Goal: Task Accomplishment & Management: Complete application form

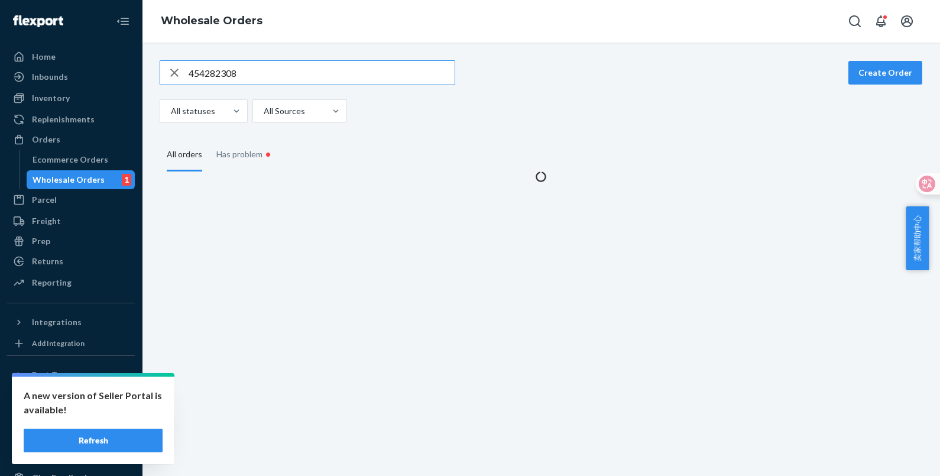
click at [135, 434] on button "Refresh" at bounding box center [93, 441] width 139 height 24
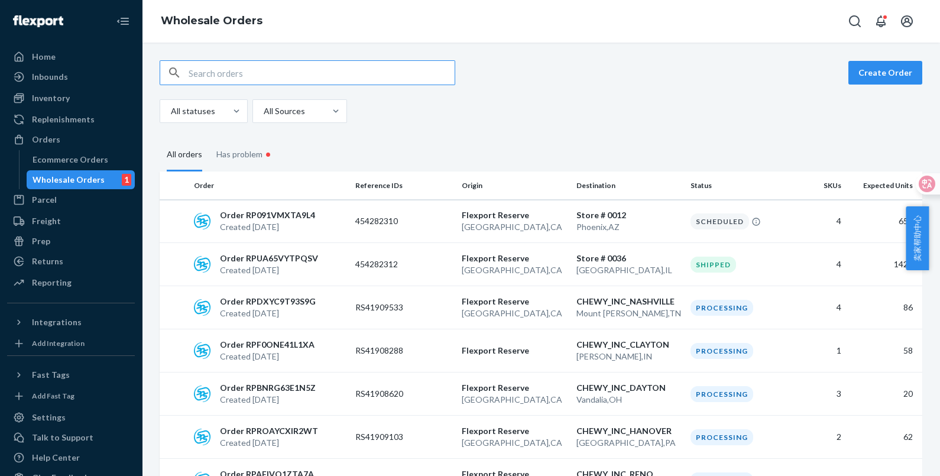
click at [267, 68] on input "text" at bounding box center [322, 73] width 266 height 24
type input "454282308"
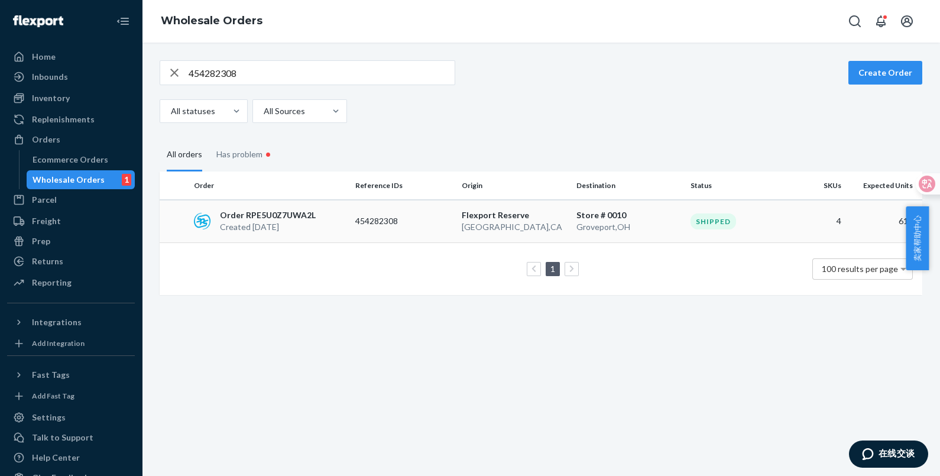
click at [476, 233] on td "Flexport Reserve San Bernardino , CA" at bounding box center [514, 221] width 115 height 43
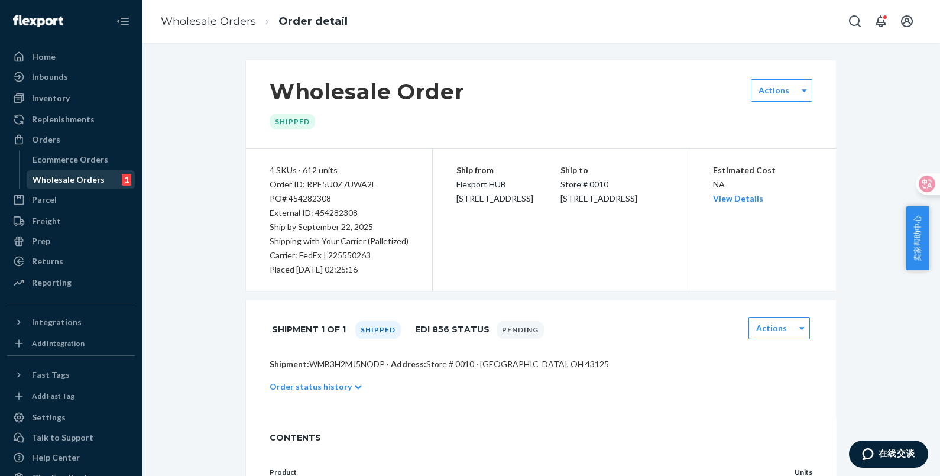
click at [69, 176] on div "Wholesale Orders" at bounding box center [69, 180] width 72 height 12
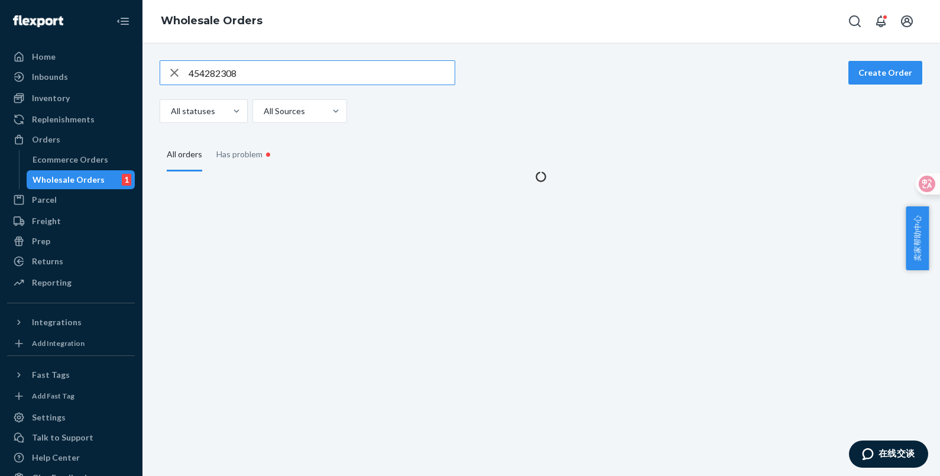
drag, startPoint x: 257, startPoint y: 76, endPoint x: 126, endPoint y: 59, distance: 132.4
click at [130, 61] on div "Home Inbounds Shipping Plans Problems Inventory Products Replenishments Orders …" at bounding box center [470, 238] width 940 height 476
type input "454291519"
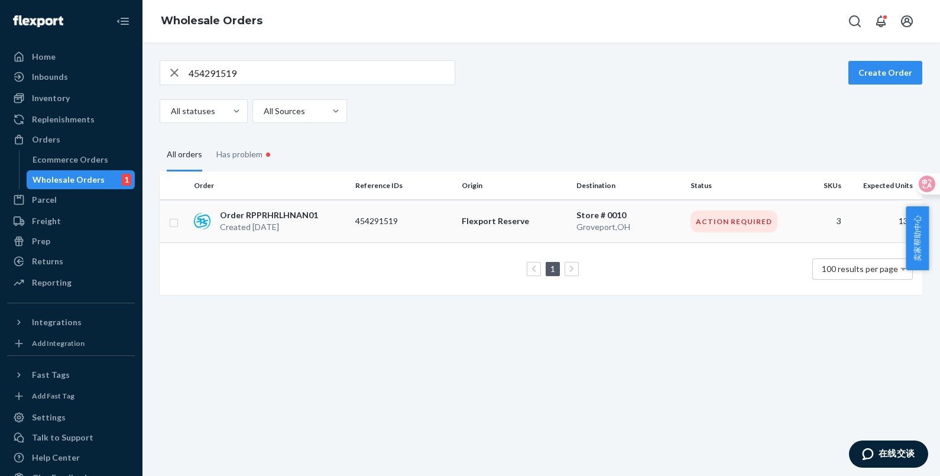
click at [296, 212] on p "Order RPPRHRLHNAN01" at bounding box center [269, 215] width 98 height 12
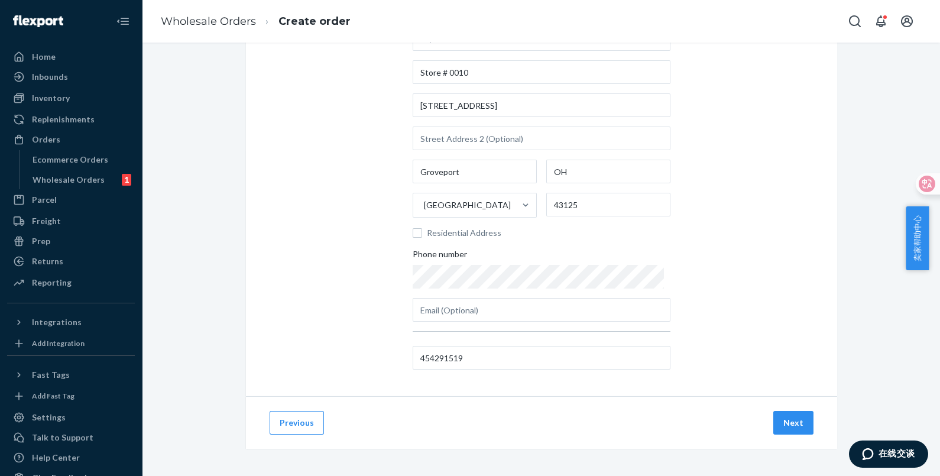
scroll to position [92, 0]
click at [779, 417] on button "Next" at bounding box center [793, 422] width 40 height 24
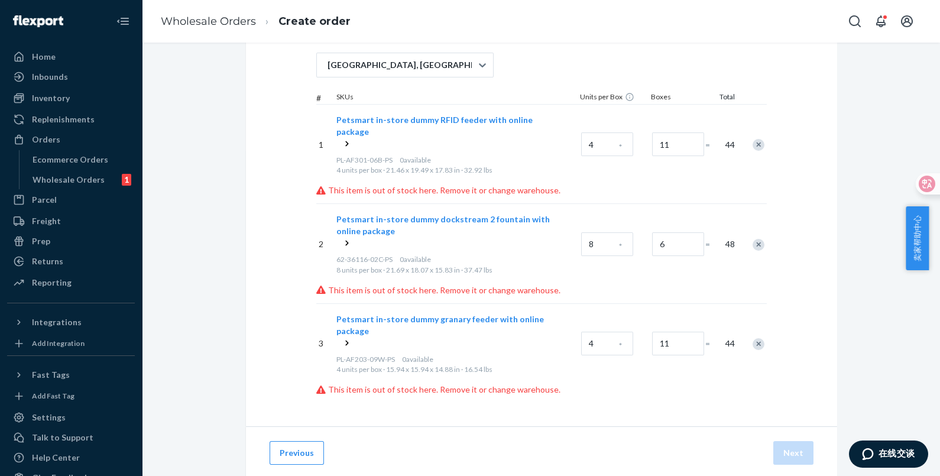
click at [341, 138] on icon at bounding box center [347, 144] width 12 height 12
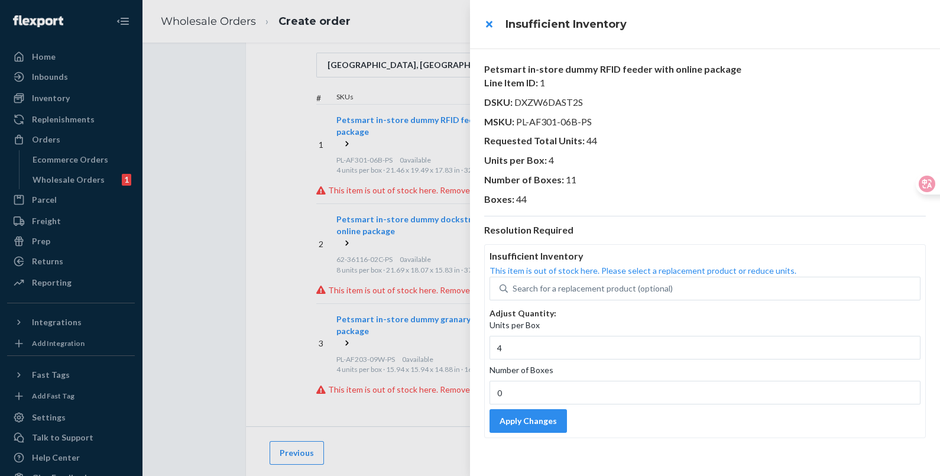
click at [278, 108] on div at bounding box center [470, 238] width 940 height 476
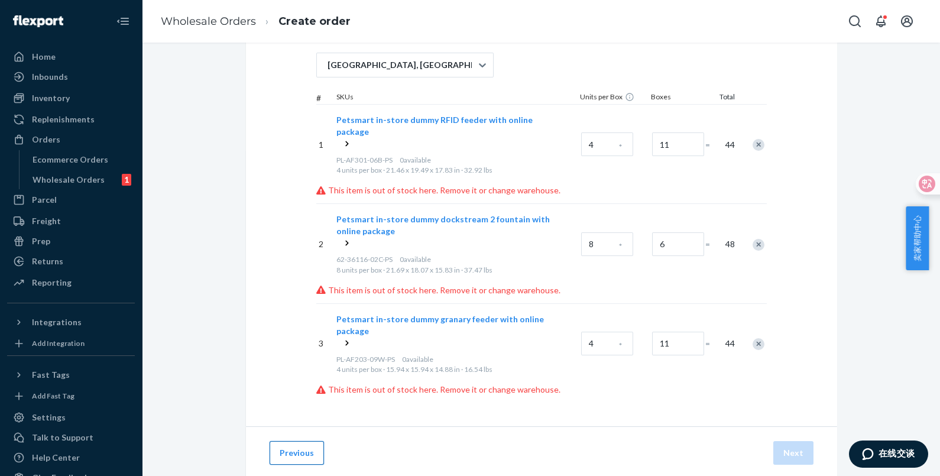
click at [302, 441] on button "Previous" at bounding box center [297, 453] width 54 height 24
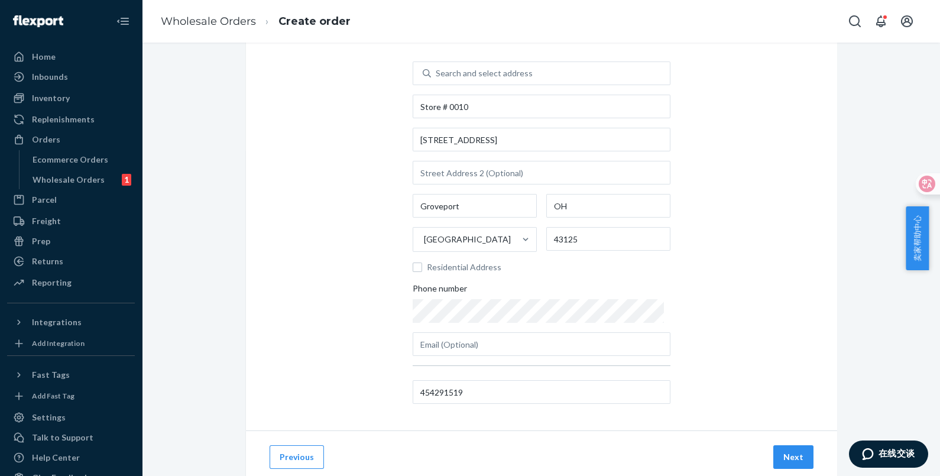
scroll to position [59, 0]
click at [780, 449] on button "Next" at bounding box center [793, 455] width 40 height 24
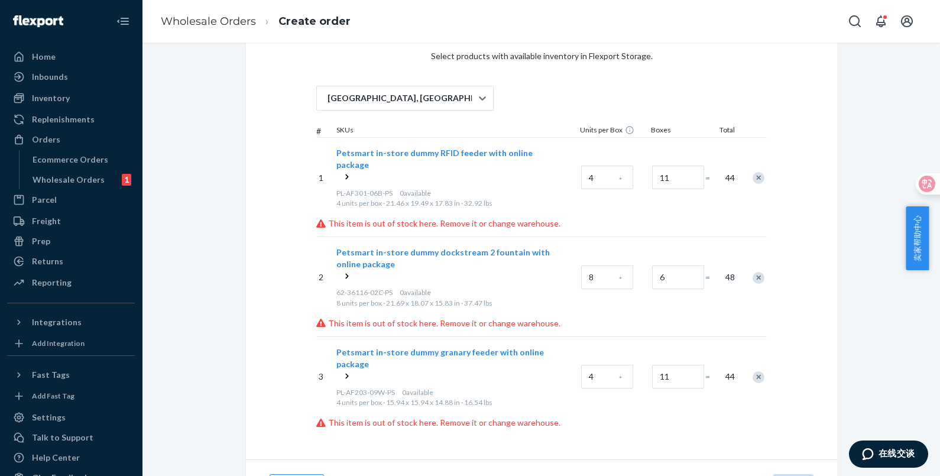
click at [346, 174] on icon at bounding box center [347, 176] width 3 height 5
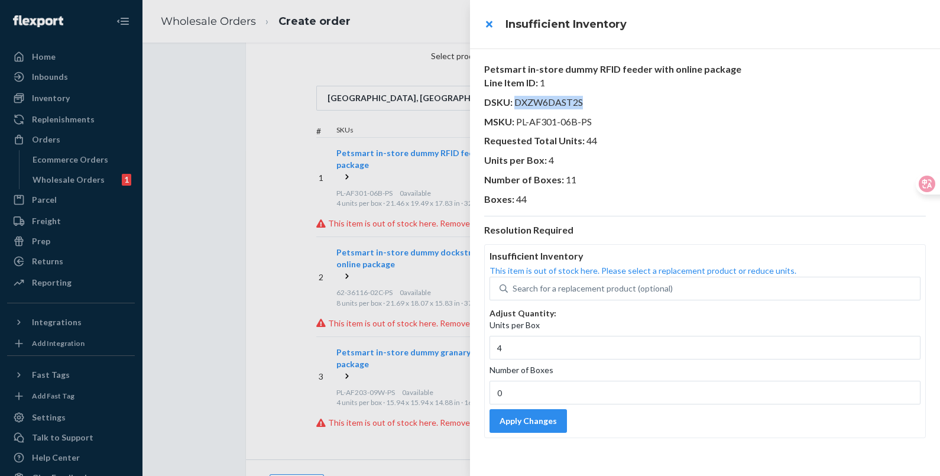
drag, startPoint x: 585, startPoint y: 100, endPoint x: 516, endPoint y: 103, distance: 69.3
click at [516, 103] on p "DSKU : DXZW6DAST2S" at bounding box center [705, 103] width 442 height 14
copy span "DXZW6DAST2S"
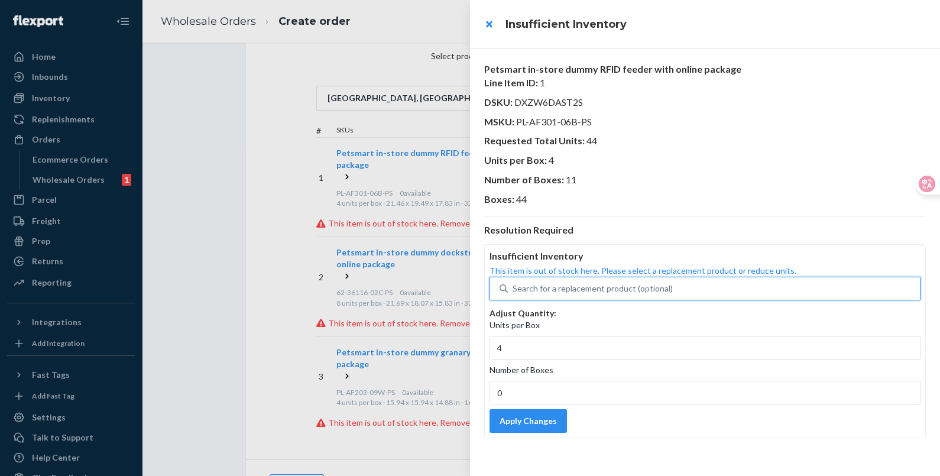
click at [581, 285] on div "Search for a replacement product (optional)" at bounding box center [593, 289] width 160 height 12
click at [514, 285] on input "0 results available. Use Up and Down to choose options, press Enter to select t…" at bounding box center [513, 289] width 1 height 12
paste input "DXZW6DAST2S"
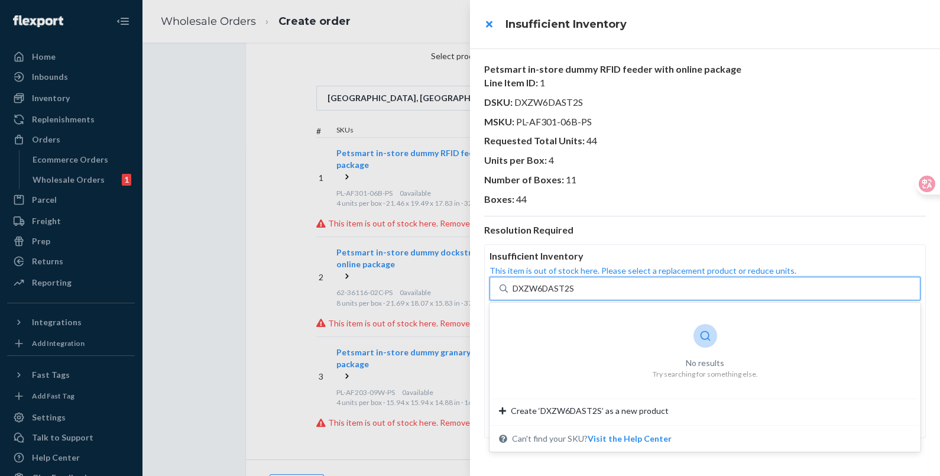
type input "DXZW6DAST2S"
click at [611, 240] on div "Resolution Required Insufficient Inventory This item is out of stock here. Plea…" at bounding box center [705, 327] width 442 height 223
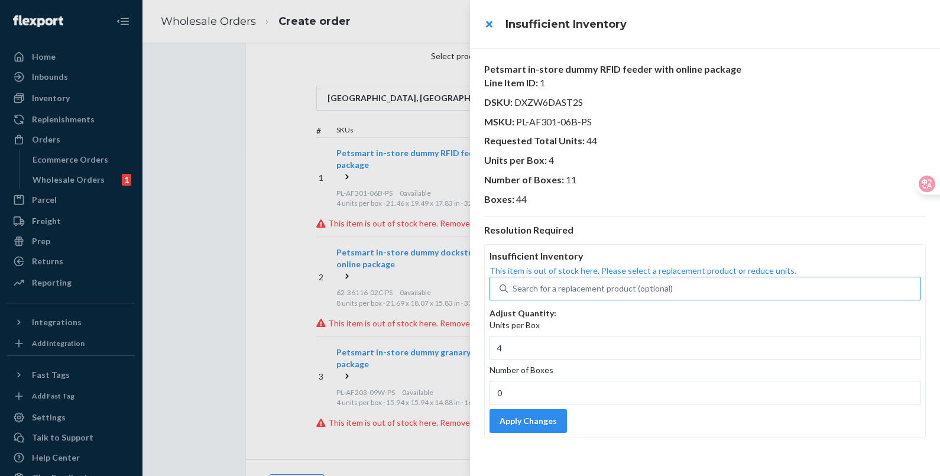
click at [597, 286] on div "Search for a replacement product (optional)" at bounding box center [593, 289] width 160 height 12
click at [514, 286] on input "Search for a replacement product (optional)" at bounding box center [513, 289] width 1 height 12
click at [600, 283] on div "Search for a replacement product (optional)" at bounding box center [593, 289] width 160 height 12
click at [514, 283] on input "0 results available. Use Up and Down to choose options, press Enter to select t…" at bounding box center [513, 289] width 1 height 12
drag, startPoint x: 589, startPoint y: 121, endPoint x: 517, endPoint y: 124, distance: 72.8
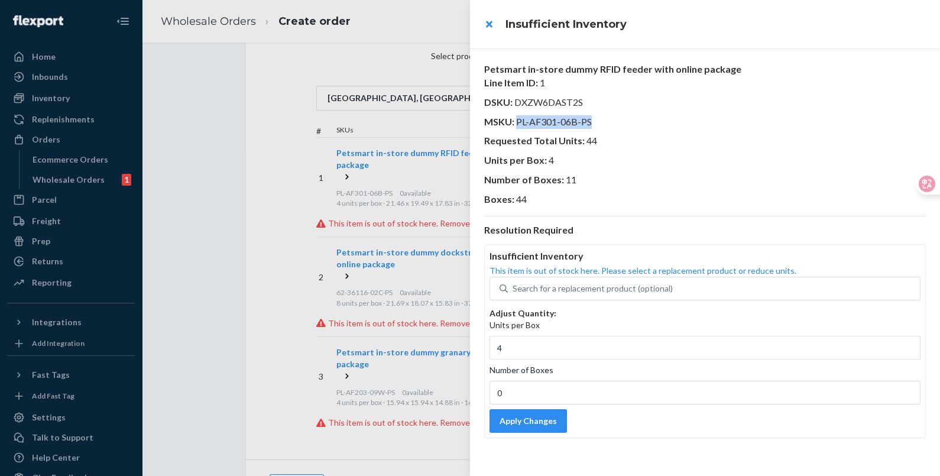
click at [517, 124] on span "PL-AF301-06B-PS" at bounding box center [554, 121] width 76 height 11
copy span "PL-AF301-06B-PS"
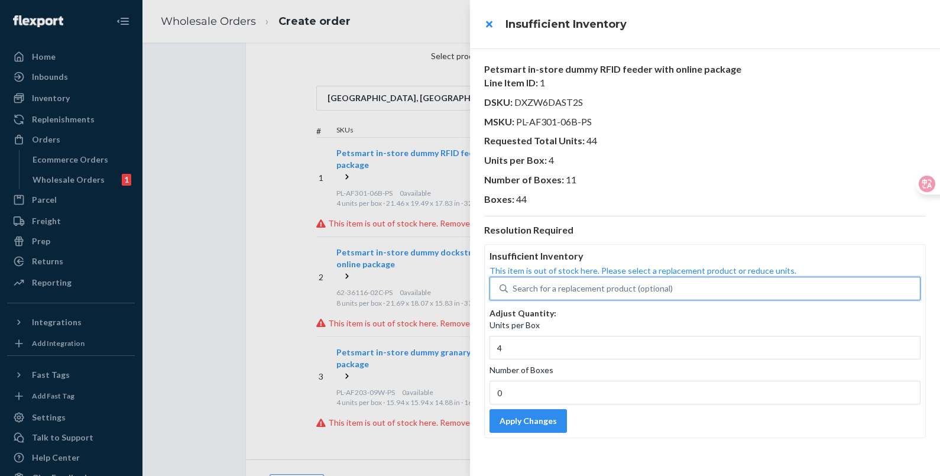
click at [590, 289] on div "Search for a replacement product (optional)" at bounding box center [593, 289] width 160 height 12
click at [514, 289] on input "0 results available. Use Up and Down to choose options, press Enter to select t…" at bounding box center [513, 289] width 1 height 12
paste input "PL-AF301-06B-PS"
type input "PL-AF301-06B-PS"
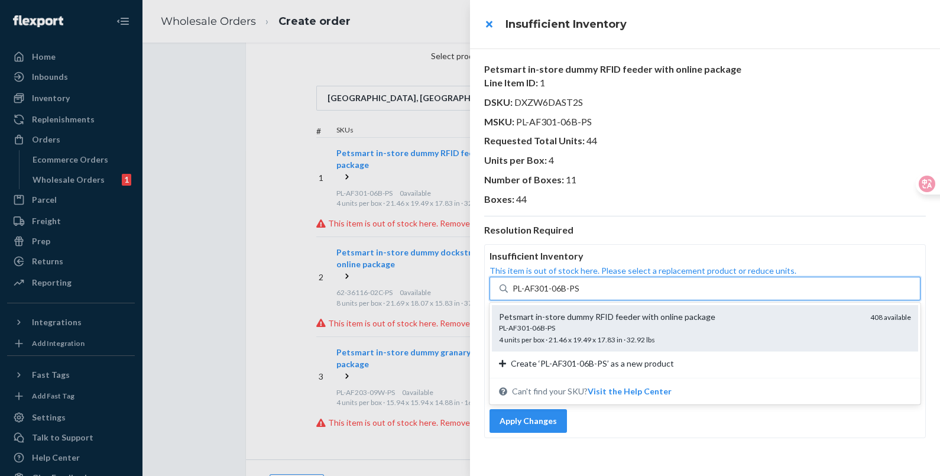
click at [642, 325] on div "PL-AF301-06B-PS" at bounding box center [680, 328] width 362 height 10
click at [580, 294] on input "PL-AF301-06B-PS" at bounding box center [546, 289] width 67 height 12
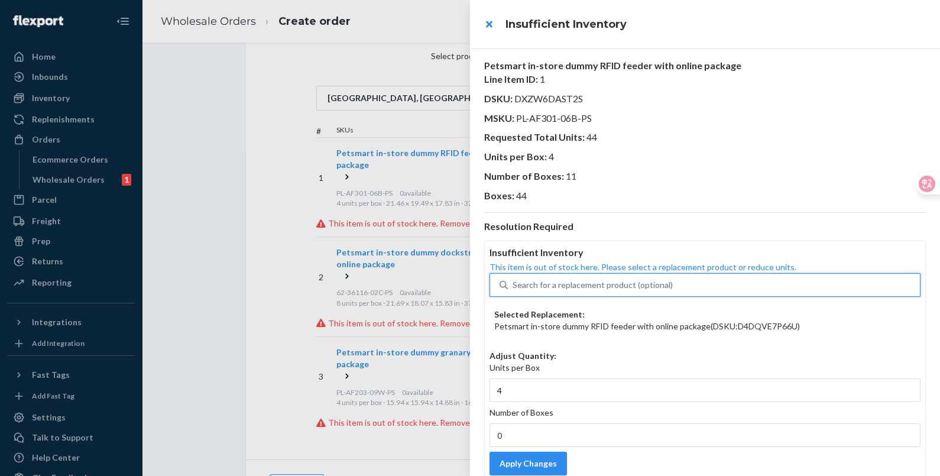
scroll to position [0, 0]
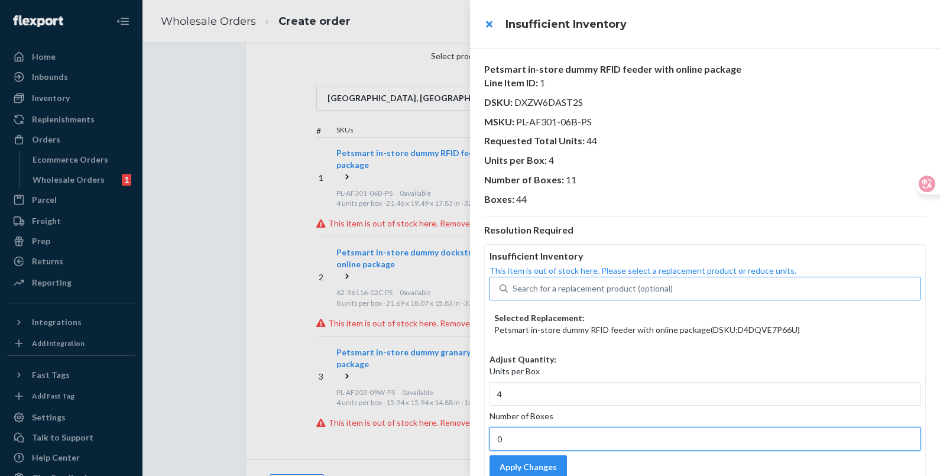
click at [546, 431] on input "0" at bounding box center [705, 439] width 431 height 24
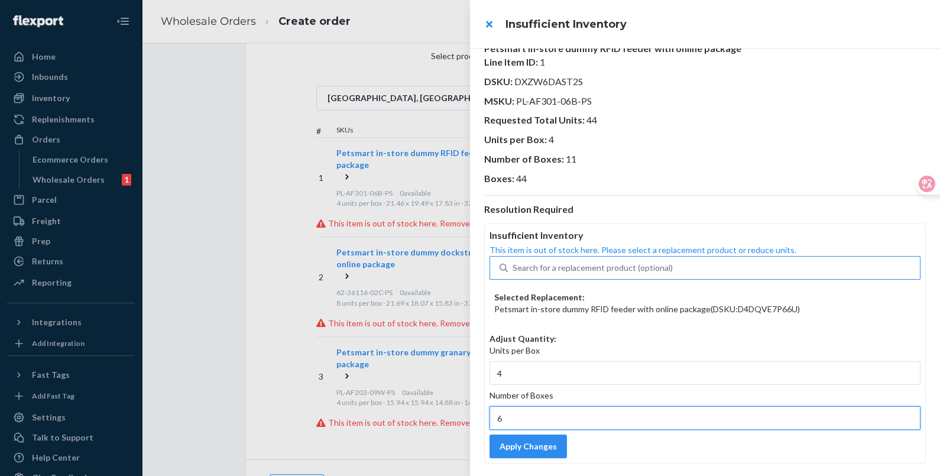
scroll to position [27, 0]
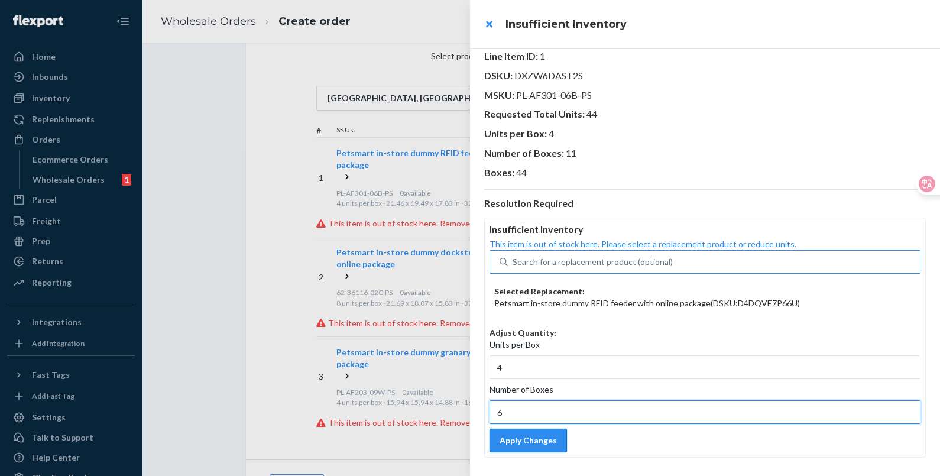
type input "6"
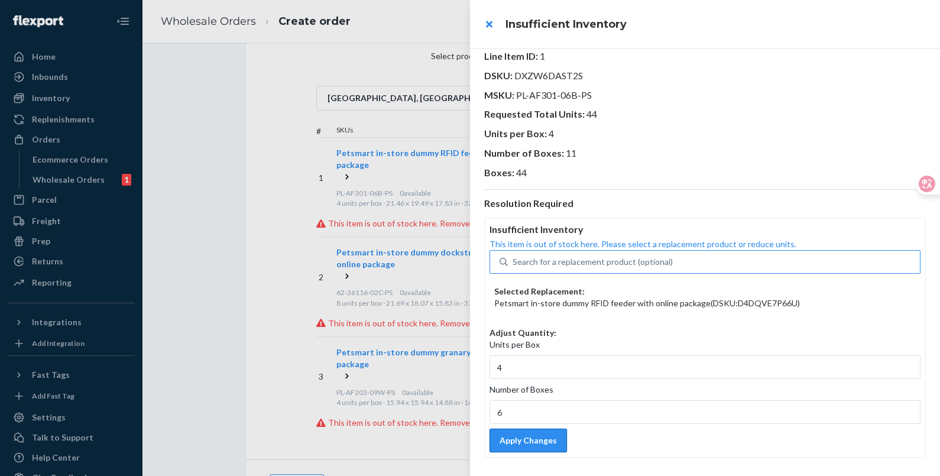
click at [544, 449] on button "Apply Changes" at bounding box center [528, 441] width 77 height 24
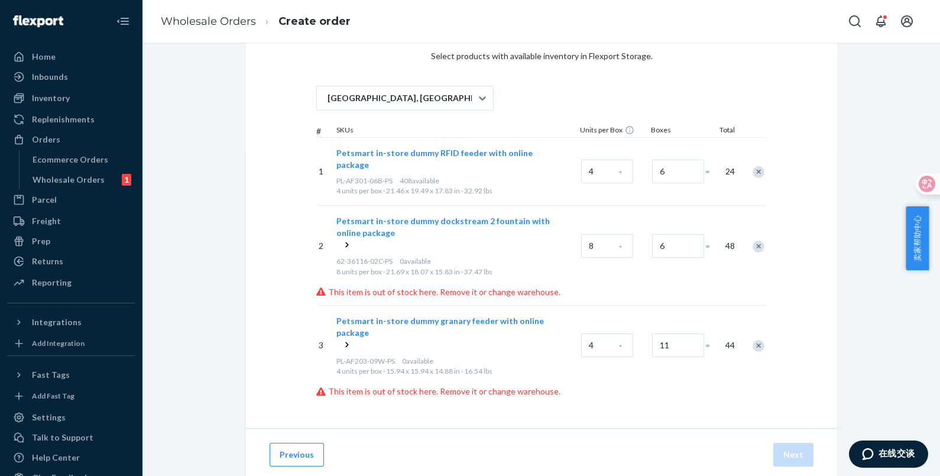
click at [602, 105] on div "San Bernardino, CA # SKUs Units per Box Boxes Total 1 Petsmart in-store dummy R…" at bounding box center [541, 236] width 451 height 321
click at [668, 160] on input "6" at bounding box center [678, 172] width 52 height 24
click at [652, 117] on div "San Bernardino, CA # SKUs Units per Box Boxes Total 1 Petsmart in-store dummy R…" at bounding box center [541, 236] width 451 height 321
click at [684, 161] on input "4" at bounding box center [678, 172] width 52 height 24
type input "11"
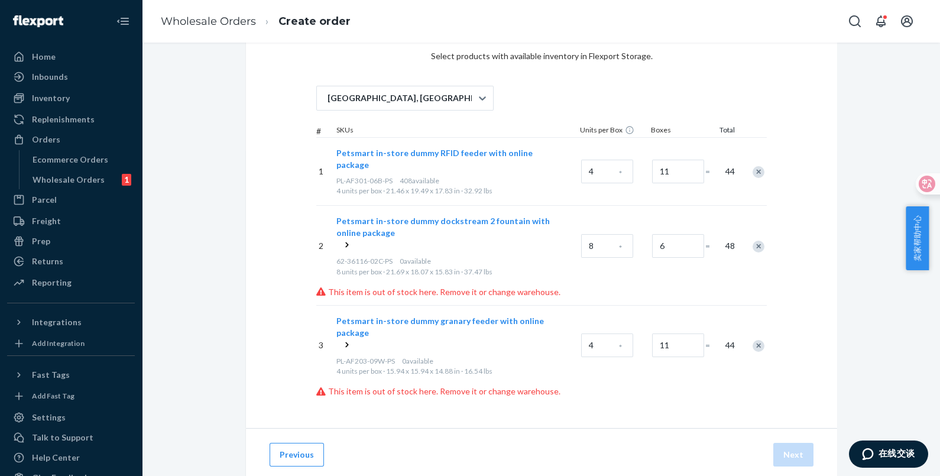
click at [656, 97] on div "San Bernardino, CA # SKUs Units per Box Boxes Total 1 Petsmart in-store dummy R…" at bounding box center [541, 236] width 451 height 321
click at [341, 239] on icon at bounding box center [347, 245] width 12 height 12
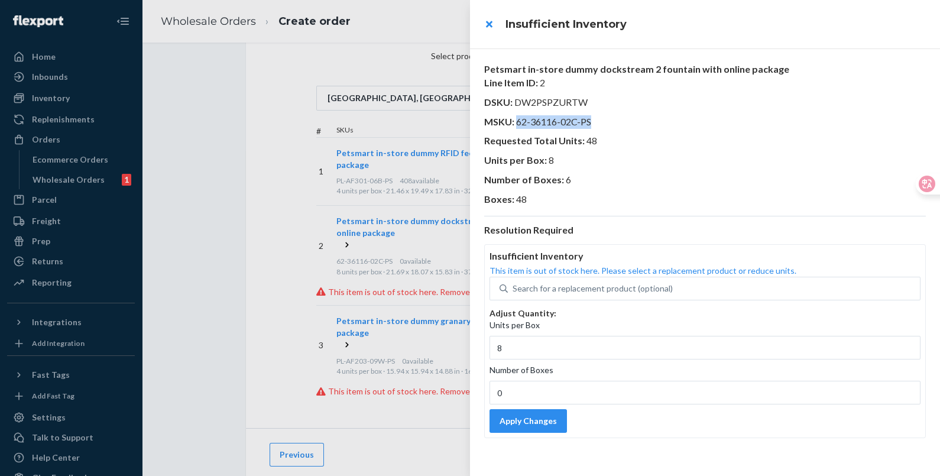
drag, startPoint x: 597, startPoint y: 124, endPoint x: 518, endPoint y: 123, distance: 78.6
click at [518, 123] on p "MSKU : 62-36116-02C-PS" at bounding box center [705, 122] width 442 height 14
copy span "62-36116-02C-PS"
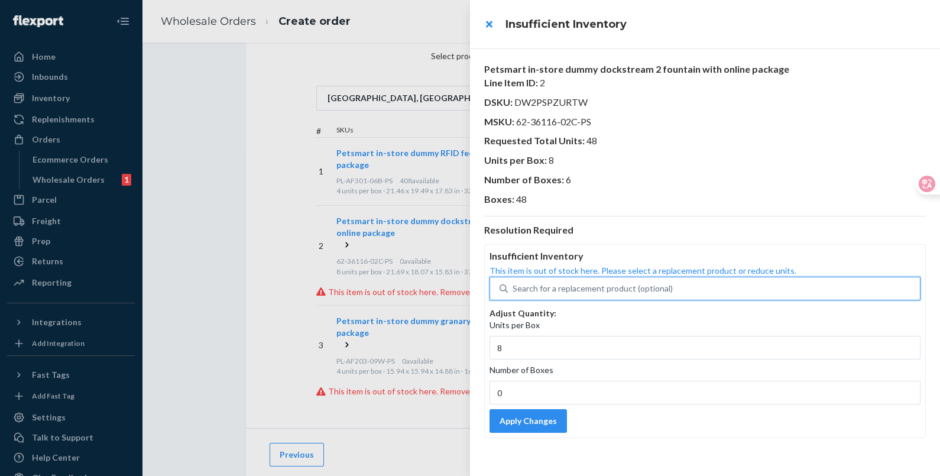
click at [562, 289] on div "Search for a replacement product (optional)" at bounding box center [593, 289] width 160 height 12
click at [514, 289] on input "0 results available. Use Up and Down to choose options, press Enter to select t…" at bounding box center [513, 289] width 1 height 12
paste input "62-36116-02C-PS"
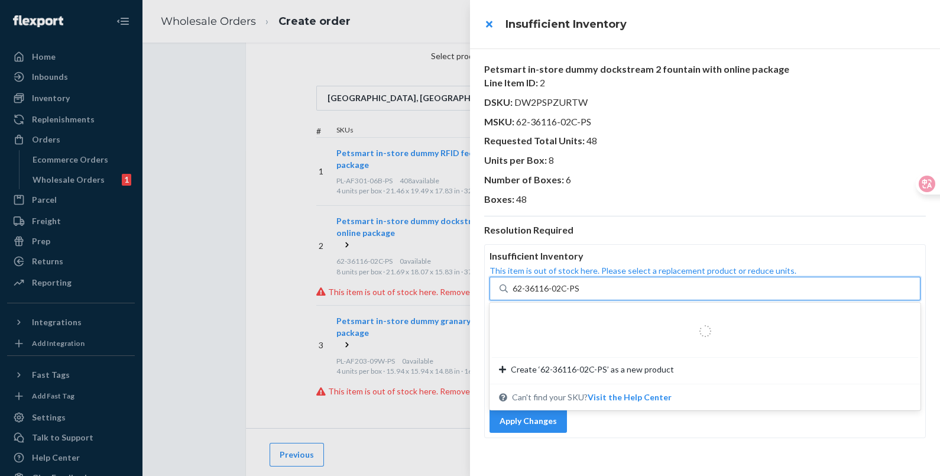
type input "62-36116-02C-PS"
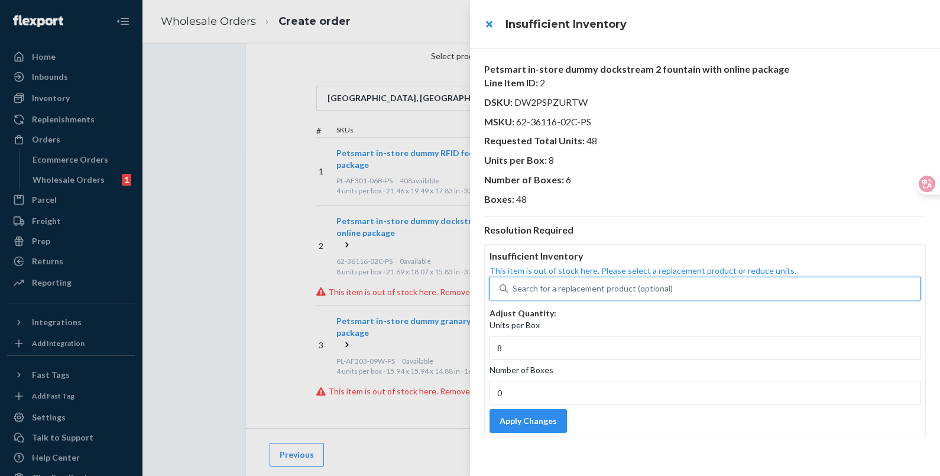
click at [571, 286] on div "Search for a replacement product (optional)" at bounding box center [593, 289] width 160 height 12
click at [514, 286] on input "0 results available. Select is focused ,type to refine list, press Down to open…" at bounding box center [513, 289] width 1 height 12
paste input "62-36116-02C-PS"
type input "62-36116-02C-PS"
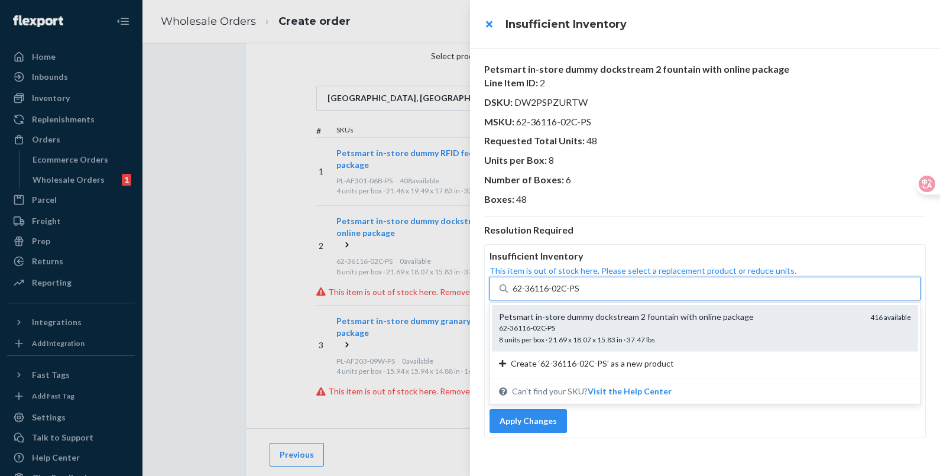
click at [603, 331] on div "62-36116-02C-PS" at bounding box center [680, 328] width 362 height 10
click at [580, 294] on input "62-36116-02C-PS" at bounding box center [546, 289] width 67 height 12
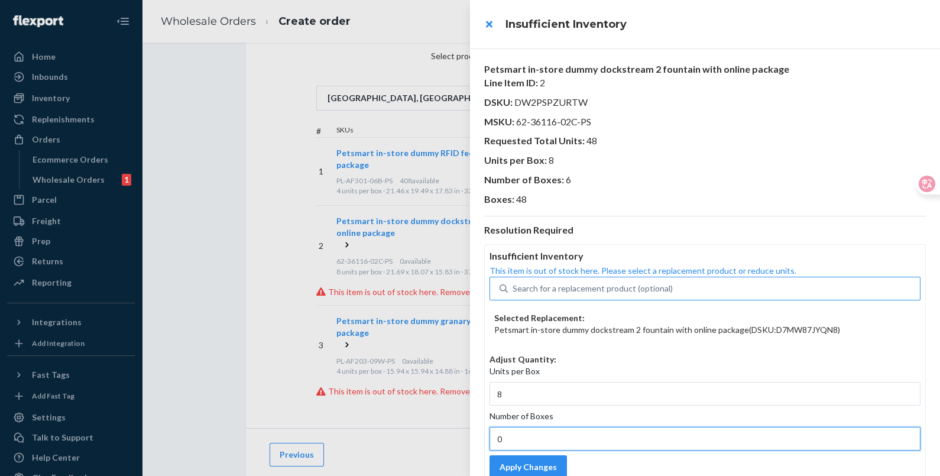
click at [555, 437] on input "0" at bounding box center [705, 439] width 431 height 24
type input "6"
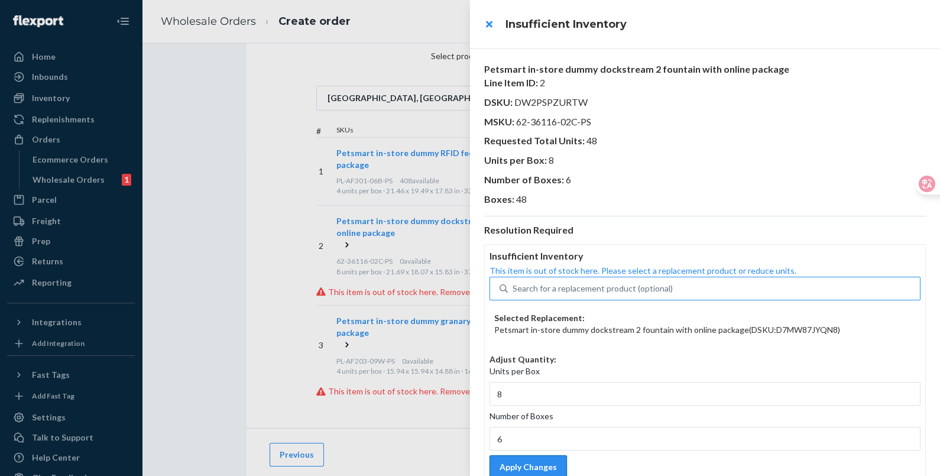
click at [547, 466] on button "Apply Changes" at bounding box center [528, 467] width 77 height 24
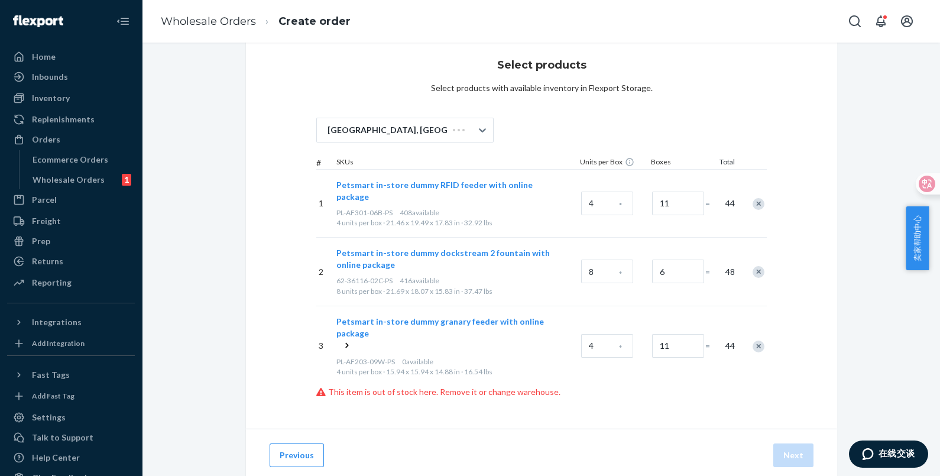
scroll to position [35, 0]
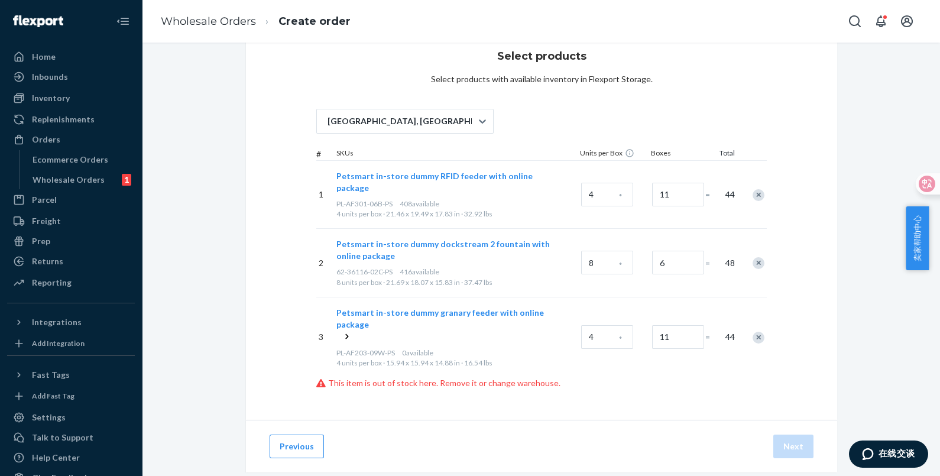
click at [341, 331] on icon at bounding box center [347, 337] width 12 height 12
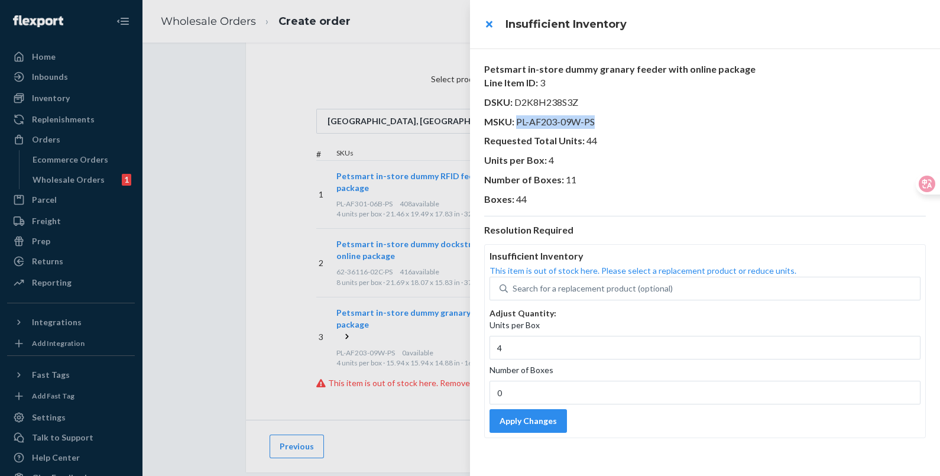
drag, startPoint x: 596, startPoint y: 118, endPoint x: 517, endPoint y: 122, distance: 78.7
click at [517, 122] on p "MSKU : PL-AF203-09W-PS" at bounding box center [705, 122] width 442 height 14
copy span "PL-AF203-09W-PS"
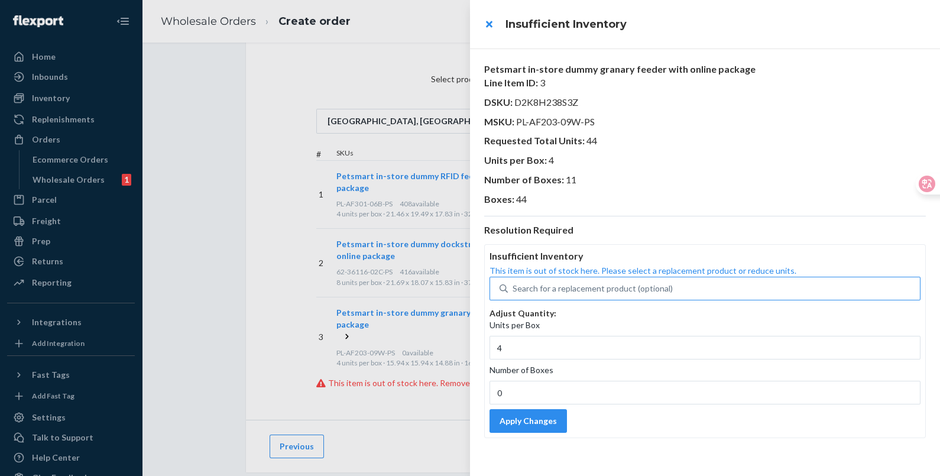
click at [559, 287] on div "Search for a replacement product (optional)" at bounding box center [593, 289] width 160 height 12
click at [514, 287] on input "Search for a replacement product (optional)" at bounding box center [513, 289] width 1 height 12
paste input "PL-AF203-09W-PS"
type input "PL-AF203-09W-PS"
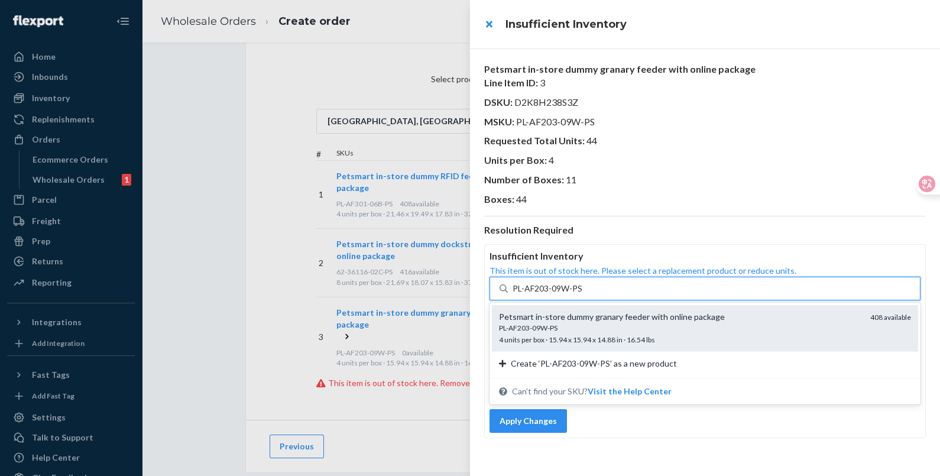
click at [601, 331] on div "PL-AF203-09W-PS" at bounding box center [680, 328] width 362 height 10
click at [583, 294] on input "PL-AF203-09W-PS" at bounding box center [548, 289] width 70 height 12
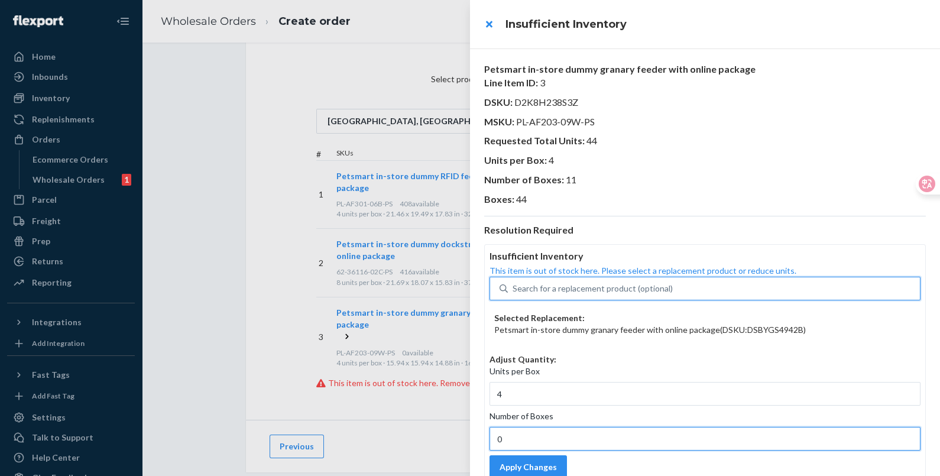
click at [526, 440] on input "0" at bounding box center [705, 439] width 431 height 24
type input "11"
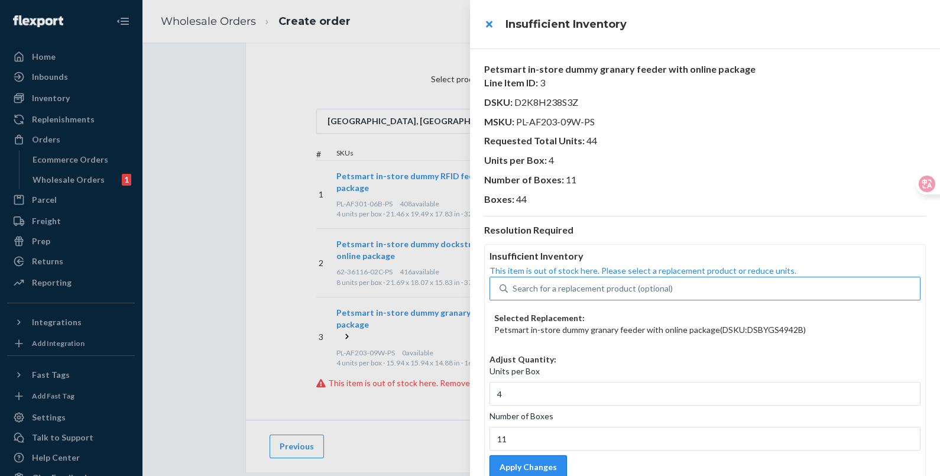
click at [535, 464] on button "Apply Changes" at bounding box center [528, 467] width 77 height 24
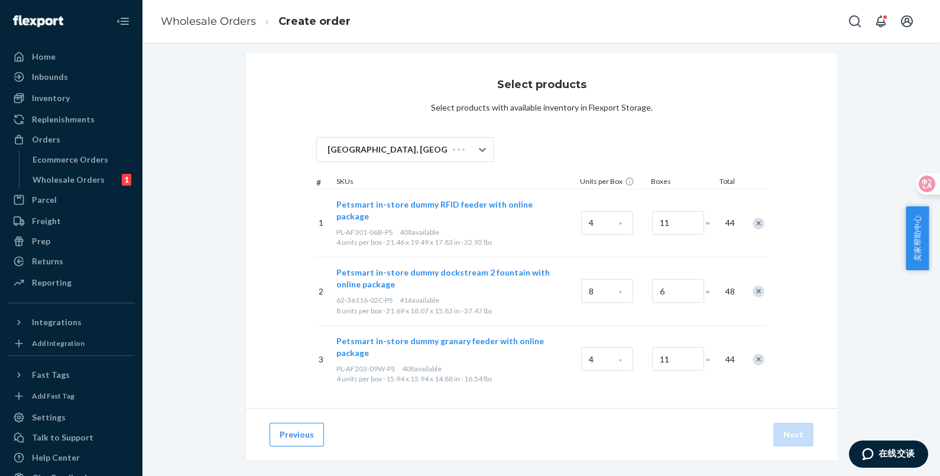
scroll to position [4, 0]
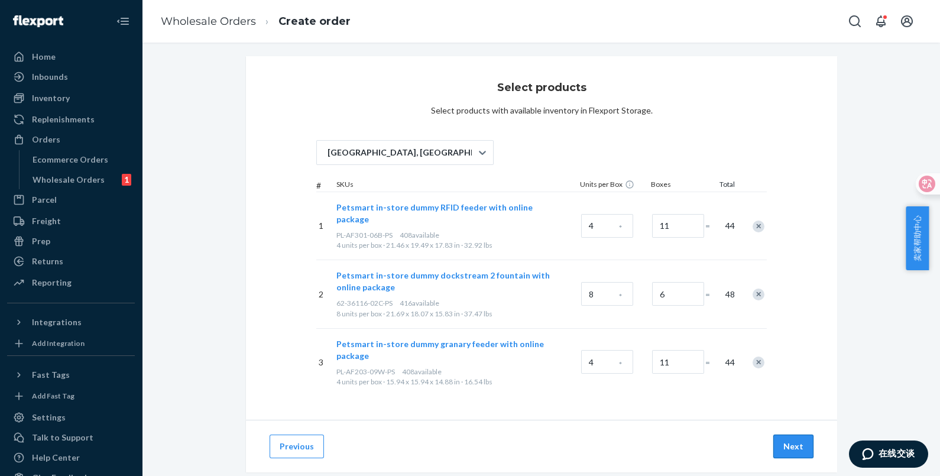
click at [780, 435] on button "Next" at bounding box center [793, 447] width 40 height 24
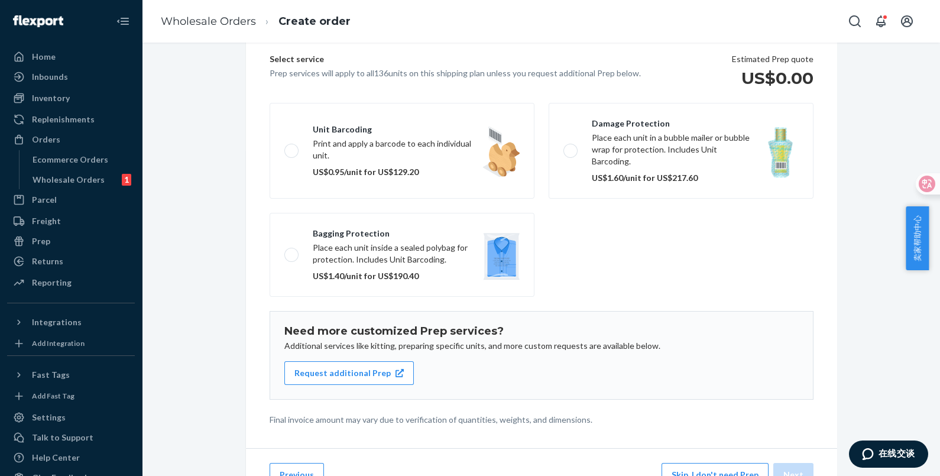
scroll to position [137, 0]
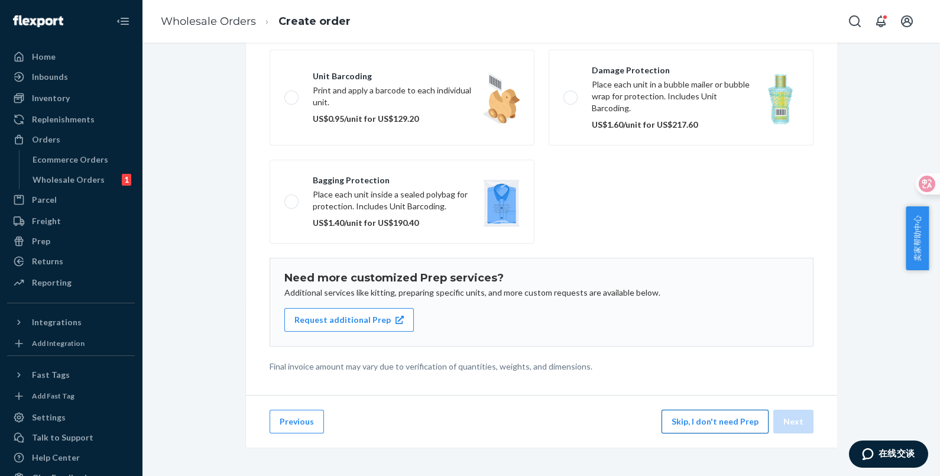
click at [709, 423] on button "Skip, I don't need Prep" at bounding box center [715, 422] width 107 height 24
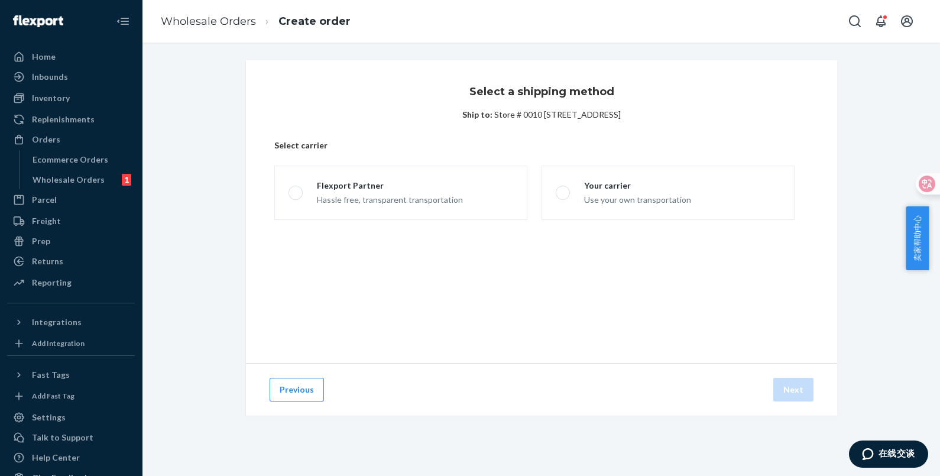
scroll to position [0, 0]
click at [609, 201] on div "Use your own transportation" at bounding box center [637, 199] width 107 height 14
click at [563, 197] on input "Your carrier Use your own transportation" at bounding box center [560, 193] width 8 height 8
radio input "true"
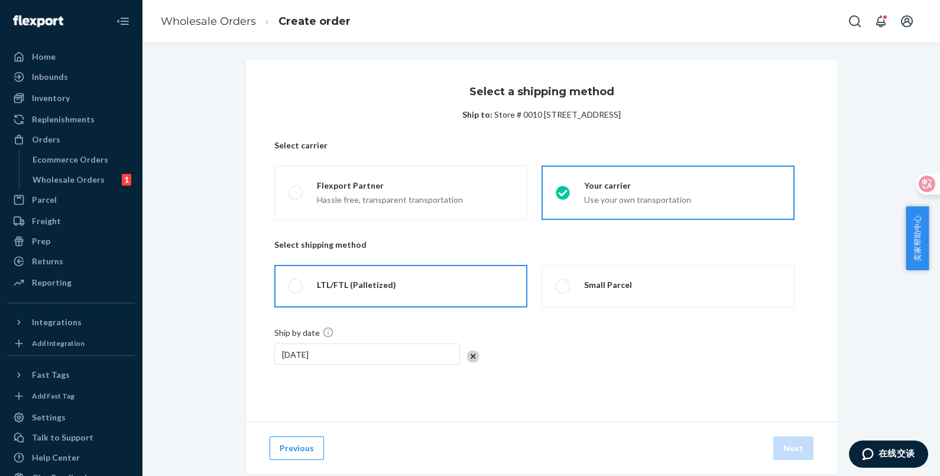
click at [456, 293] on label "LTL/FTL (Palletized)" at bounding box center [400, 286] width 253 height 43
click at [296, 290] on input "LTL/FTL (Palletized)" at bounding box center [293, 287] width 8 height 8
radio input "true"
click at [783, 446] on button "Next" at bounding box center [793, 448] width 40 height 24
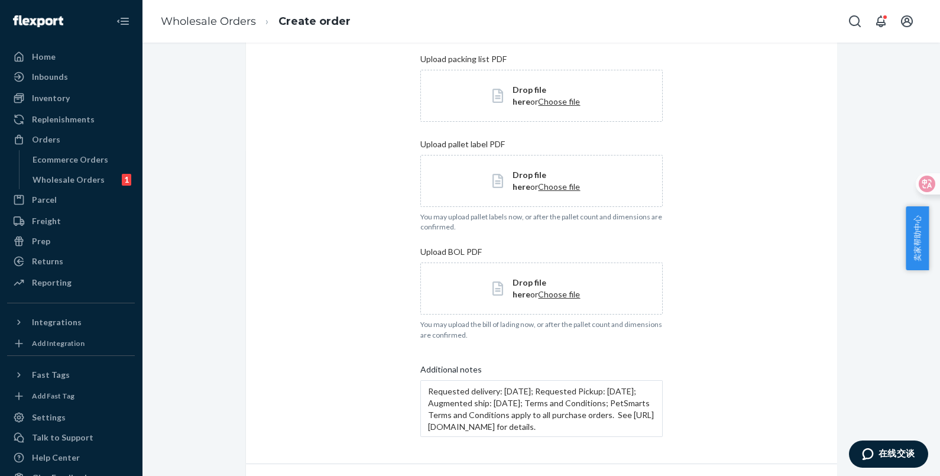
scroll to position [277, 0]
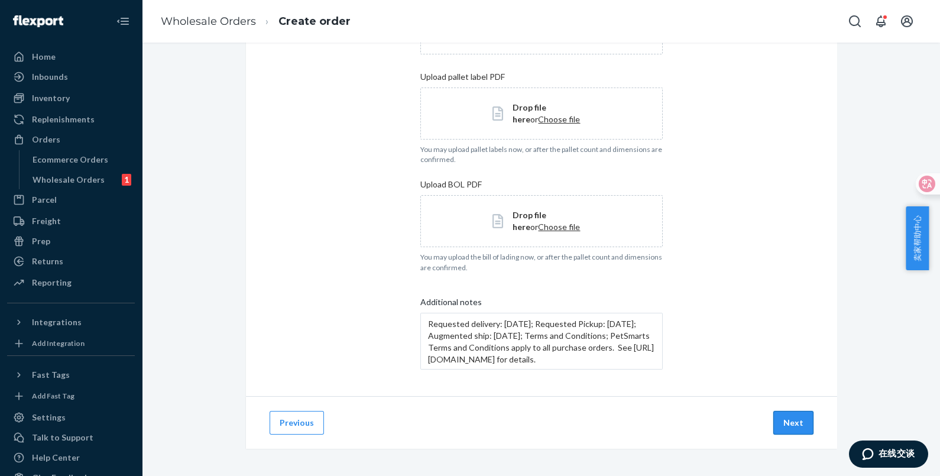
click at [789, 413] on button "Next" at bounding box center [793, 423] width 40 height 24
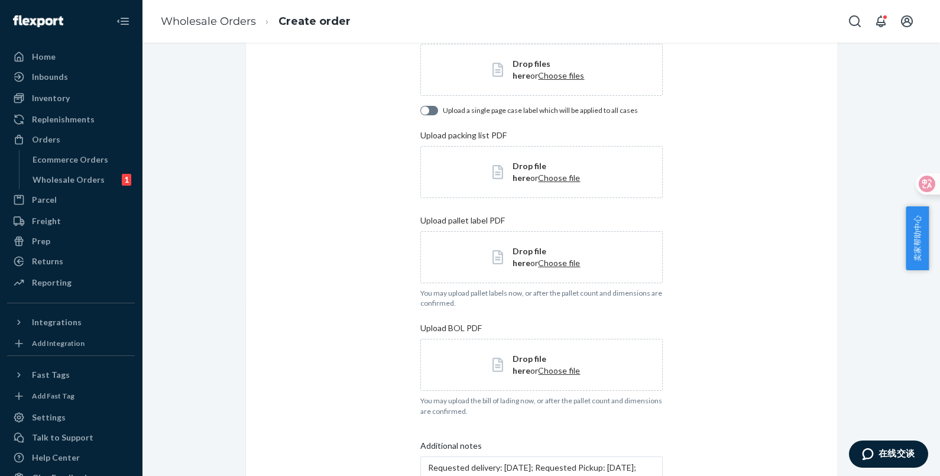
scroll to position [0, 0]
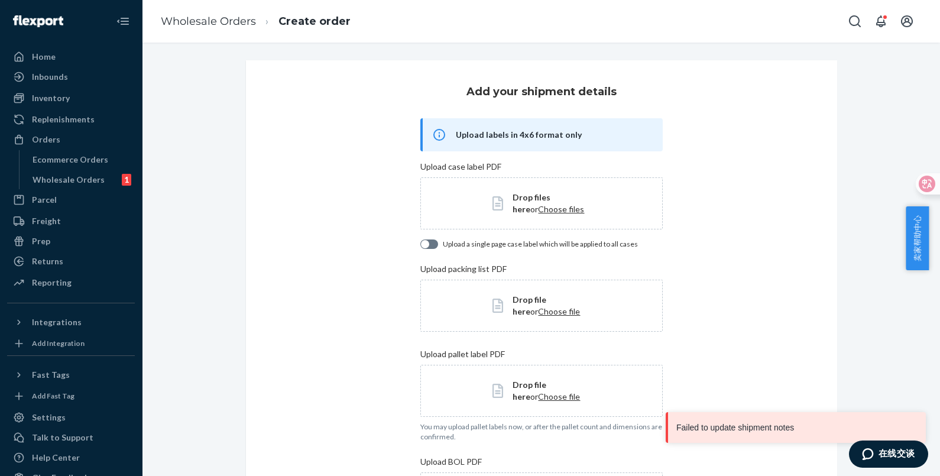
click at [734, 264] on div "Add your shipment details Upload labels in 4x6 format only Upload case label PD…" at bounding box center [541, 366] width 591 height 613
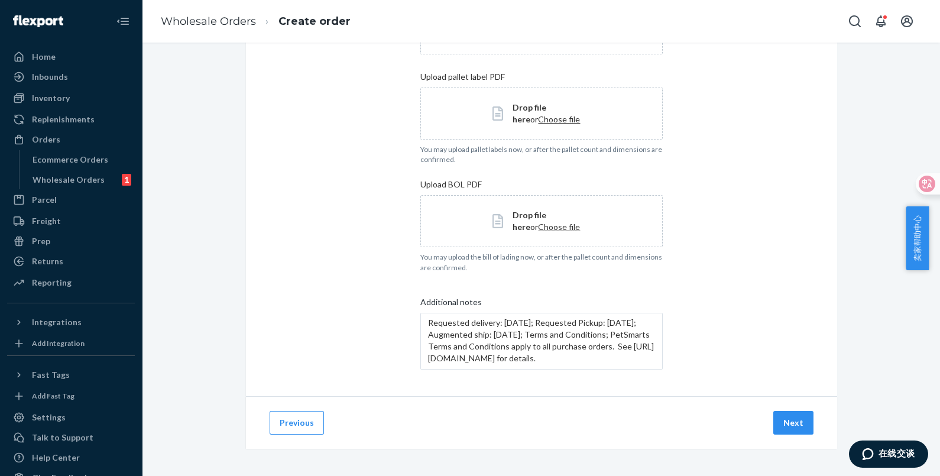
scroll to position [24, 0]
click at [786, 424] on button "Next" at bounding box center [793, 423] width 40 height 24
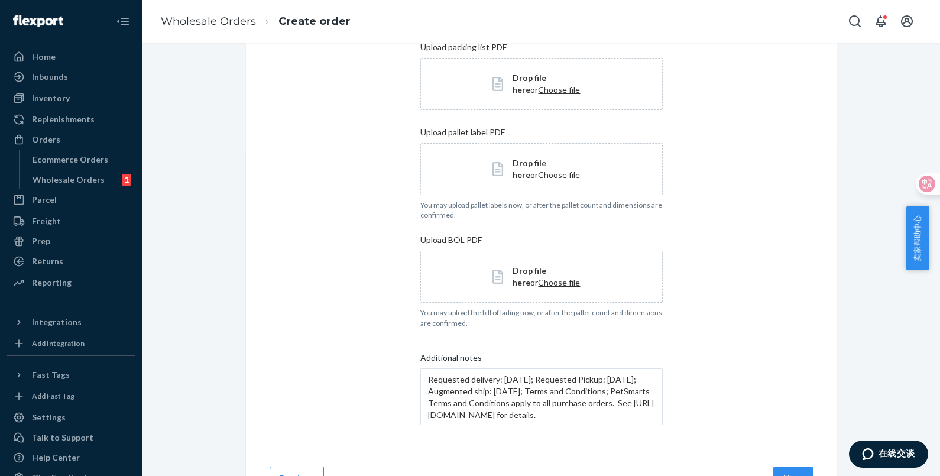
scroll to position [277, 0]
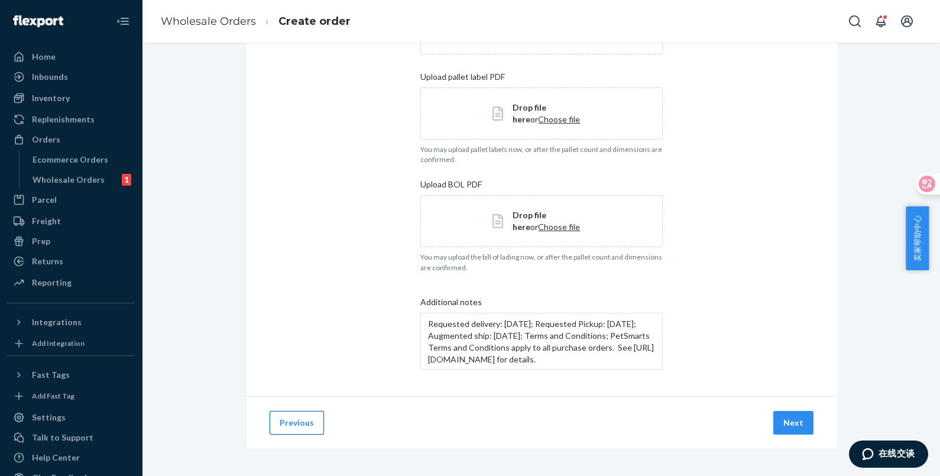
click at [305, 417] on button "Previous" at bounding box center [297, 423] width 54 height 24
click at [296, 421] on button "Previous" at bounding box center [297, 423] width 54 height 24
click at [783, 420] on button "Next" at bounding box center [793, 423] width 40 height 24
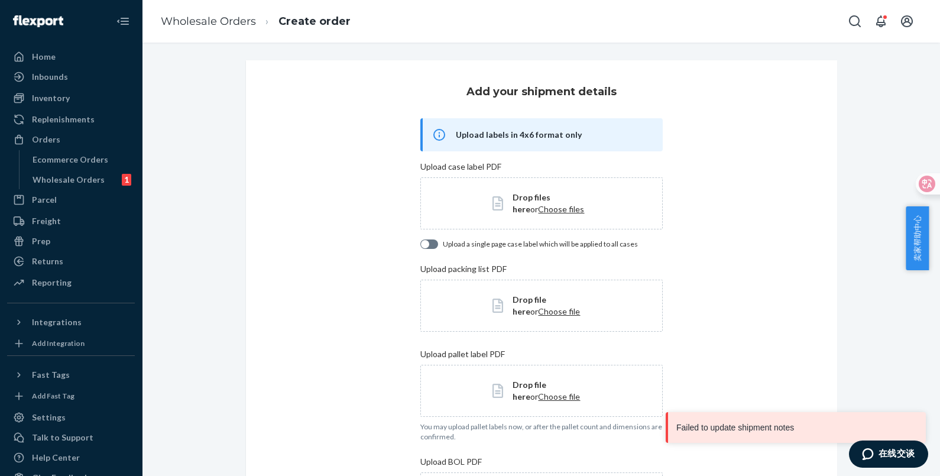
scroll to position [0, 0]
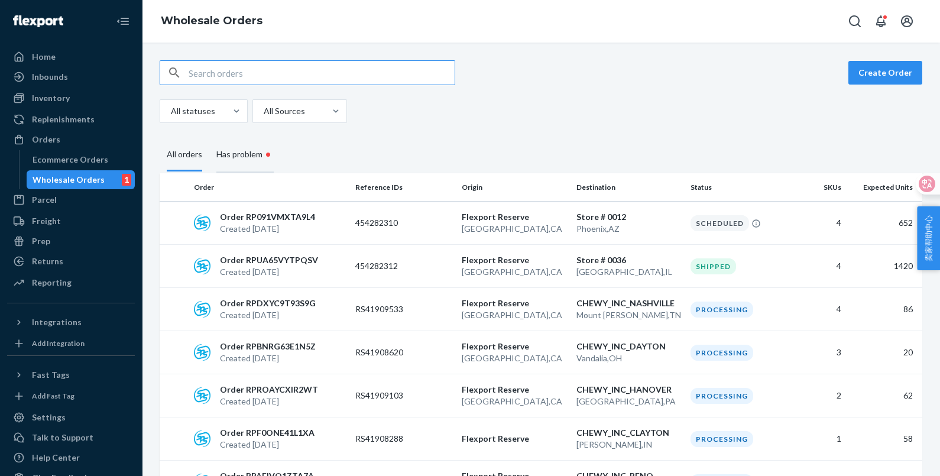
click at [229, 147] on div "Has problem •" at bounding box center [244, 155] width 57 height 36
click at [209, 137] on input "Has problem •" at bounding box center [209, 137] width 0 height 0
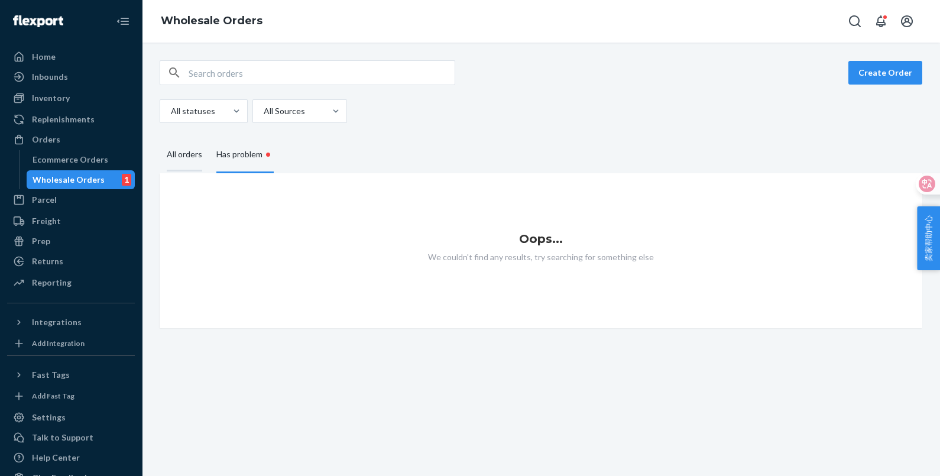
click at [184, 151] on div "All orders" at bounding box center [184, 155] width 35 height 33
click at [160, 139] on input "All orders" at bounding box center [160, 139] width 0 height 0
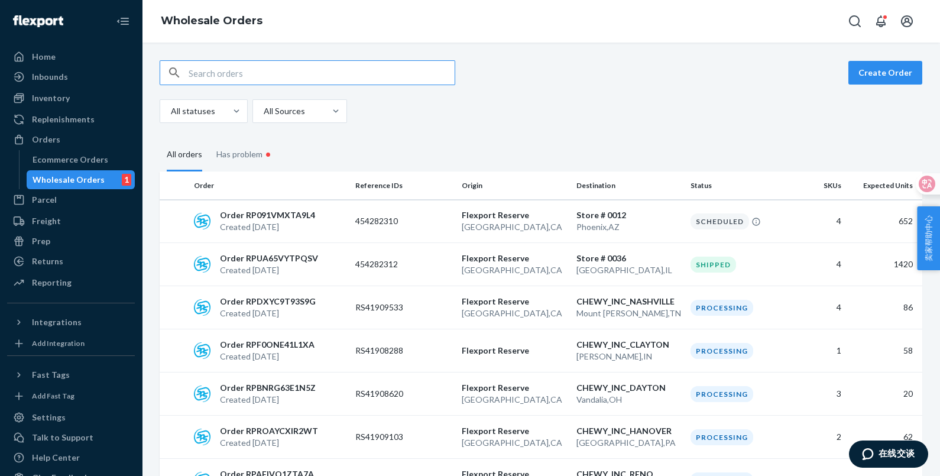
click at [223, 72] on input "text" at bounding box center [322, 73] width 266 height 24
paste input "454291519"
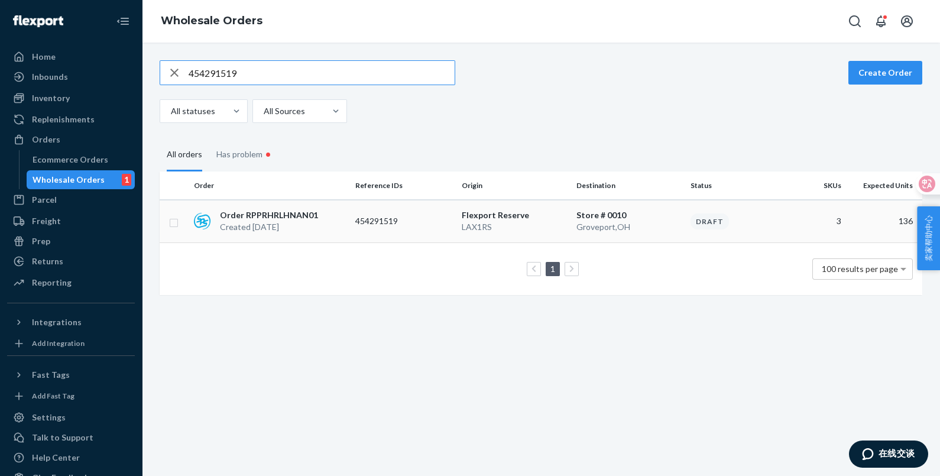
type input "454291519"
click at [400, 223] on p "454291519" at bounding box center [402, 221] width 95 height 12
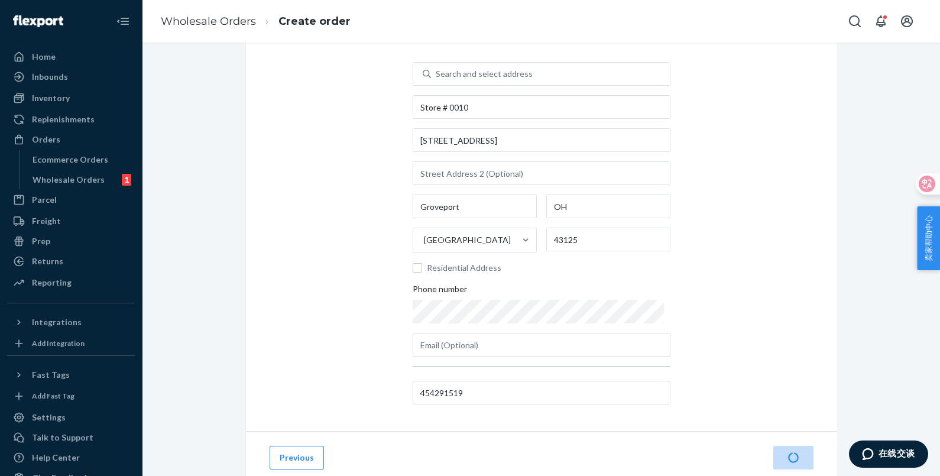
scroll to position [92, 0]
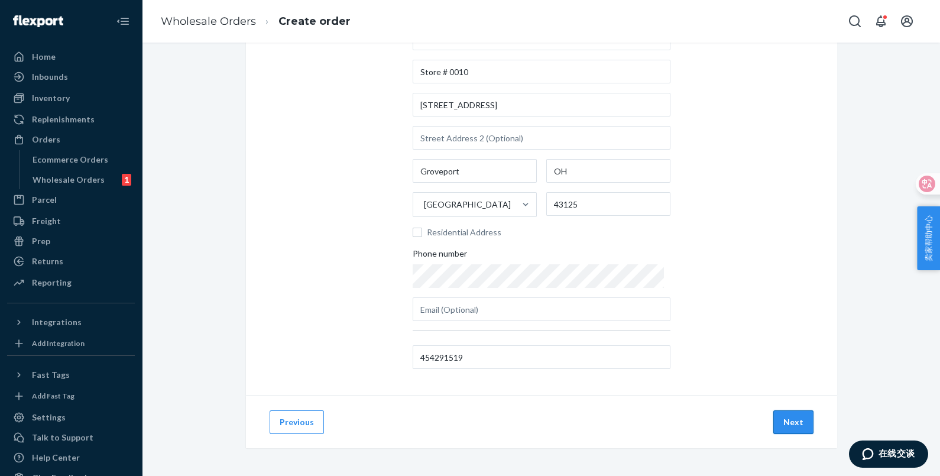
click at [789, 420] on button "Next" at bounding box center [793, 422] width 40 height 24
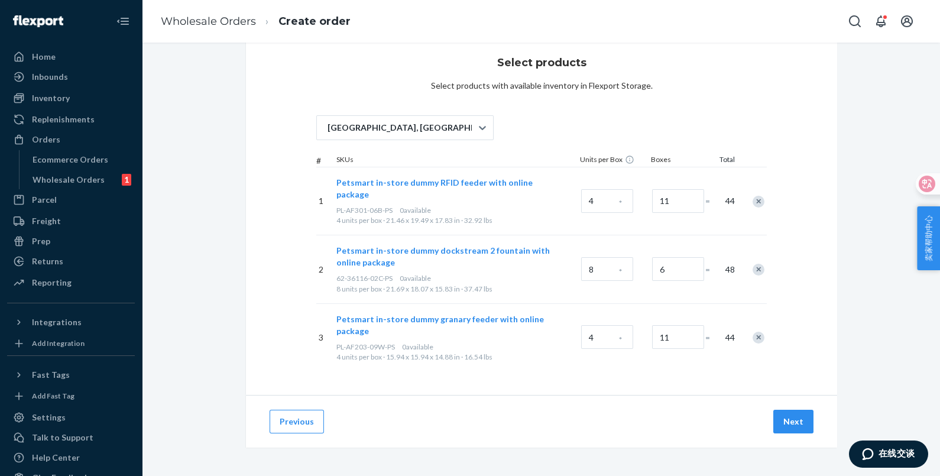
scroll to position [4, 0]
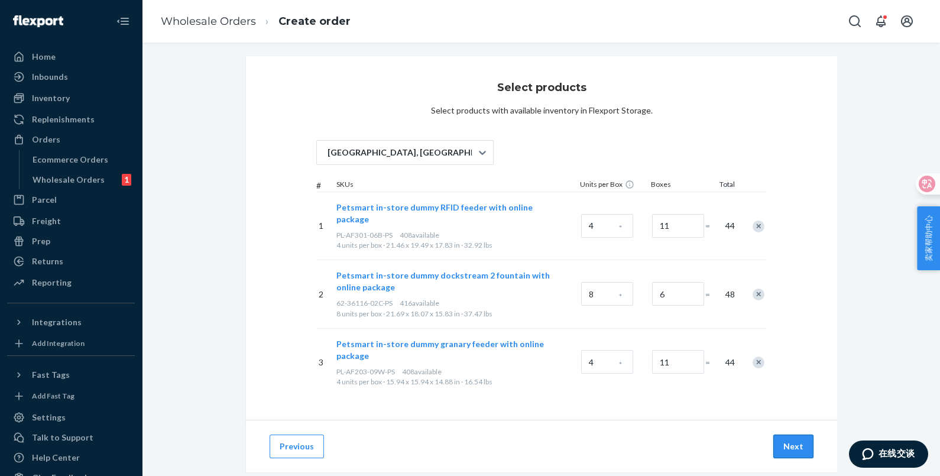
click at [786, 435] on button "Next" at bounding box center [793, 447] width 40 height 24
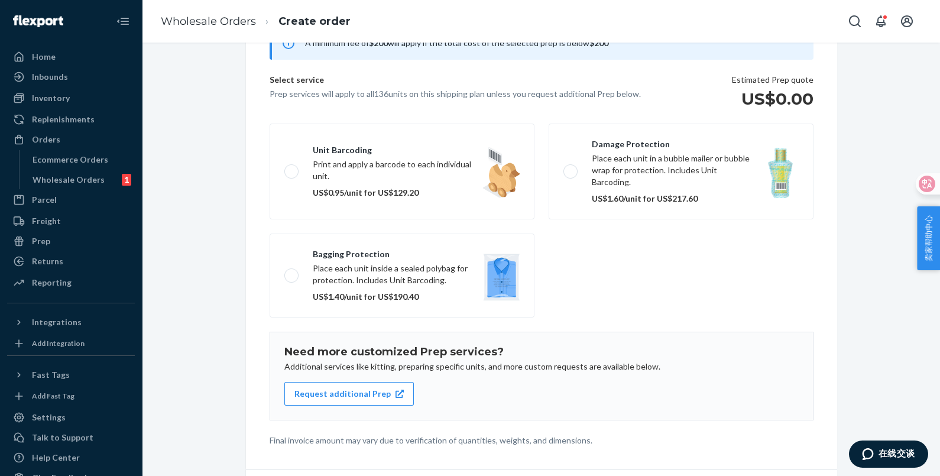
scroll to position [137, 0]
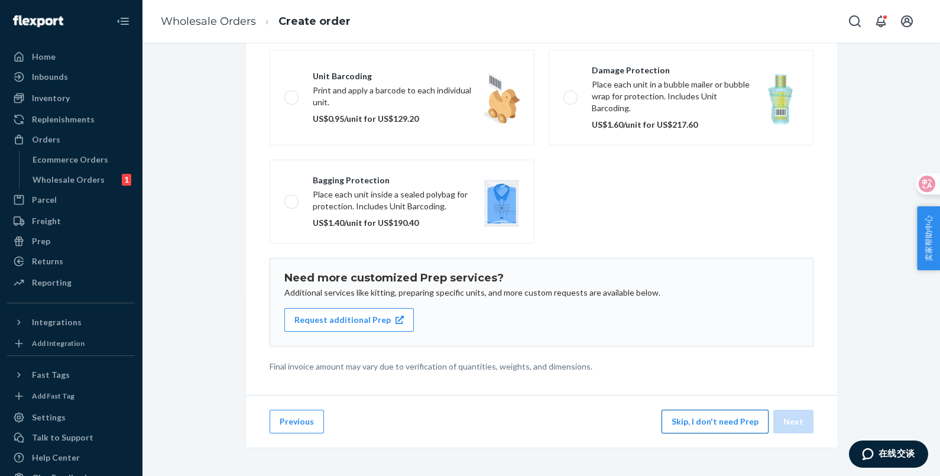
click at [715, 425] on button "Skip, I don't need Prep" at bounding box center [715, 422] width 107 height 24
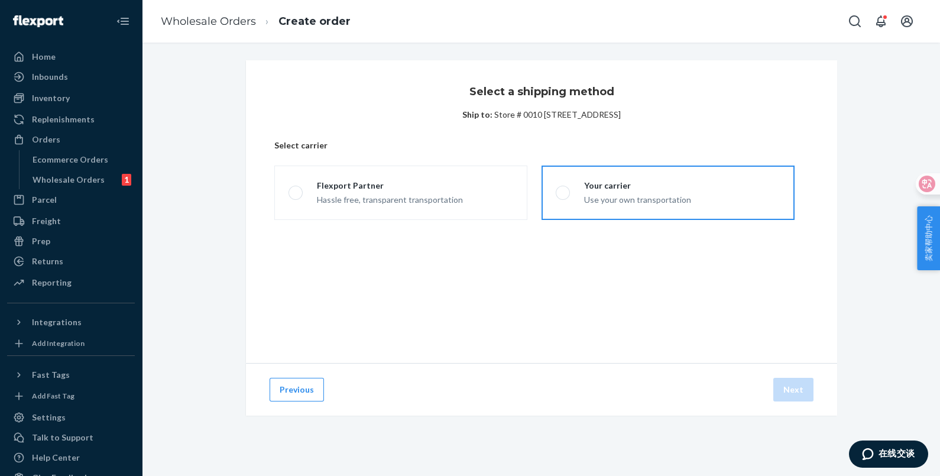
click at [624, 192] on div "Use your own transportation" at bounding box center [637, 199] width 107 height 14
click at [563, 191] on input "Your carrier Use your own transportation" at bounding box center [560, 193] width 8 height 8
radio input "true"
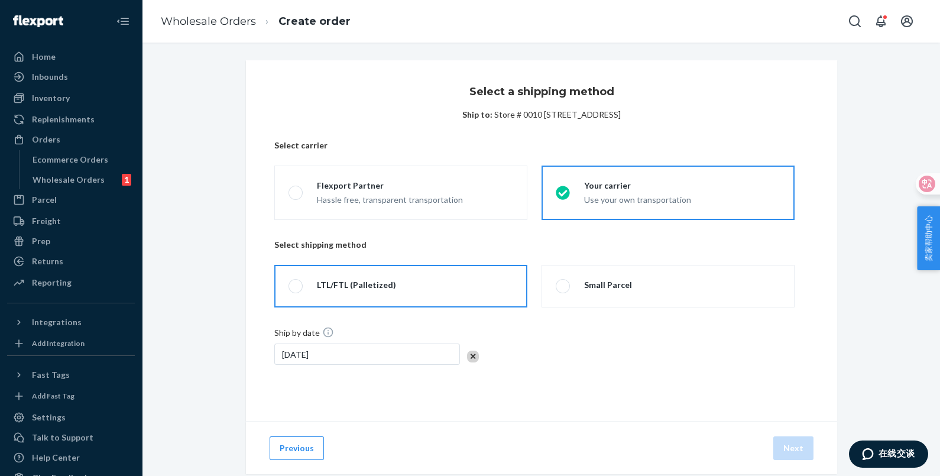
click at [445, 296] on label "LTL/FTL (Palletized)" at bounding box center [400, 286] width 253 height 43
click at [296, 290] on input "LTL/FTL (Palletized)" at bounding box center [293, 287] width 8 height 8
radio input "true"
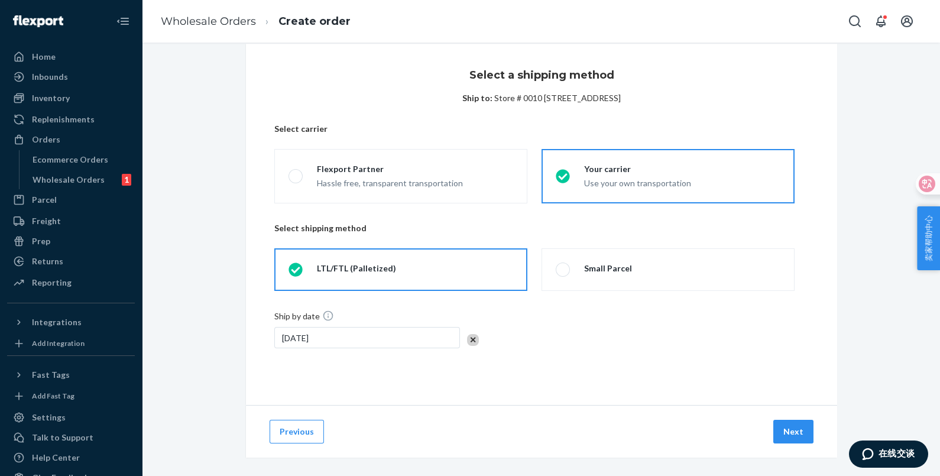
scroll to position [25, 0]
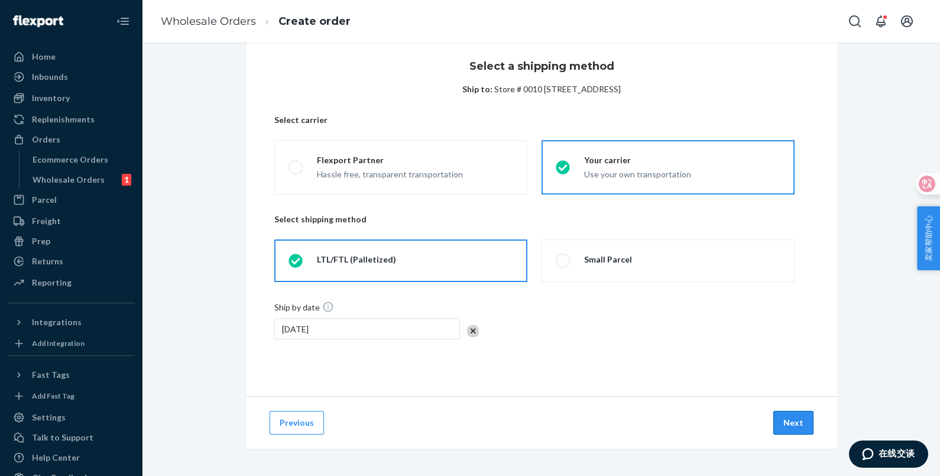
click at [788, 419] on button "Next" at bounding box center [793, 423] width 40 height 24
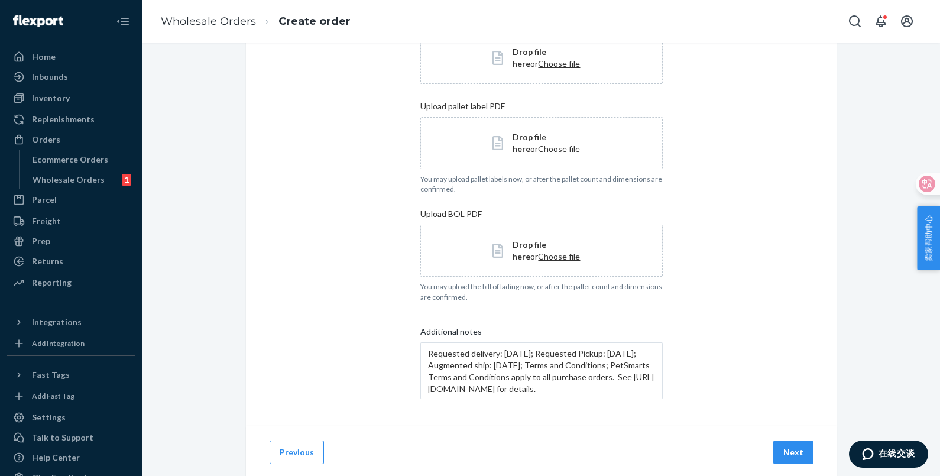
scroll to position [277, 0]
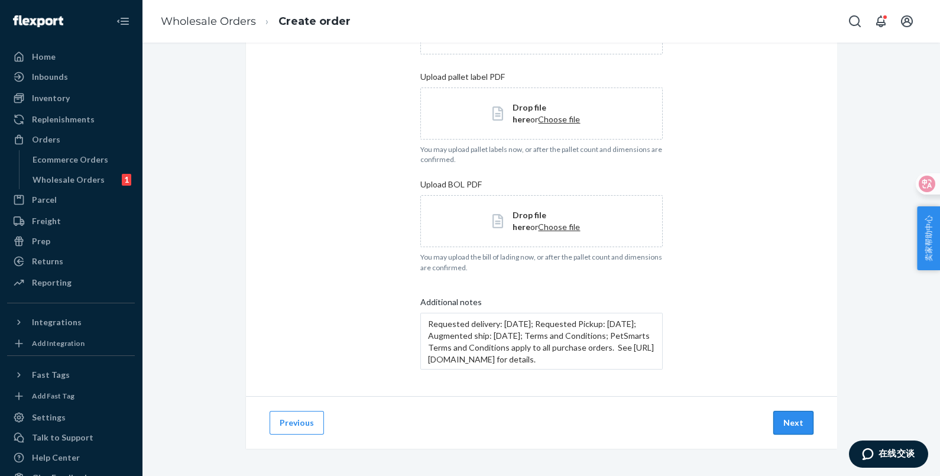
click at [792, 420] on button "Next" at bounding box center [793, 423] width 40 height 24
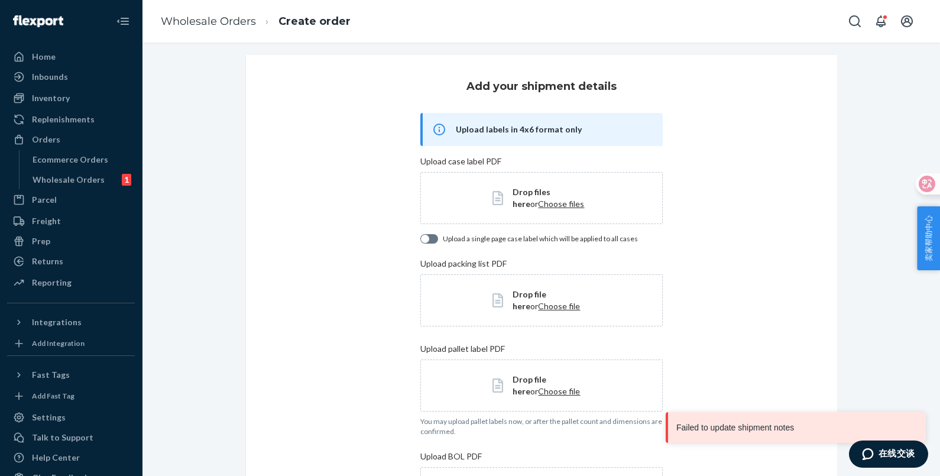
scroll to position [0, 0]
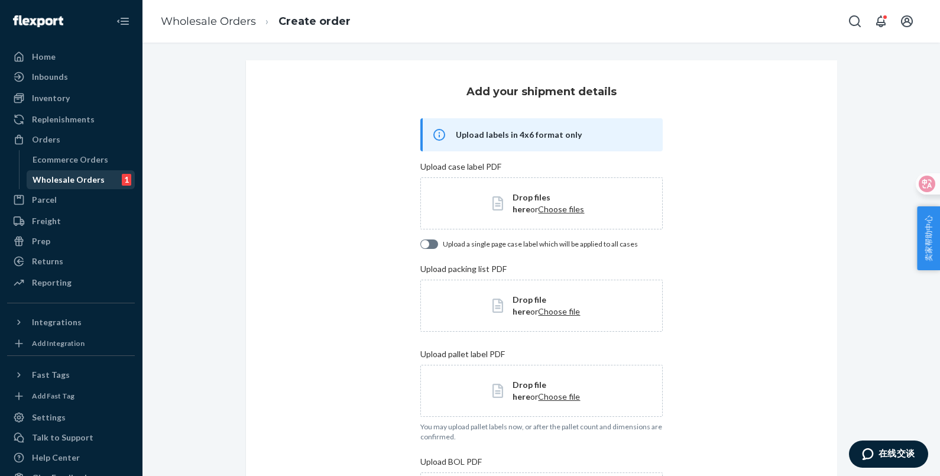
click at [89, 175] on div "Wholesale Orders" at bounding box center [69, 180] width 72 height 12
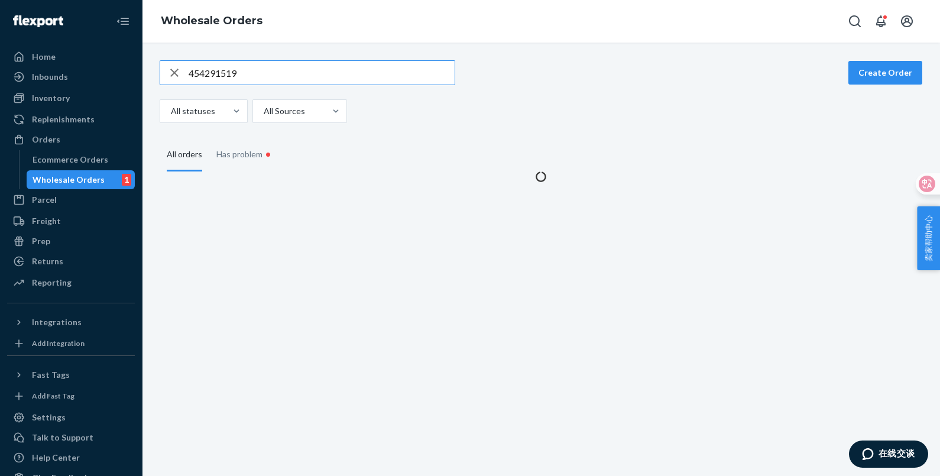
click at [267, 72] on input "454291519" at bounding box center [322, 73] width 266 height 24
type input "4"
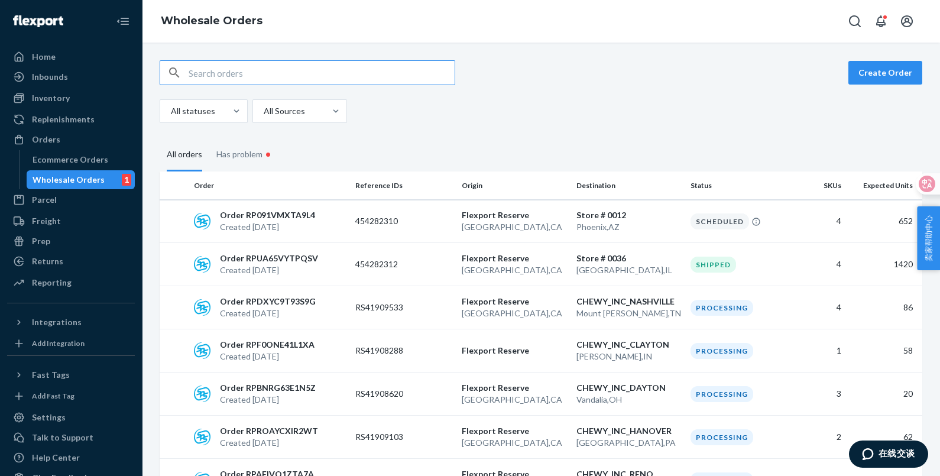
click at [258, 74] on input "text" at bounding box center [322, 73] width 266 height 24
paste input "454291519"
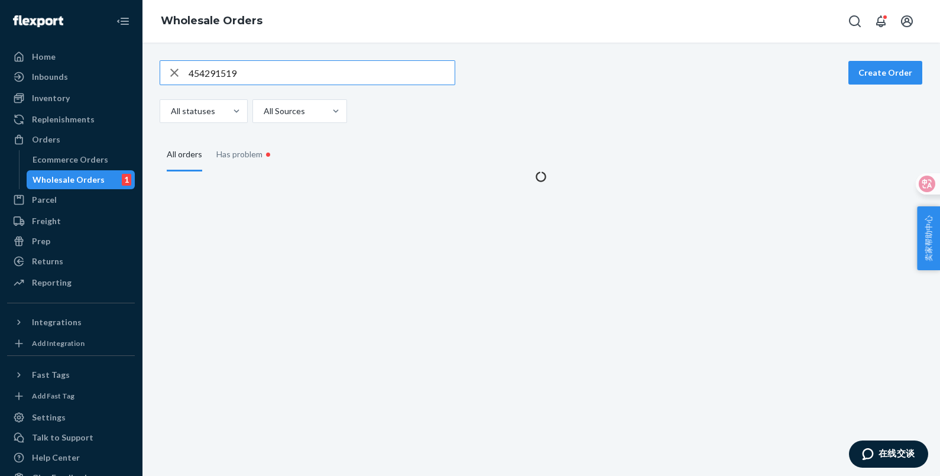
type input "454291519"
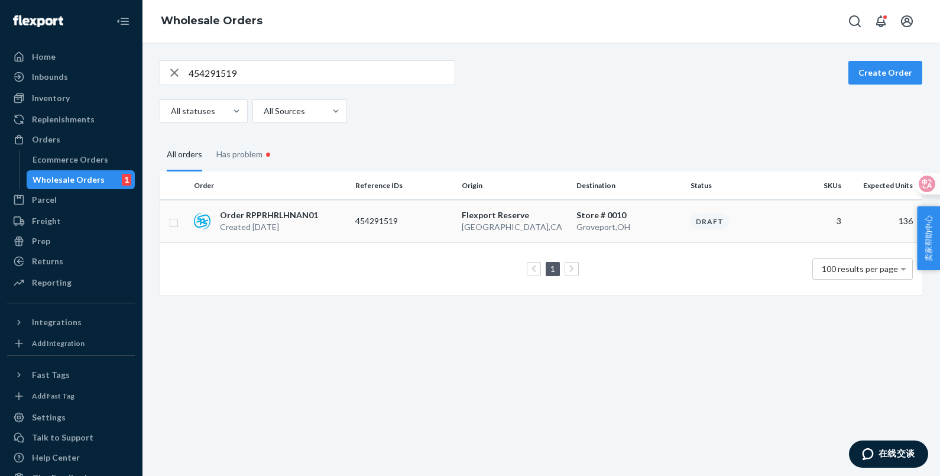
click at [739, 222] on div "Draft" at bounding box center [740, 221] width 98 height 16
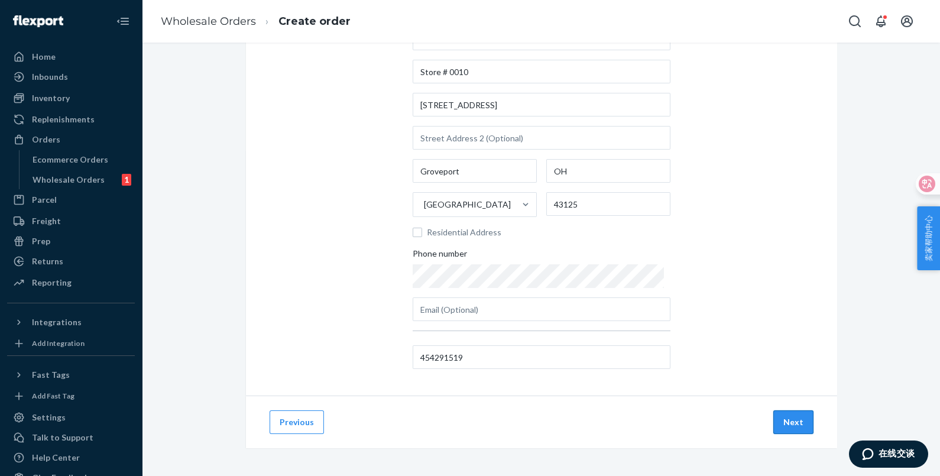
click at [786, 420] on button "Next" at bounding box center [793, 422] width 40 height 24
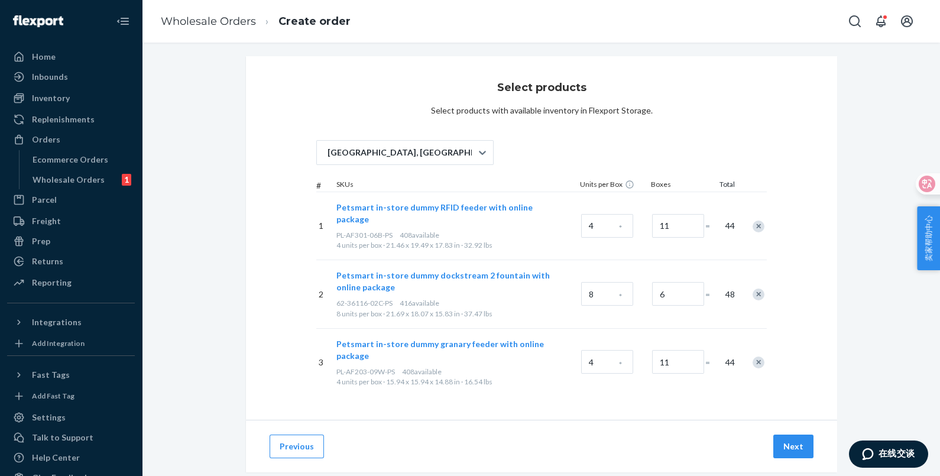
click at [790, 316] on div "Select products Select products with available inventory in Flexport Storage. S…" at bounding box center [541, 238] width 591 height 364
click at [789, 435] on button "Next" at bounding box center [793, 447] width 40 height 24
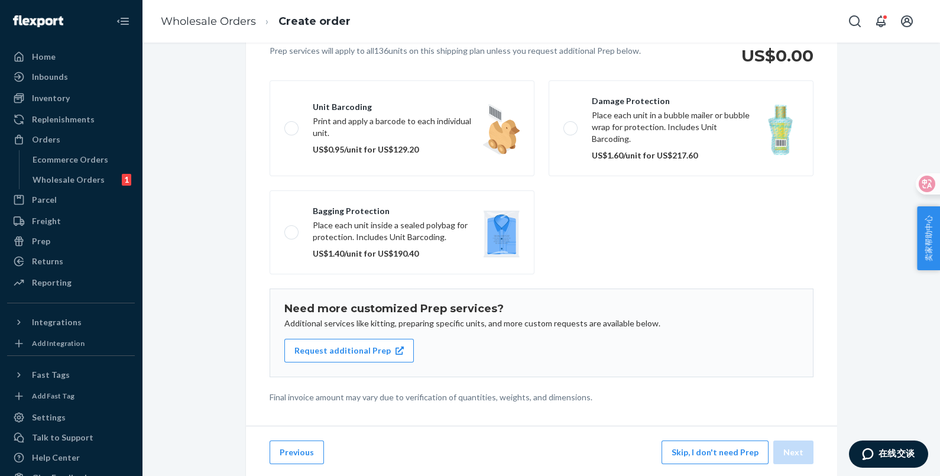
scroll to position [137, 0]
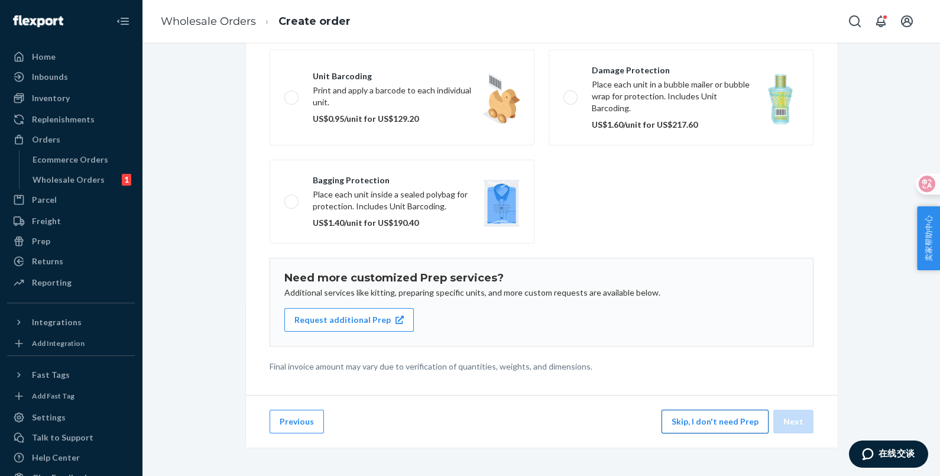
click at [702, 414] on button "Skip, I don't need Prep" at bounding box center [715, 422] width 107 height 24
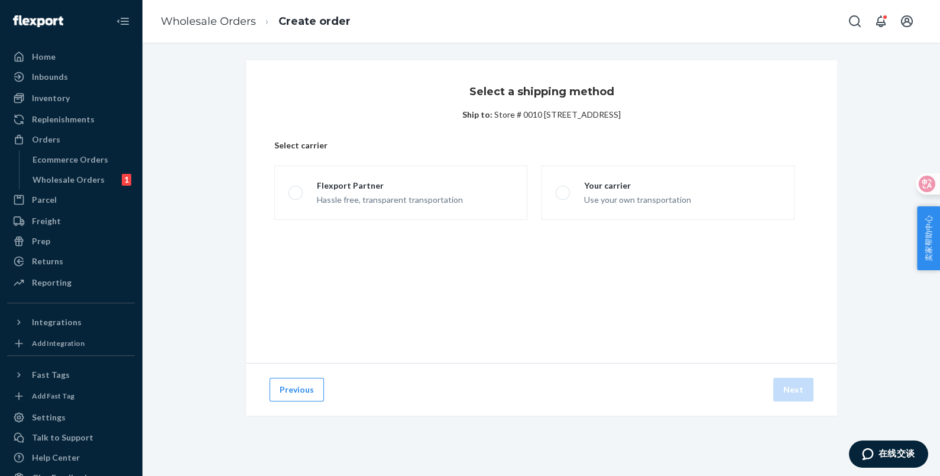
scroll to position [0, 0]
click at [625, 193] on div "Use your own transportation" at bounding box center [637, 199] width 107 height 14
click at [563, 193] on input "Your carrier Use your own transportation" at bounding box center [560, 193] width 8 height 8
radio input "true"
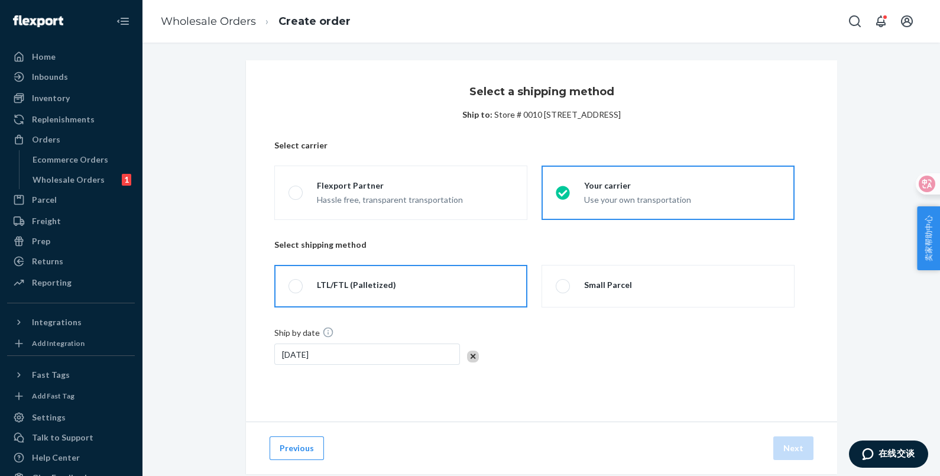
click at [446, 290] on label "LTL/FTL (Palletized)" at bounding box center [400, 286] width 253 height 43
click at [296, 290] on input "LTL/FTL (Palletized)" at bounding box center [293, 287] width 8 height 8
radio input "true"
click at [781, 449] on button "Next" at bounding box center [793, 448] width 40 height 24
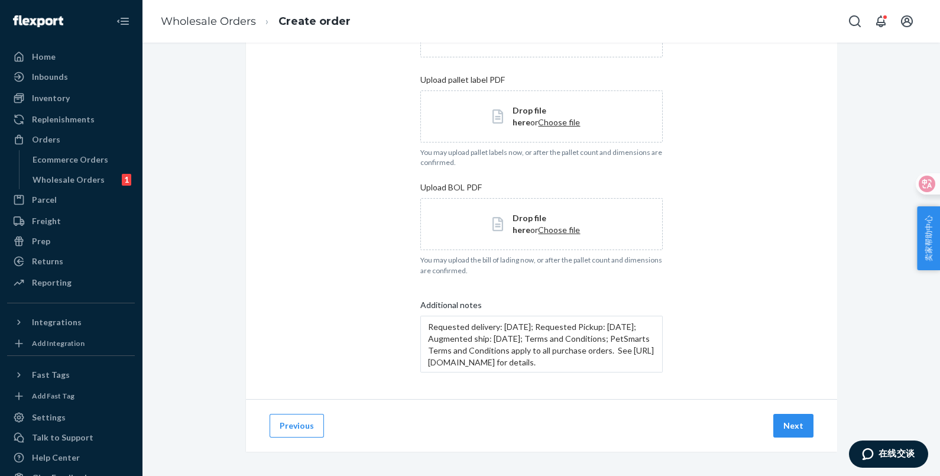
scroll to position [277, 0]
click at [801, 426] on button "Next" at bounding box center [793, 423] width 40 height 24
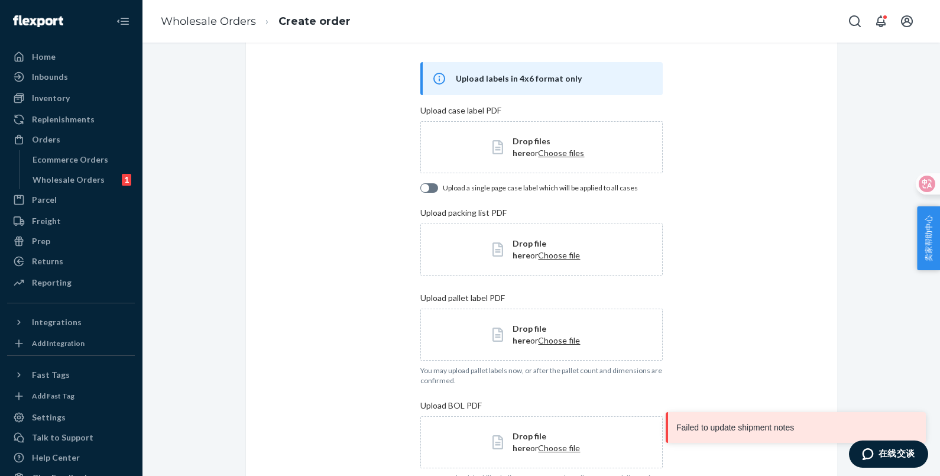
scroll to position [0, 0]
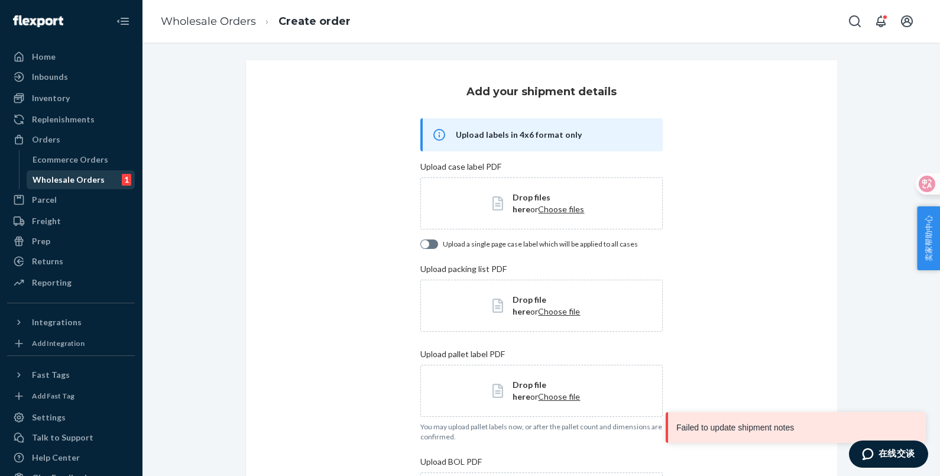
click at [56, 174] on div "Wholesale Orders" at bounding box center [69, 180] width 72 height 12
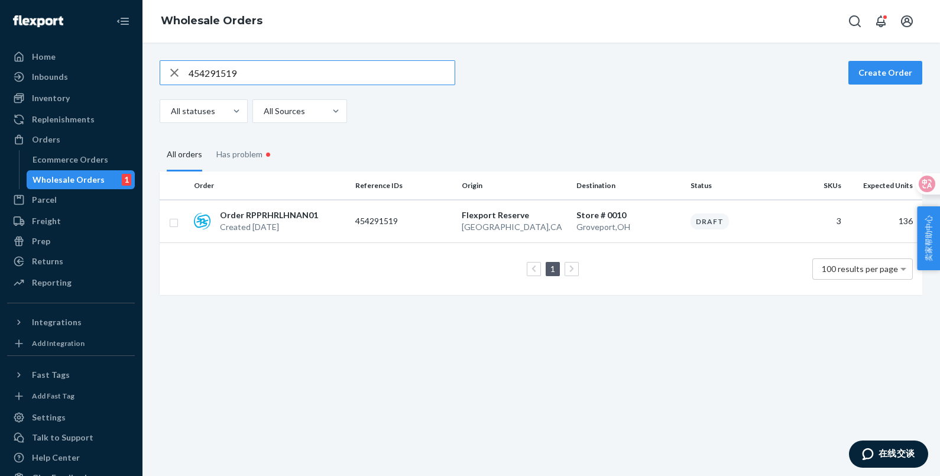
click at [176, 72] on icon "button" at bounding box center [174, 73] width 14 height 24
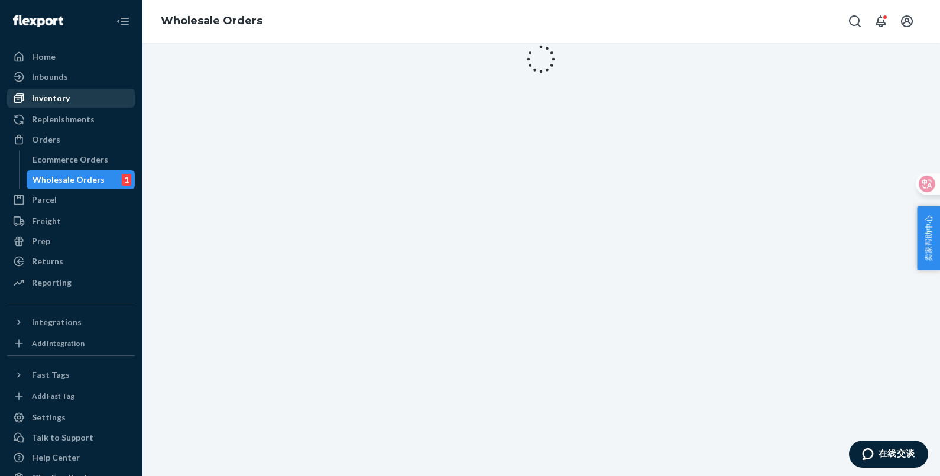
click at [47, 90] on div "Inventory" at bounding box center [70, 98] width 125 height 17
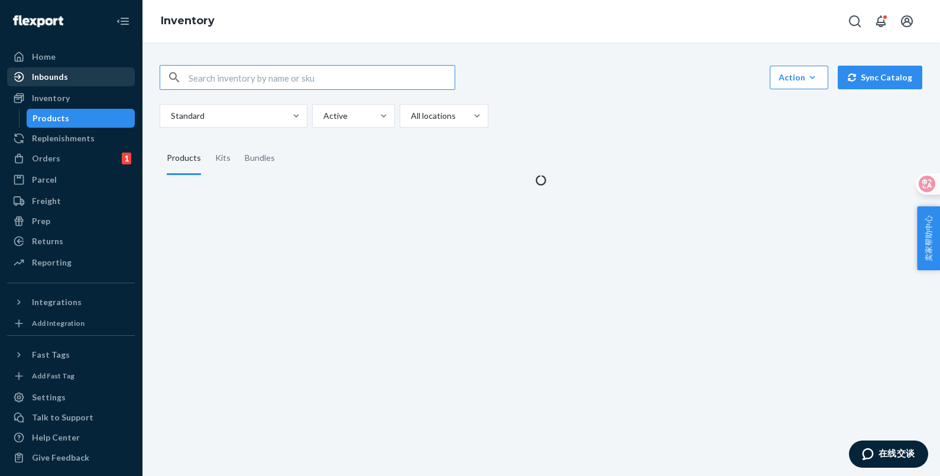
click at [59, 69] on div "Inbounds" at bounding box center [70, 77] width 125 height 17
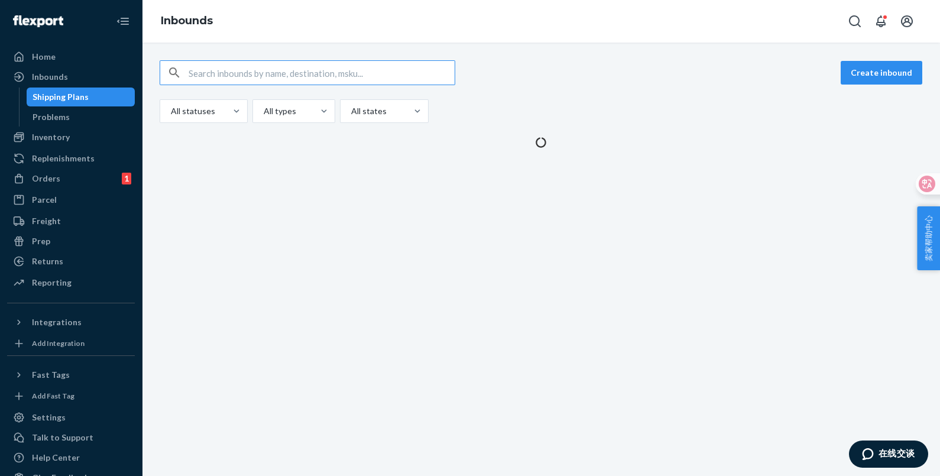
click at [269, 74] on input "text" at bounding box center [322, 73] width 266 height 24
type input "9920980"
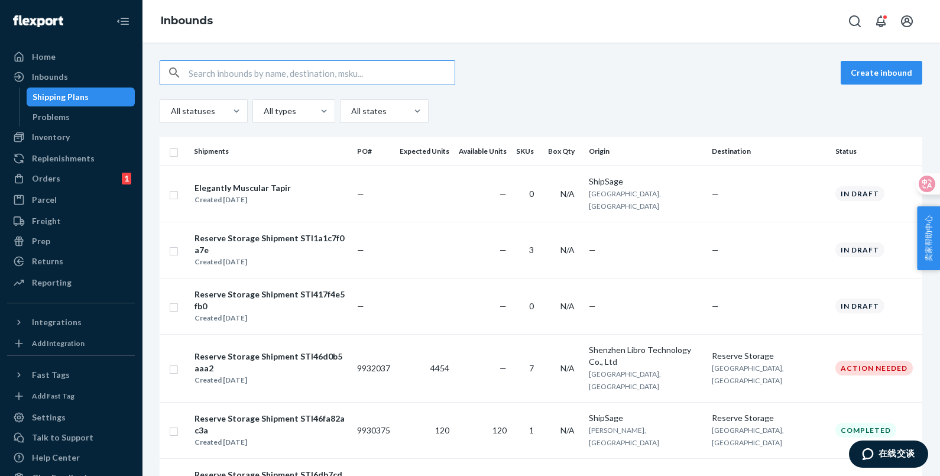
click at [290, 80] on input "text" at bounding box center [322, 73] width 266 height 24
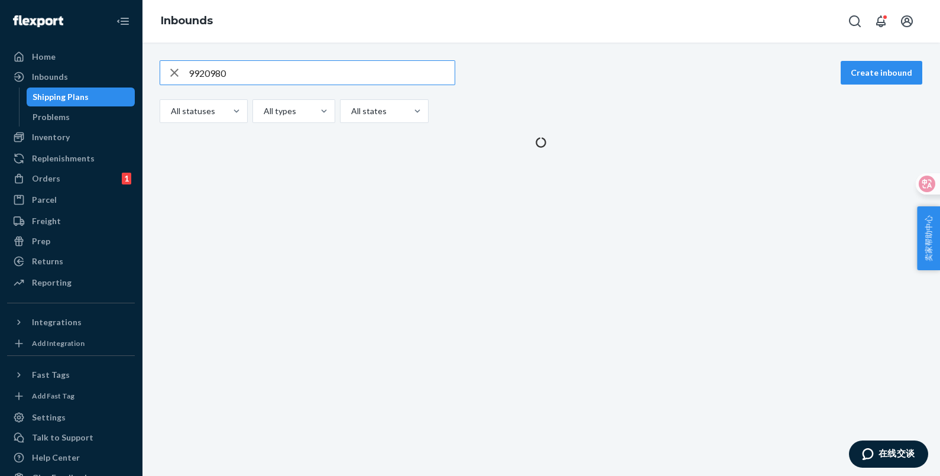
type input "9920980"
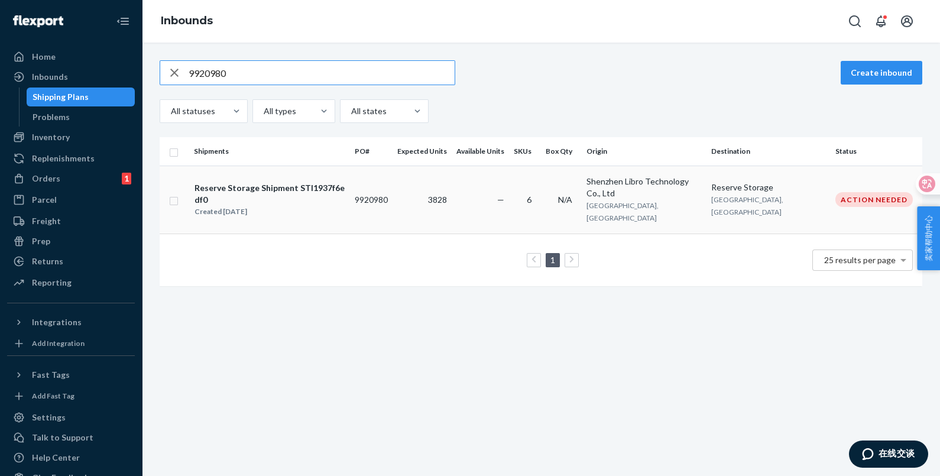
click at [530, 182] on td "6" at bounding box center [525, 200] width 32 height 68
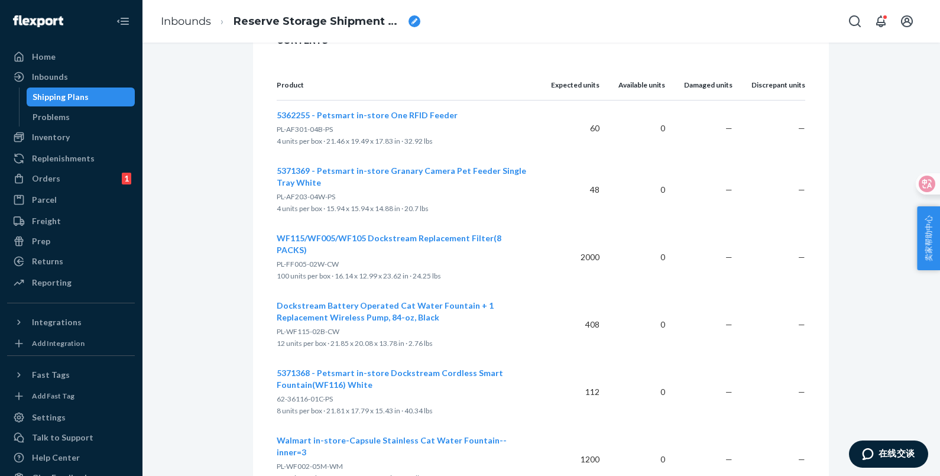
scroll to position [1536, 0]
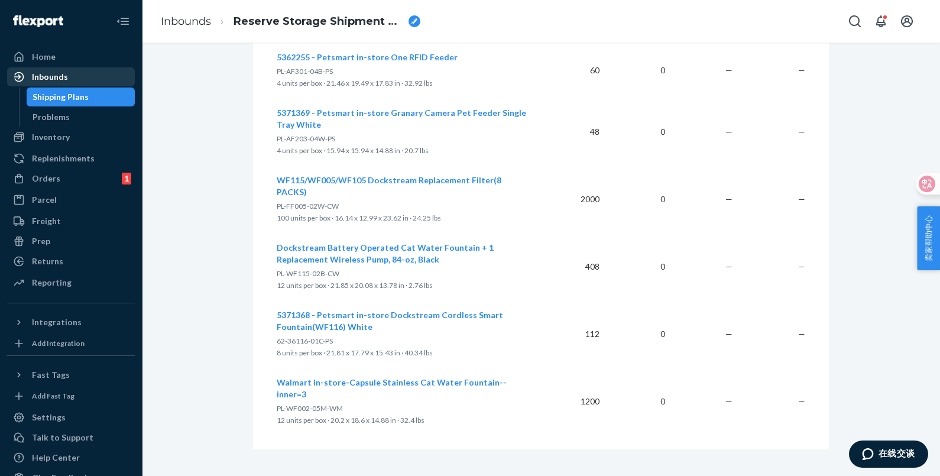
click at [59, 76] on div "Inbounds" at bounding box center [50, 77] width 36 height 12
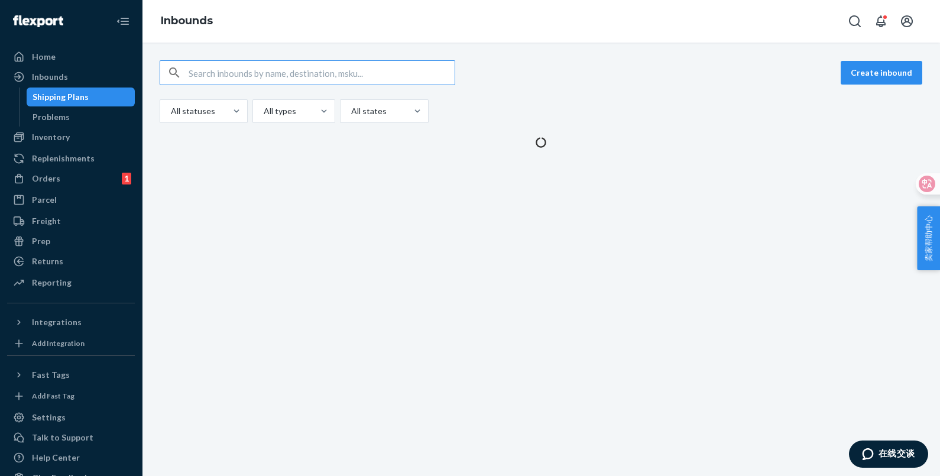
click at [346, 73] on input "text" at bounding box center [322, 73] width 266 height 24
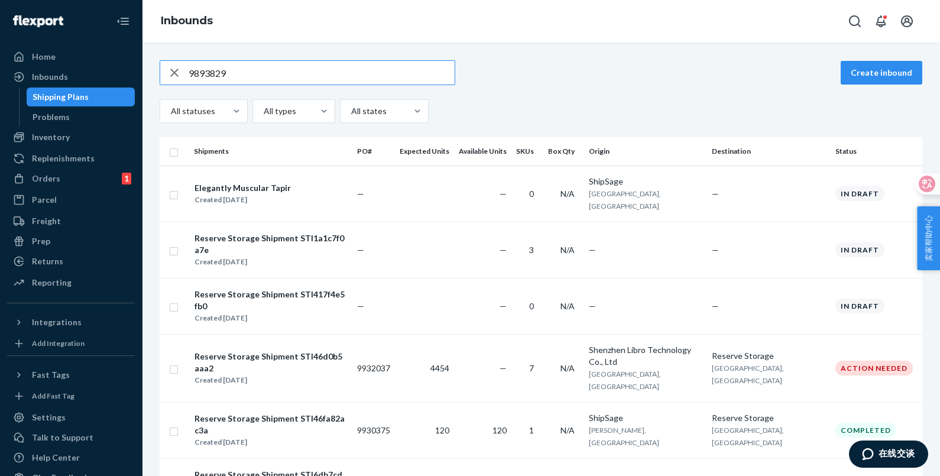
type input "9893829"
click at [247, 62] on input "text" at bounding box center [322, 73] width 266 height 24
type input "9893829"
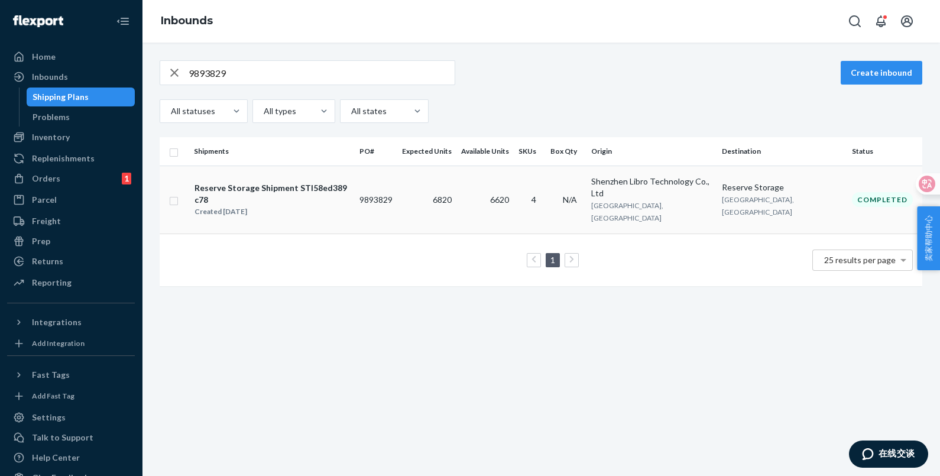
click at [456, 193] on td "6820" at bounding box center [426, 200] width 59 height 68
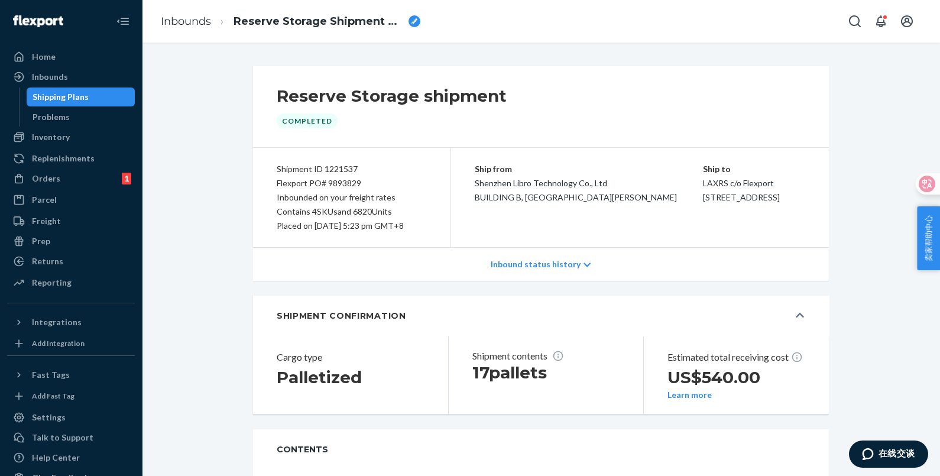
drag, startPoint x: 81, startPoint y: 138, endPoint x: 303, endPoint y: 43, distance: 241.8
click at [81, 138] on div "Inventory" at bounding box center [70, 137] width 125 height 17
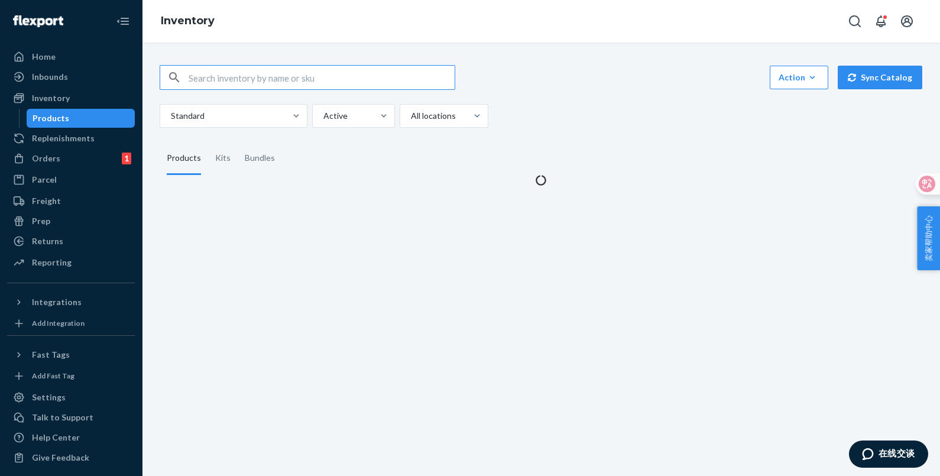
click at [316, 81] on input "text" at bounding box center [322, 78] width 266 height 24
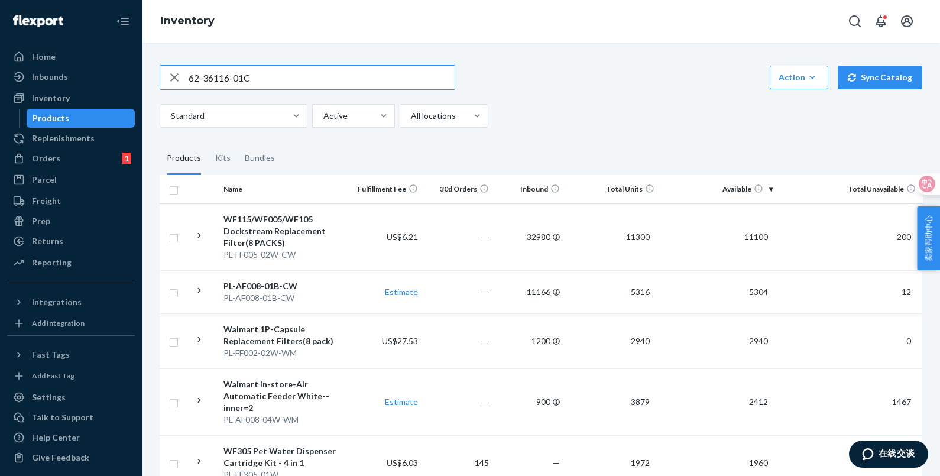
type input "62-36116-01C"
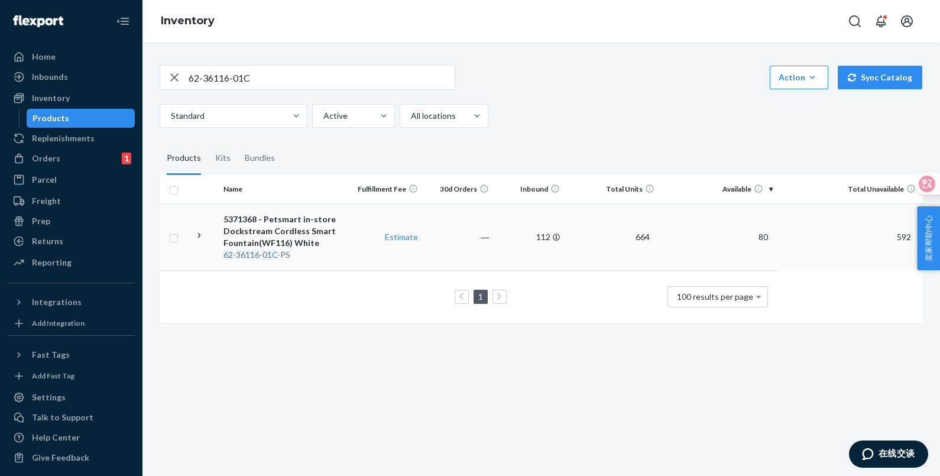
click at [564, 245] on td "112" at bounding box center [529, 236] width 71 height 67
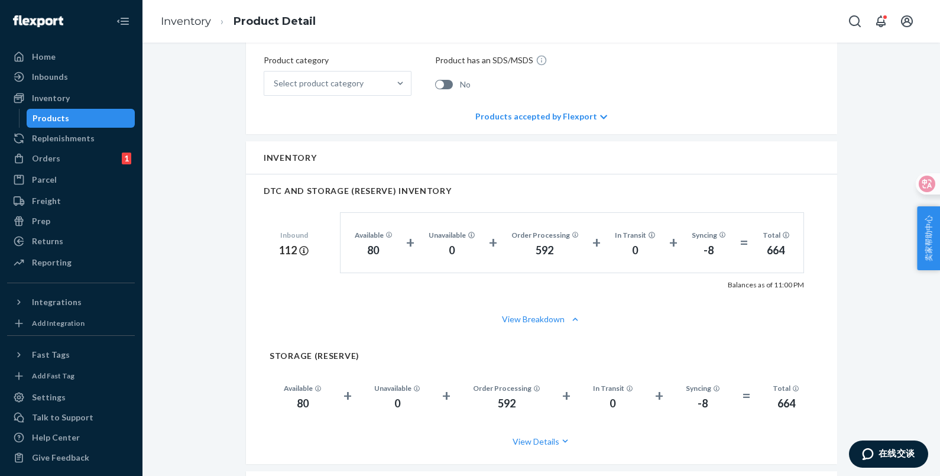
scroll to position [517, 0]
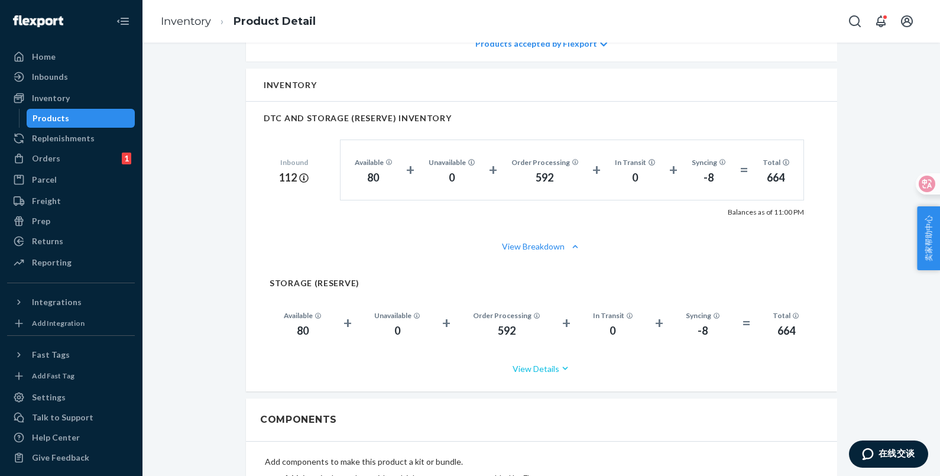
click at [559, 368] on icon "button" at bounding box center [565, 368] width 12 height 12
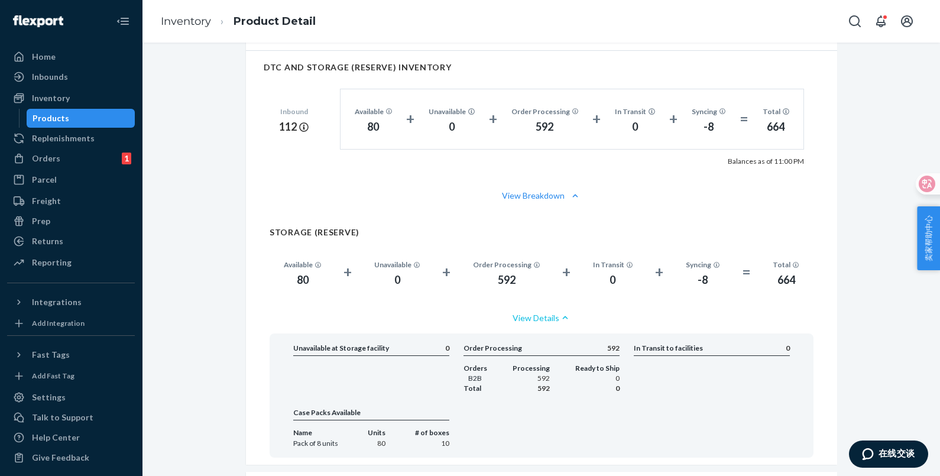
scroll to position [591, 0]
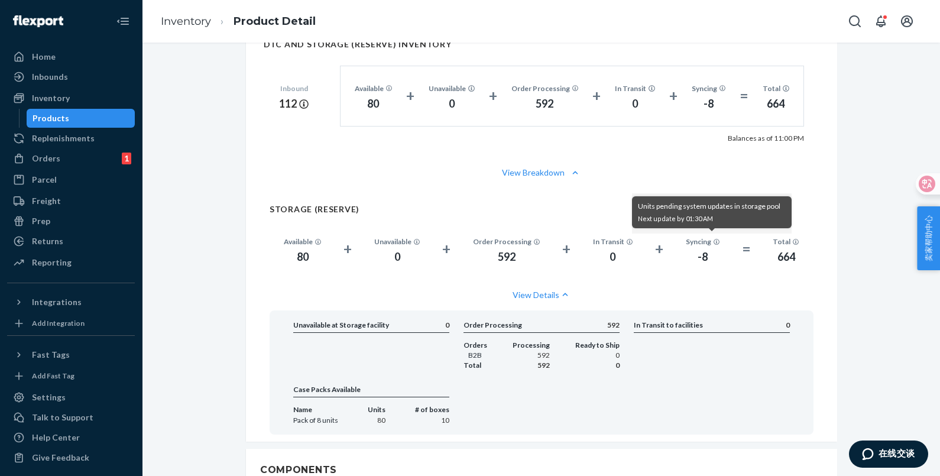
click at [714, 240] on icon at bounding box center [717, 242] width 7 height 7
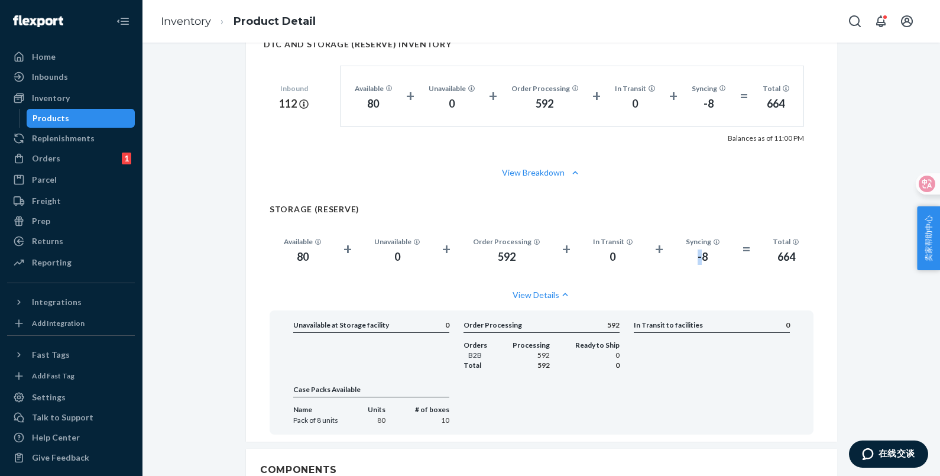
drag, startPoint x: 697, startPoint y: 253, endPoint x: 688, endPoint y: 254, distance: 8.9
click at [688, 254] on div "-8" at bounding box center [703, 257] width 34 height 15
click at [438, 205] on h2 "STORAGE (RESERVE)" at bounding box center [542, 209] width 544 height 9
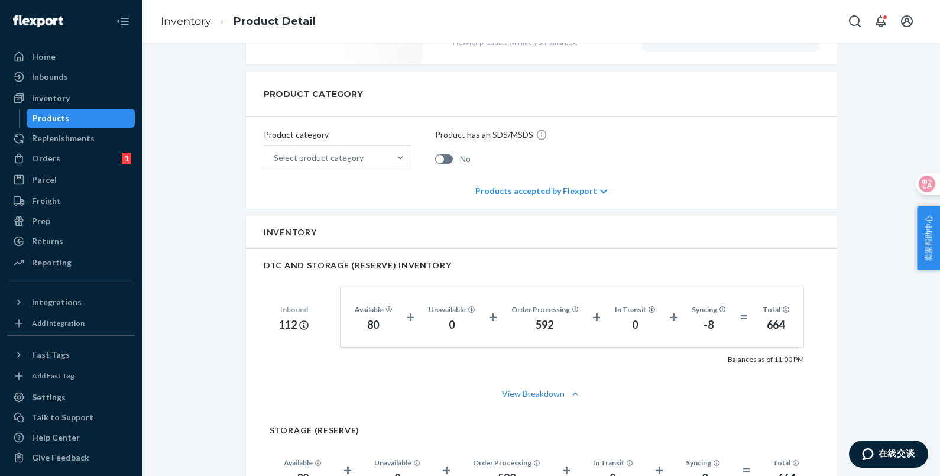
scroll to position [73, 0]
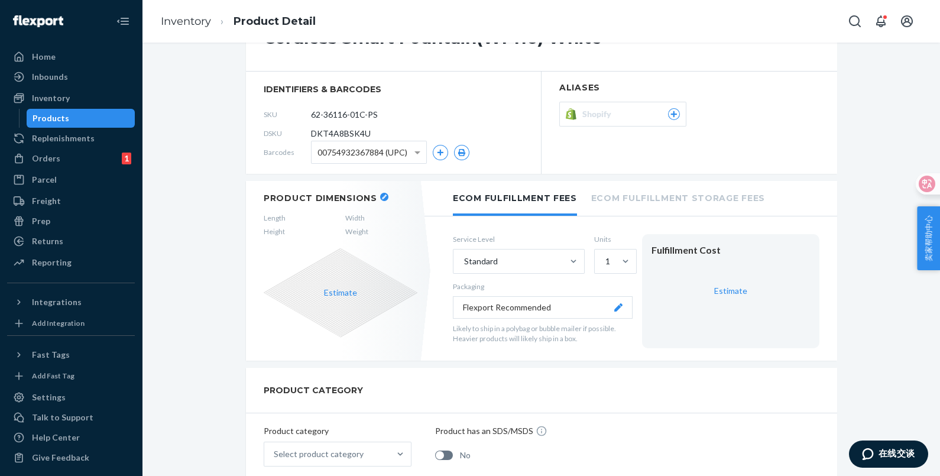
drag, startPoint x: 381, startPoint y: 109, endPoint x: 299, endPoint y: 109, distance: 82.8
click at [299, 109] on div "SKU 62-36116-01C-PS" at bounding box center [394, 114] width 260 height 19
click at [286, 141] on div "DSKU DKT4A8BSK4U" at bounding box center [394, 133] width 260 height 19
click at [375, 133] on div "DSKU DKT4A8BSK4U" at bounding box center [394, 133] width 260 height 19
drag, startPoint x: 368, startPoint y: 129, endPoint x: 299, endPoint y: 139, distance: 69.8
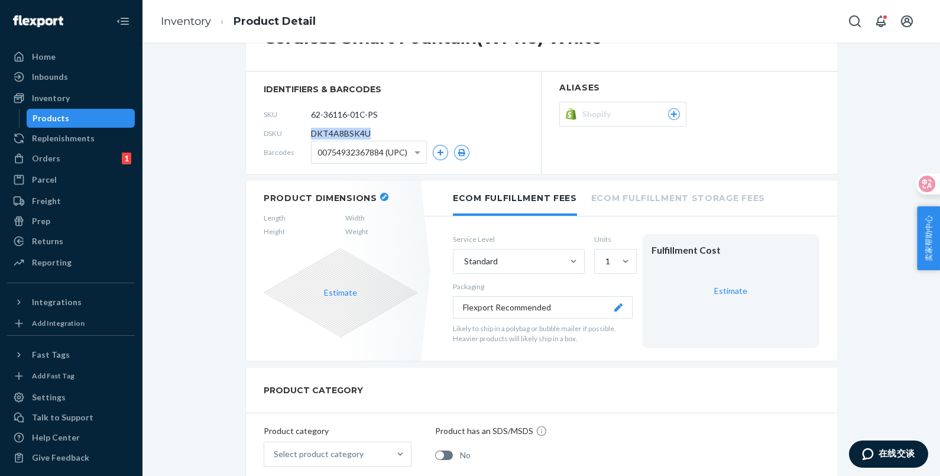
click at [299, 139] on div "DSKU DKT4A8BSK4U" at bounding box center [394, 133] width 260 height 19
copy div "DKT4A8BSK4U"
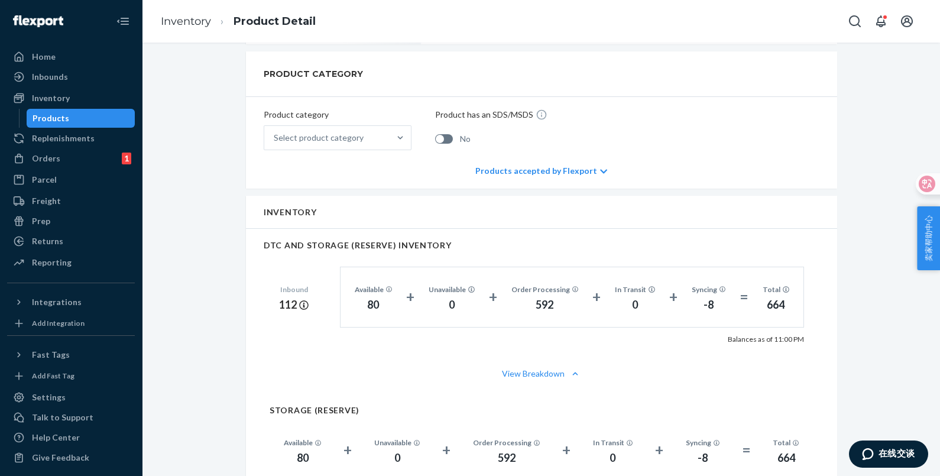
scroll to position [443, 0]
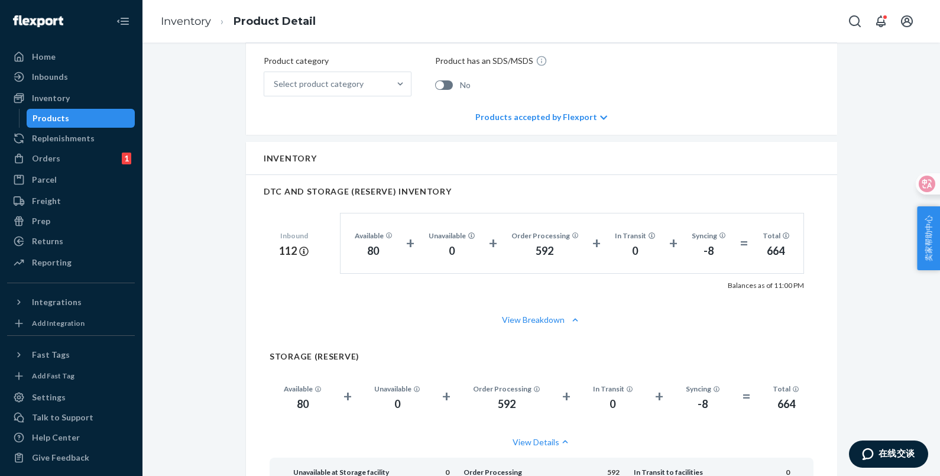
click at [451, 150] on div "Inventory" at bounding box center [541, 158] width 591 height 33
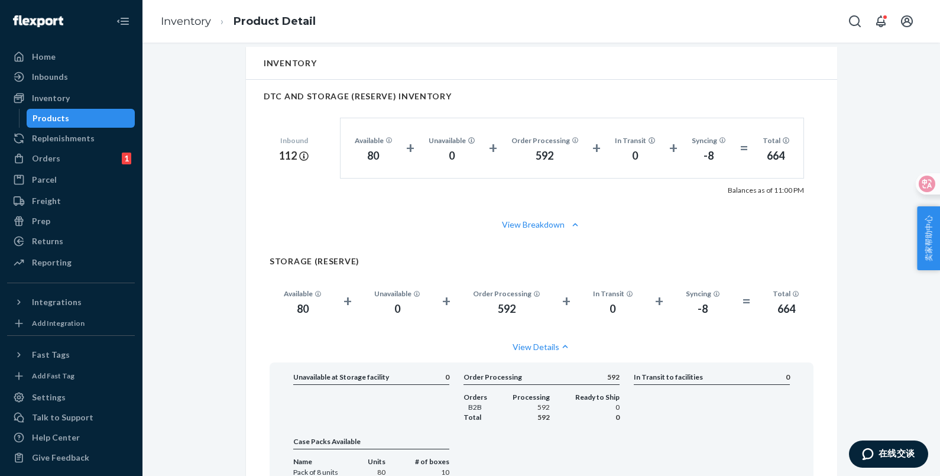
scroll to position [591, 0]
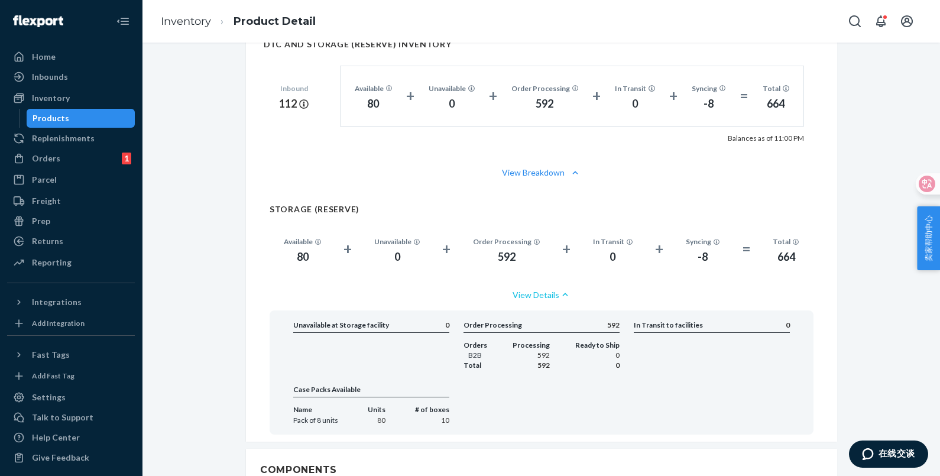
click at [549, 293] on button "View Details" at bounding box center [542, 294] width 544 height 31
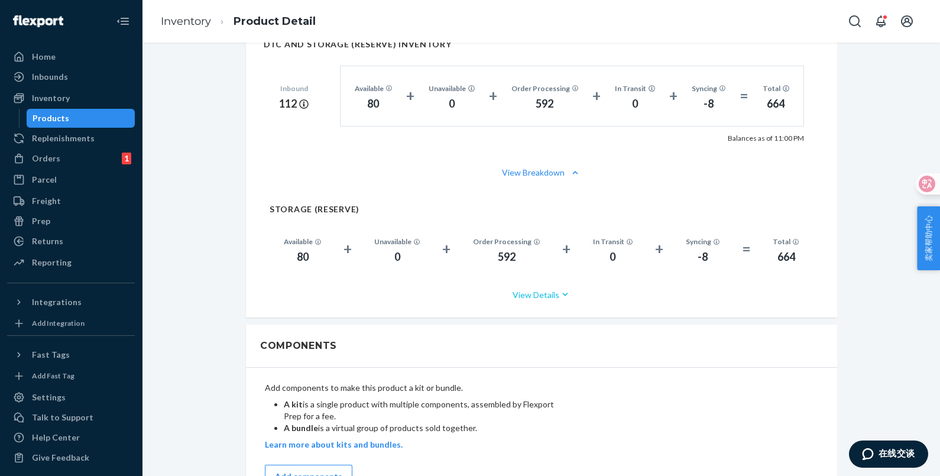
click at [550, 293] on button "View Details" at bounding box center [542, 294] width 544 height 31
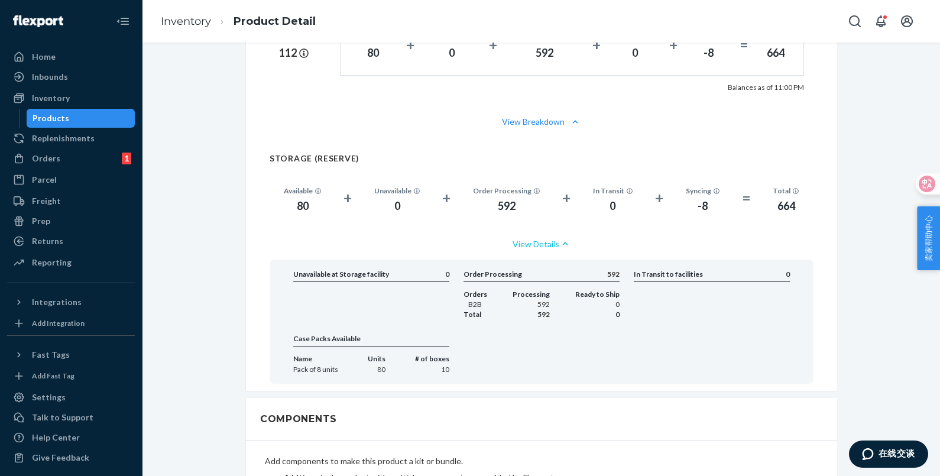
scroll to position [665, 0]
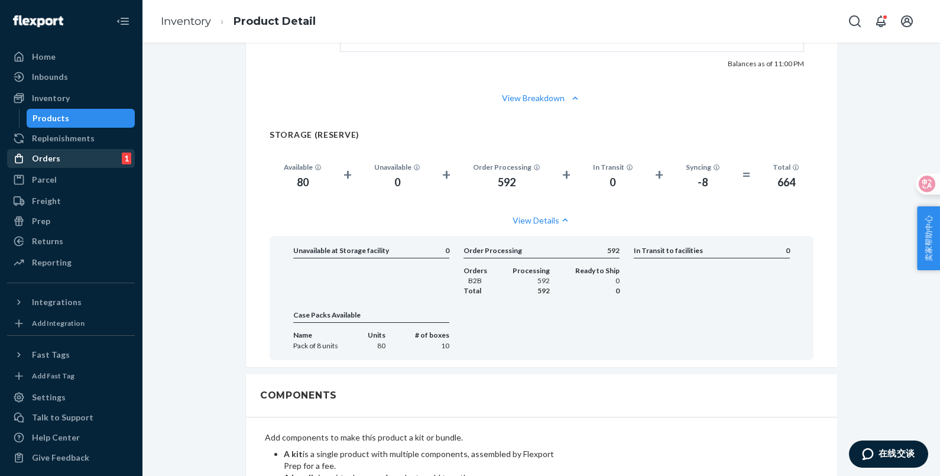
click at [53, 153] on div "Orders" at bounding box center [46, 159] width 28 height 12
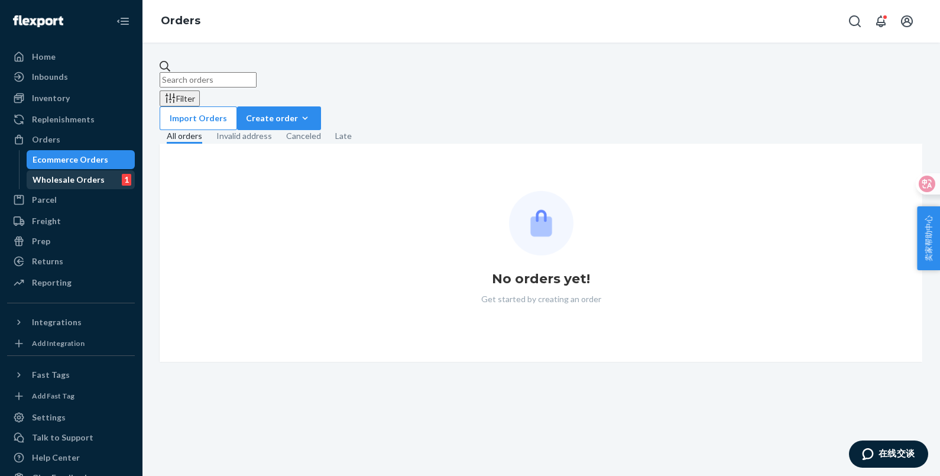
click at [59, 174] on div "Wholesale Orders" at bounding box center [69, 180] width 72 height 12
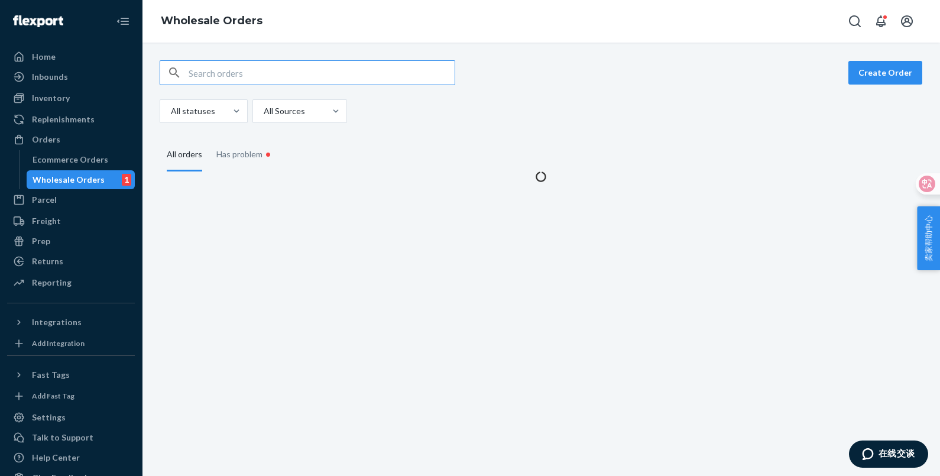
click at [274, 75] on input "text" at bounding box center [322, 73] width 266 height 24
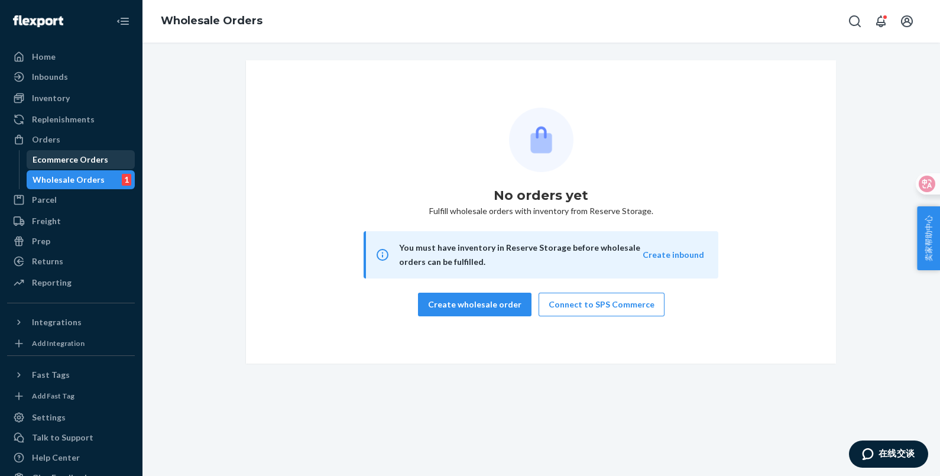
click at [52, 166] on div "Ecommerce Orders" at bounding box center [81, 159] width 106 height 17
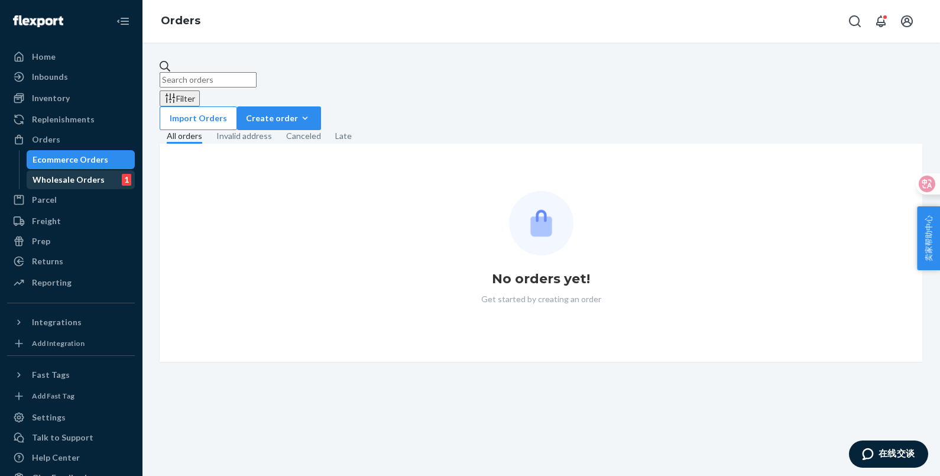
click at [56, 179] on div "Wholesale Orders" at bounding box center [69, 180] width 72 height 12
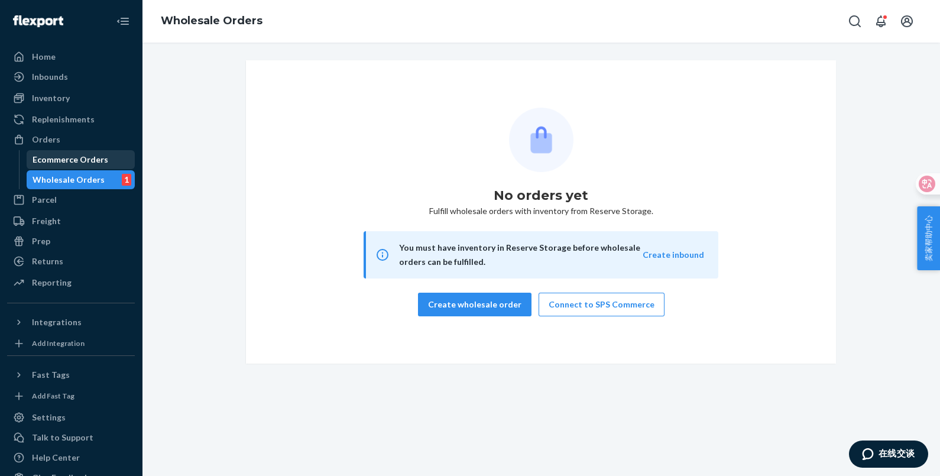
click at [59, 155] on div "Ecommerce Orders" at bounding box center [71, 160] width 76 height 12
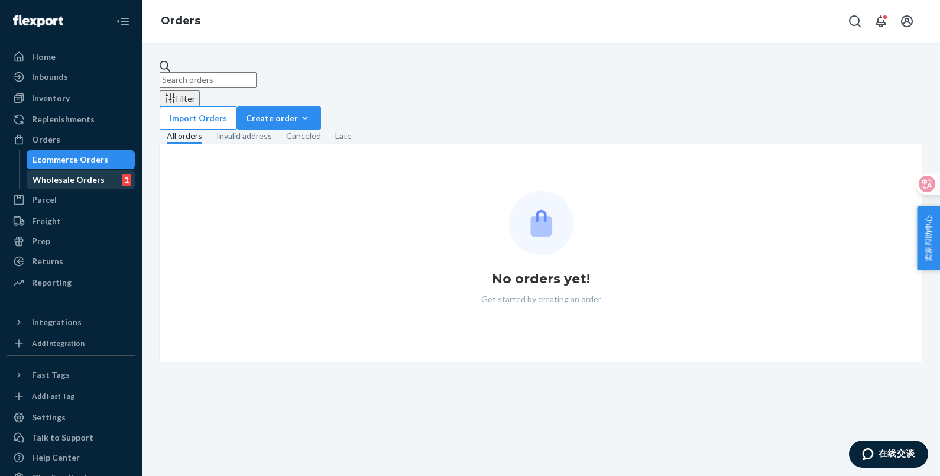
click at [60, 177] on div "Wholesale Orders" at bounding box center [69, 180] width 72 height 12
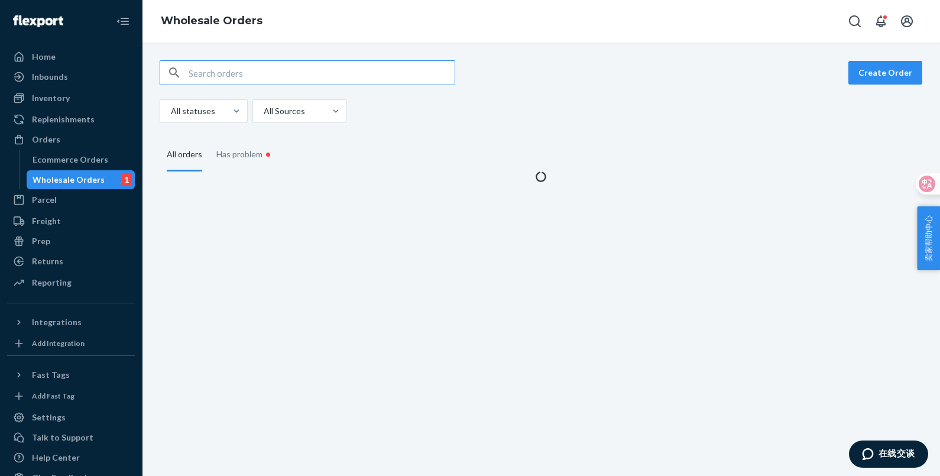
click at [210, 77] on input "text" at bounding box center [322, 73] width 266 height 24
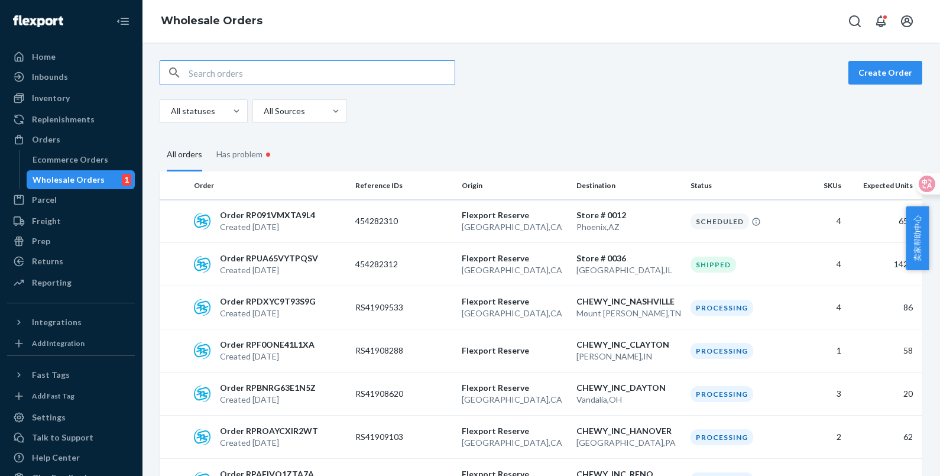
click at [278, 74] on input "text" at bounding box center [322, 73] width 266 height 24
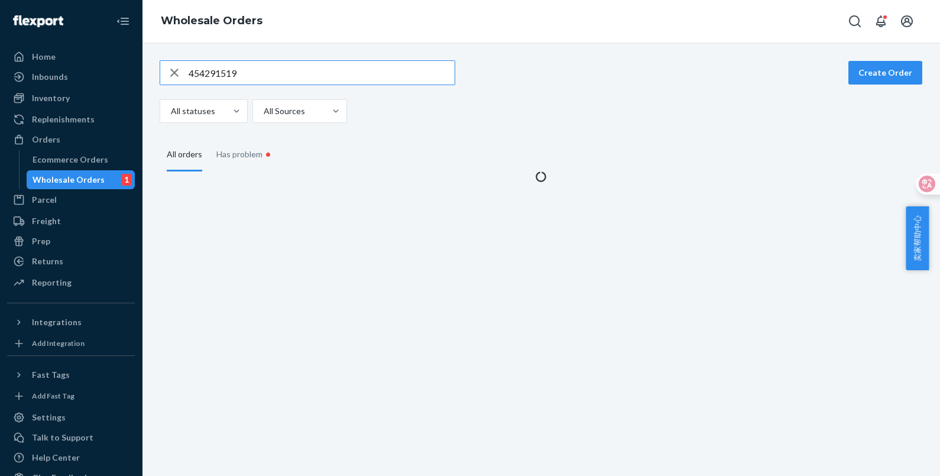
type input "454291519"
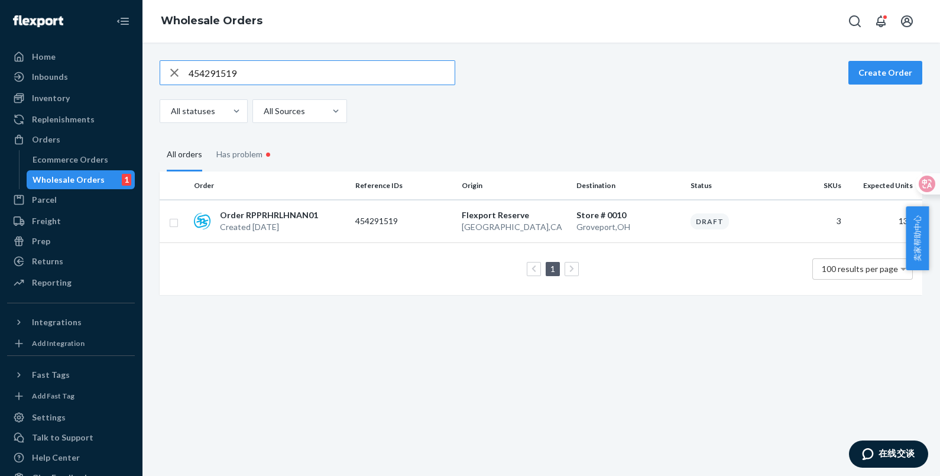
click at [618, 232] on td "Store [GEOGRAPHIC_DATA]" at bounding box center [629, 221] width 115 height 43
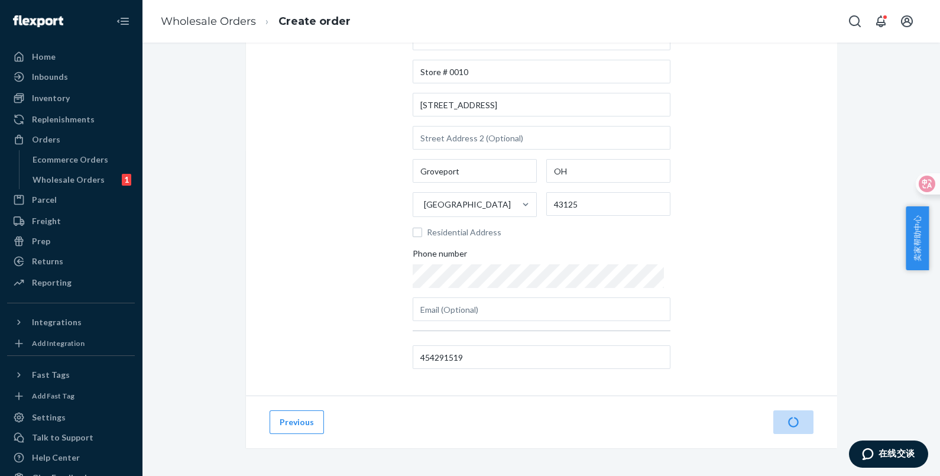
scroll to position [92, 0]
click at [777, 418] on button "Next" at bounding box center [793, 422] width 40 height 24
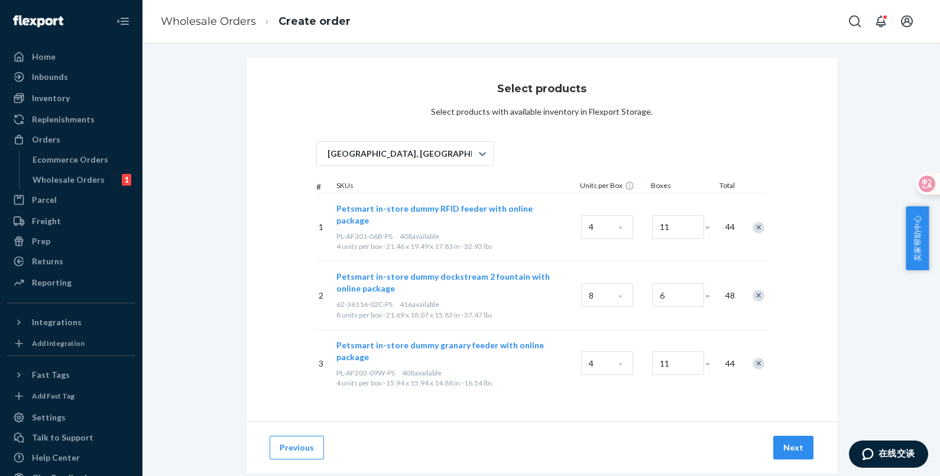
scroll to position [4, 0]
click at [795, 435] on button "Next" at bounding box center [793, 447] width 40 height 24
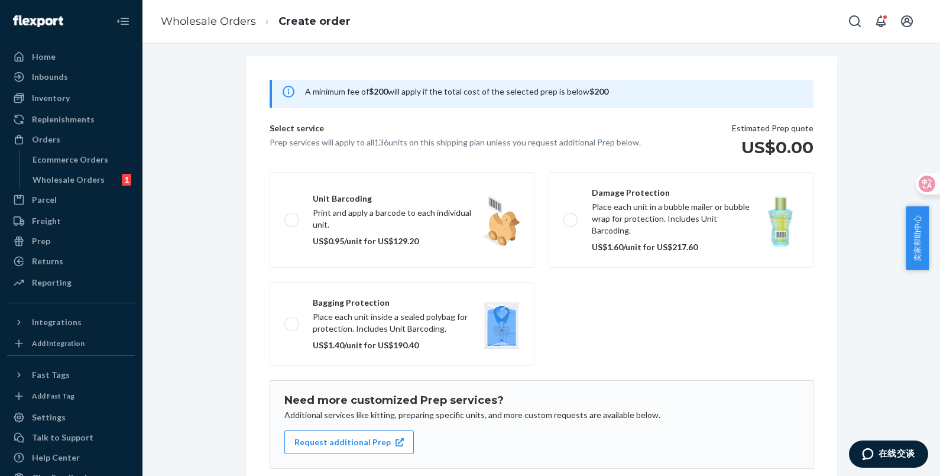
scroll to position [137, 0]
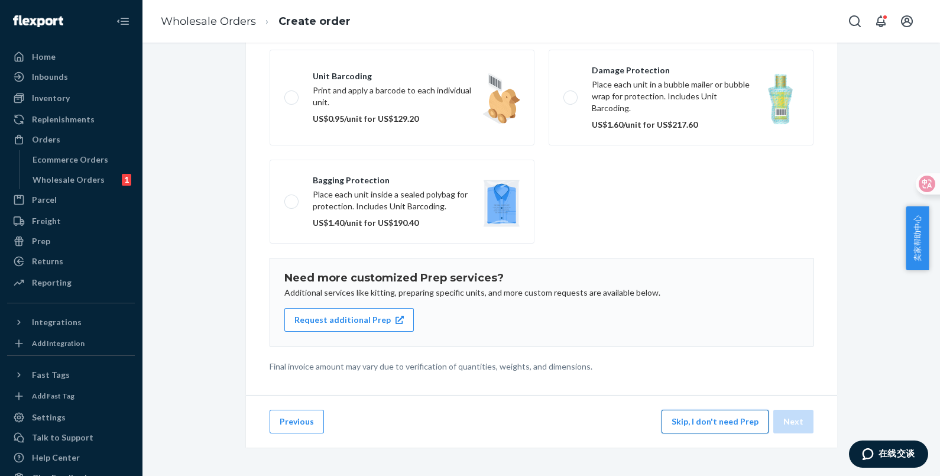
click at [678, 423] on button "Skip, I don't need Prep" at bounding box center [715, 422] width 107 height 24
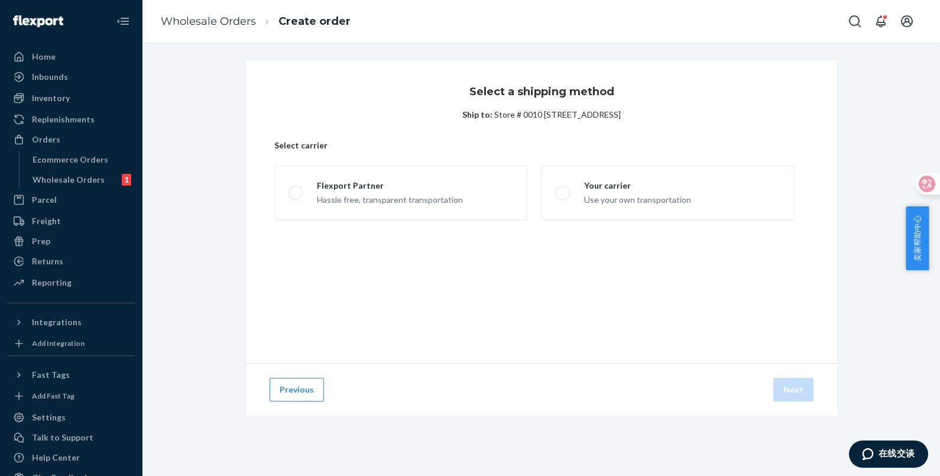
scroll to position [0, 0]
click at [429, 197] on div "Hassle free, transparent transportation" at bounding box center [390, 199] width 146 height 14
click at [296, 197] on input "Flexport Partner Hassle free, transparent transportation" at bounding box center [293, 193] width 8 height 8
radio input "true"
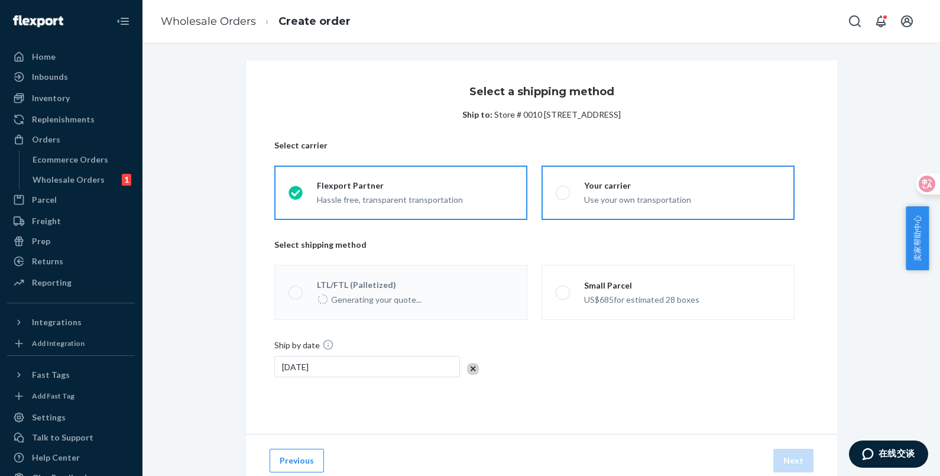
click at [623, 199] on div "Use your own transportation" at bounding box center [637, 199] width 107 height 14
click at [563, 197] on input "Your carrier Use your own transportation" at bounding box center [560, 193] width 8 height 8
radio input "true"
radio input "false"
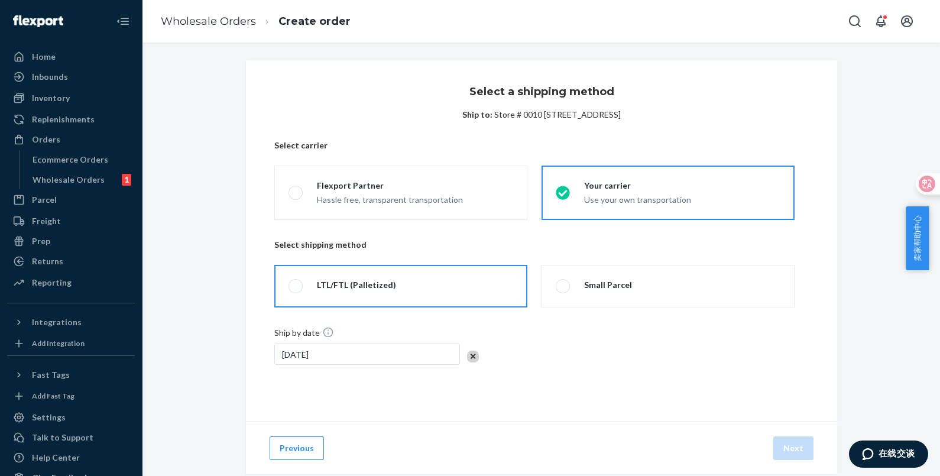
click at [423, 299] on label "LTL/FTL (Palletized)" at bounding box center [400, 286] width 253 height 43
click at [296, 290] on input "LTL/FTL (Palletized)" at bounding box center [293, 287] width 8 height 8
radio input "true"
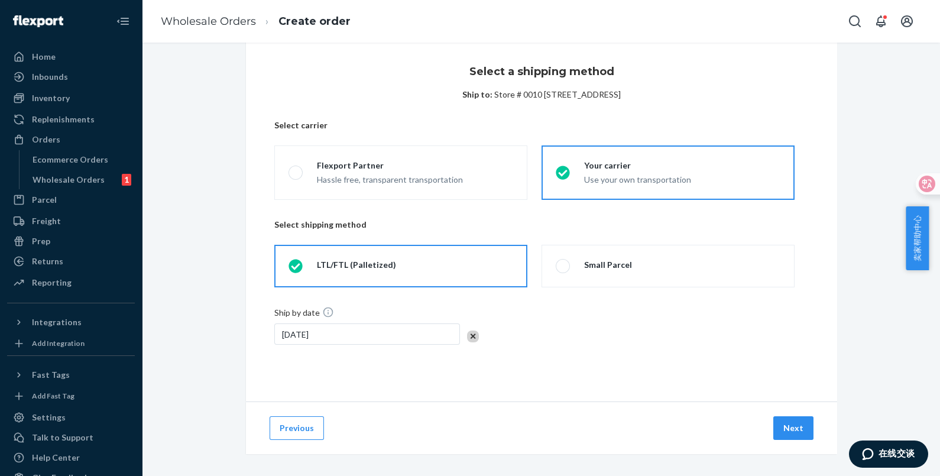
scroll to position [25, 0]
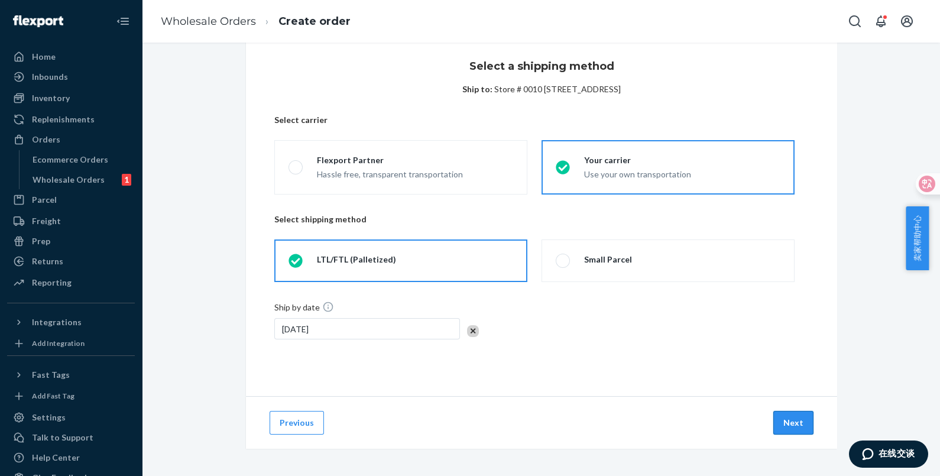
click at [802, 416] on button "Next" at bounding box center [793, 423] width 40 height 24
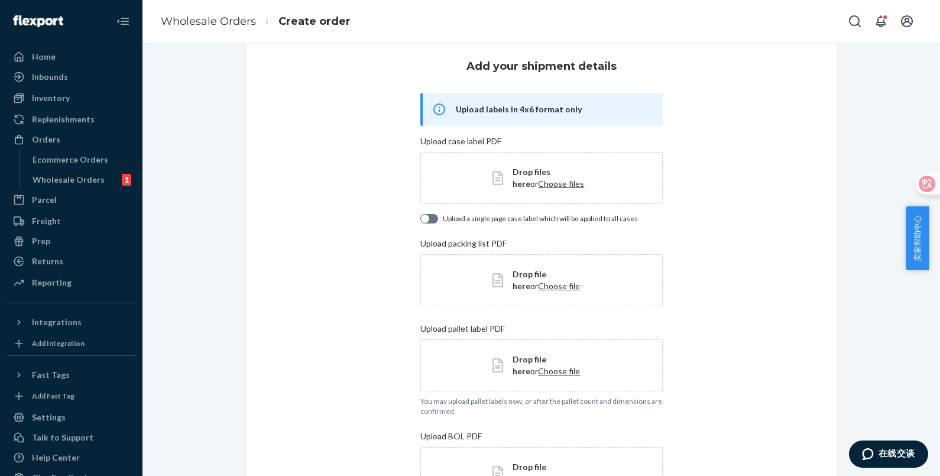
scroll to position [277, 0]
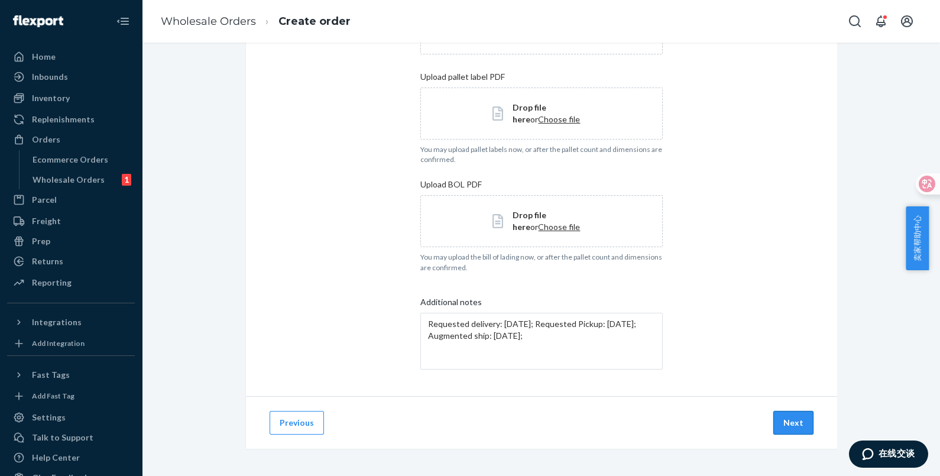
click at [783, 420] on button "Next" at bounding box center [793, 423] width 40 height 24
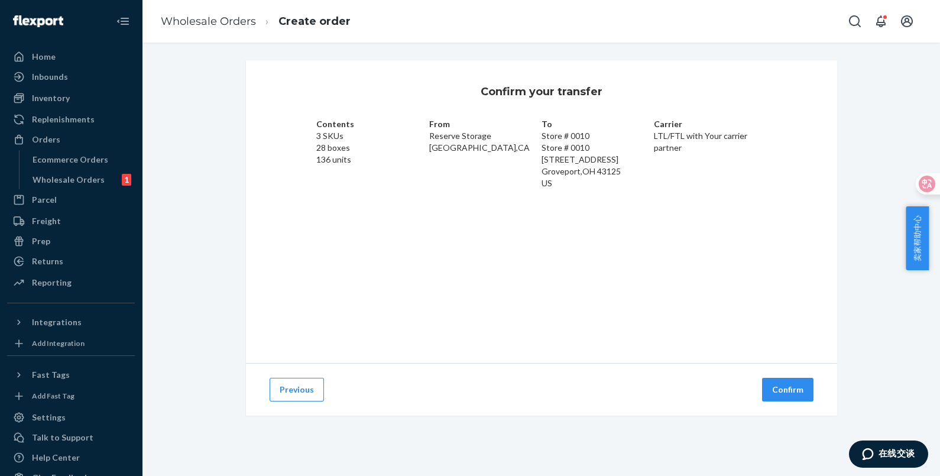
scroll to position [0, 0]
click at [296, 386] on button "Previous" at bounding box center [297, 390] width 54 height 24
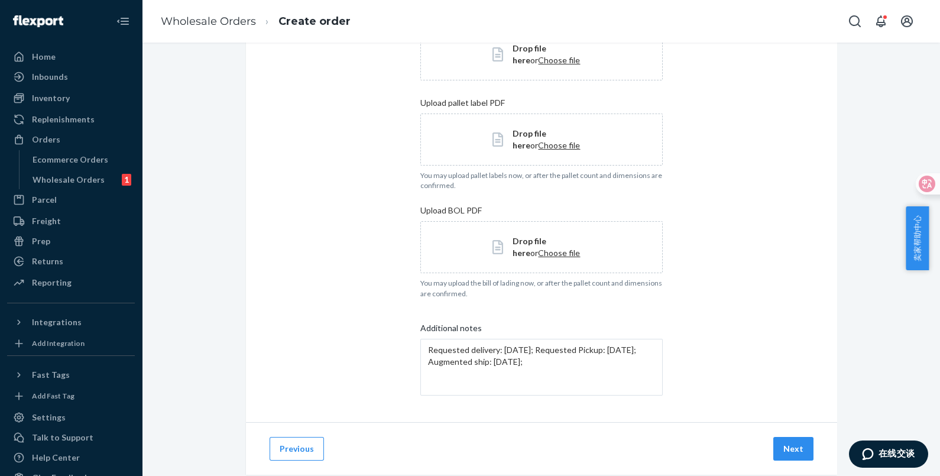
scroll to position [277, 0]
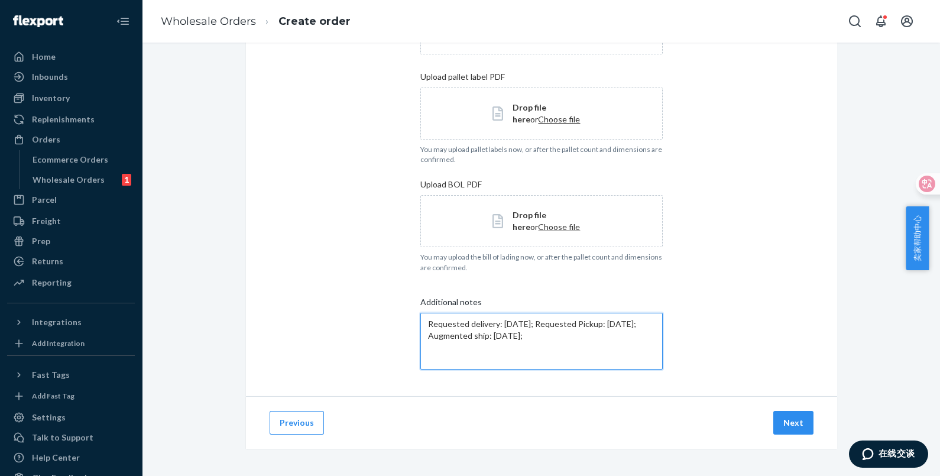
drag, startPoint x: 604, startPoint y: 336, endPoint x: 413, endPoint y: 326, distance: 190.6
click at [413, 326] on div "Add your shipment details Upload labels in 4x6 format only Upload case label PD…" at bounding box center [541, 89] width 591 height 613
click at [743, 330] on div "Add your shipment details Upload labels in 4x6 format only Upload case label PD…" at bounding box center [541, 89] width 591 height 613
click at [788, 426] on button "Next" at bounding box center [793, 423] width 40 height 24
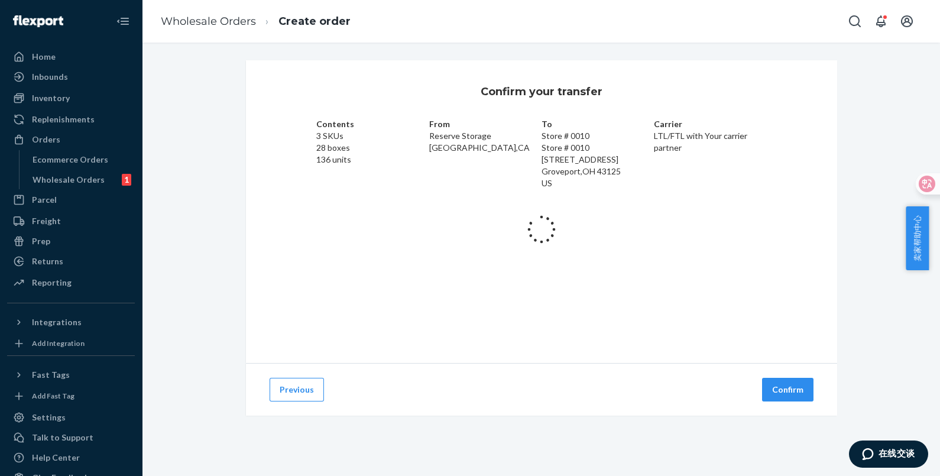
scroll to position [0, 0]
click at [767, 384] on button "Confirm" at bounding box center [787, 390] width 51 height 24
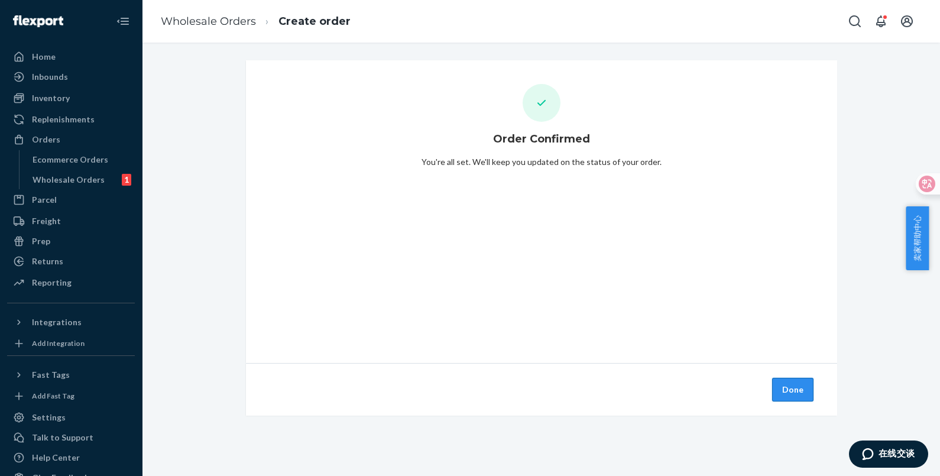
click at [791, 382] on button "Done" at bounding box center [792, 390] width 41 height 24
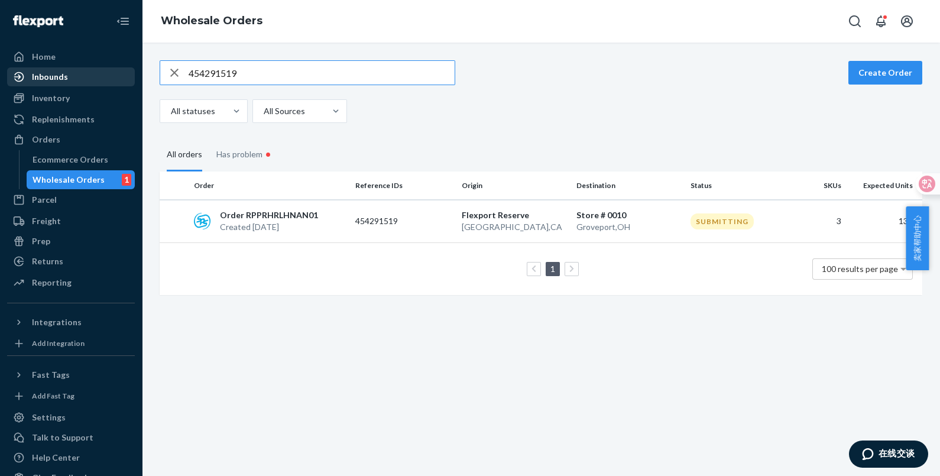
drag, startPoint x: 255, startPoint y: 73, endPoint x: 121, endPoint y: 69, distance: 134.9
click at [121, 69] on div "Home Inbounds Shipping Plans Problems Inventory Products Replenishments Orders …" at bounding box center [470, 238] width 940 height 476
paste input "20"
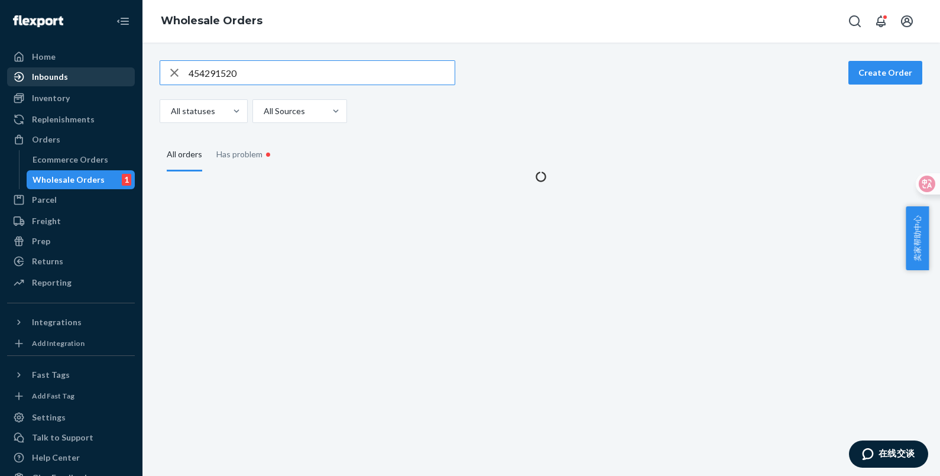
type input "454291520"
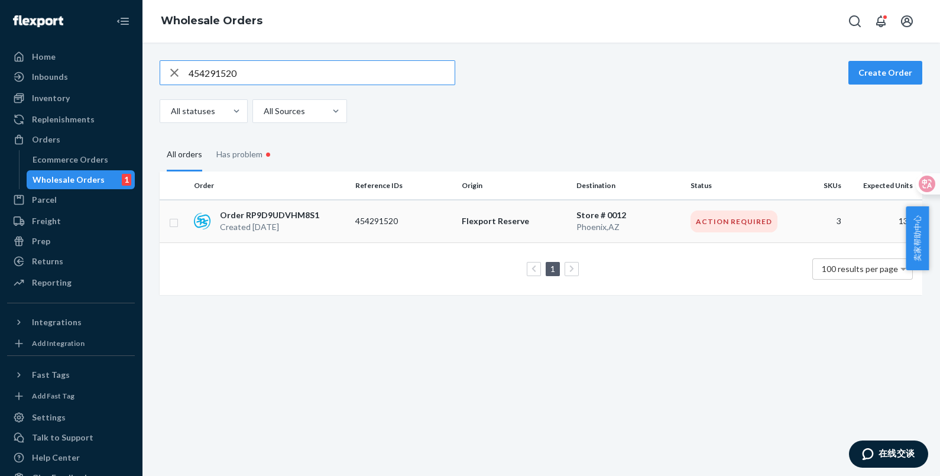
click at [387, 215] on p "454291520" at bounding box center [402, 221] width 95 height 12
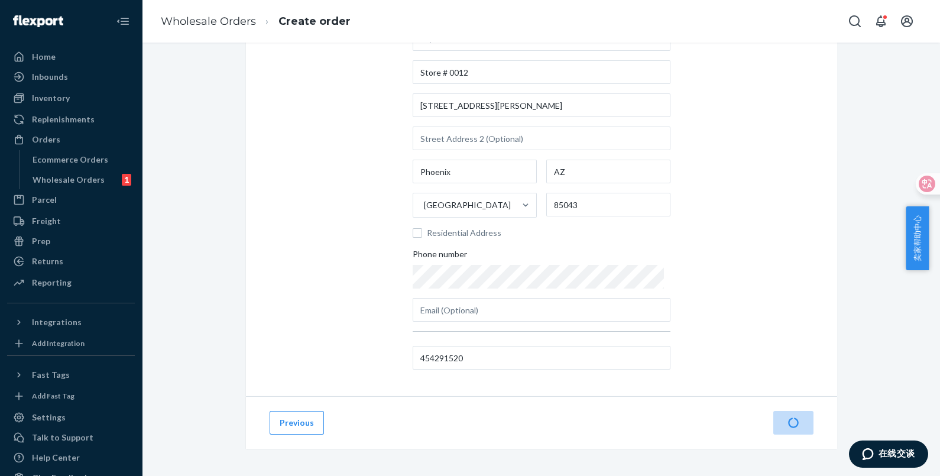
scroll to position [92, 0]
click at [779, 420] on button "Next" at bounding box center [793, 422] width 40 height 24
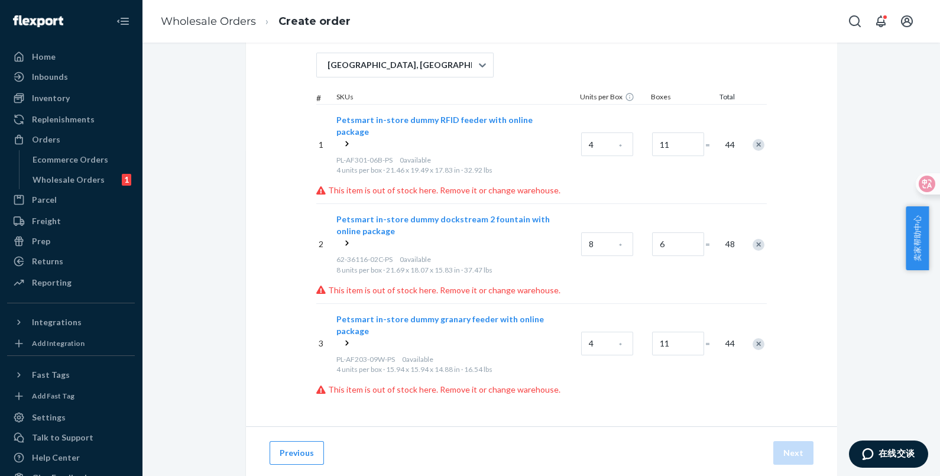
click at [341, 138] on icon at bounding box center [347, 144] width 12 height 12
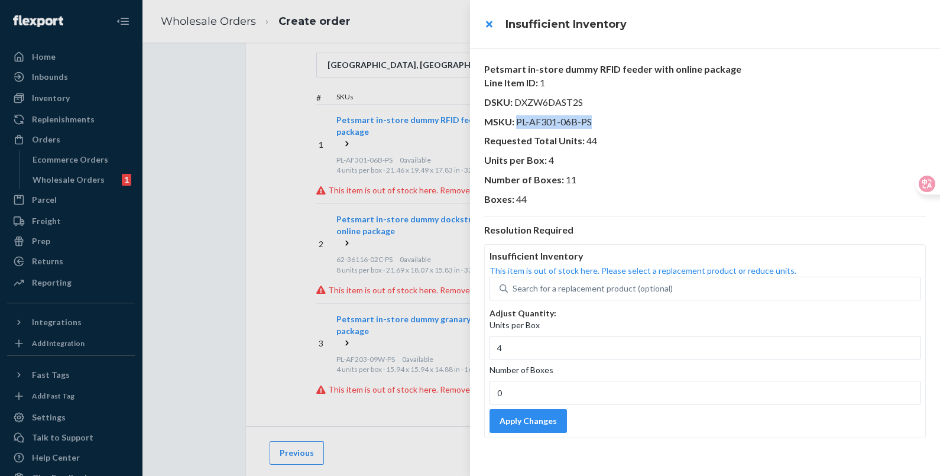
drag, startPoint x: 592, startPoint y: 119, endPoint x: 517, endPoint y: 122, distance: 75.1
click at [517, 122] on p "MSKU : PL-AF301-06B-PS" at bounding box center [705, 122] width 442 height 14
copy span "PL-AF301-06B-PS"
click at [575, 289] on div "Search for a replacement product (optional)" at bounding box center [593, 289] width 160 height 12
click at [514, 289] on input "Search for a replacement product (optional)" at bounding box center [513, 289] width 1 height 12
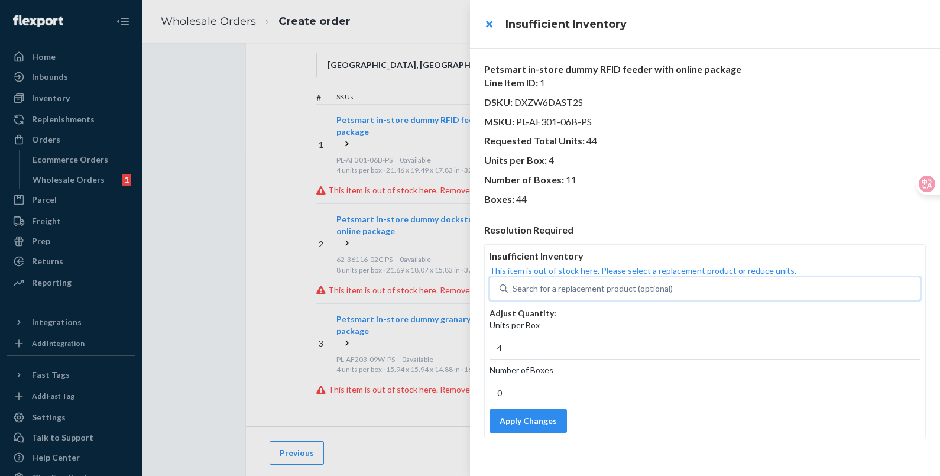
paste input "PL-AF301-06B-PS"
type input "PL-AF301-06B-PS"
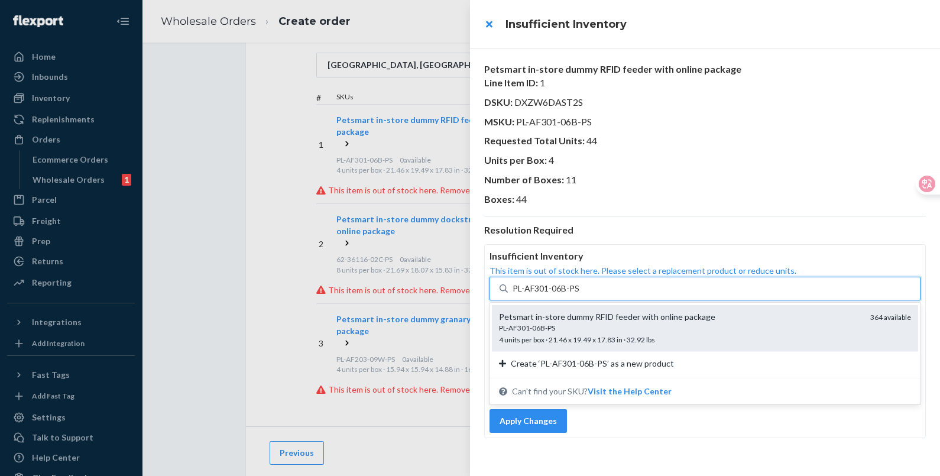
click at [649, 322] on div "Petsmart in-store dummy RFID feeder with online package" at bounding box center [680, 317] width 362 height 12
click at [580, 294] on input "PL-AF301-06B-PS" at bounding box center [546, 289] width 67 height 12
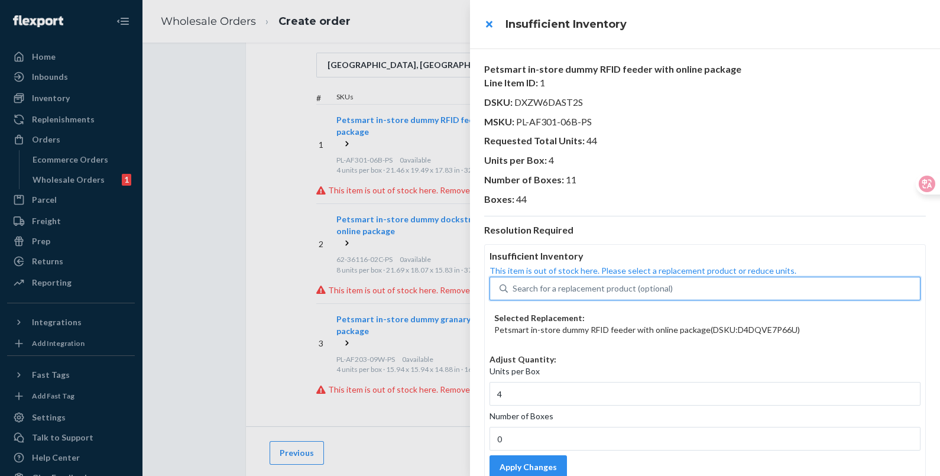
click at [604, 278] on div "Search for a replacement product (optional)" at bounding box center [714, 288] width 412 height 21
click at [514, 283] on input "0 results available. Use Up and Down to choose options, press Enter to select t…" at bounding box center [513, 289] width 1 height 12
paste input "PL-AF301-06B-PS"
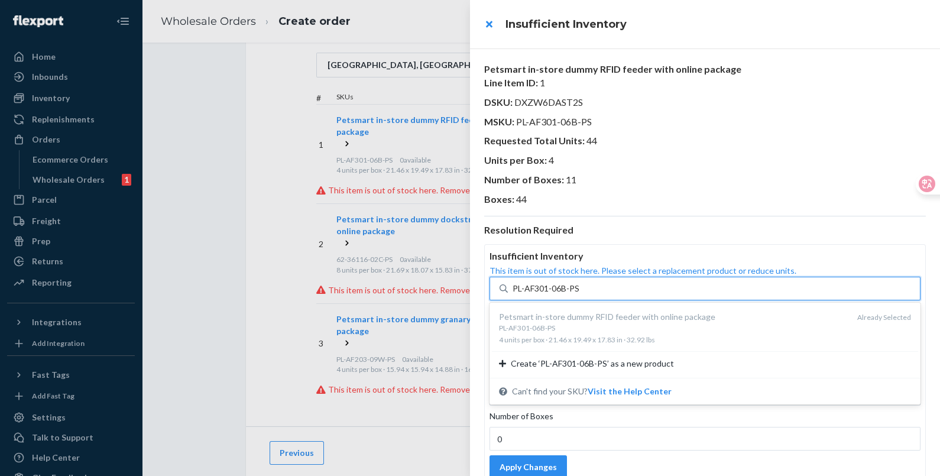
type input "PL-AF301-06B-PS"
click at [614, 210] on div "Petsmart in-store dummy RFID feeder with online package Line Item ID : 1 DSKU :…" at bounding box center [705, 274] width 442 height 422
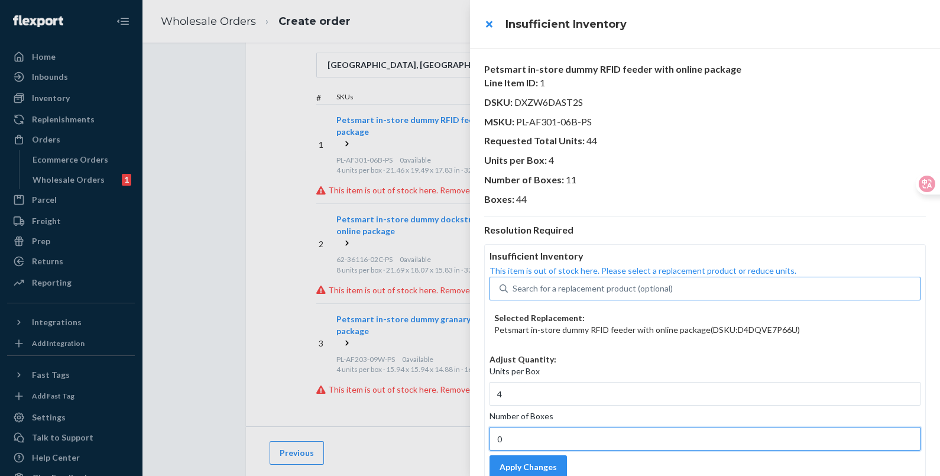
click at [542, 442] on input "0" at bounding box center [705, 439] width 431 height 24
type input "11"
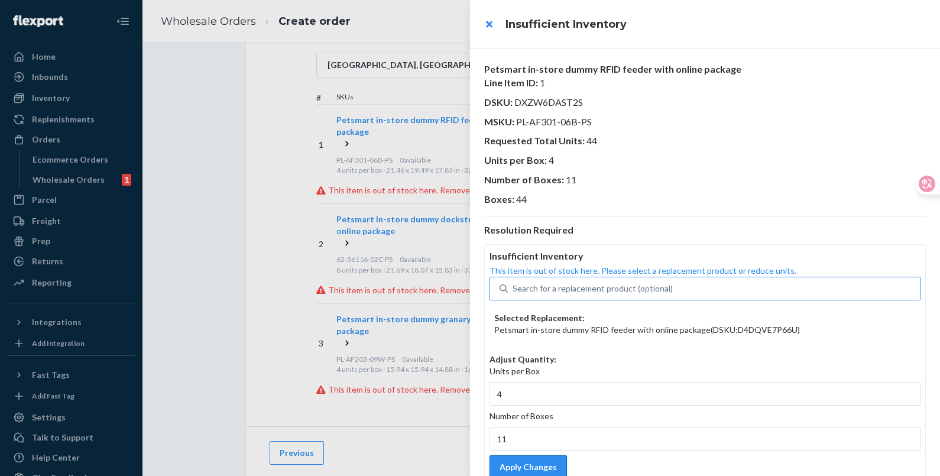
click at [545, 459] on button "Apply Changes" at bounding box center [528, 467] width 77 height 24
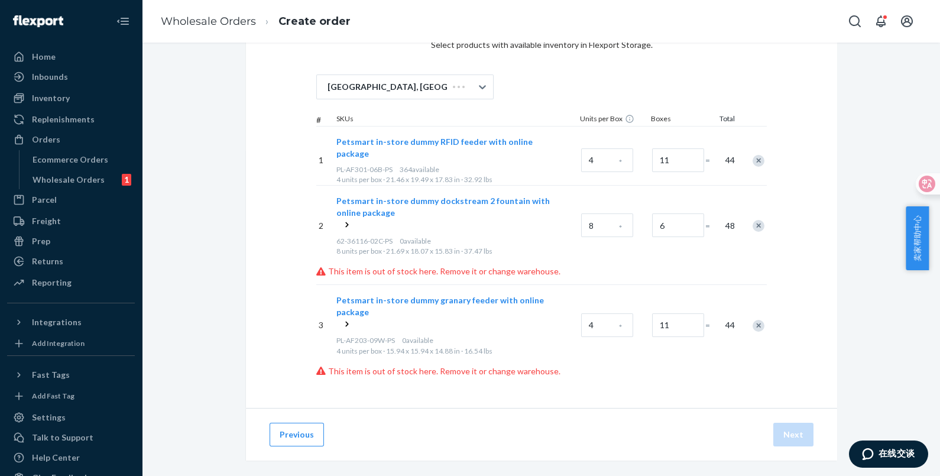
scroll to position [67, 0]
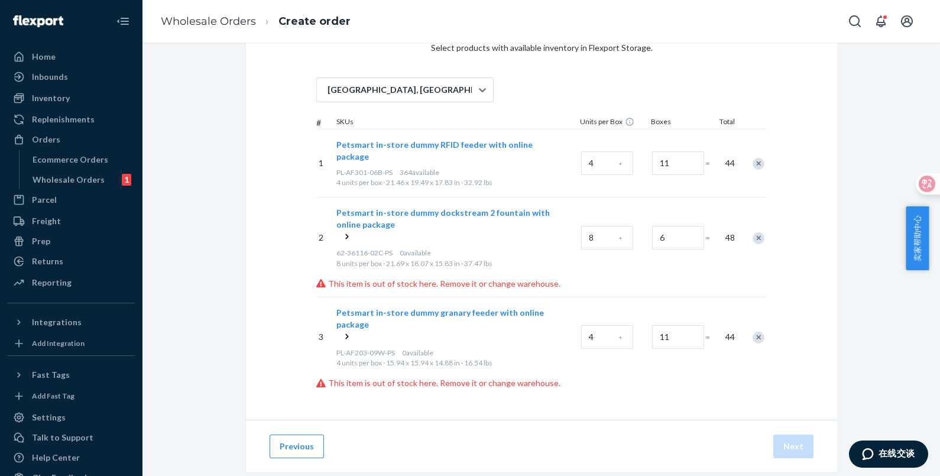
click at [346, 234] on icon at bounding box center [347, 236] width 3 height 5
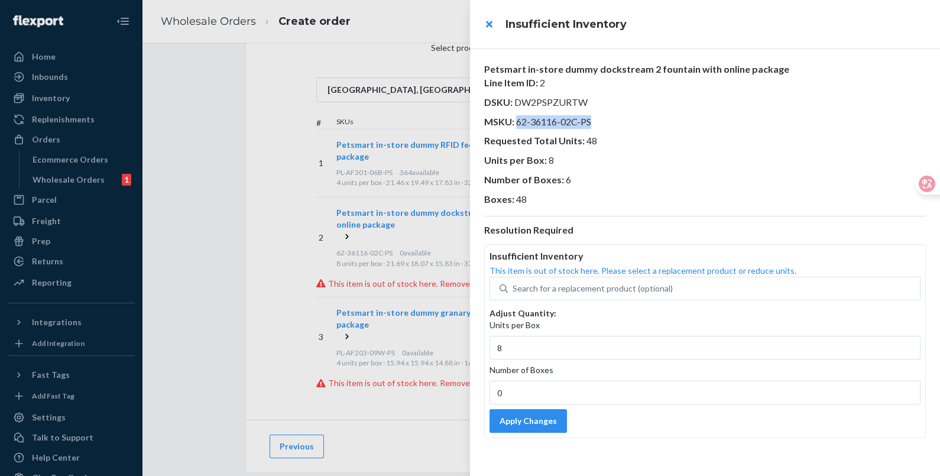
drag, startPoint x: 594, startPoint y: 123, endPoint x: 517, endPoint y: 122, distance: 76.9
click at [517, 122] on p "MSKU : 62-36116-02C-PS" at bounding box center [705, 122] width 442 height 14
copy span "62-36116-02C-PS"
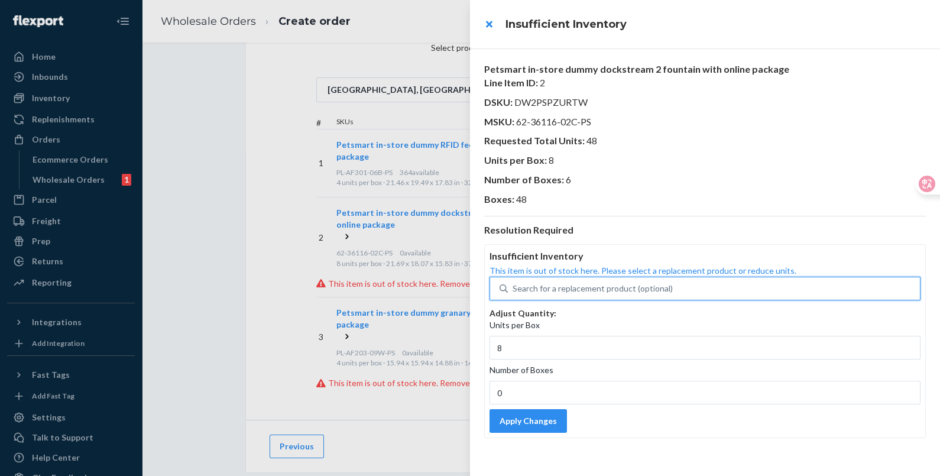
click at [550, 293] on div "Search for a replacement product (optional)" at bounding box center [593, 289] width 160 height 12
click at [514, 293] on input "0 results available. Use Up and Down to choose options, press Enter to select t…" at bounding box center [513, 289] width 1 height 12
paste input "62-36116-02C-PS"
type input "62-36116-02C-PS"
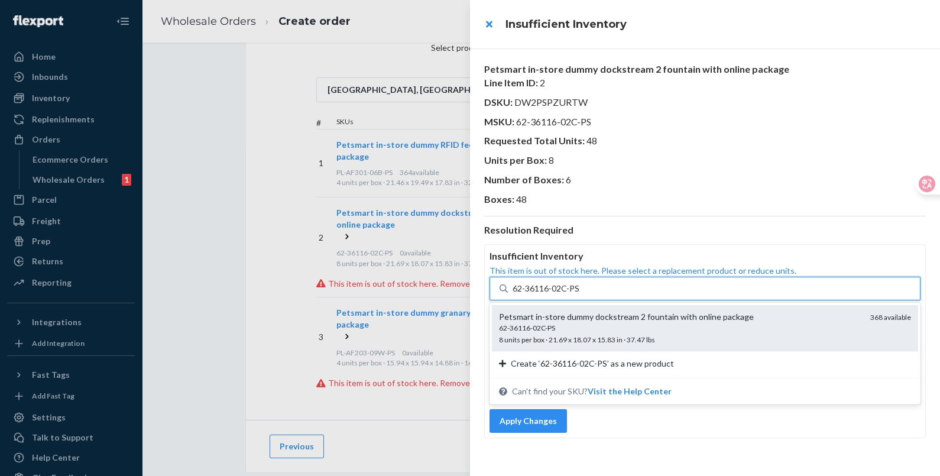
click at [613, 326] on div "62-36116-02C-PS" at bounding box center [680, 328] width 362 height 10
click at [580, 294] on input "62-36116-02C-PS" at bounding box center [546, 289] width 67 height 12
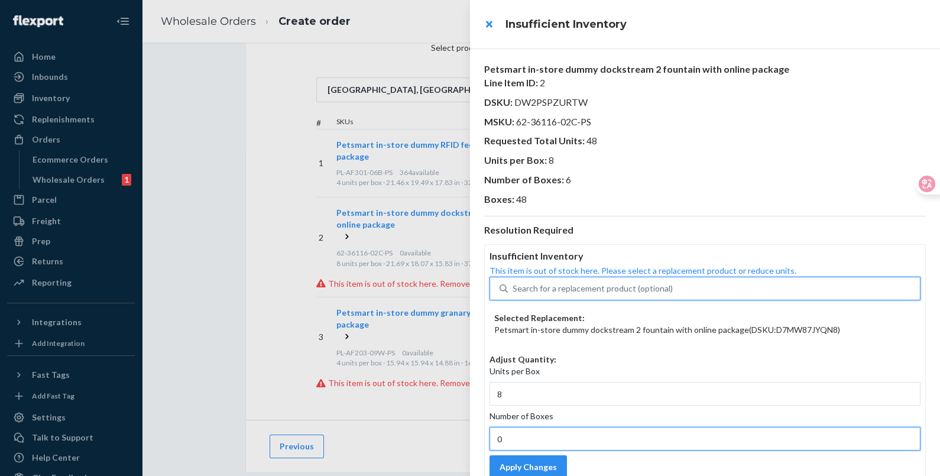
click at [530, 442] on input "0" at bounding box center [705, 439] width 431 height 24
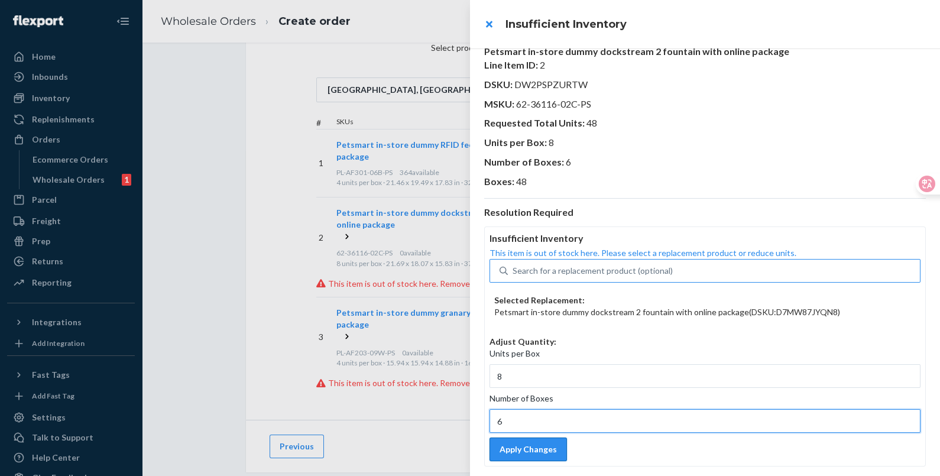
scroll to position [27, 0]
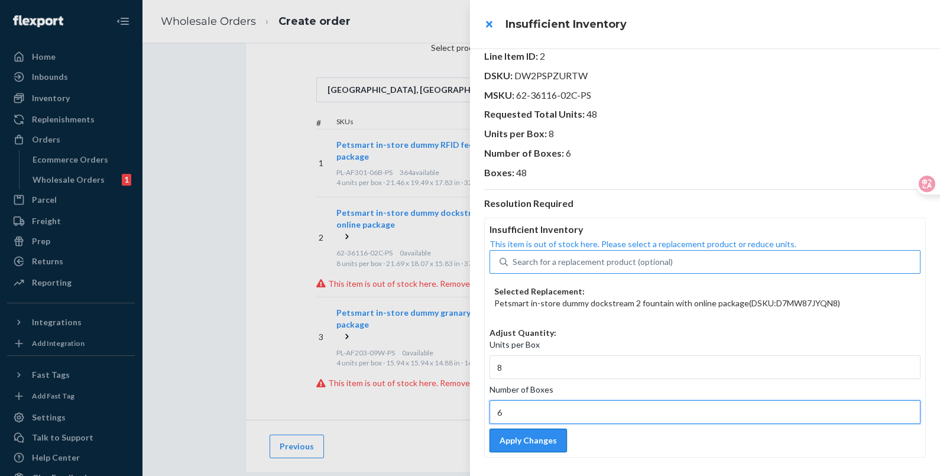
type input "6"
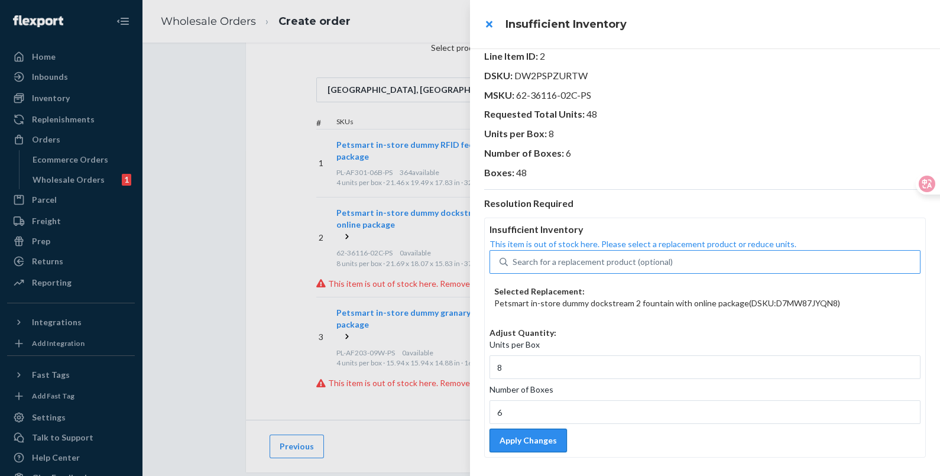
click at [535, 435] on button "Apply Changes" at bounding box center [528, 441] width 77 height 24
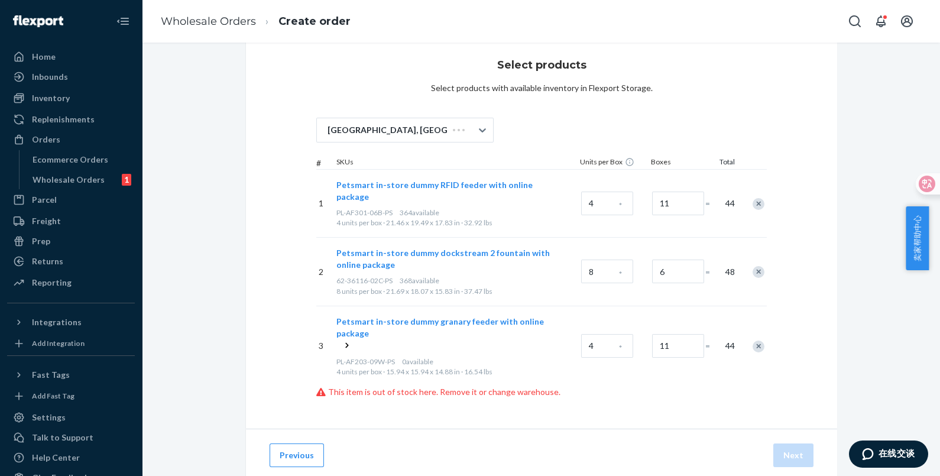
scroll to position [35, 0]
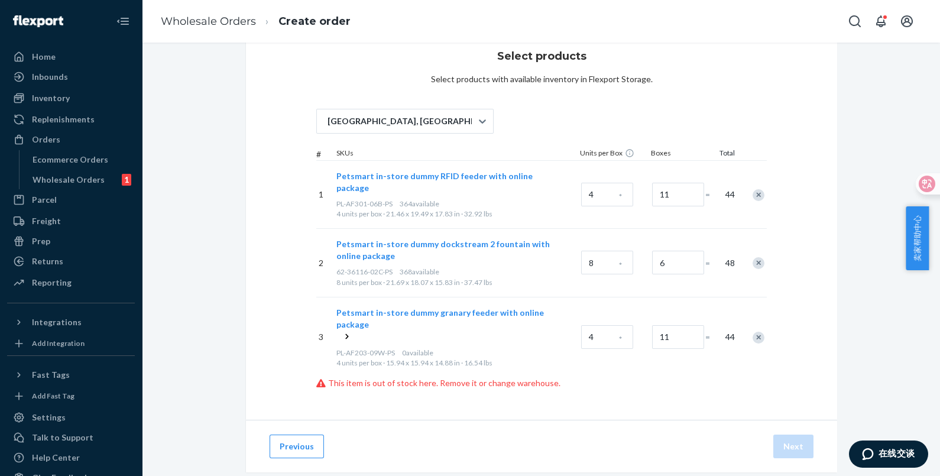
click at [346, 333] on icon at bounding box center [347, 335] width 3 height 5
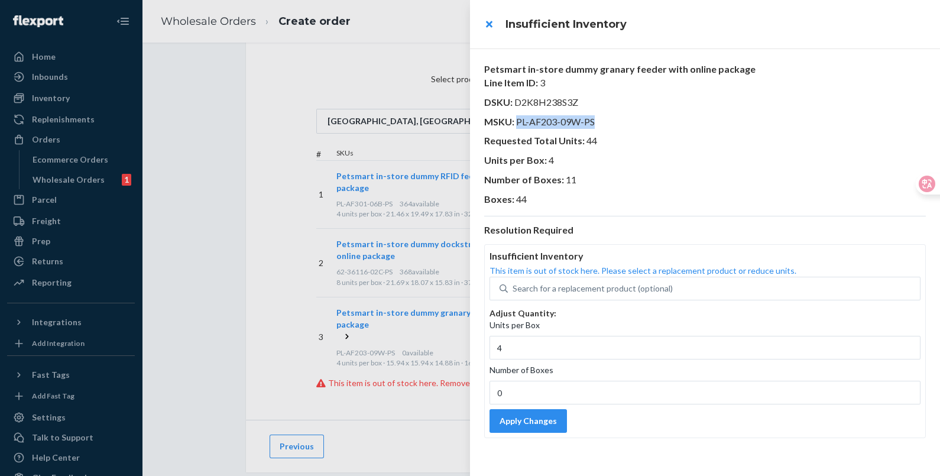
drag, startPoint x: 597, startPoint y: 114, endPoint x: 518, endPoint y: 120, distance: 79.4
click at [518, 120] on div "Petsmart in-store dummy granary feeder with online package Line Item ID : 3 DSK…" at bounding box center [705, 250] width 442 height 375
copy span "PL-AF203-09W-PS"
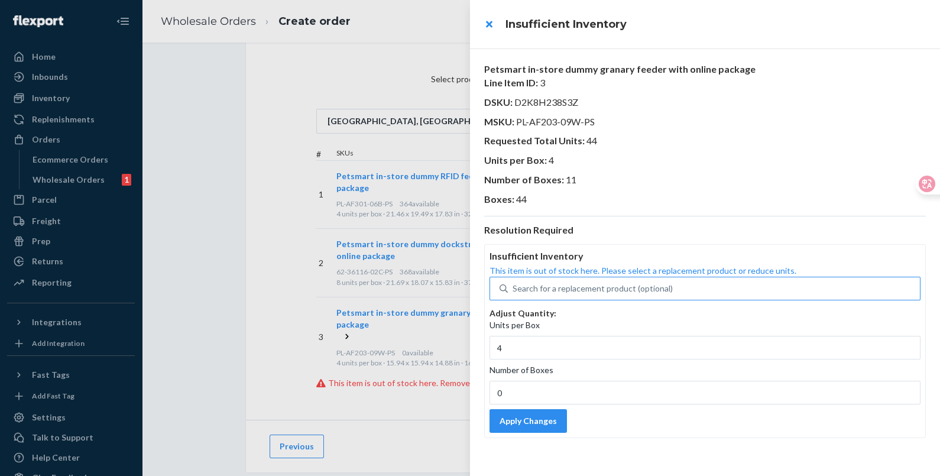
click at [562, 284] on div "Search for a replacement product (optional)" at bounding box center [593, 289] width 160 height 12
click at [514, 284] on input "Search for a replacement product (optional)" at bounding box center [513, 289] width 1 height 12
paste input "PL-AF203-09W-PS"
type input "PL-AF203-09W-PS"
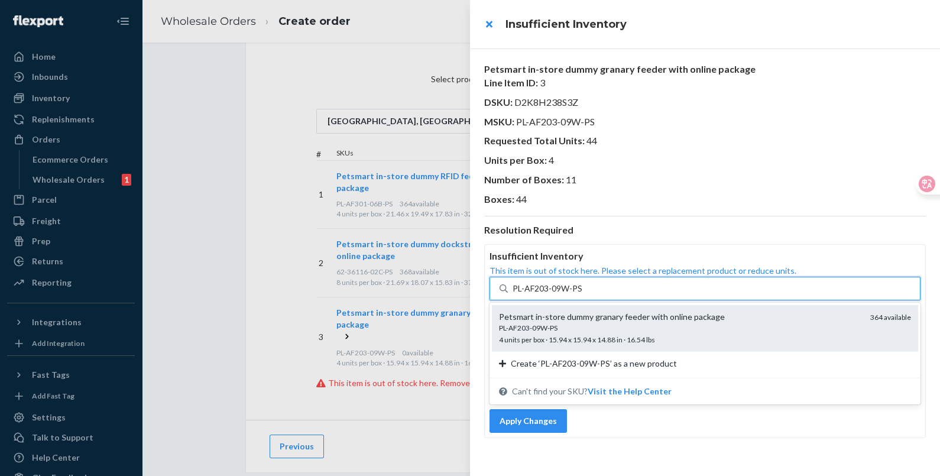
click at [588, 320] on div "Petsmart in-store dummy granary feeder with online package" at bounding box center [680, 317] width 362 height 12
click at [583, 294] on input "PL-AF203-09W-PS" at bounding box center [548, 289] width 70 height 12
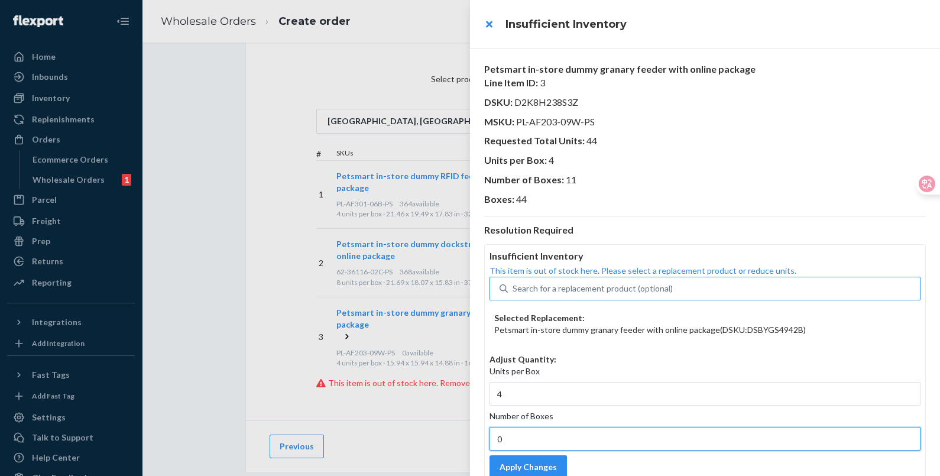
click at [546, 438] on input "0" at bounding box center [705, 439] width 431 height 24
type input "11"
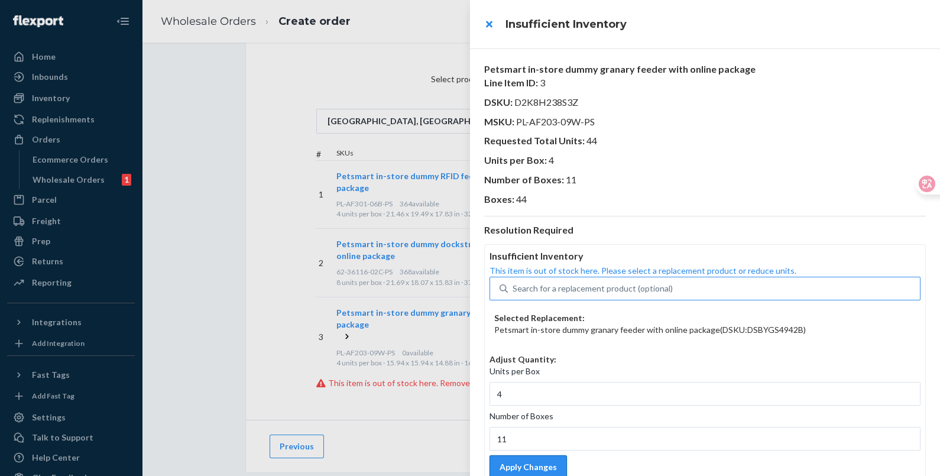
click at [538, 460] on button "Apply Changes" at bounding box center [528, 467] width 77 height 24
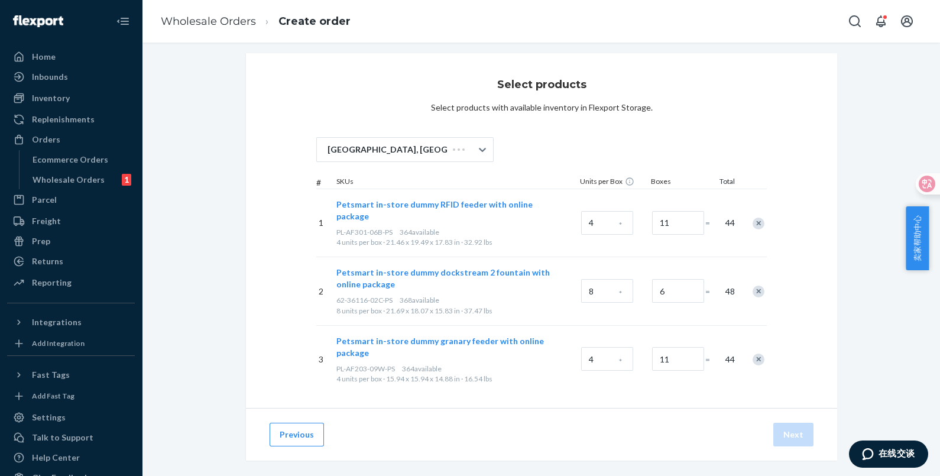
scroll to position [4, 0]
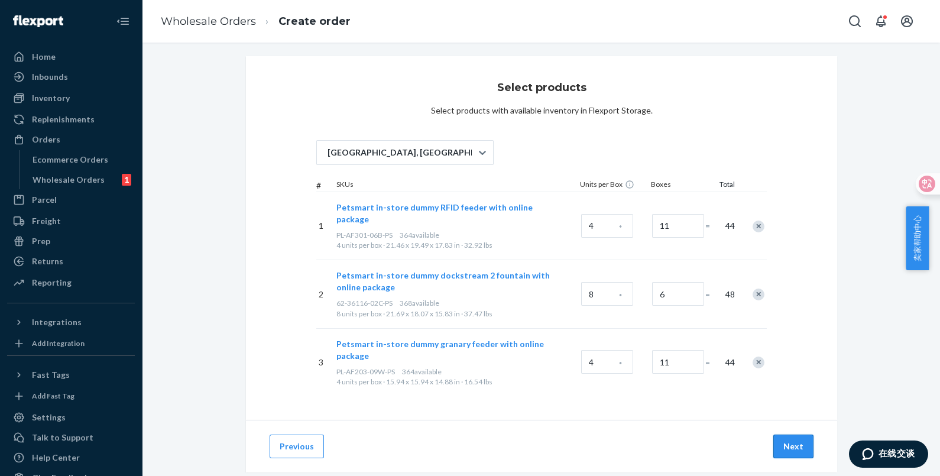
click at [792, 435] on button "Next" at bounding box center [793, 447] width 40 height 24
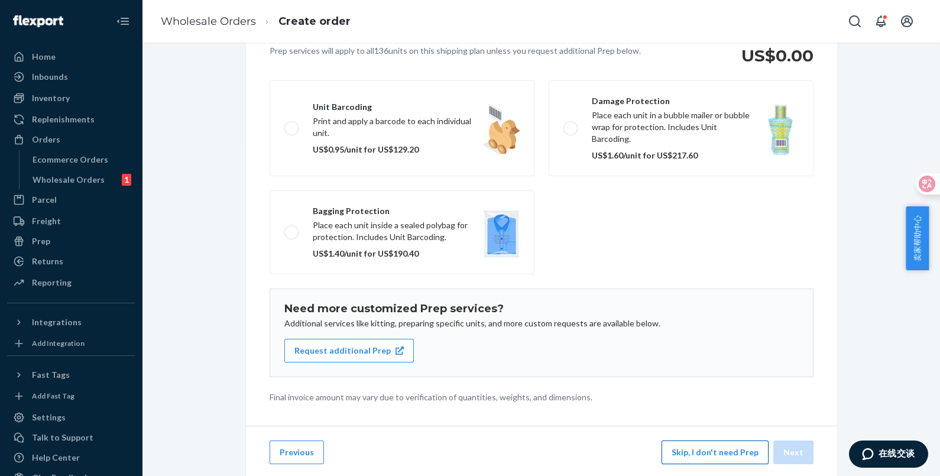
scroll to position [137, 0]
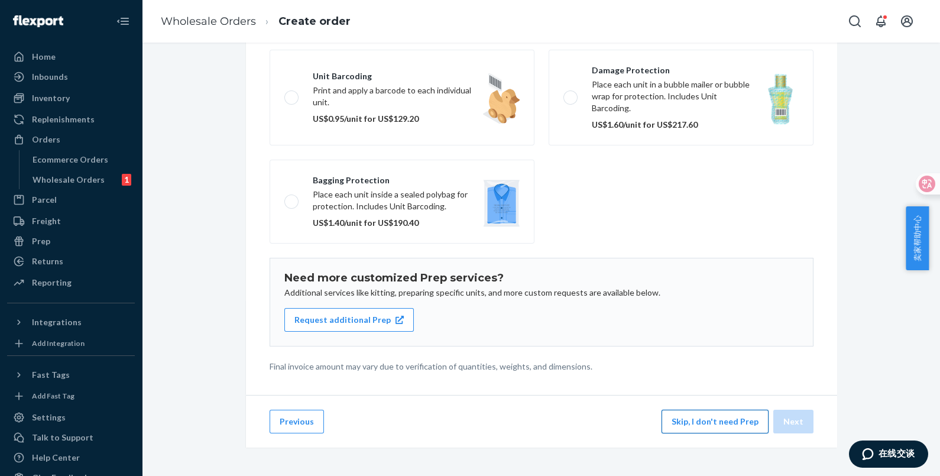
click at [694, 417] on button "Skip, I don't need Prep" at bounding box center [715, 422] width 107 height 24
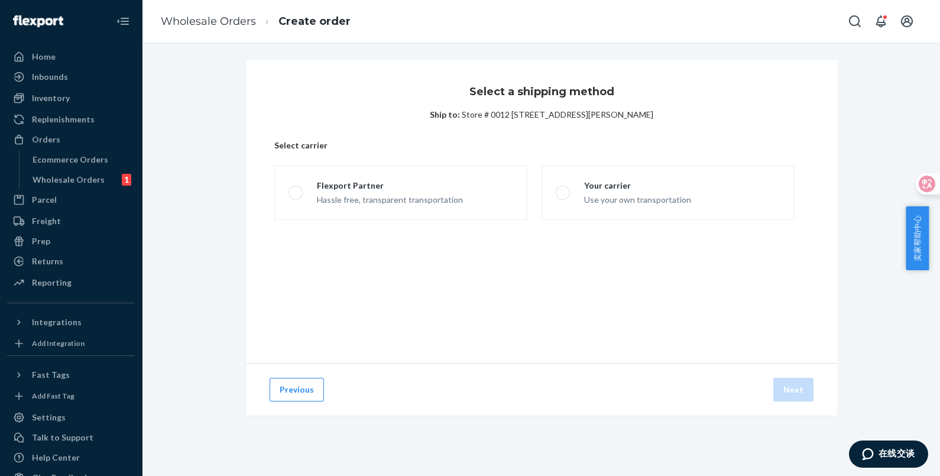
scroll to position [0, 0]
click at [404, 206] on label "Flexport Partner Hassle free, transparent transportation" at bounding box center [400, 193] width 253 height 54
click at [296, 197] on input "Flexport Partner Hassle free, transparent transportation" at bounding box center [293, 193] width 8 height 8
radio input "true"
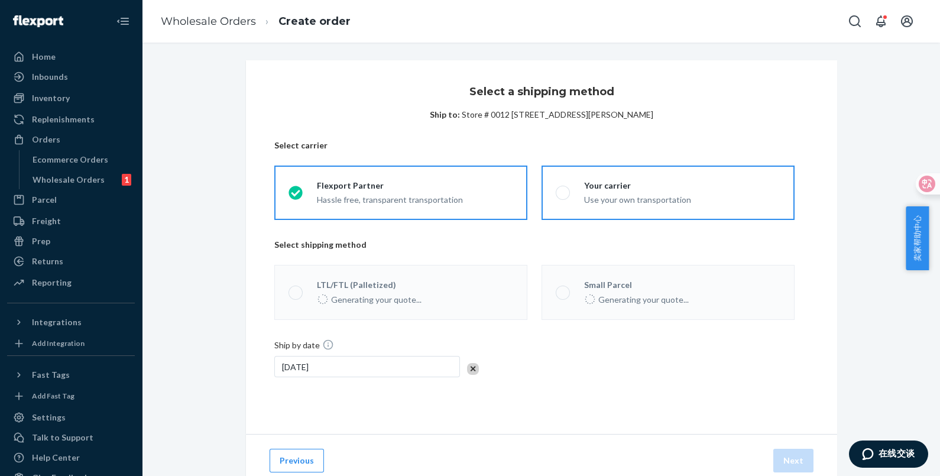
click at [612, 192] on div "Use your own transportation" at bounding box center [637, 199] width 107 height 14
click at [563, 192] on input "Your carrier Use your own transportation" at bounding box center [560, 193] width 8 height 8
radio input "true"
radio input "false"
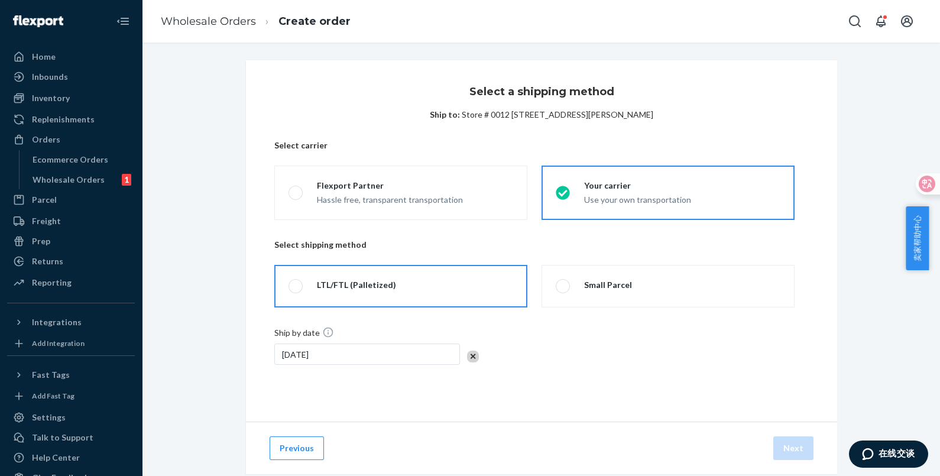
click at [412, 293] on label "LTL/FTL (Palletized)" at bounding box center [400, 286] width 253 height 43
click at [296, 290] on input "LTL/FTL (Palletized)" at bounding box center [293, 287] width 8 height 8
radio input "true"
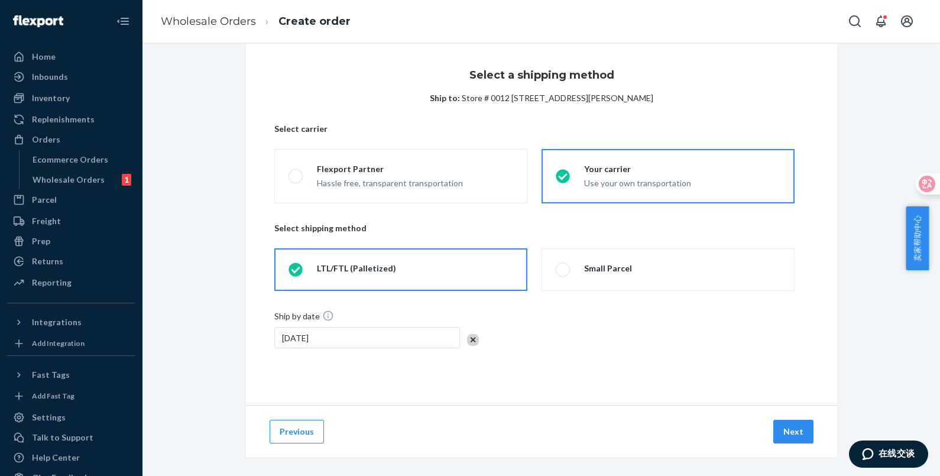
scroll to position [25, 0]
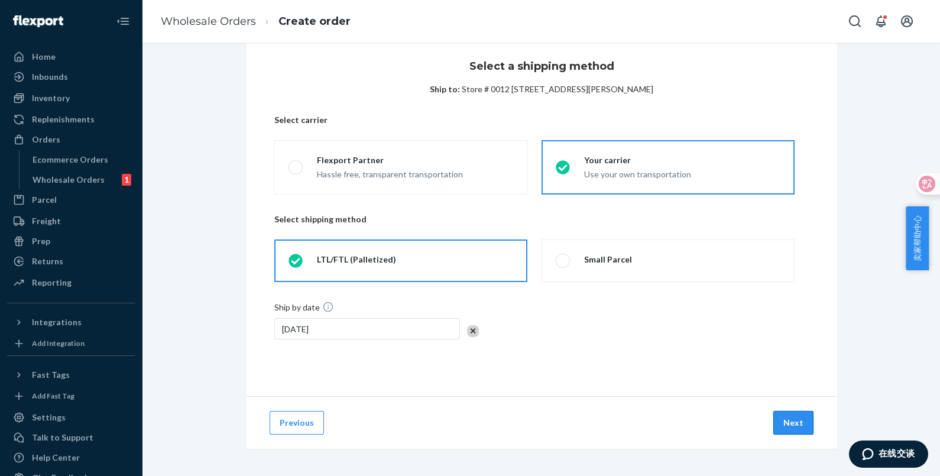
click at [773, 422] on button "Next" at bounding box center [793, 423] width 40 height 24
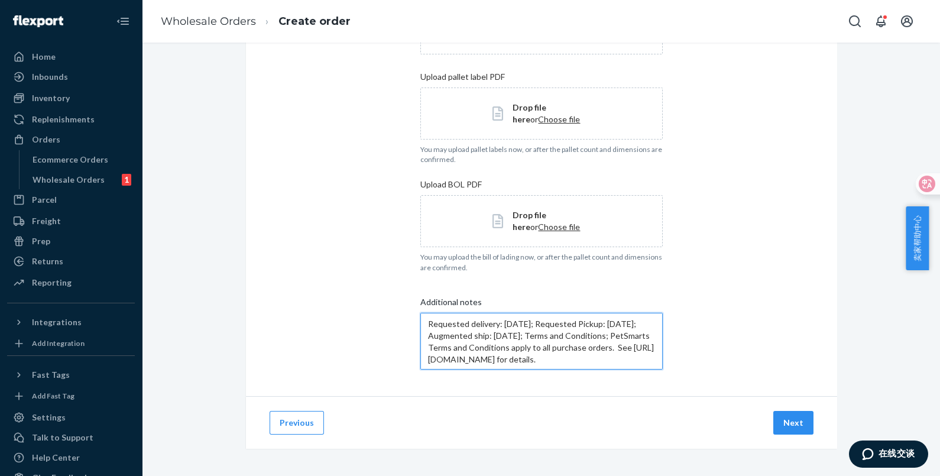
scroll to position [24, 0]
drag, startPoint x: 423, startPoint y: 346, endPoint x: 584, endPoint y: 384, distance: 165.9
click at [584, 384] on div "Add your shipment details Upload labels in 4x6 format only Upload case label PD…" at bounding box center [541, 89] width 591 height 613
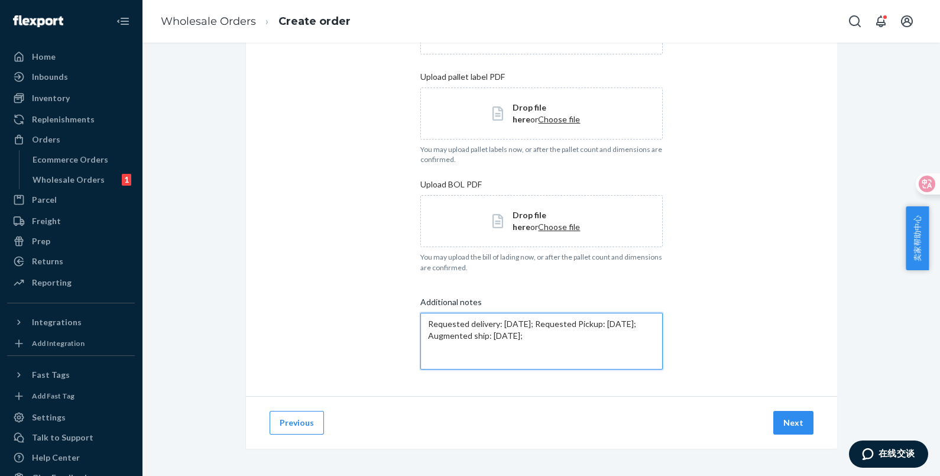
scroll to position [0, 0]
type textarea "Requested delivery: [DATE]; Requested Pickup: [DATE]; Augmented ship: [DATE]"
click at [775, 418] on button "Next" at bounding box center [793, 423] width 40 height 24
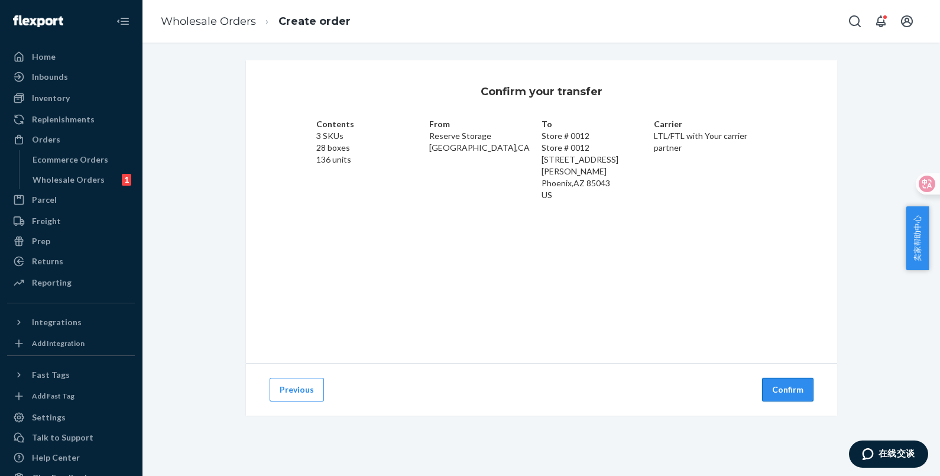
click at [781, 390] on button "Confirm" at bounding box center [787, 390] width 51 height 24
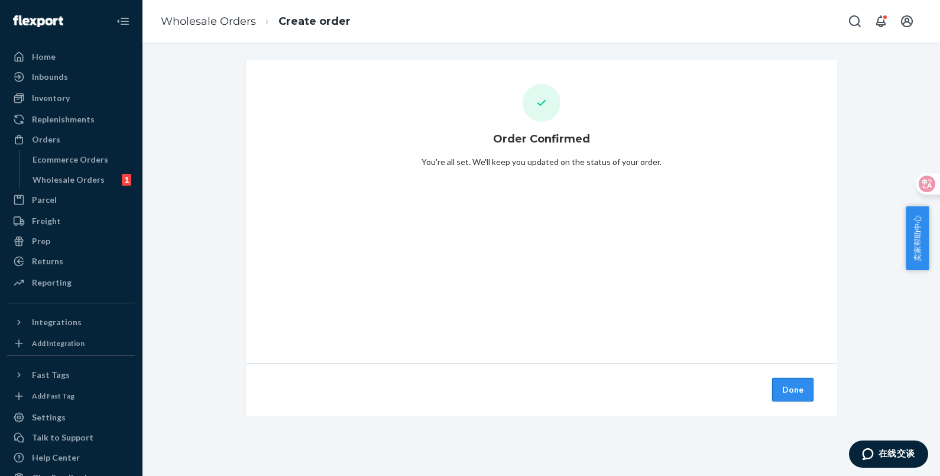
click at [783, 396] on button "Done" at bounding box center [792, 390] width 41 height 24
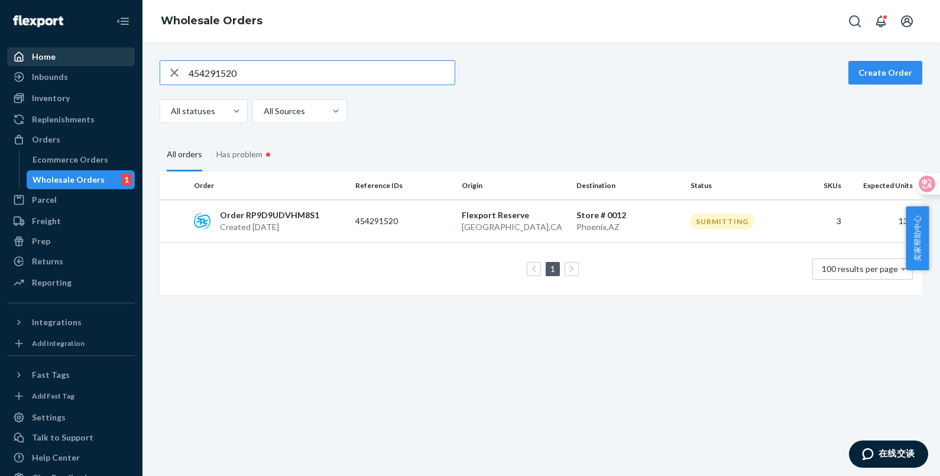
drag, startPoint x: 260, startPoint y: 71, endPoint x: 122, endPoint y: 62, distance: 137.5
click at [145, 58] on div "454291520 Create Order All statuses All Sources All orders Has problem • Order …" at bounding box center [541, 259] width 798 height 433
paste input "1"
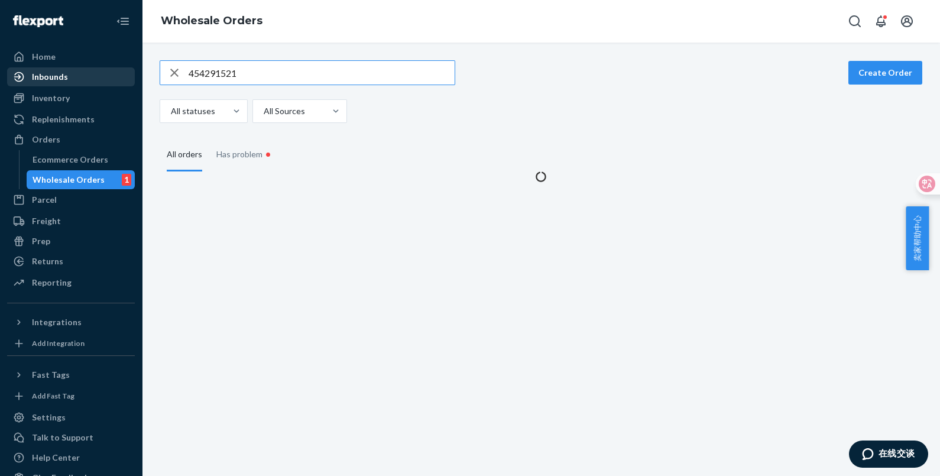
type input "454291521"
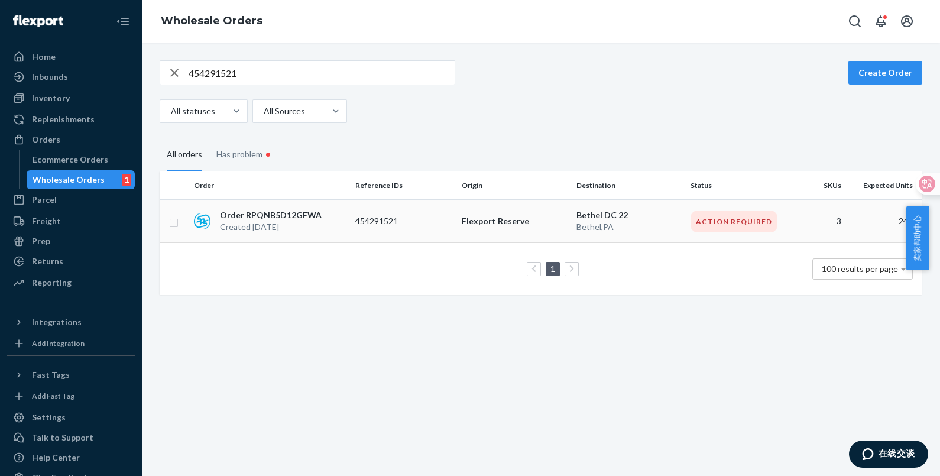
click at [407, 221] on p "454291521" at bounding box center [402, 221] width 95 height 12
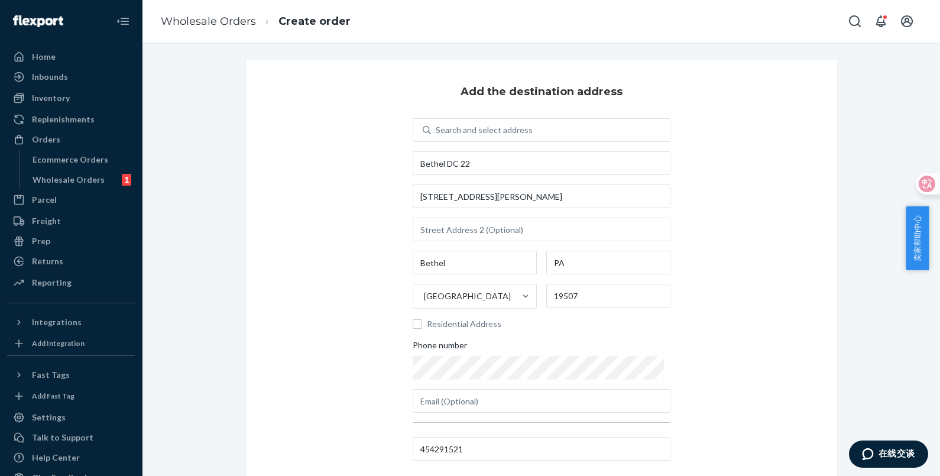
scroll to position [92, 0]
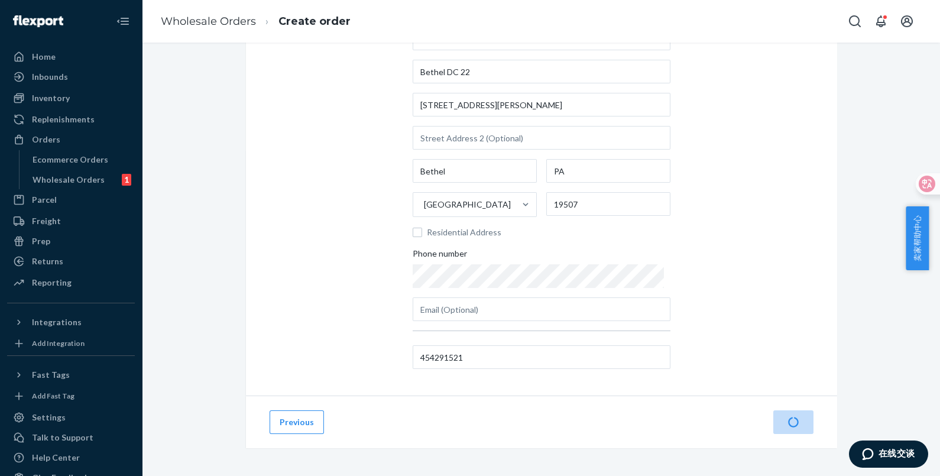
click at [759, 337] on div "Add the destination address Search and select address [GEOGRAPHIC_DATA][STREET_…" at bounding box center [541, 182] width 591 height 427
click at [789, 421] on button "Next" at bounding box center [793, 422] width 40 height 24
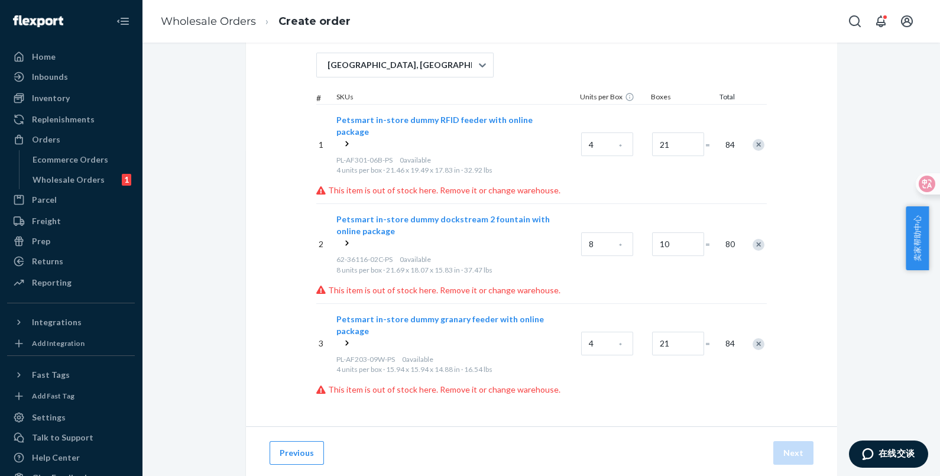
click at [346, 141] on icon at bounding box center [347, 143] width 3 height 5
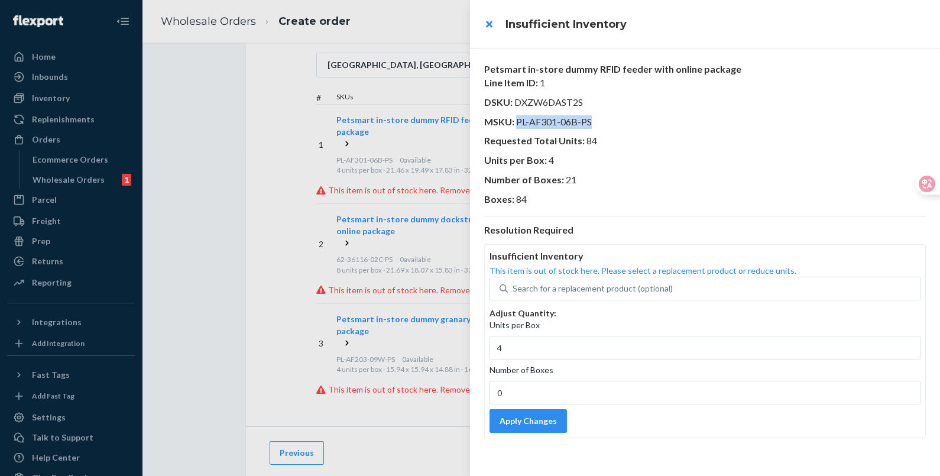
drag, startPoint x: 598, startPoint y: 121, endPoint x: 517, endPoint y: 126, distance: 80.5
click at [517, 126] on p "MSKU : PL-AF301-06B-PS" at bounding box center [705, 122] width 442 height 14
copy span "PL-AF301-06B-PS"
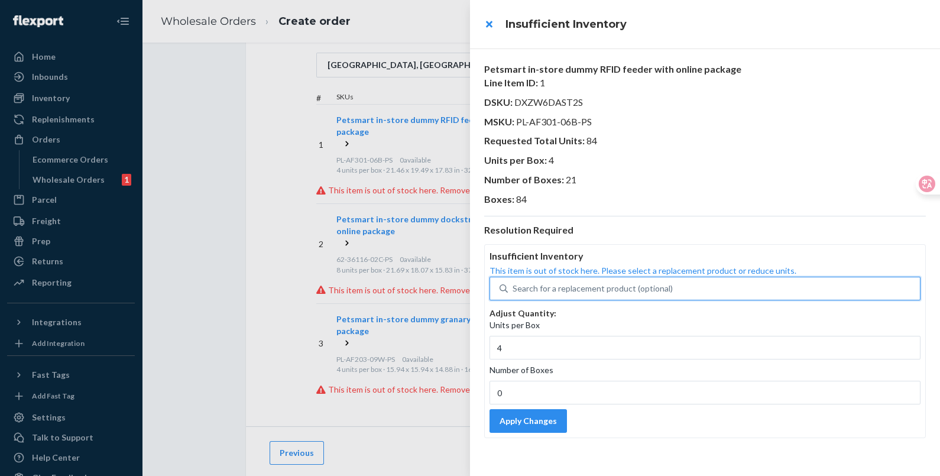
click at [571, 290] on div "Search for a replacement product (optional)" at bounding box center [593, 289] width 160 height 12
click at [514, 290] on input "0 results available. Use Up and Down to choose options, press Enter to select t…" at bounding box center [513, 289] width 1 height 12
paste input "PL-AF301-06B-PS"
type input "PL-AF301-06B-PS"
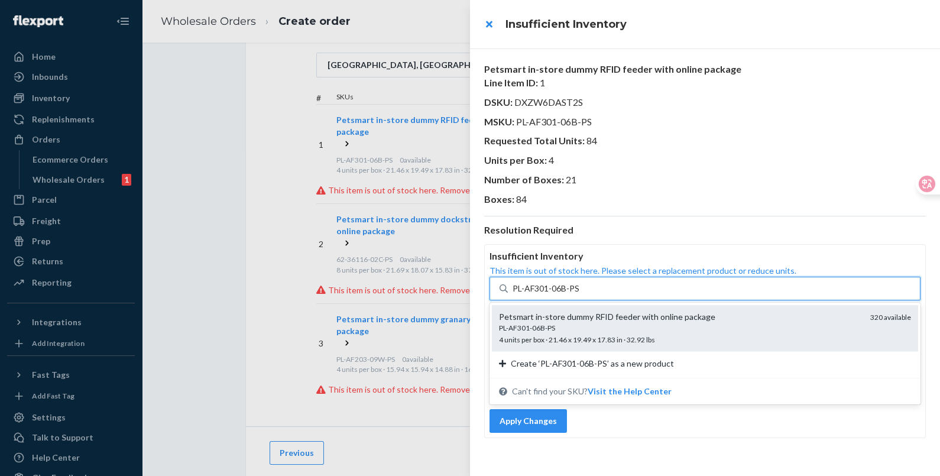
click at [605, 328] on div "PL-AF301-06B-PS" at bounding box center [680, 328] width 362 height 10
click at [580, 294] on input "PL-AF301-06B-PS" at bounding box center [546, 289] width 67 height 12
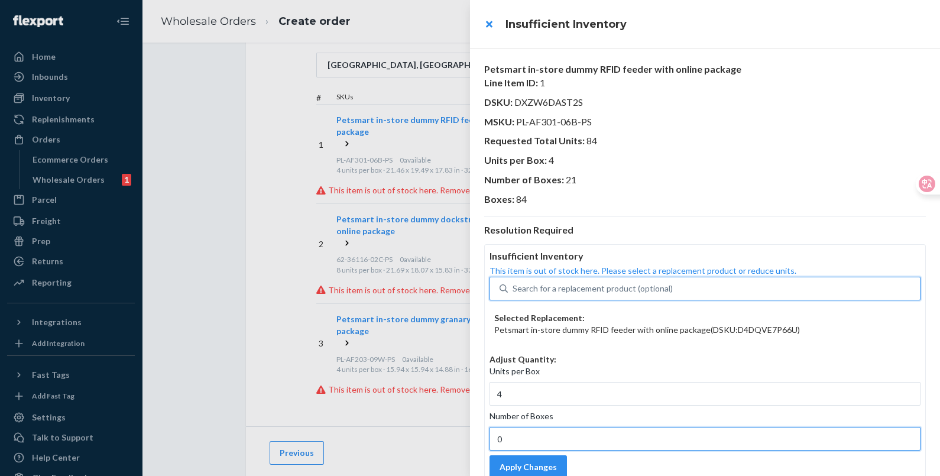
click at [545, 438] on input "0" at bounding box center [705, 439] width 431 height 24
type input "21"
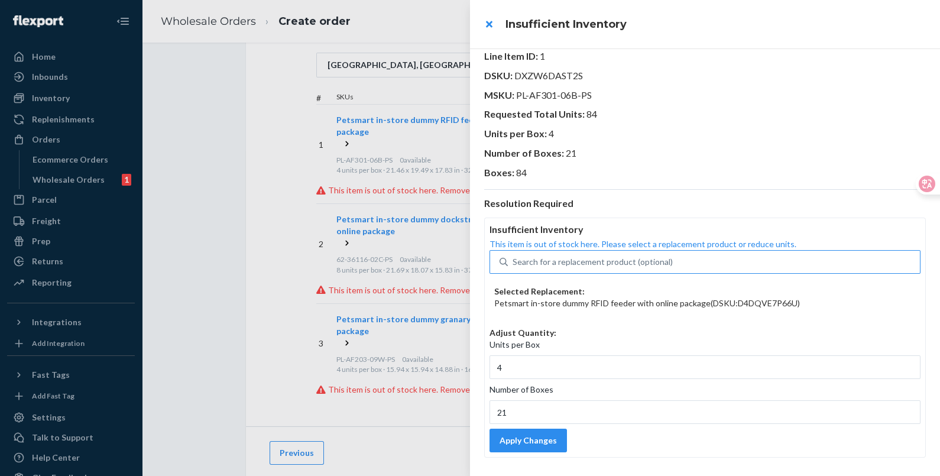
click at [535, 445] on button "Apply Changes" at bounding box center [528, 441] width 77 height 24
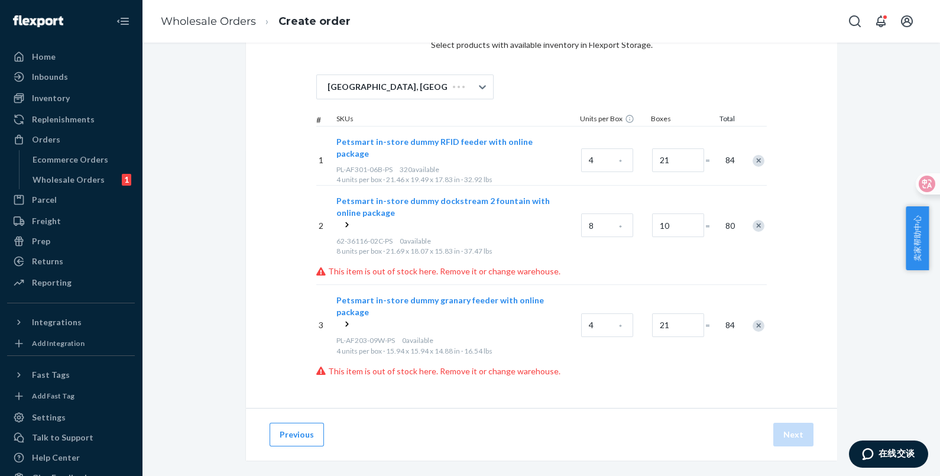
scroll to position [67, 0]
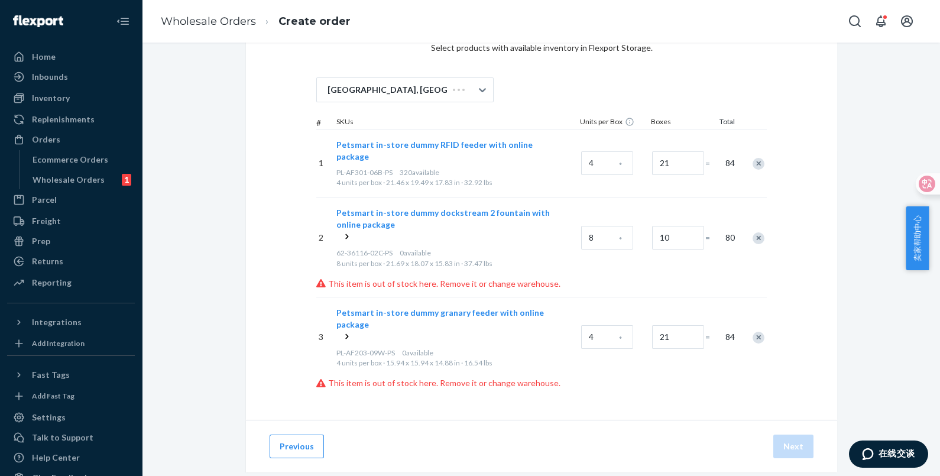
click at [346, 234] on icon at bounding box center [347, 236] width 3 height 5
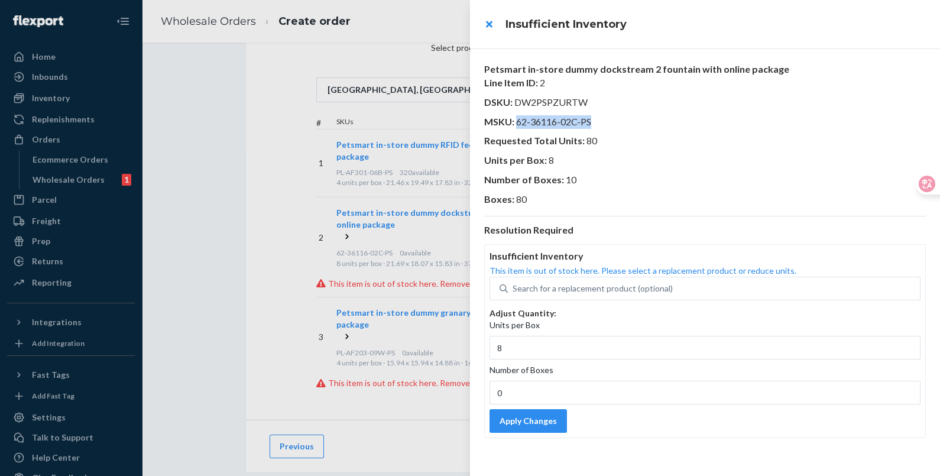
drag, startPoint x: 600, startPoint y: 118, endPoint x: 516, endPoint y: 123, distance: 84.7
click at [516, 123] on p "MSKU : 62-36116-02C-PS" at bounding box center [705, 122] width 442 height 14
copy span "62-36116-02C-PS"
click at [556, 286] on div "Search for a replacement product (optional)" at bounding box center [593, 289] width 160 height 12
click at [514, 286] on input "Search for a replacement product (optional)" at bounding box center [513, 289] width 1 height 12
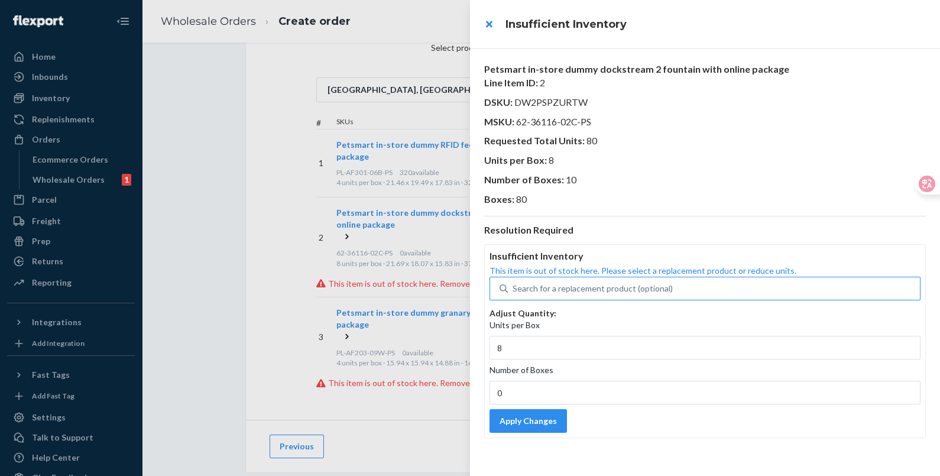
paste input "62-36116-02C-PS"
type input "62-36116-02C-PS"
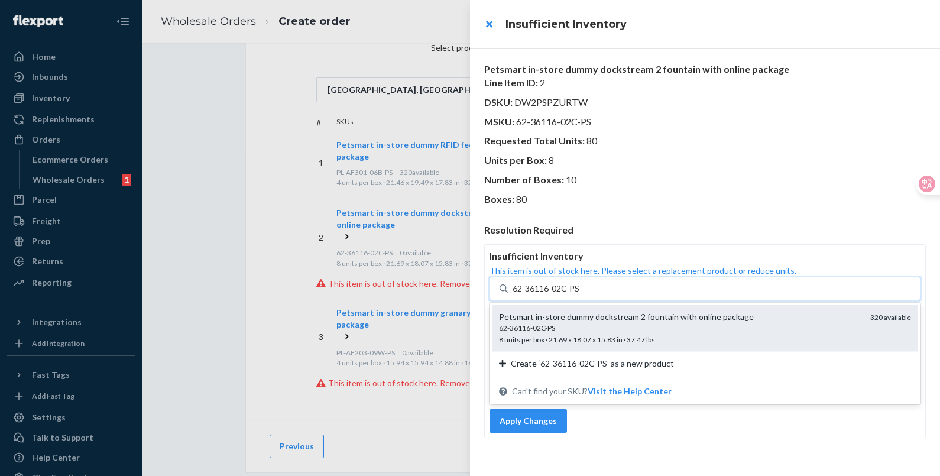
click at [581, 329] on div "62-36116-02C-PS" at bounding box center [680, 328] width 362 height 10
click at [580, 294] on input "62-36116-02C-PS" at bounding box center [546, 289] width 67 height 12
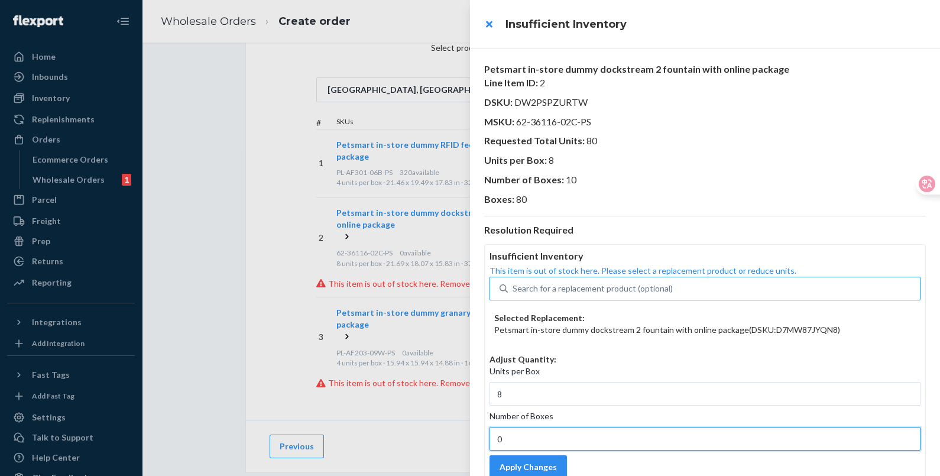
click at [527, 435] on input "0" at bounding box center [705, 439] width 431 height 24
type input "10"
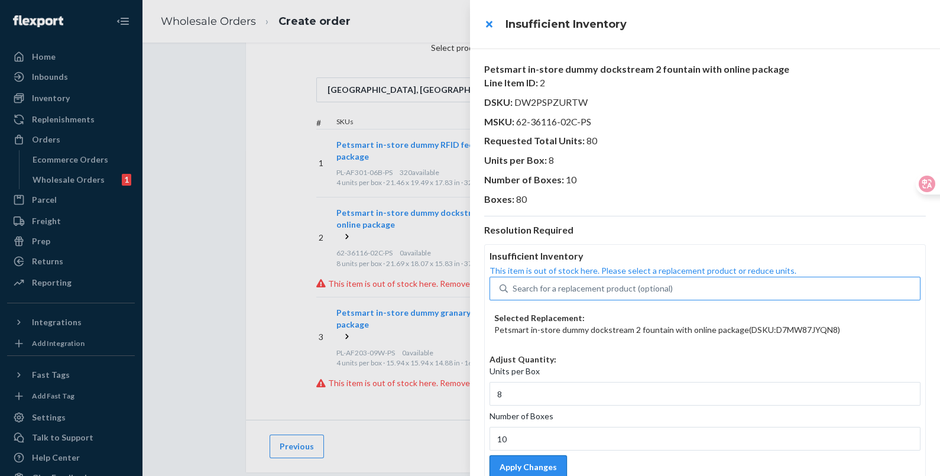
click at [560, 462] on button "Apply Changes" at bounding box center [528, 467] width 77 height 24
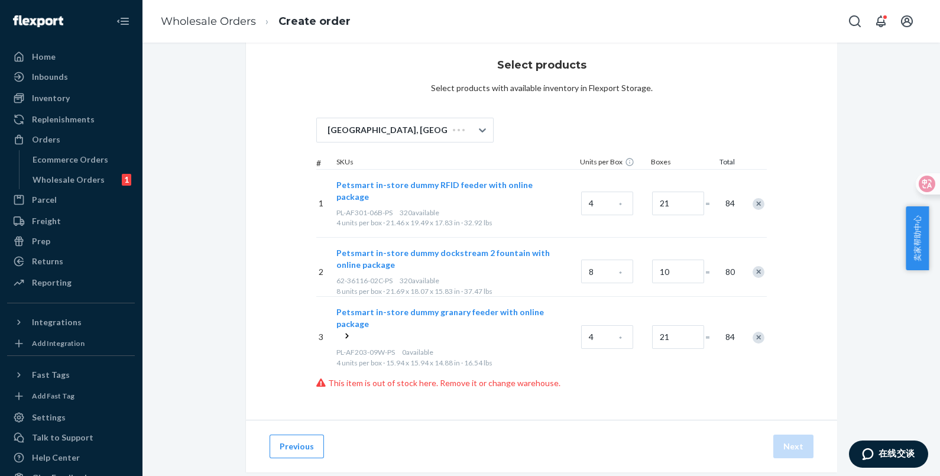
scroll to position [35, 0]
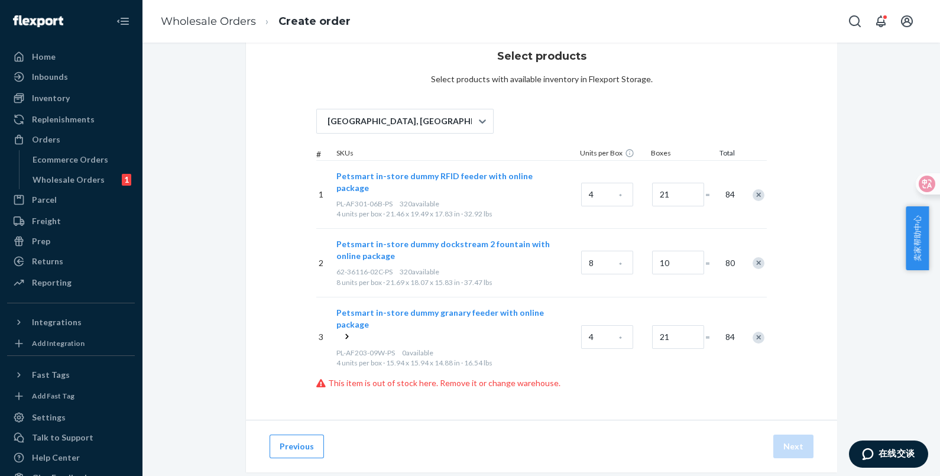
click at [343, 331] on icon at bounding box center [347, 337] width 12 height 12
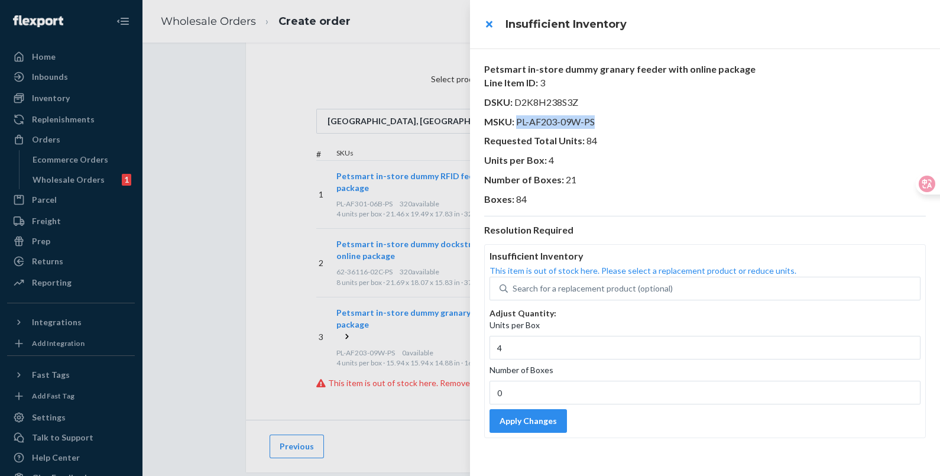
drag, startPoint x: 599, startPoint y: 121, endPoint x: 516, endPoint y: 123, distance: 83.4
click at [516, 123] on p "MSKU : PL-AF203-09W-PS" at bounding box center [705, 122] width 442 height 14
copy span "PL-AF203-09W-PS"
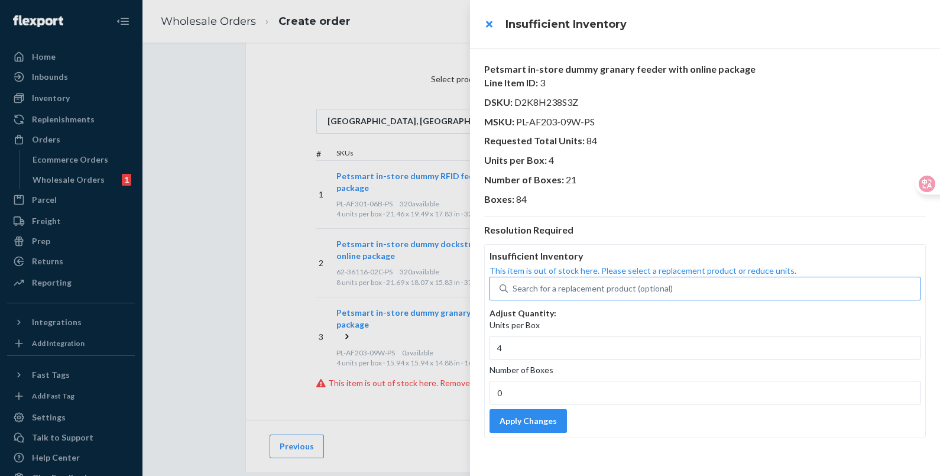
click at [577, 290] on div "Search for a replacement product (optional)" at bounding box center [593, 289] width 160 height 12
click at [514, 290] on input "Search for a replacement product (optional)" at bounding box center [513, 289] width 1 height 12
paste input "PL-AF203-09W-PS"
type input "PL-AF203-09W-PS"
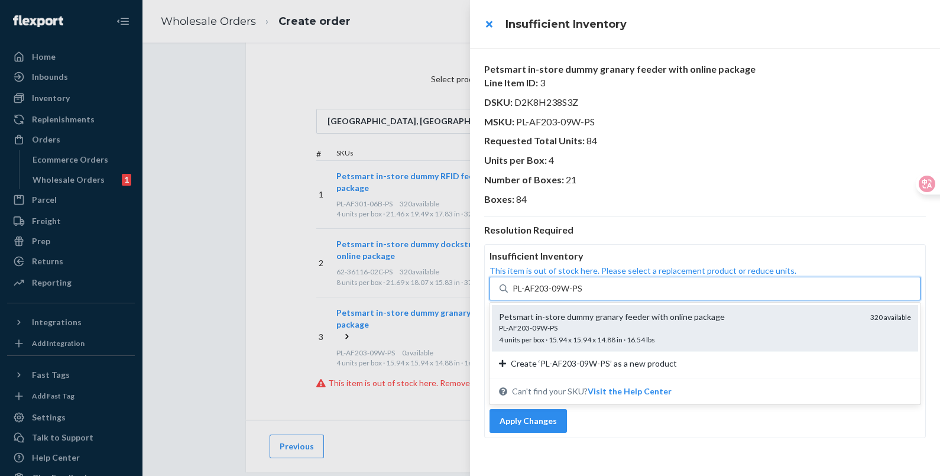
click at [598, 313] on div "Petsmart in-store dummy granary feeder with online package" at bounding box center [680, 317] width 362 height 12
click at [583, 294] on input "PL-AF203-09W-PS" at bounding box center [548, 289] width 70 height 12
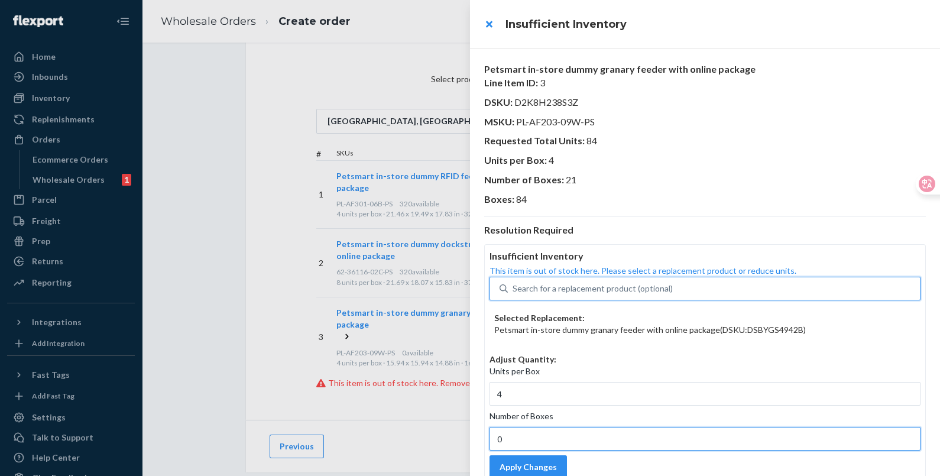
click at [542, 438] on input "0" at bounding box center [705, 439] width 431 height 24
type input "21"
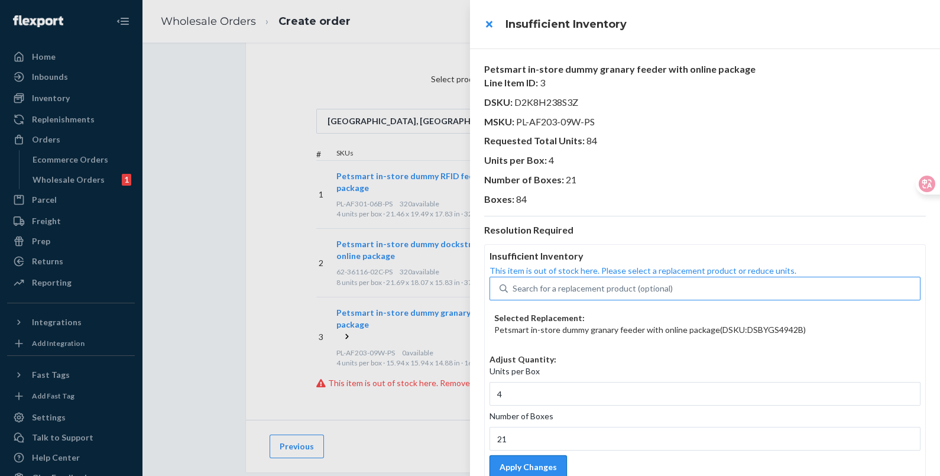
click at [550, 465] on button "Apply Changes" at bounding box center [528, 467] width 77 height 24
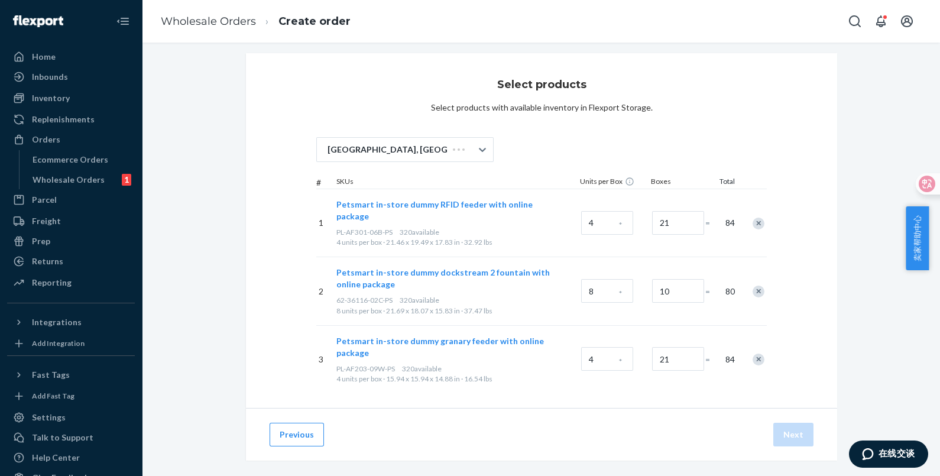
scroll to position [4, 0]
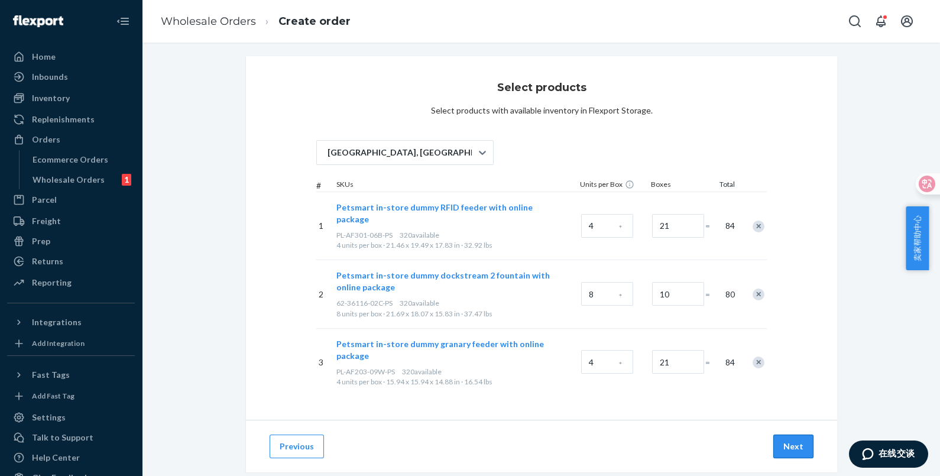
click at [789, 435] on button "Next" at bounding box center [793, 447] width 40 height 24
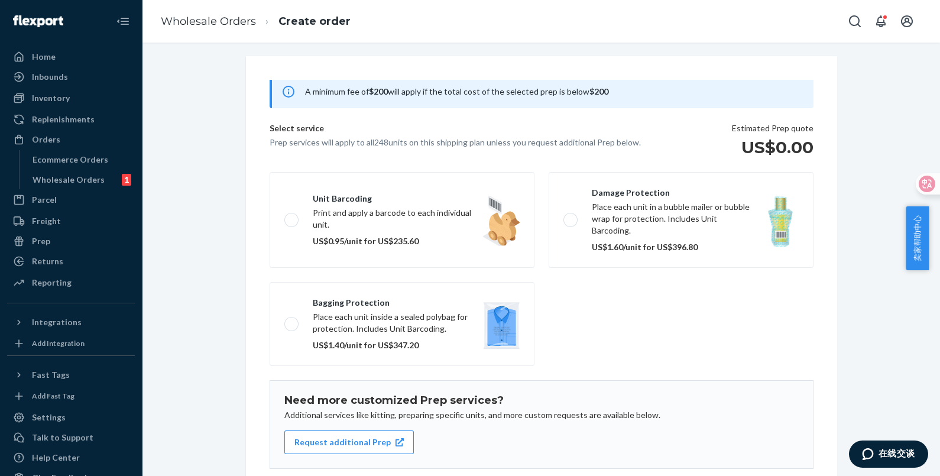
scroll to position [137, 0]
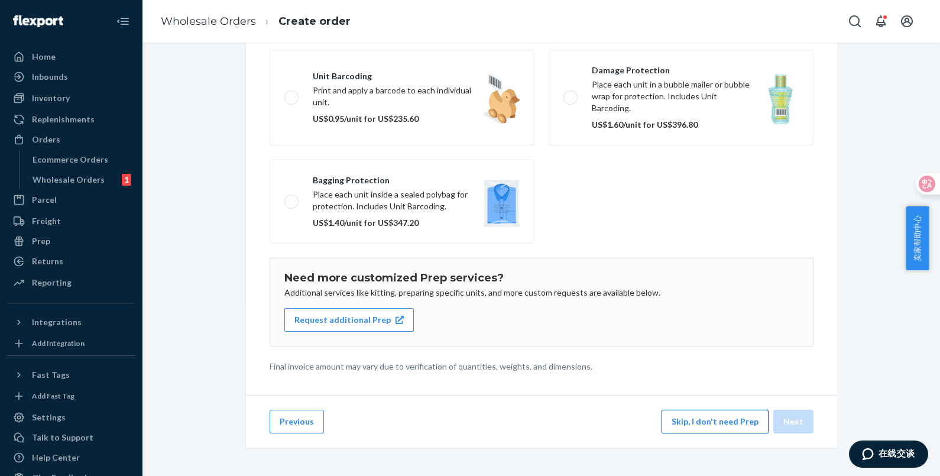
click at [689, 426] on button "Skip, I don't need Prep" at bounding box center [715, 422] width 107 height 24
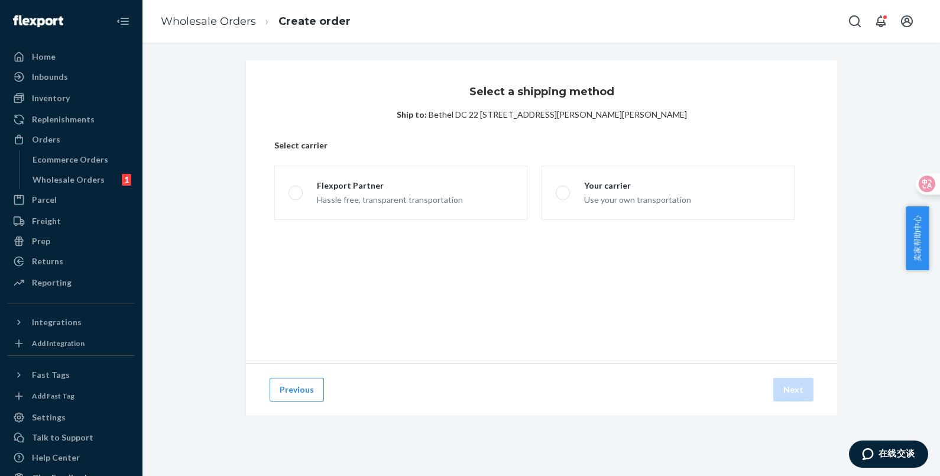
scroll to position [0, 0]
click at [593, 205] on div "Use your own transportation" at bounding box center [637, 199] width 107 height 14
click at [563, 197] on input "Your carrier Use your own transportation" at bounding box center [560, 193] width 8 height 8
radio input "true"
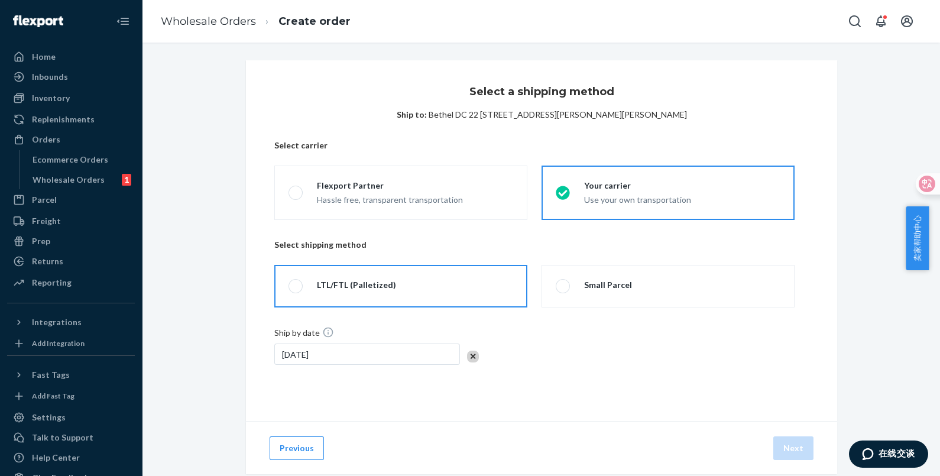
click at [449, 289] on label "LTL/FTL (Palletized)" at bounding box center [400, 286] width 253 height 43
click at [296, 289] on input "LTL/FTL (Palletized)" at bounding box center [293, 287] width 8 height 8
radio input "true"
click at [777, 447] on button "Next" at bounding box center [793, 448] width 40 height 24
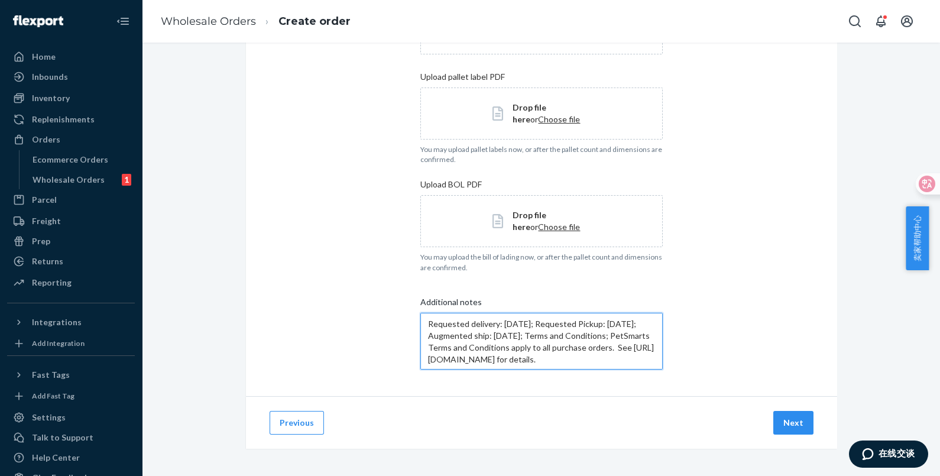
scroll to position [24, 0]
drag, startPoint x: 423, startPoint y: 348, endPoint x: 562, endPoint y: 370, distance: 140.2
click at [562, 370] on div "Additional notes Requested delivery: [DATE]; Requested Pickup: [DATE]; Augmente…" at bounding box center [541, 330] width 242 height 86
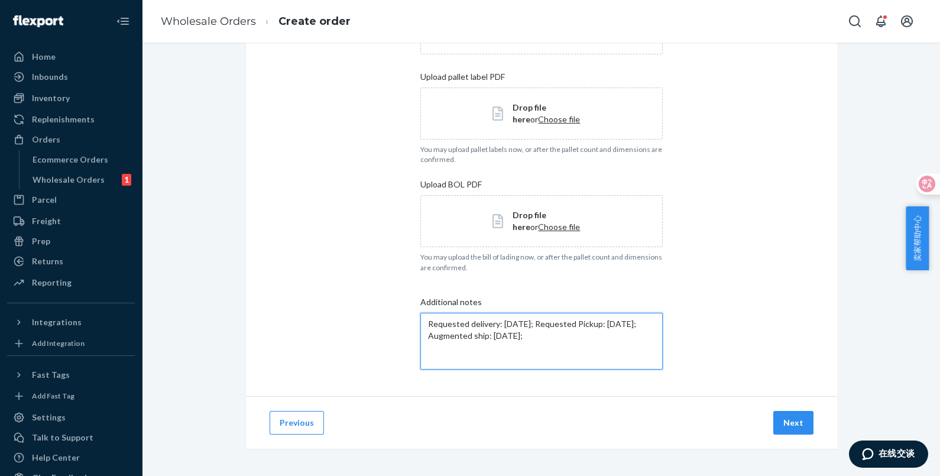
scroll to position [0, 0]
type textarea "Requested delivery: [DATE]; Requested Pickup: [DATE]; Augmented ship: [DATE]"
click at [779, 420] on button "Next" at bounding box center [793, 423] width 40 height 24
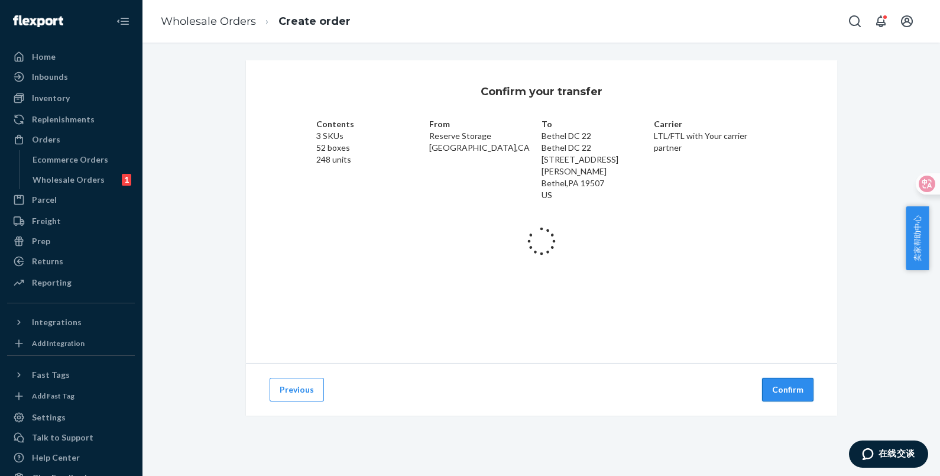
click at [787, 390] on button "Confirm" at bounding box center [787, 390] width 51 height 24
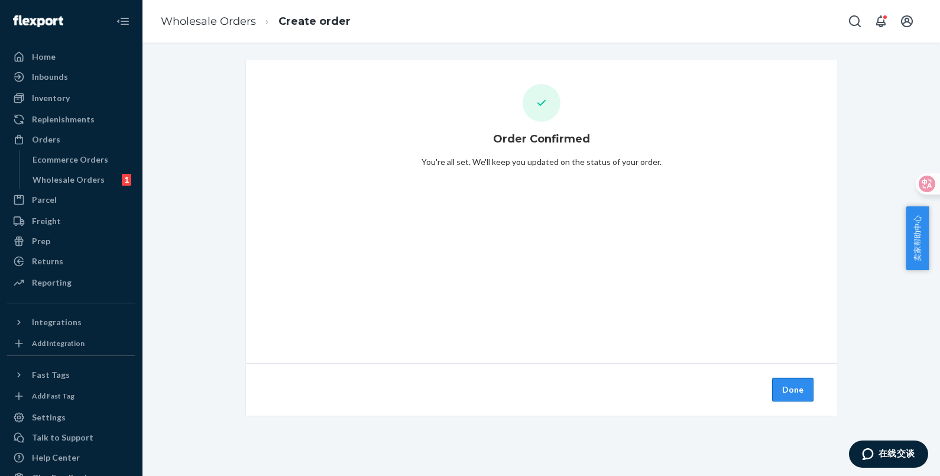
click at [793, 385] on button "Done" at bounding box center [792, 390] width 41 height 24
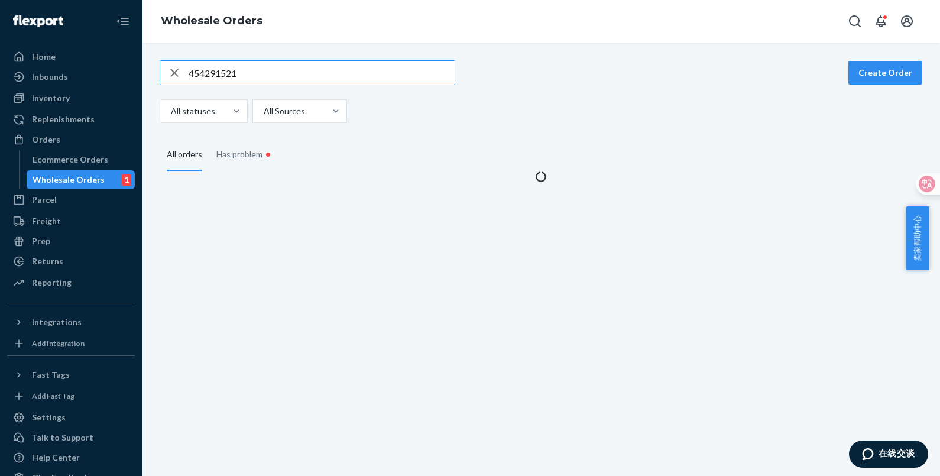
click at [269, 74] on input "454291521" at bounding box center [322, 73] width 266 height 24
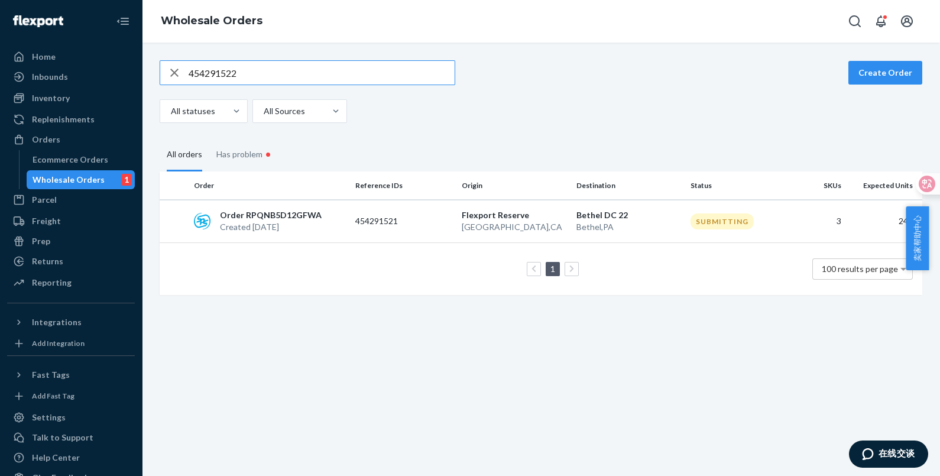
type input "454291522"
click at [576, 223] on p "[GEOGRAPHIC_DATA] , [GEOGRAPHIC_DATA]" at bounding box center [628, 227] width 105 height 12
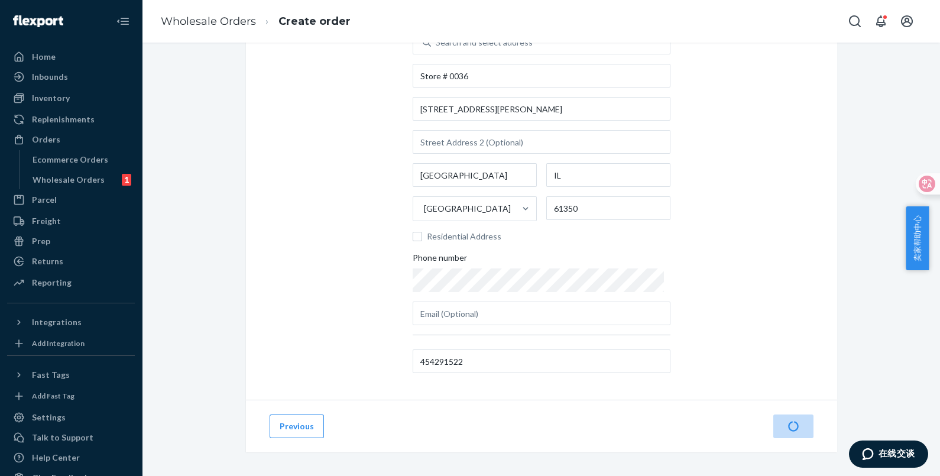
scroll to position [92, 0]
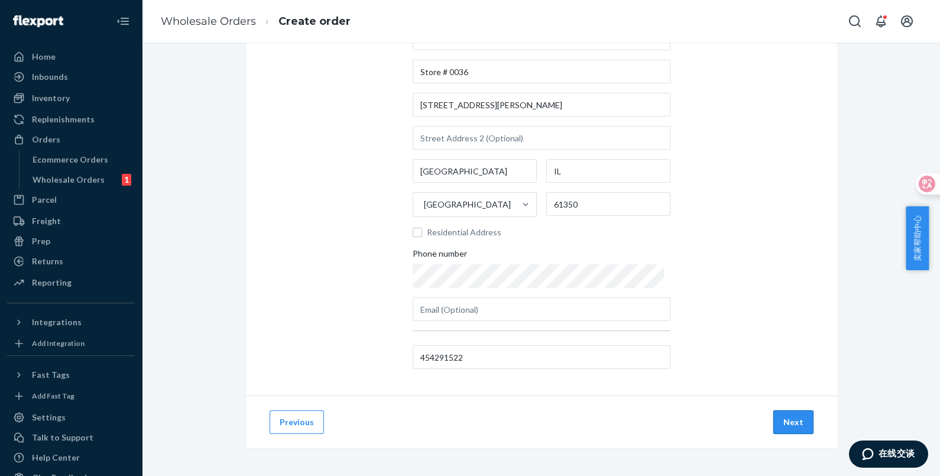
click at [795, 413] on button "Next" at bounding box center [793, 422] width 40 height 24
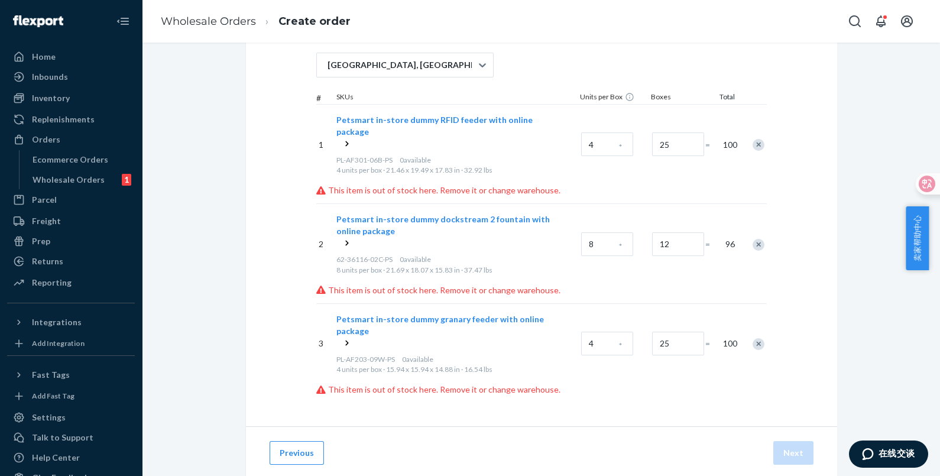
click at [346, 141] on icon at bounding box center [347, 143] width 3 height 5
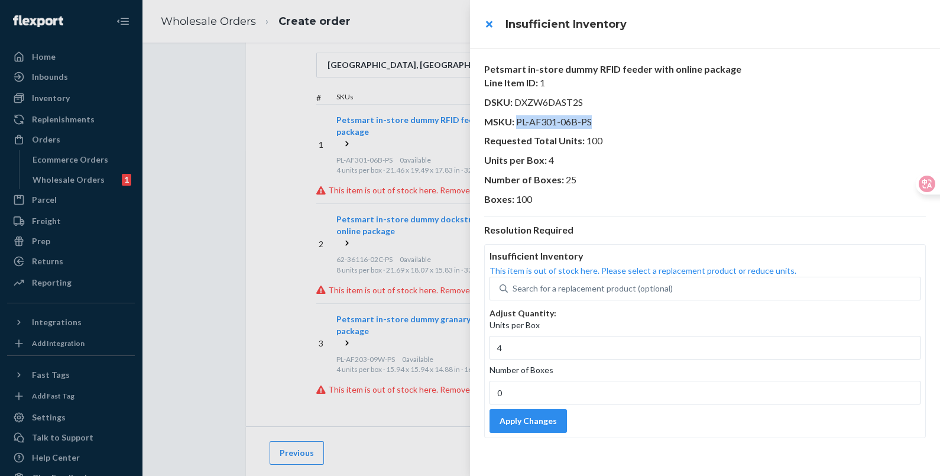
drag, startPoint x: 594, startPoint y: 123, endPoint x: 517, endPoint y: 124, distance: 76.9
click at [517, 124] on p "MSKU : PL-AF301-06B-PS" at bounding box center [705, 122] width 442 height 14
copy span "PL-AF301-06B-PS"
click at [583, 287] on div "Search for a replacement product (optional)" at bounding box center [593, 289] width 160 height 12
click at [514, 287] on input "Search for a replacement product (optional)" at bounding box center [513, 289] width 1 height 12
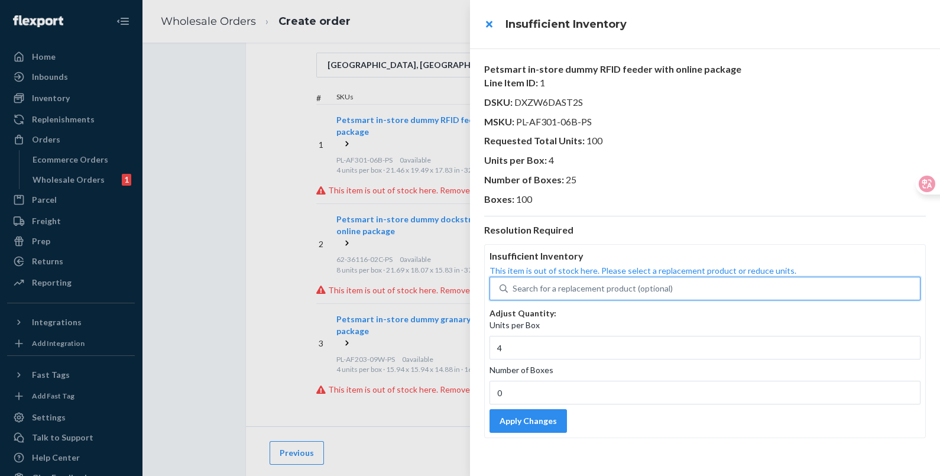
paste input "PL-AF301-06B-PS"
type input "PL-AF301-06B-PS"
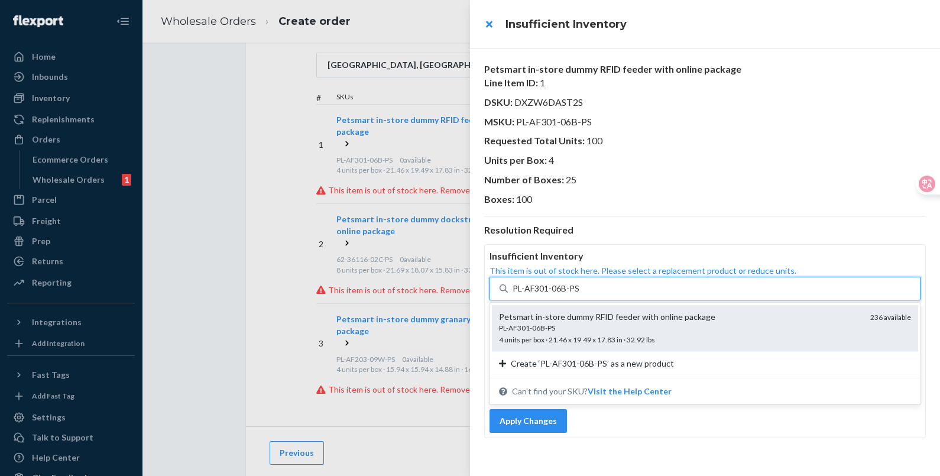
click at [601, 332] on div "PL-AF301-06B-PS" at bounding box center [680, 328] width 362 height 10
click at [580, 294] on input "PL-AF301-06B-PS" at bounding box center [546, 289] width 67 height 12
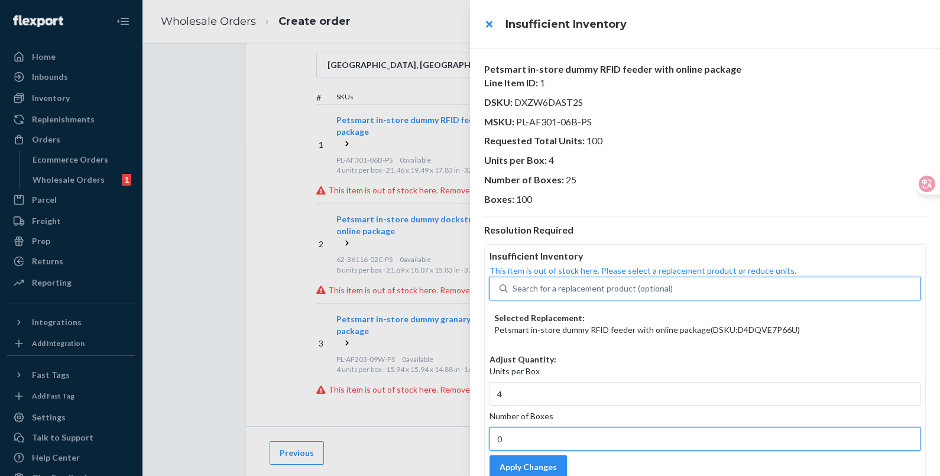
click at [523, 432] on input "0" at bounding box center [705, 439] width 431 height 24
type input "25"
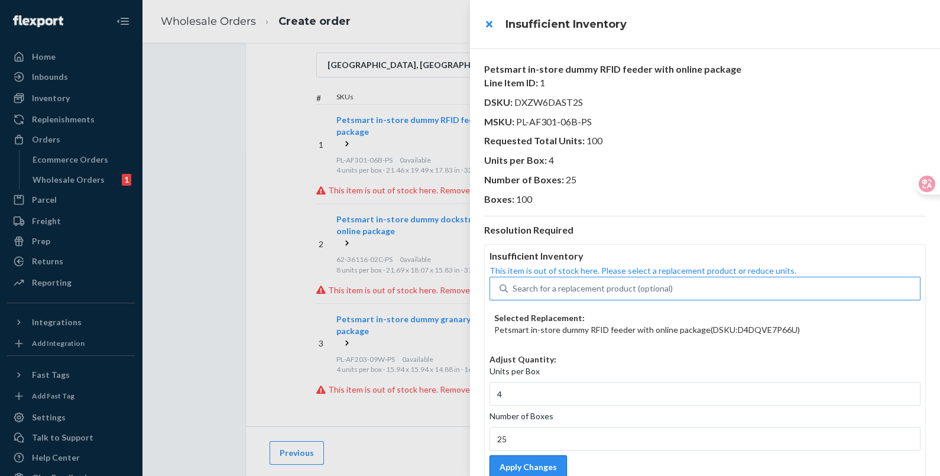
click at [546, 467] on button "Apply Changes" at bounding box center [528, 467] width 77 height 24
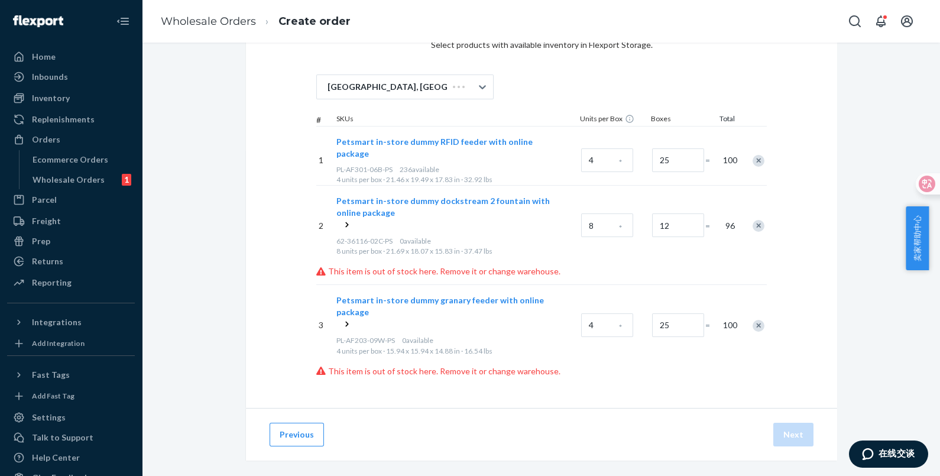
scroll to position [67, 0]
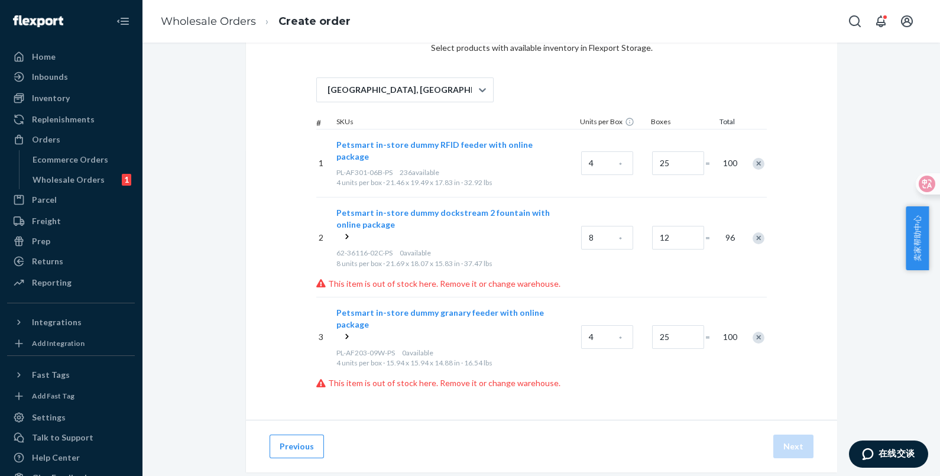
click at [341, 231] on icon at bounding box center [347, 237] width 12 height 12
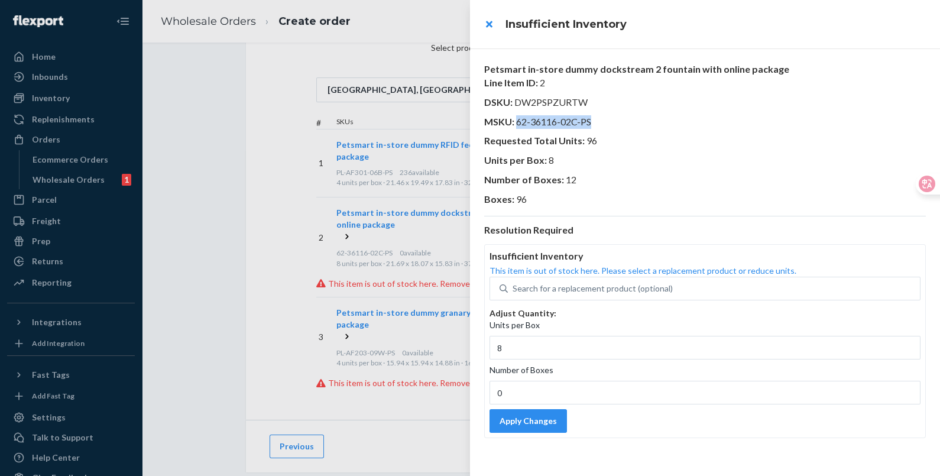
drag, startPoint x: 599, startPoint y: 117, endPoint x: 517, endPoint y: 116, distance: 82.2
click at [517, 116] on p "MSKU : 62-36116-02C-PS" at bounding box center [705, 122] width 442 height 14
copy span "62-36116-02C-PS"
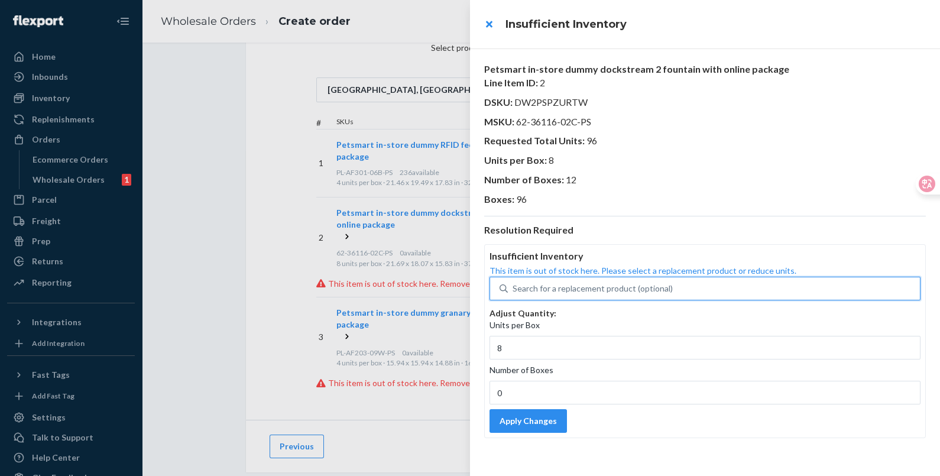
click at [563, 290] on div "Search for a replacement product (optional)" at bounding box center [593, 289] width 160 height 12
click at [514, 290] on input "0 results available. Use Up and Down to choose options, press Enter to select t…" at bounding box center [513, 289] width 1 height 12
paste input "62-36116-02C-PS"
type input "62-36116-02C-PS"
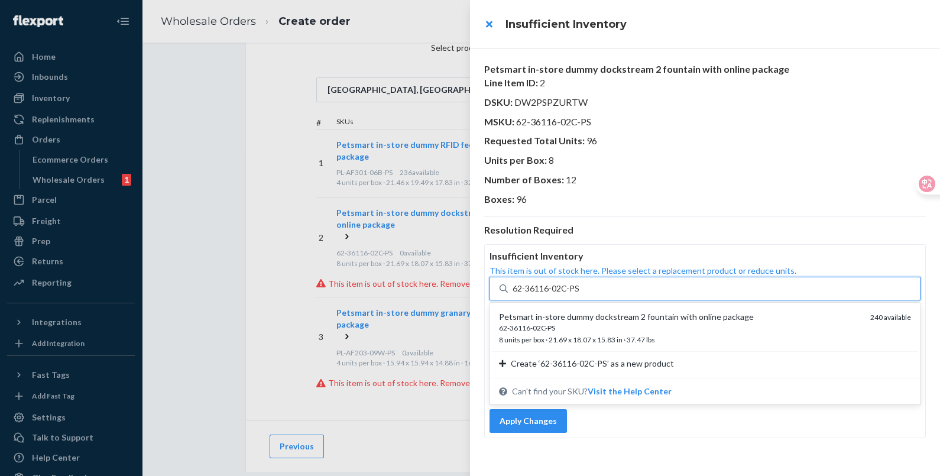
click at [594, 322] on div "Petsmart in-store dummy dockstream 2 fountain with online package" at bounding box center [680, 317] width 362 height 12
click at [580, 294] on input "62-36116-02C-PS" at bounding box center [546, 289] width 67 height 12
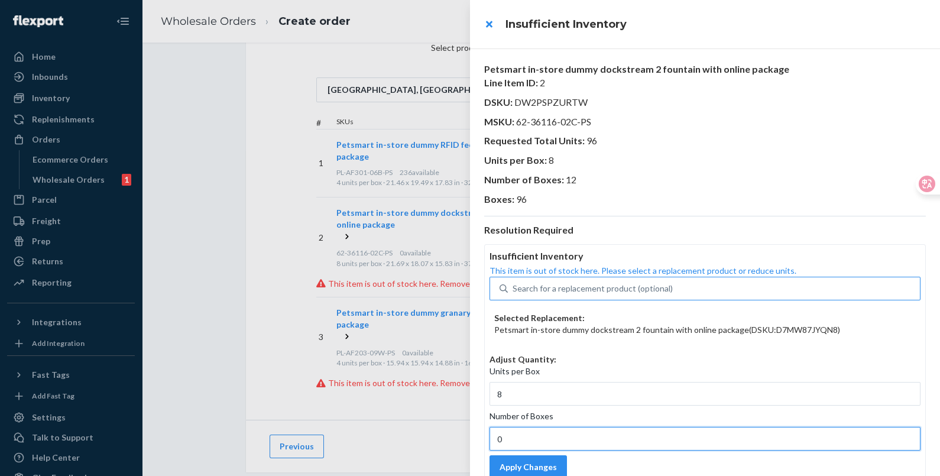
click at [555, 433] on input "0" at bounding box center [705, 439] width 431 height 24
type input "12"
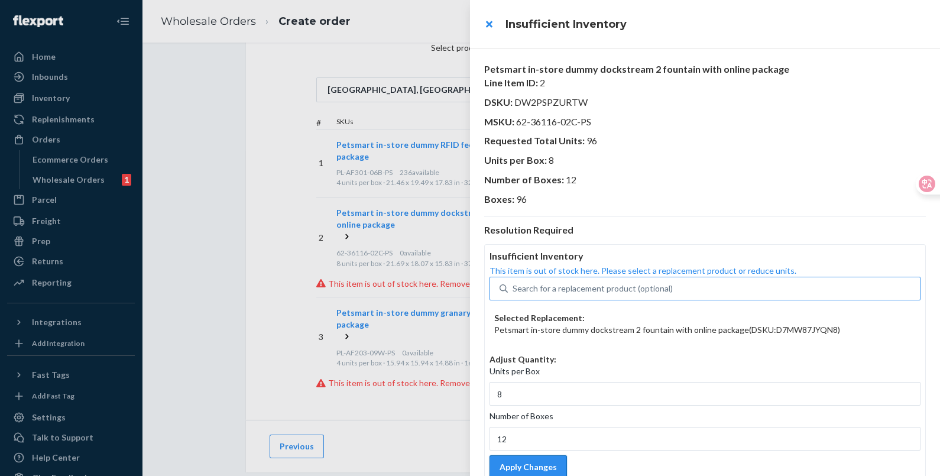
click at [544, 471] on button "Apply Changes" at bounding box center [528, 467] width 77 height 24
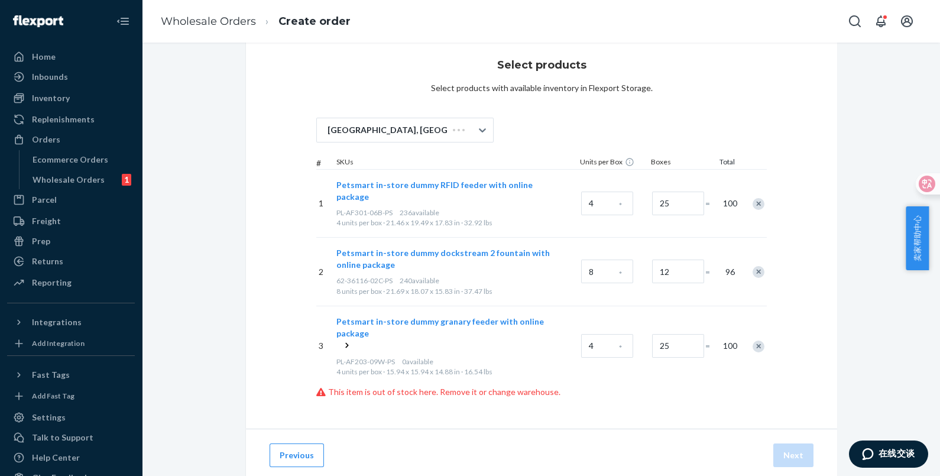
scroll to position [35, 0]
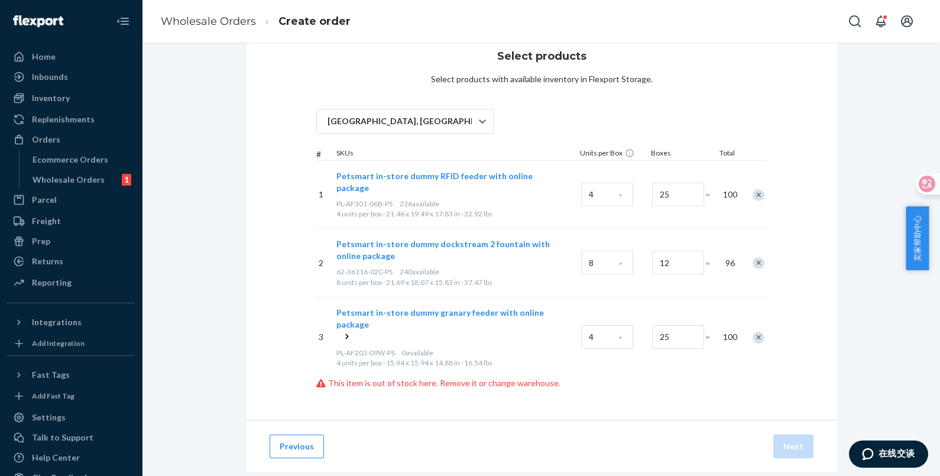
click at [341, 331] on icon at bounding box center [347, 337] width 12 height 12
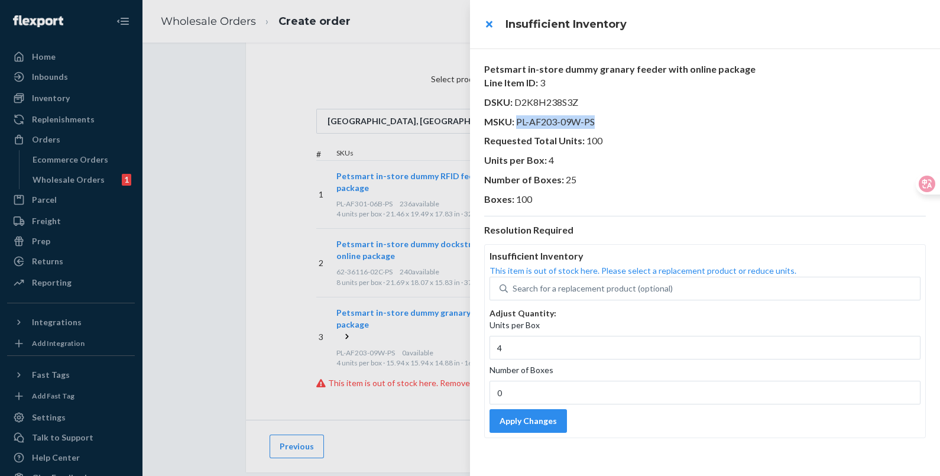
drag, startPoint x: 584, startPoint y: 121, endPoint x: 517, endPoint y: 120, distance: 67.4
click at [517, 120] on p "MSKU : PL-AF203-09W-PS" at bounding box center [705, 122] width 442 height 14
copy span "PL-AF203-09W-PS"
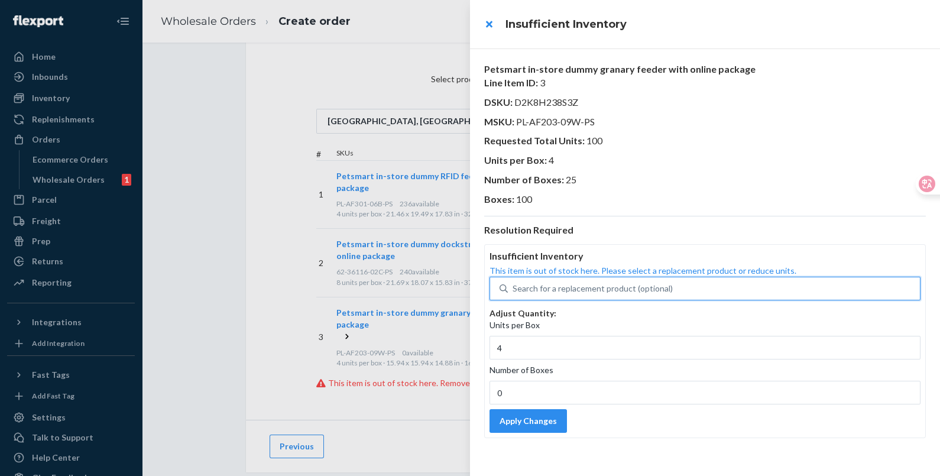
click at [592, 287] on div "Search for a replacement product (optional)" at bounding box center [593, 289] width 160 height 12
click at [514, 287] on input "0 results available. Use Up and Down to choose options, press Enter to select t…" at bounding box center [513, 289] width 1 height 12
paste input "PL-AF203-09W-PS"
type input "PL-AF203-09W-PS"
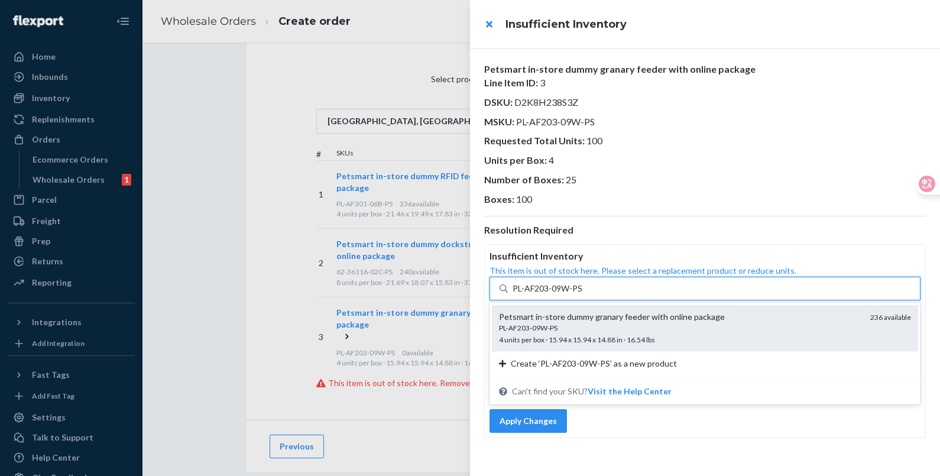
click at [621, 316] on div "Petsmart in-store dummy granary feeder with online package" at bounding box center [680, 317] width 362 height 12
click at [583, 294] on input "PL-AF203-09W-PS" at bounding box center [548, 289] width 70 height 12
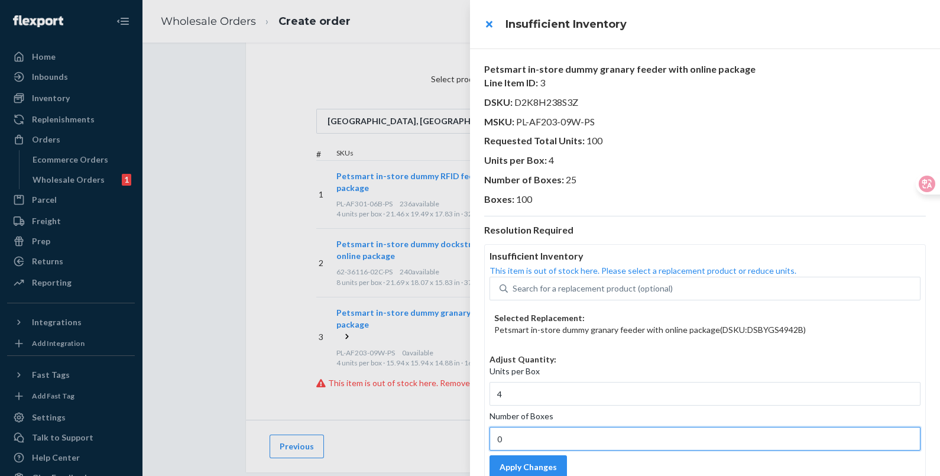
click at [540, 432] on input "0" at bounding box center [705, 439] width 431 height 24
type input "25"
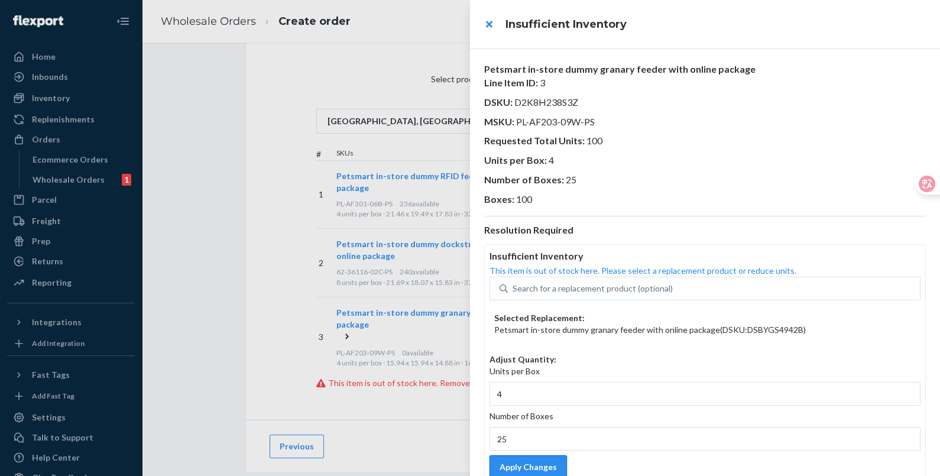
click at [543, 465] on button "Apply Changes" at bounding box center [528, 467] width 77 height 24
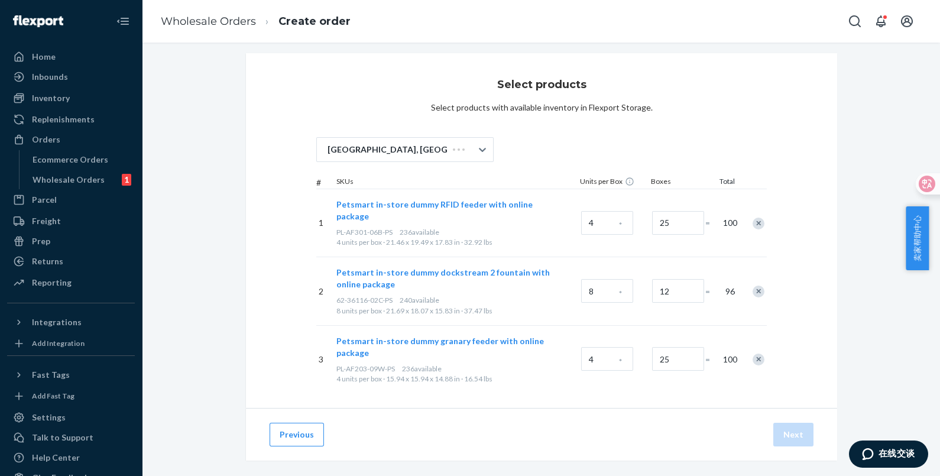
scroll to position [4, 0]
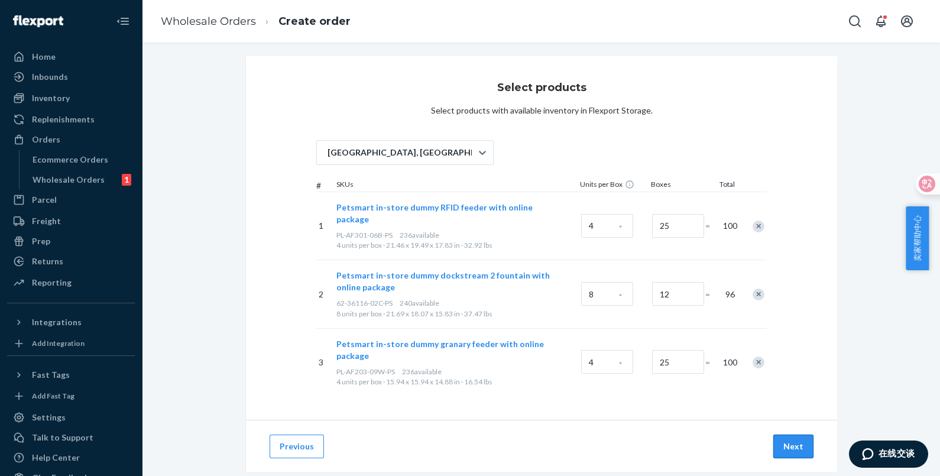
click at [778, 435] on button "Next" at bounding box center [793, 447] width 40 height 24
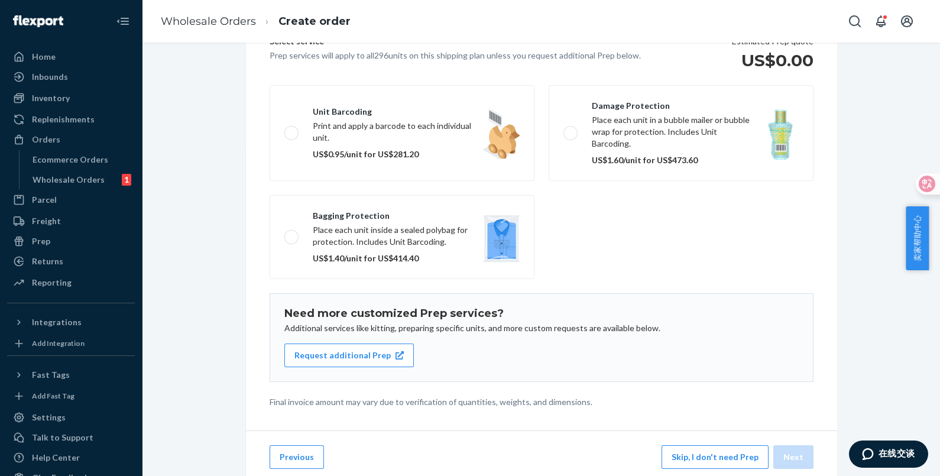
scroll to position [137, 0]
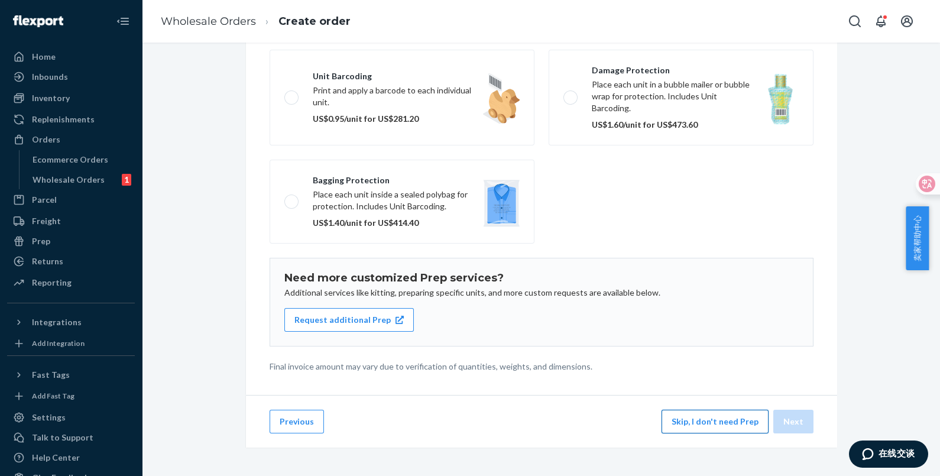
click at [700, 420] on button "Skip, I don't need Prep" at bounding box center [715, 422] width 107 height 24
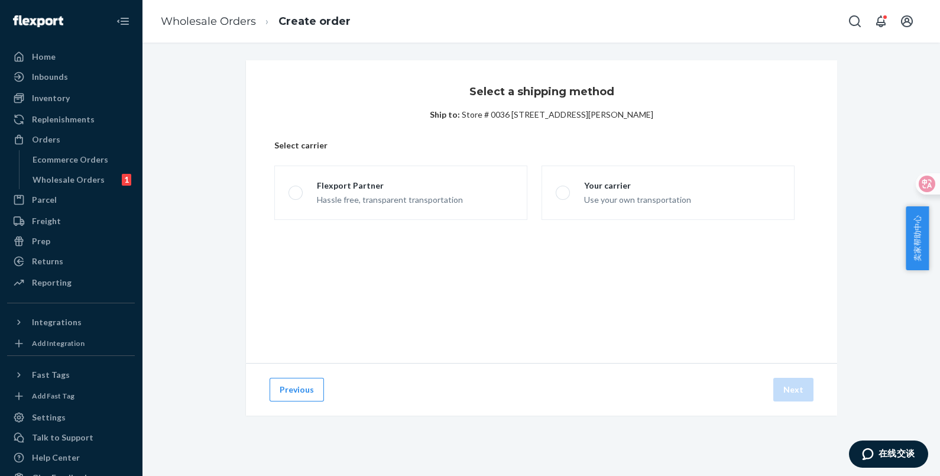
scroll to position [0, 0]
click at [646, 210] on label "Your carrier Use your own transportation" at bounding box center [668, 193] width 253 height 54
click at [563, 197] on input "Your carrier Use your own transportation" at bounding box center [560, 193] width 8 height 8
radio input "true"
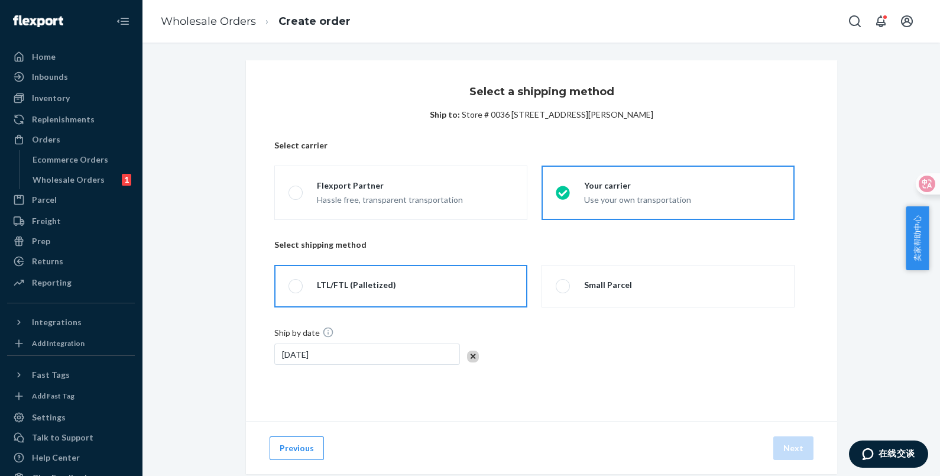
click at [448, 290] on label "LTL/FTL (Palletized)" at bounding box center [400, 286] width 253 height 43
click at [296, 290] on input "LTL/FTL (Palletized)" at bounding box center [293, 287] width 8 height 8
radio input "true"
click at [785, 440] on button "Next" at bounding box center [793, 448] width 40 height 24
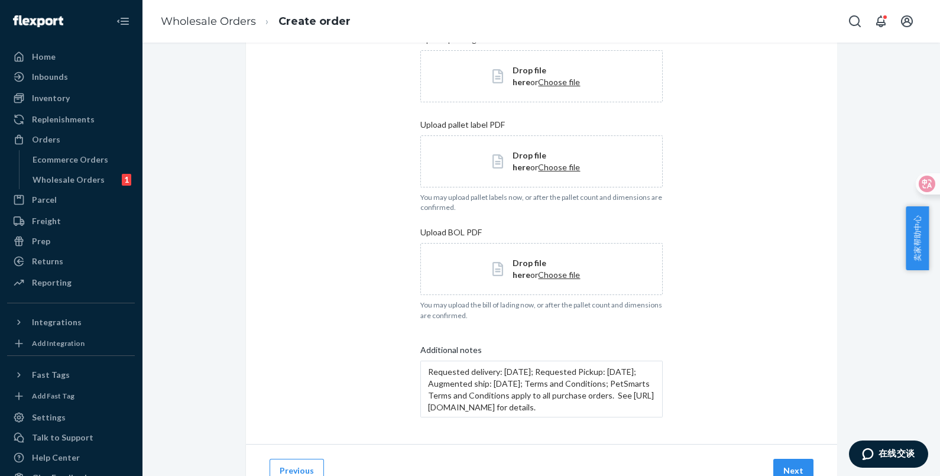
scroll to position [277, 0]
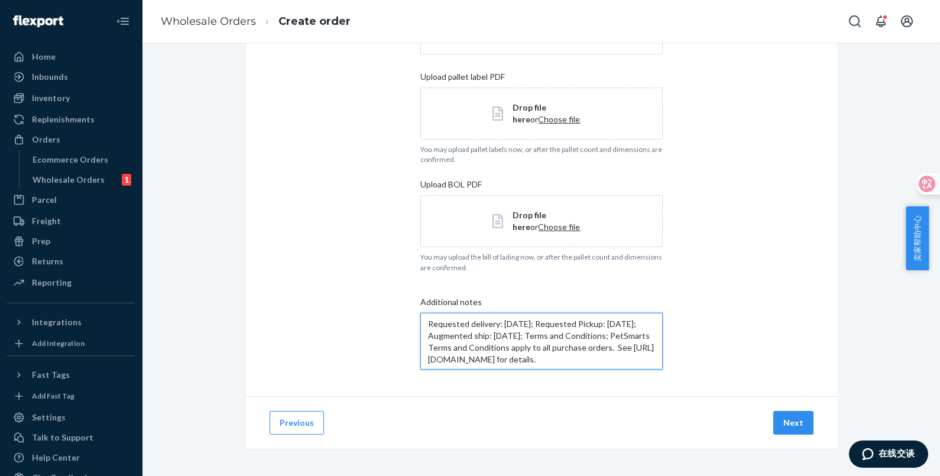
drag, startPoint x: 582, startPoint y: 358, endPoint x: 417, endPoint y: 346, distance: 165.4
click at [420, 346] on textarea "Requested delivery: [DATE]; Requested Pickup: [DATE]; Augmented ship: [DATE]; T…" at bounding box center [541, 341] width 242 height 57
click at [540, 365] on textarea "Requested delivery: [DATE]; Requested Pickup: [DATE]; Augmented ship: [DATE]; […" at bounding box center [541, 341] width 242 height 57
drag, startPoint x: 549, startPoint y: 363, endPoint x: 412, endPoint y: 345, distance: 138.3
click at [413, 346] on div "Add your shipment details Upload labels in 4x6 format only Upload case label PD…" at bounding box center [541, 89] width 591 height 613
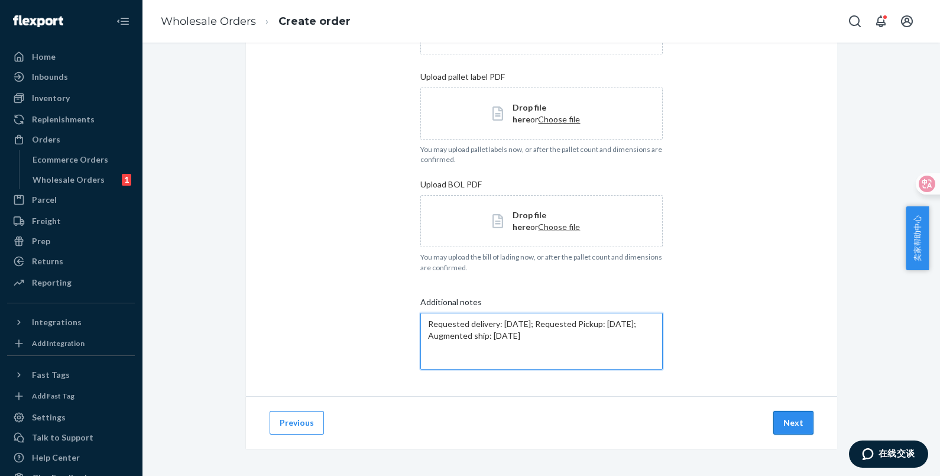
type textarea "Requested delivery: [DATE]; Requested Pickup: [DATE]; Augmented ship: [DATE]"
click at [781, 420] on button "Next" at bounding box center [793, 423] width 40 height 24
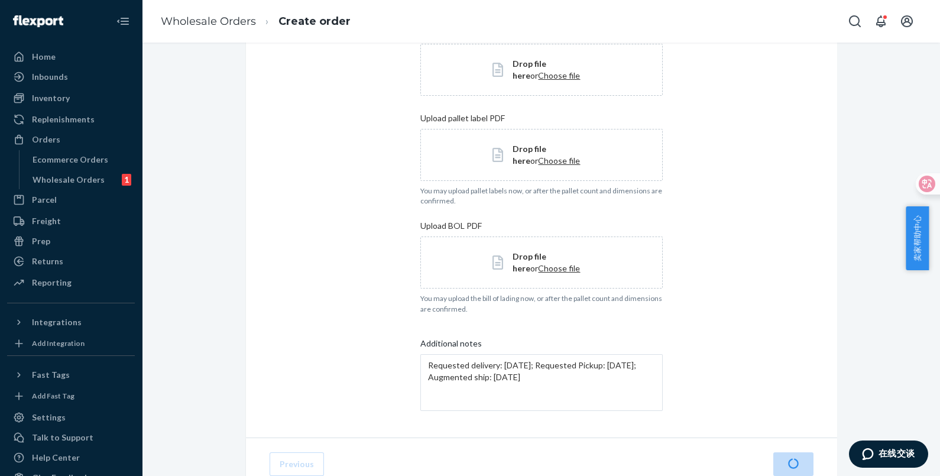
scroll to position [0, 0]
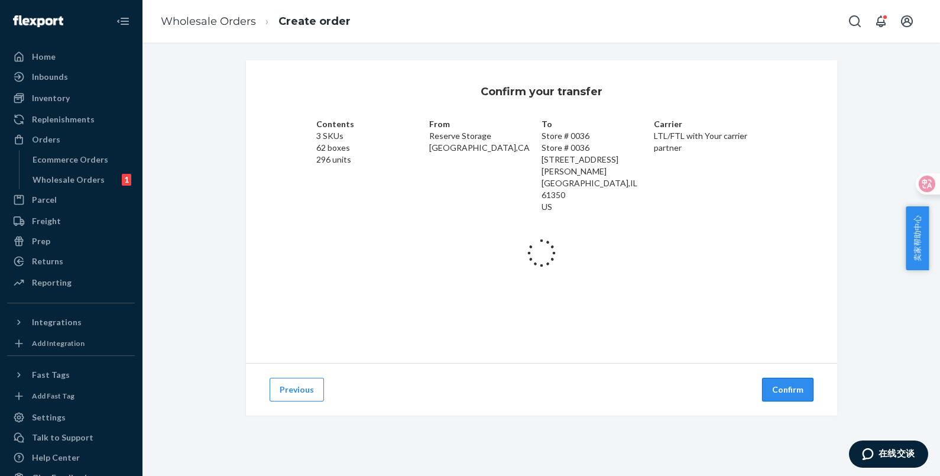
click at [766, 386] on button "Confirm" at bounding box center [787, 390] width 51 height 24
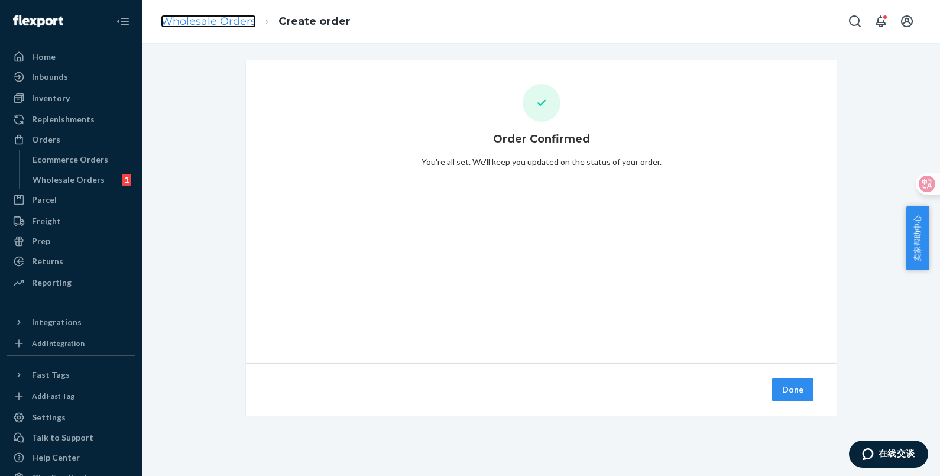
click at [224, 24] on link "Wholesale Orders" at bounding box center [208, 21] width 95 height 13
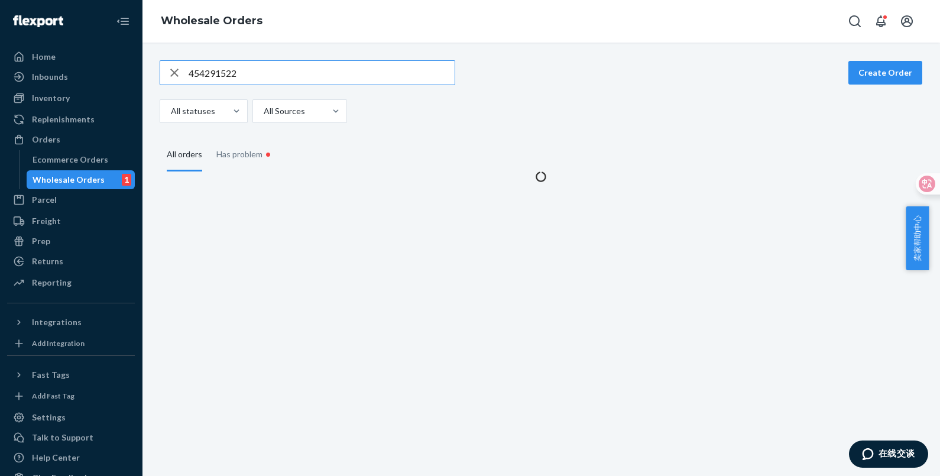
click at [278, 71] on input "454291522" at bounding box center [322, 73] width 266 height 24
type input "454291523"
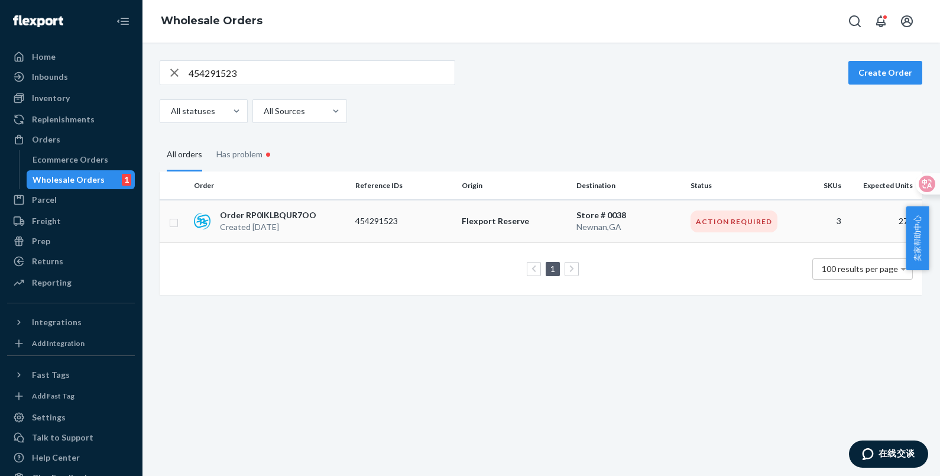
click at [487, 208] on td "Flexport Reserve" at bounding box center [514, 221] width 115 height 43
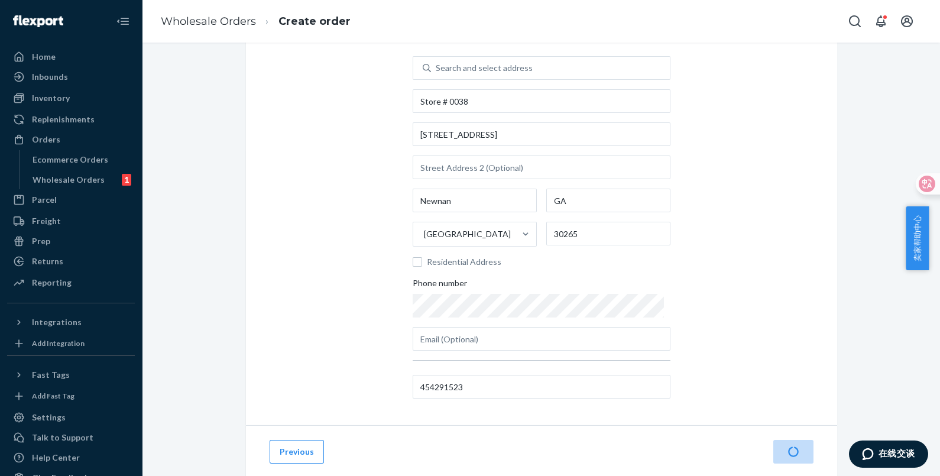
scroll to position [92, 0]
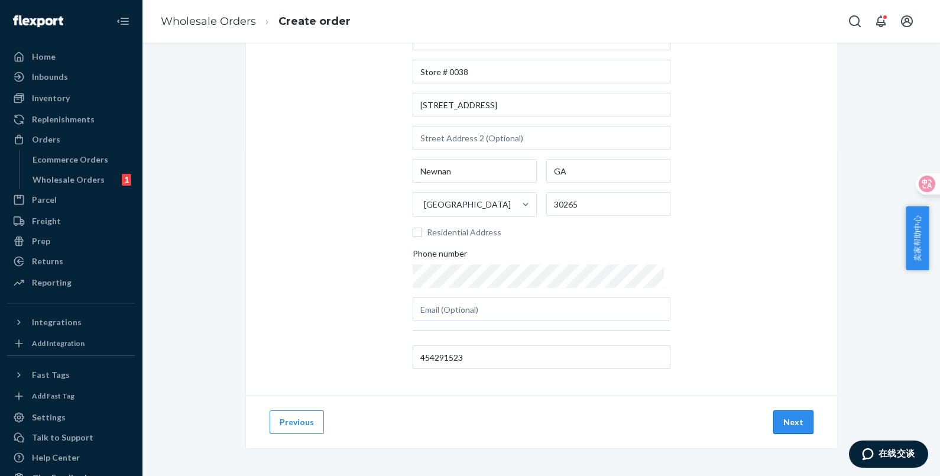
click at [783, 425] on button "Next" at bounding box center [793, 422] width 40 height 24
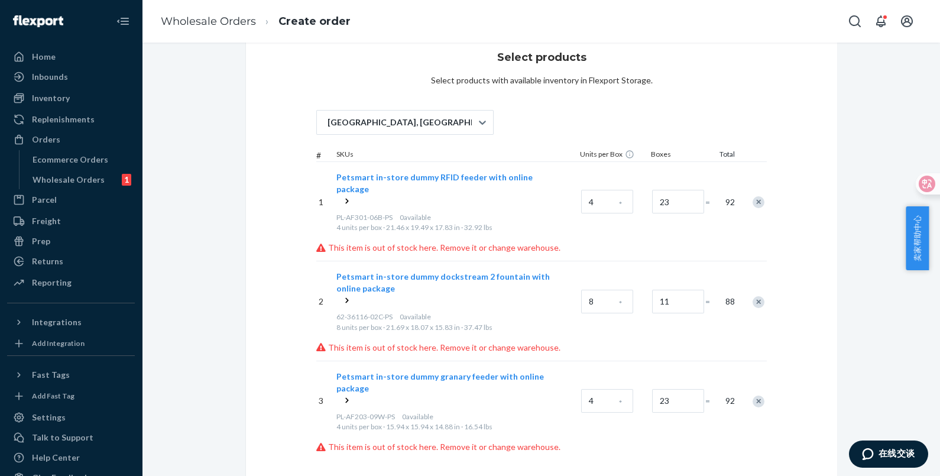
scroll to position [0, 0]
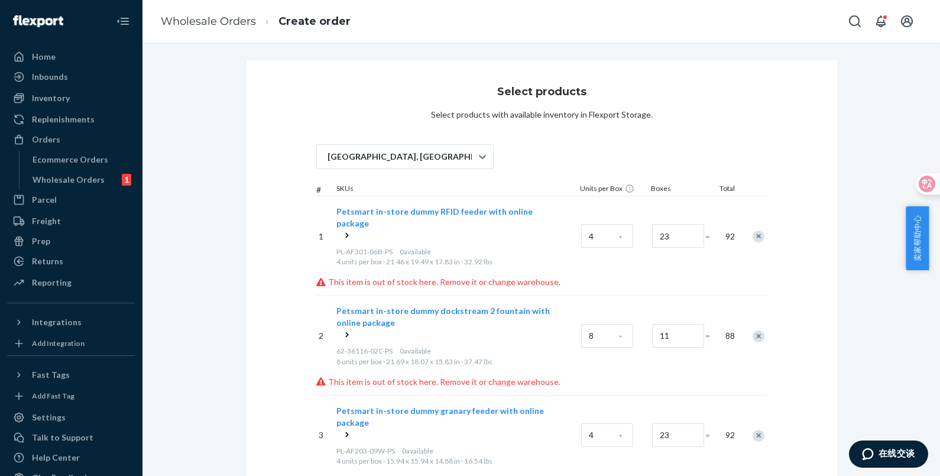
click at [342, 229] on icon at bounding box center [347, 235] width 12 height 12
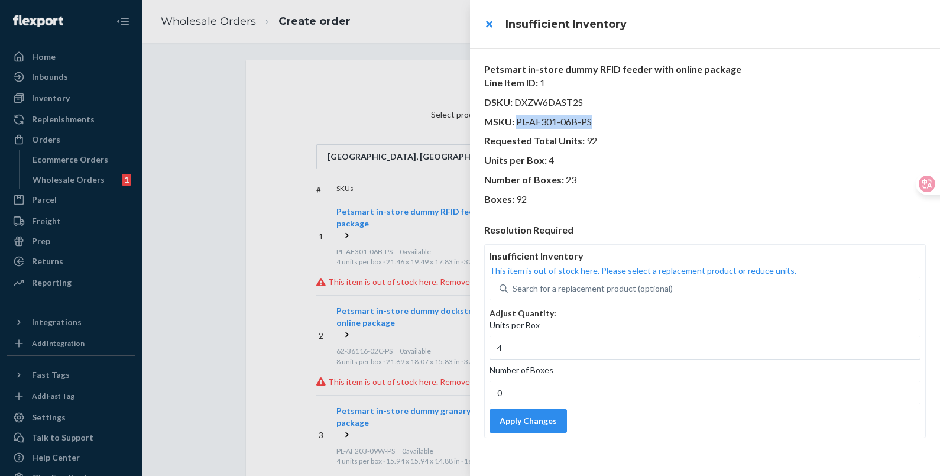
drag, startPoint x: 591, startPoint y: 118, endPoint x: 518, endPoint y: 123, distance: 73.5
click at [518, 123] on p "MSKU : PL-AF301-06B-PS" at bounding box center [705, 122] width 442 height 14
copy span "PL-AF301-06B-PS"
click at [591, 289] on div "Search for a replacement product (optional)" at bounding box center [593, 289] width 160 height 12
click at [514, 289] on input "Search for a replacement product (optional)" at bounding box center [513, 289] width 1 height 12
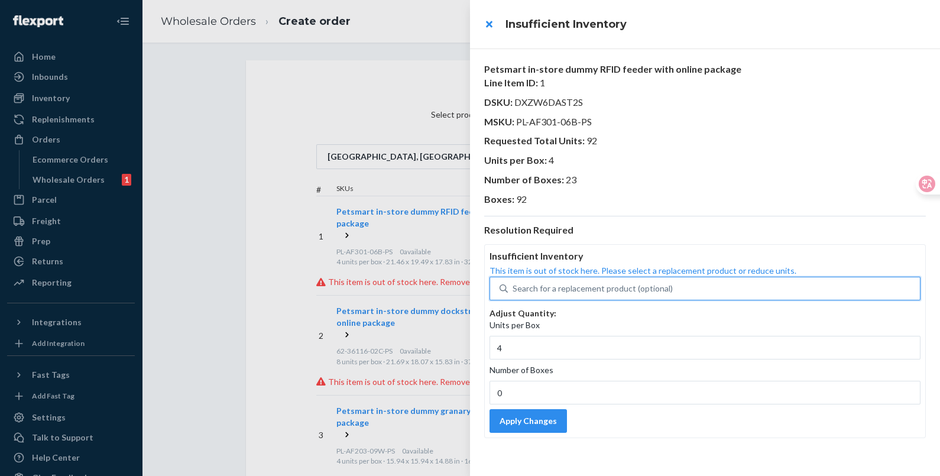
paste input "PL-AF301-06B-PS"
type input "PL-AF301-06B-PS"
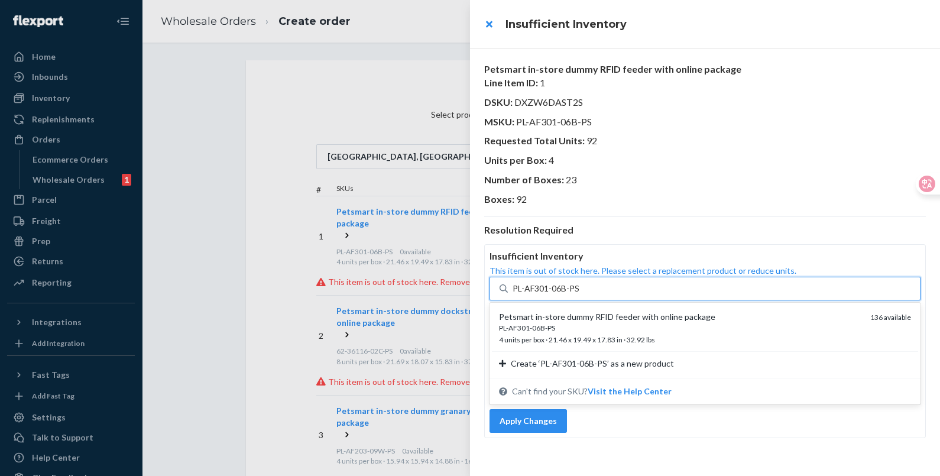
click at [621, 324] on div "PL-AF301-06B-PS" at bounding box center [680, 328] width 362 height 10
click at [580, 294] on input "PL-AF301-06B-PS" at bounding box center [546, 289] width 67 height 12
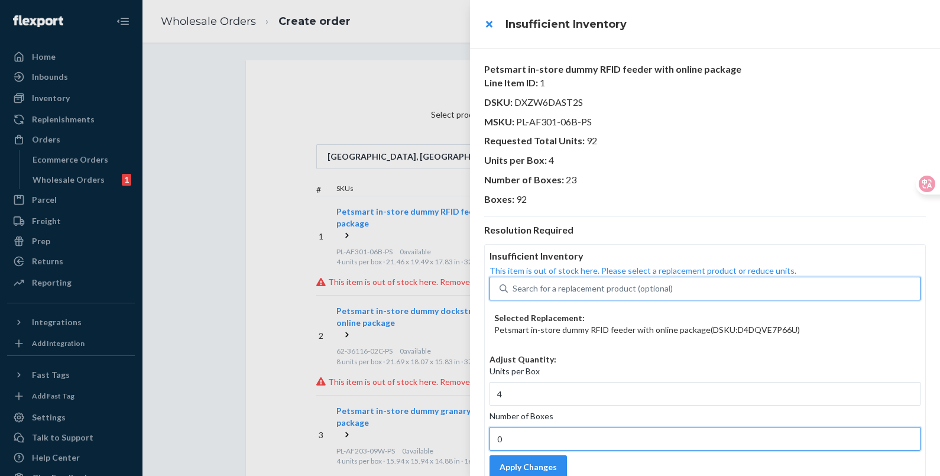
click at [542, 431] on input "0" at bounding box center [705, 439] width 431 height 24
type input "23"
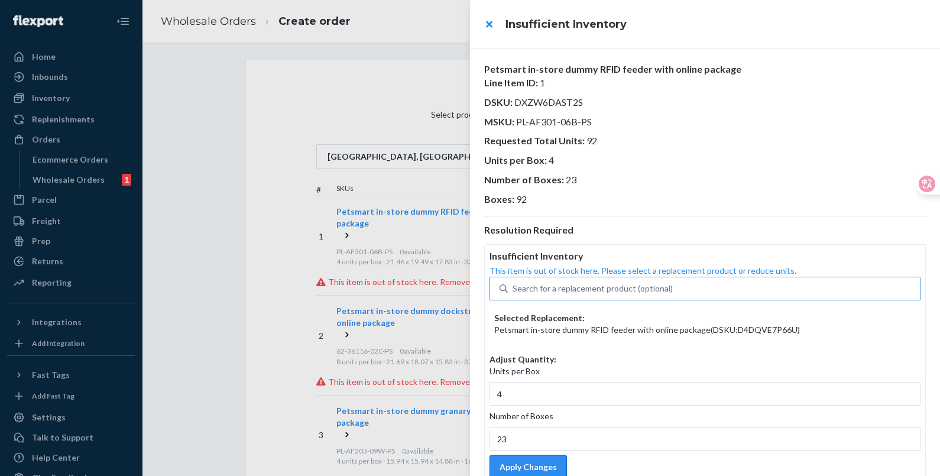
click at [543, 461] on button "Apply Changes" at bounding box center [528, 467] width 77 height 24
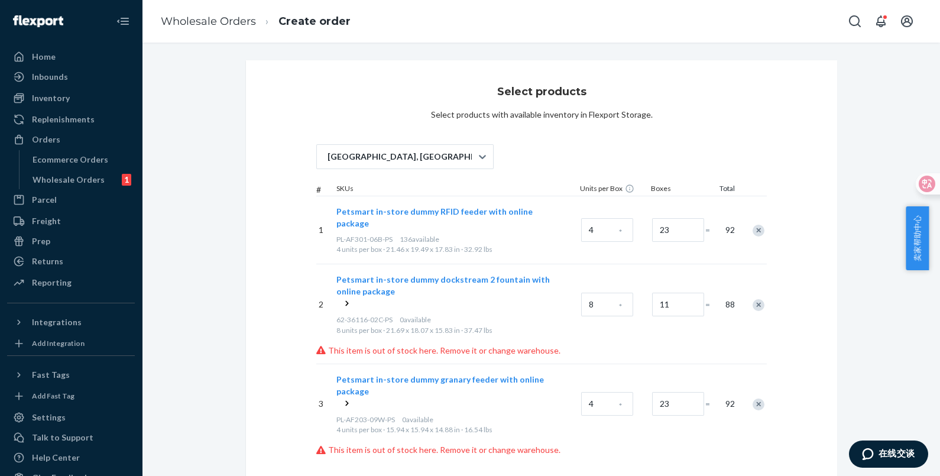
click at [346, 301] on icon at bounding box center [347, 303] width 3 height 5
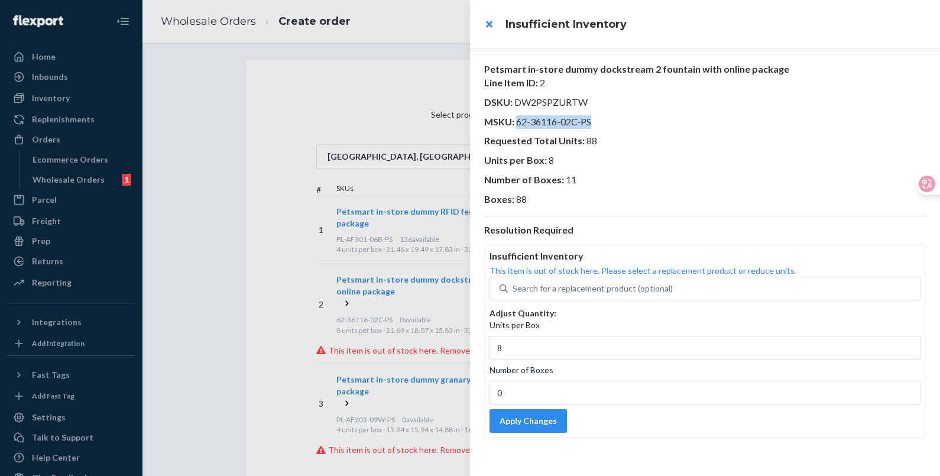
drag, startPoint x: 595, startPoint y: 118, endPoint x: 518, endPoint y: 128, distance: 78.0
click at [518, 128] on p "MSKU : 62-36116-02C-PS" at bounding box center [705, 122] width 442 height 14
click at [582, 286] on div "Search for a replacement product (optional)" at bounding box center [593, 289] width 160 height 12
click at [514, 286] on input "Search for a replacement product (optional)" at bounding box center [513, 289] width 1 height 12
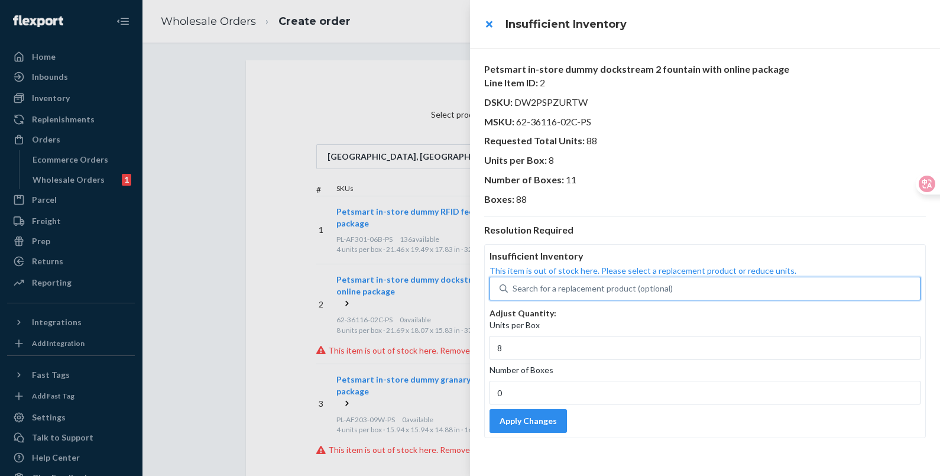
paste input "62-36116-02C-PS"
type input "62-36116-02C-PS"
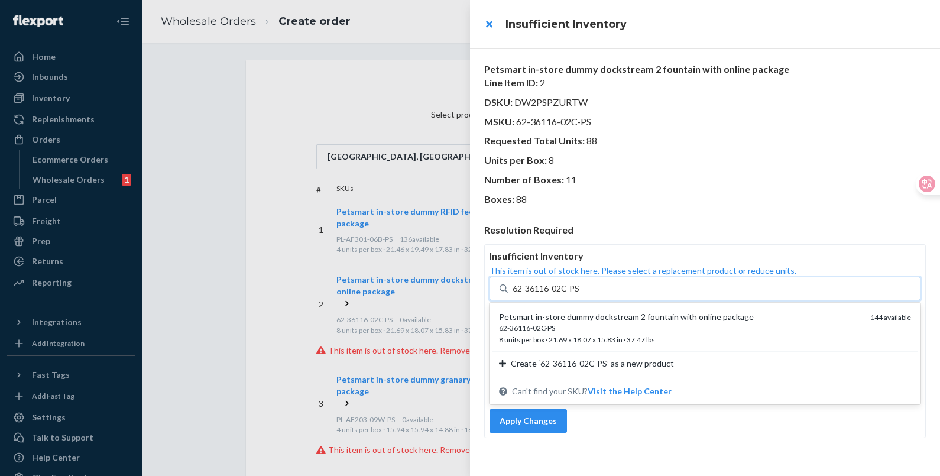
click at [631, 318] on div "Petsmart in-store dummy dockstream 2 fountain with online package" at bounding box center [680, 317] width 362 height 12
click at [580, 294] on input "62-36116-02C-PS" at bounding box center [546, 289] width 67 height 12
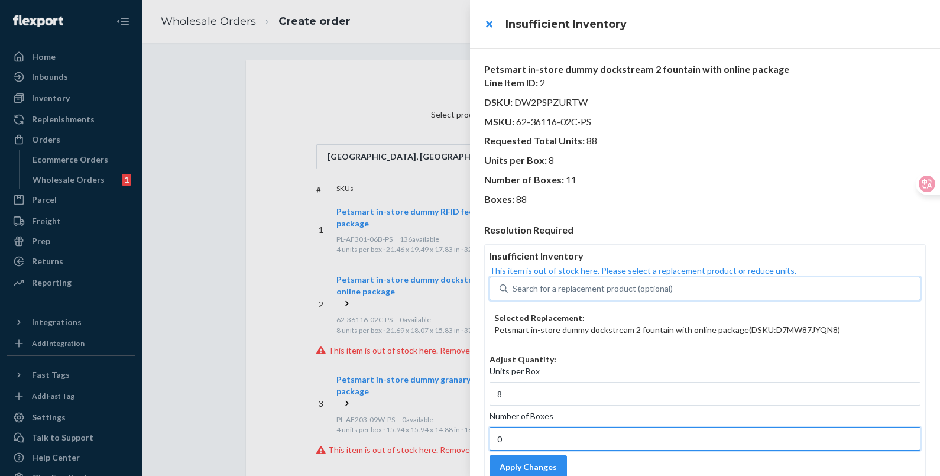
click at [552, 433] on input "0" at bounding box center [705, 439] width 431 height 24
type input "11"
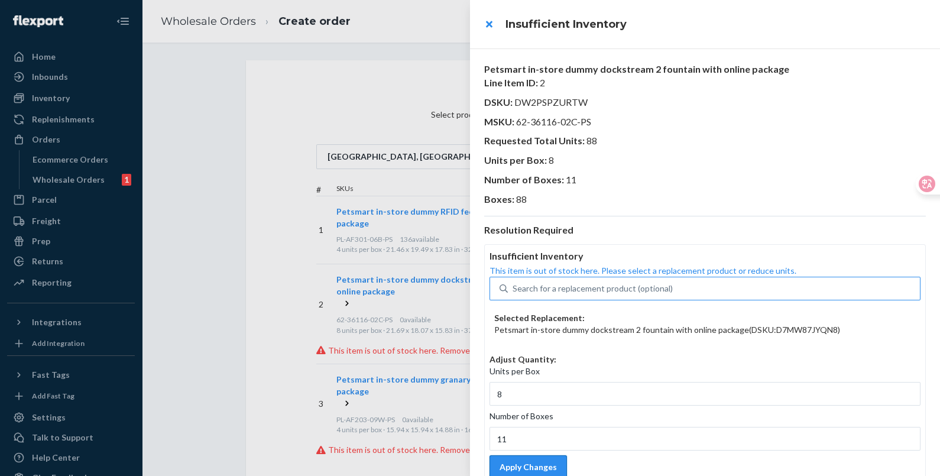
click at [557, 462] on button "Apply Changes" at bounding box center [528, 467] width 77 height 24
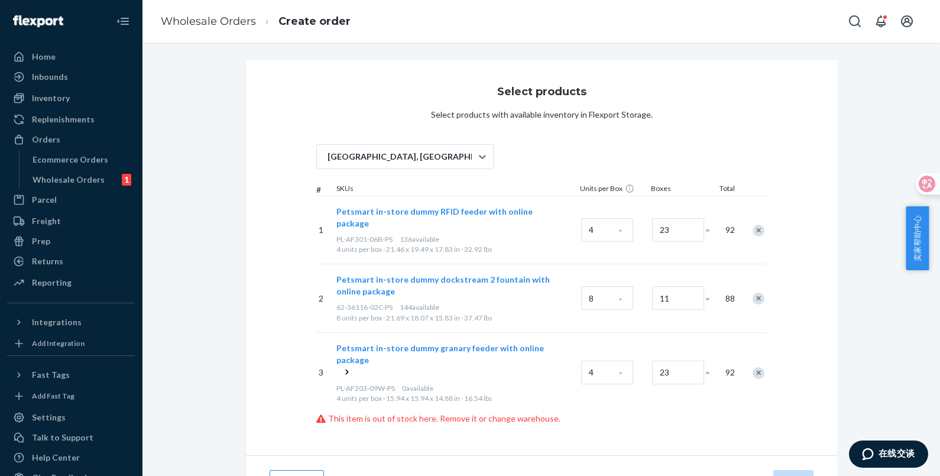
click at [343, 366] on icon at bounding box center [347, 372] width 12 height 12
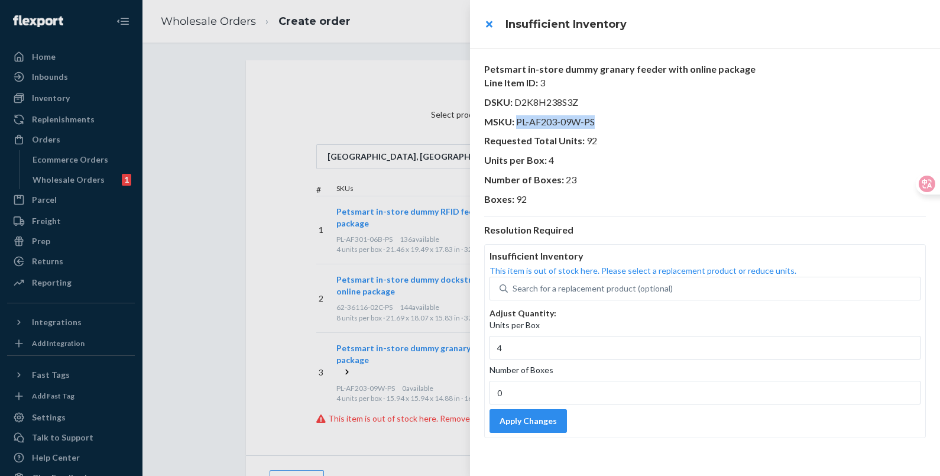
drag, startPoint x: 594, startPoint y: 118, endPoint x: 515, endPoint y: 119, distance: 79.2
click at [515, 119] on p "MSKU : PL-AF203-09W-PS" at bounding box center [705, 122] width 442 height 14
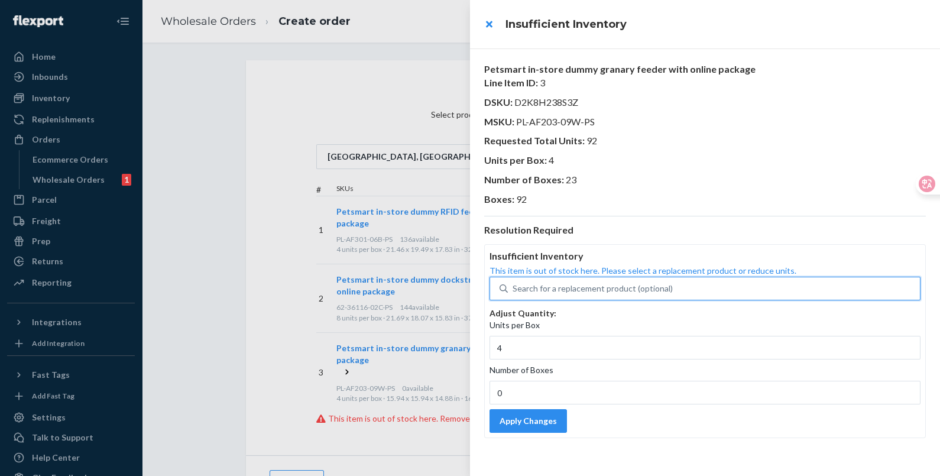
click at [587, 287] on div "Search for a replacement product (optional)" at bounding box center [593, 289] width 160 height 12
click at [514, 287] on input "0 results available. Use Up and Down to choose options, press Enter to select t…" at bounding box center [513, 289] width 1 height 12
paste input "PL-AF203-09W-PS"
type input "PL-AF203-09W-PS"
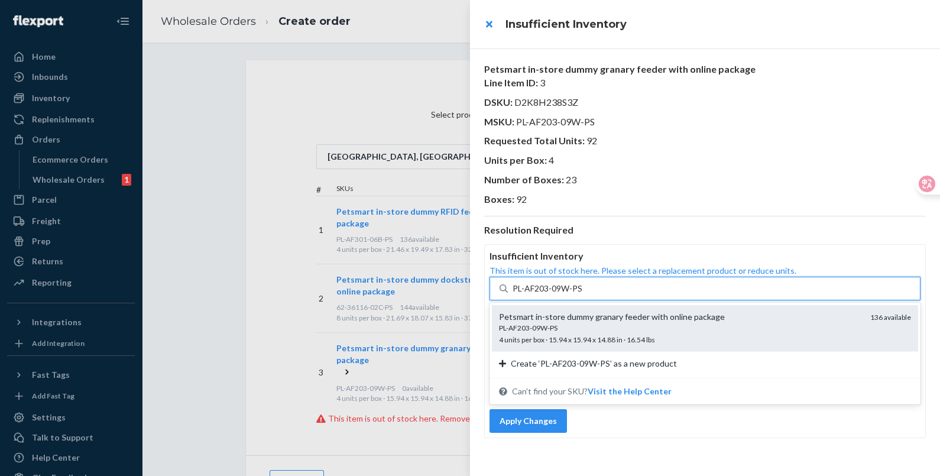
click at [595, 331] on div "PL-AF203-09W-PS" at bounding box center [680, 328] width 362 height 10
click at [583, 294] on input "PL-AF203-09W-PS" at bounding box center [548, 289] width 70 height 12
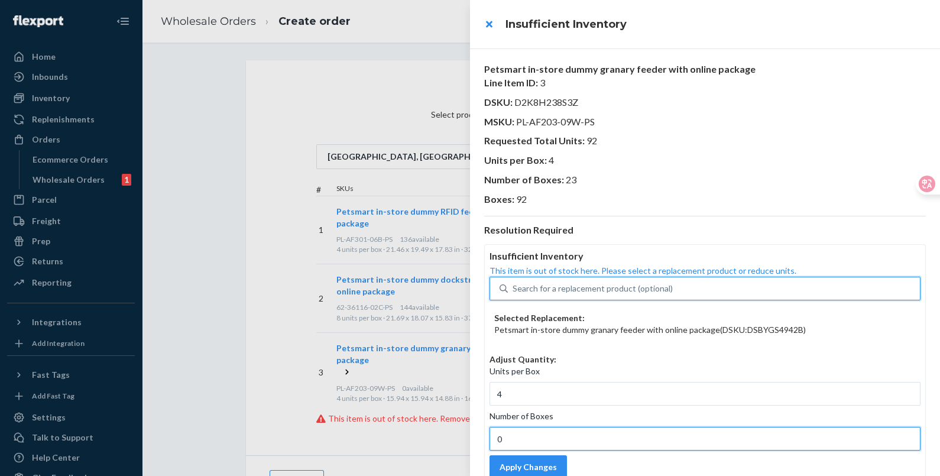
click at [548, 433] on input "0" at bounding box center [705, 439] width 431 height 24
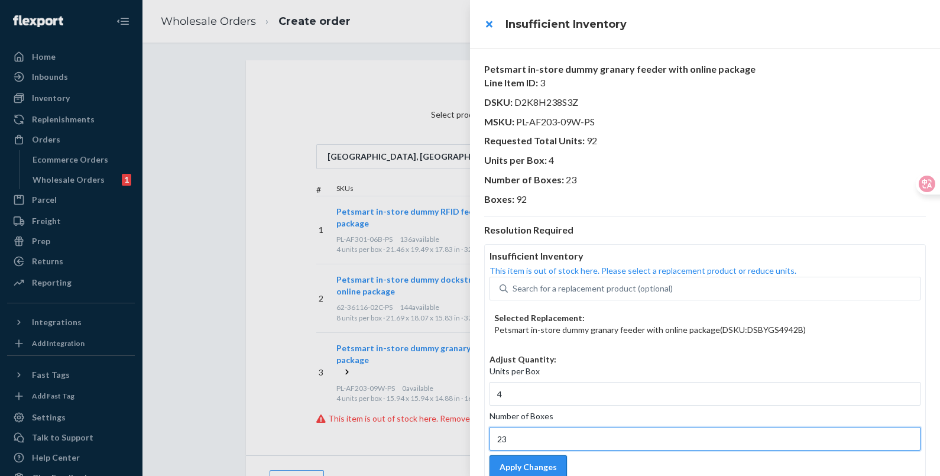
type input "23"
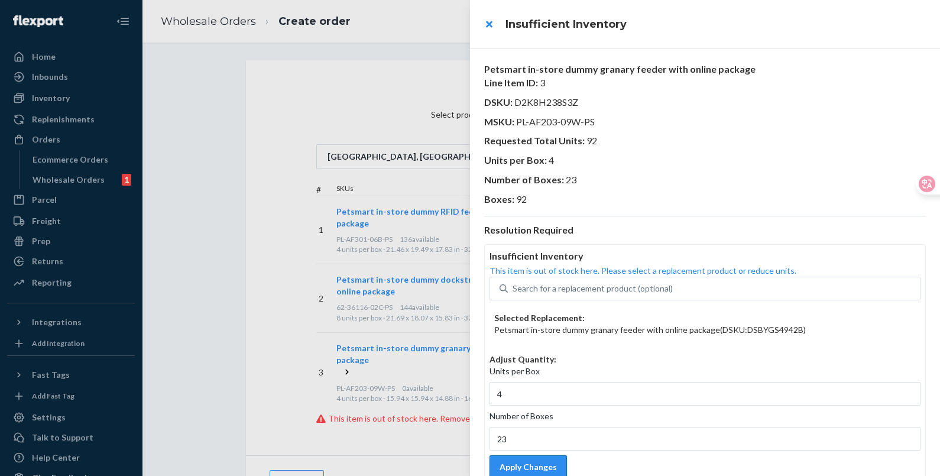
click at [546, 466] on button "Apply Changes" at bounding box center [528, 467] width 77 height 24
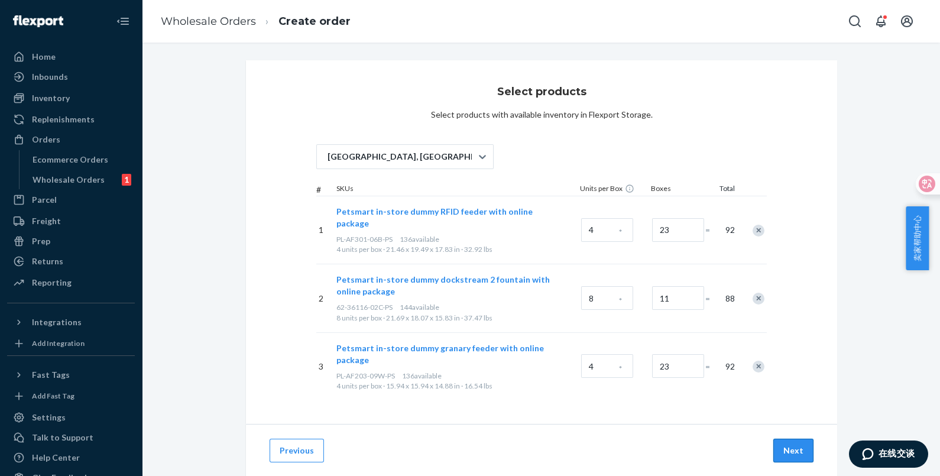
click at [786, 439] on button "Next" at bounding box center [793, 451] width 40 height 24
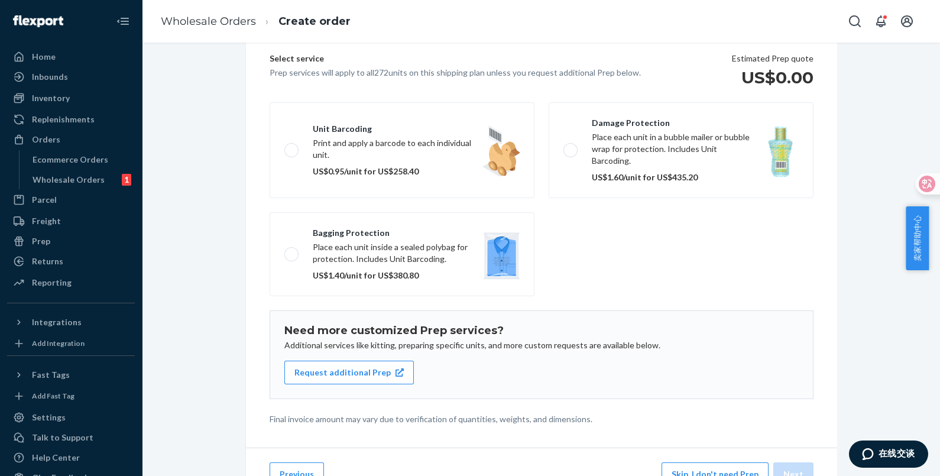
scroll to position [137, 0]
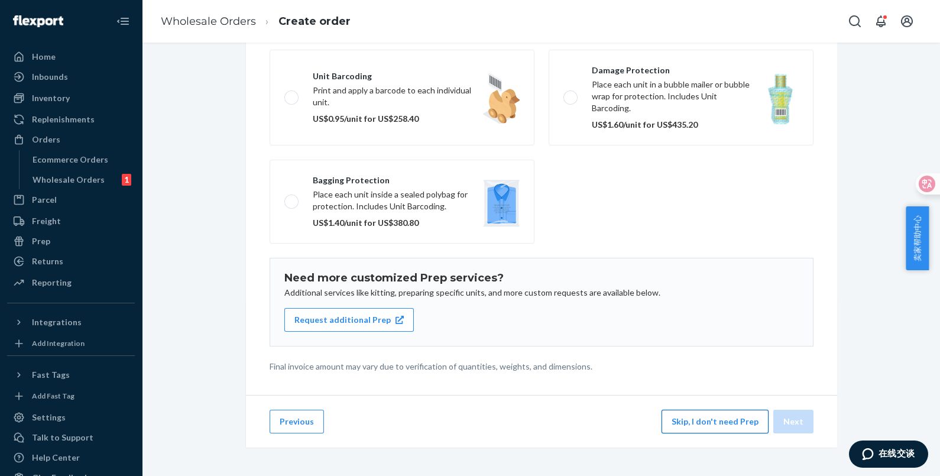
click at [700, 417] on button "Skip, I don't need Prep" at bounding box center [715, 422] width 107 height 24
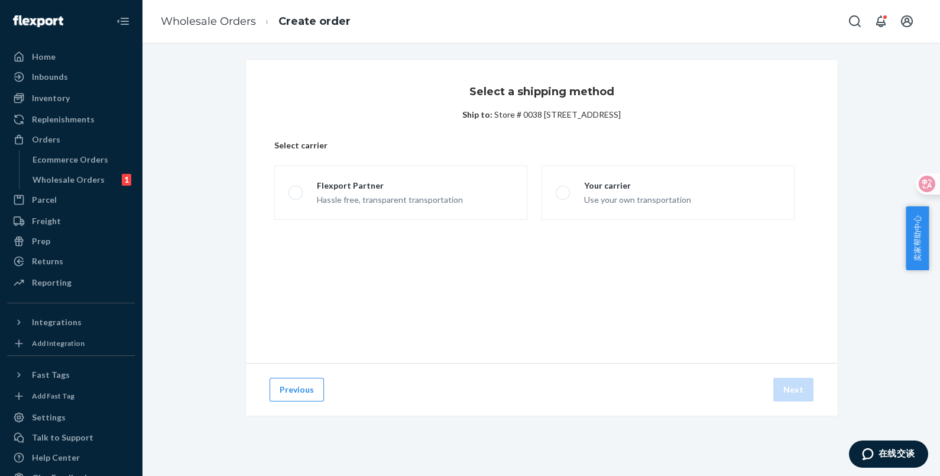
scroll to position [0, 0]
click at [648, 195] on div "Use your own transportation" at bounding box center [637, 199] width 107 height 14
click at [563, 195] on input "Your carrier Use your own transportation" at bounding box center [560, 193] width 8 height 8
radio input "true"
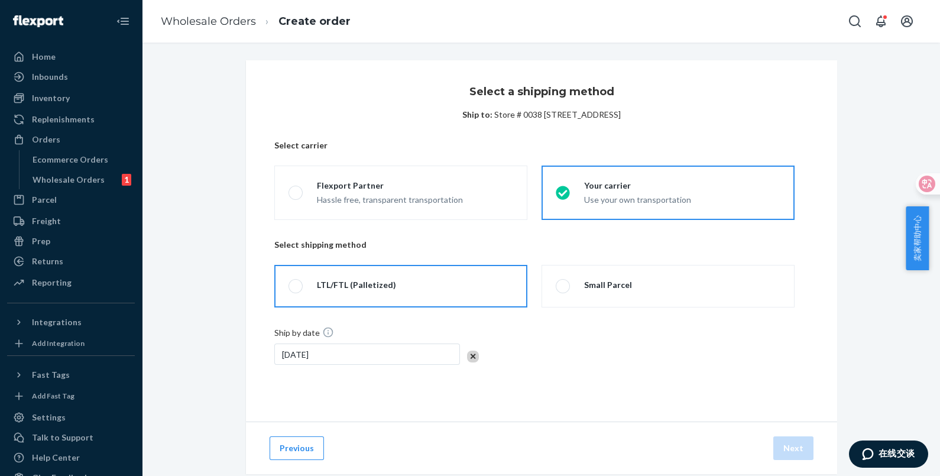
click at [409, 290] on label "LTL/FTL (Palletized)" at bounding box center [400, 286] width 253 height 43
click at [296, 290] on input "LTL/FTL (Palletized)" at bounding box center [293, 287] width 8 height 8
radio input "true"
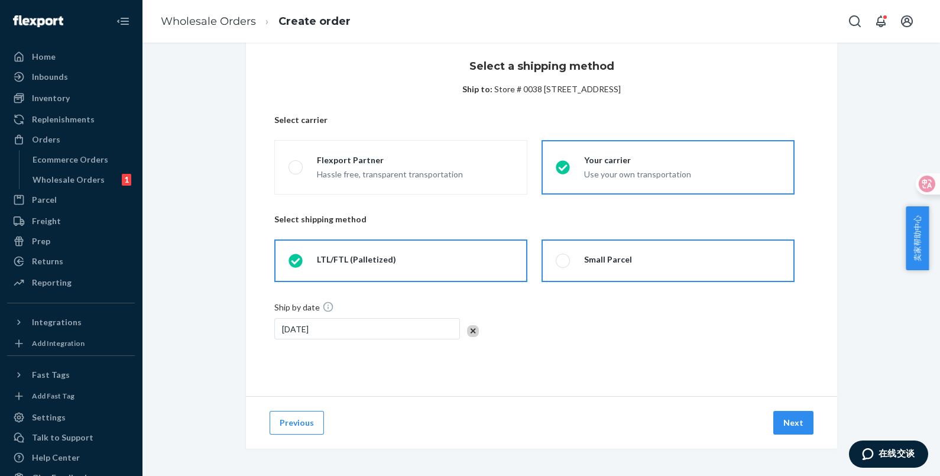
click at [664, 273] on label "Small Parcel" at bounding box center [668, 260] width 253 height 43
click at [563, 265] on input "Small Parcel" at bounding box center [560, 261] width 8 height 8
radio input "true"
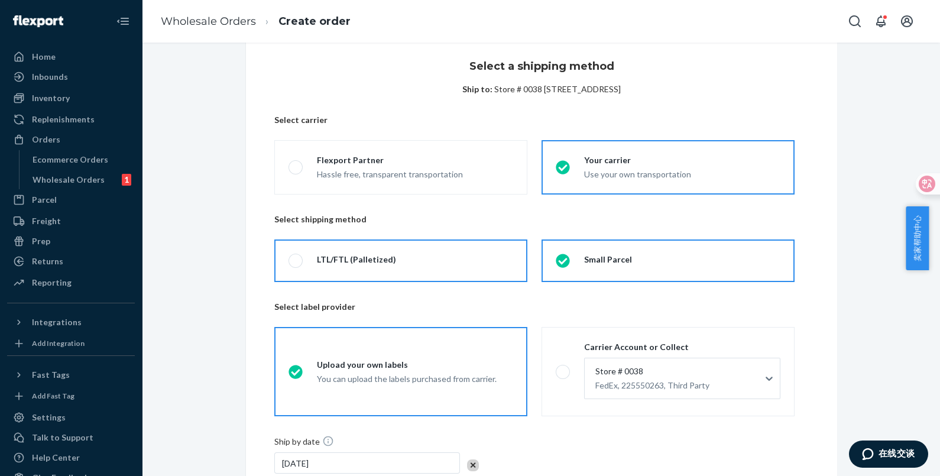
click at [437, 270] on label "LTL/FTL (Palletized)" at bounding box center [400, 260] width 253 height 43
click at [296, 265] on input "LTL/FTL (Palletized)" at bounding box center [293, 261] width 8 height 8
radio input "true"
radio input "false"
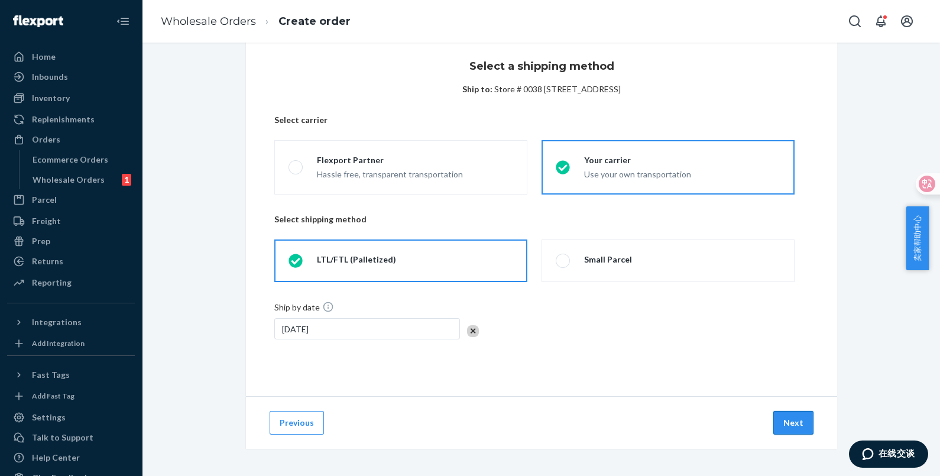
click at [776, 422] on button "Next" at bounding box center [793, 423] width 40 height 24
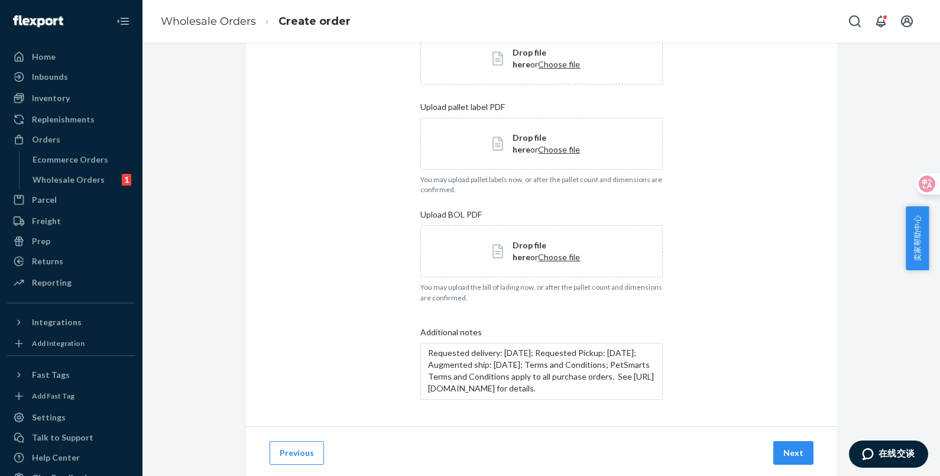
scroll to position [24, 0]
drag, startPoint x: 525, startPoint y: 384, endPoint x: 419, endPoint y: 355, distance: 109.9
click at [420, 355] on textarea "Requested delivery: [DATE]; Requested Pickup: [DATE]; Augmented ship: [DATE]; T…" at bounding box center [541, 371] width 242 height 57
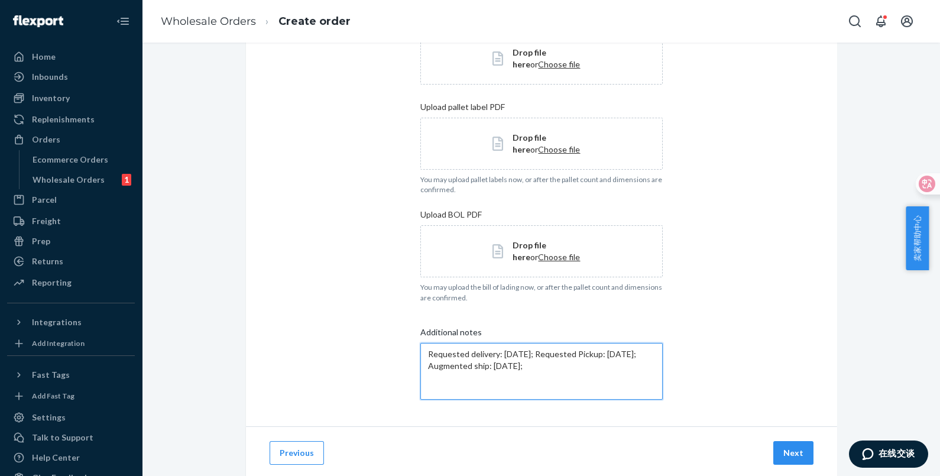
scroll to position [0, 0]
type textarea "Requested delivery: [DATE]; Requested Pickup: [DATE]; Augmented ship: [DATE]"
click at [787, 447] on button "Next" at bounding box center [793, 453] width 40 height 24
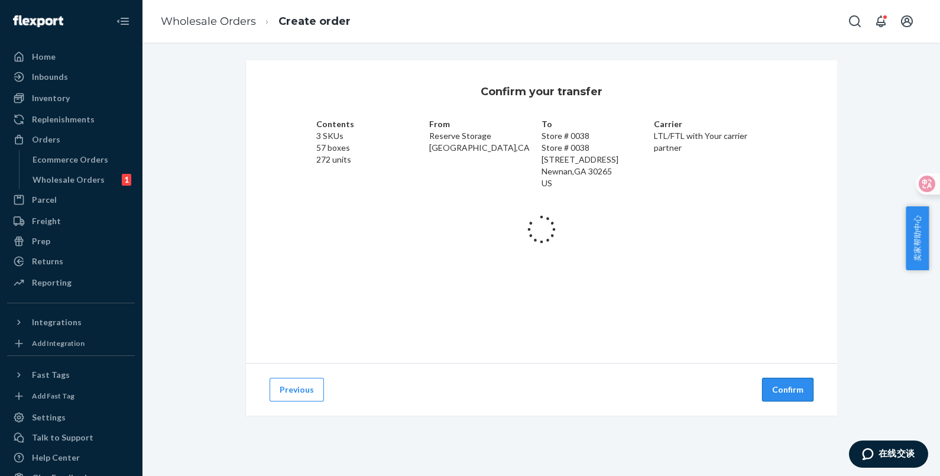
click at [769, 380] on button "Confirm" at bounding box center [787, 390] width 51 height 24
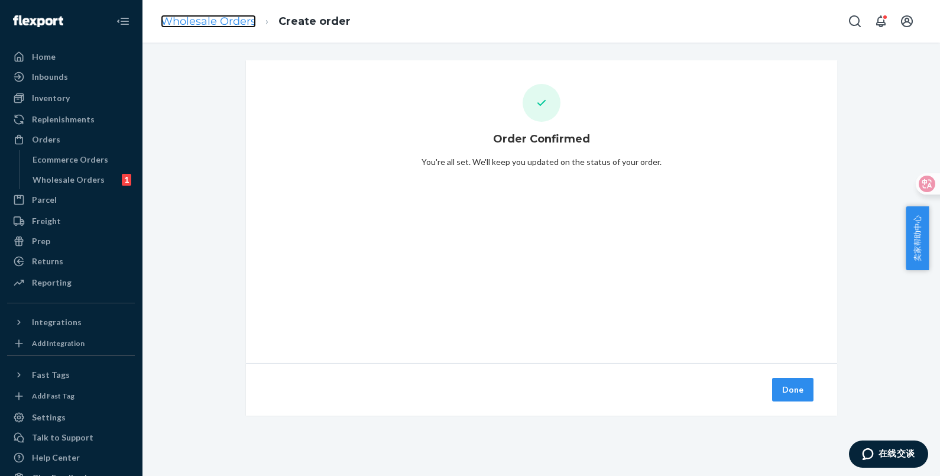
click at [230, 21] on link "Wholesale Orders" at bounding box center [208, 21] width 95 height 13
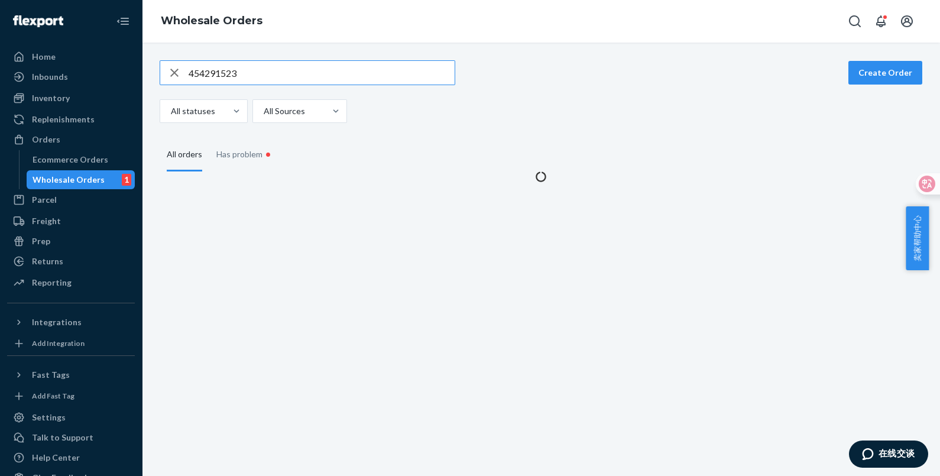
click at [322, 71] on input "454291523" at bounding box center [322, 73] width 266 height 24
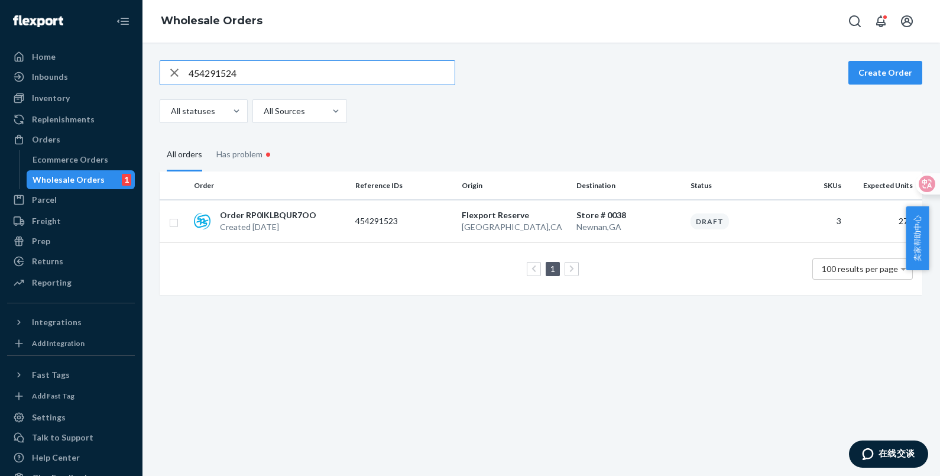
type input "454291524"
click at [425, 226] on p "454291524" at bounding box center [402, 221] width 95 height 12
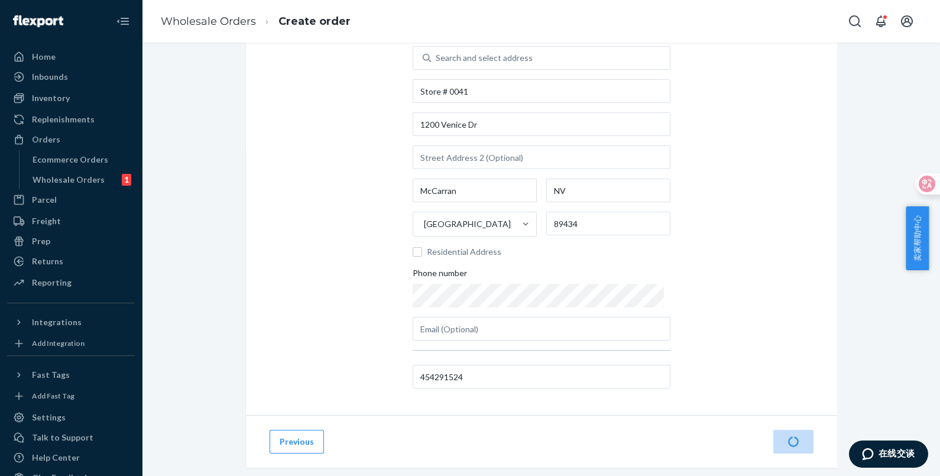
scroll to position [92, 0]
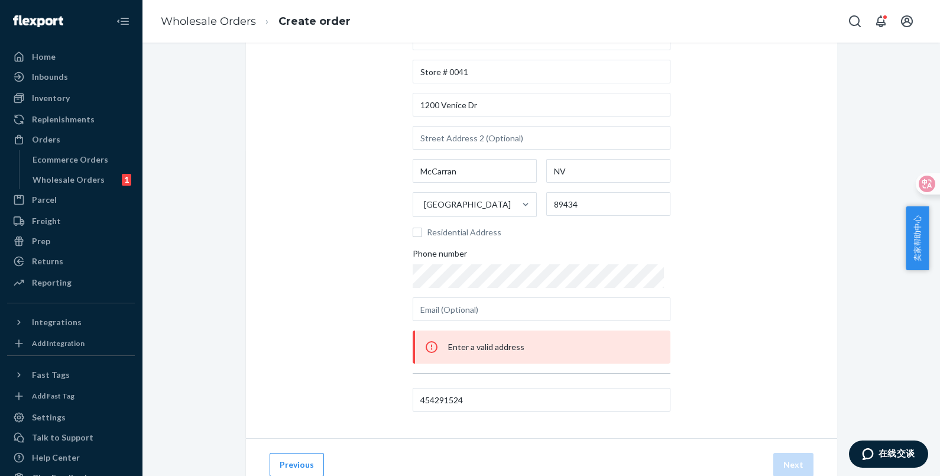
click at [753, 337] on div "Add the destination address Search and select address Store # [GEOGRAPHIC_DATA]…" at bounding box center [541, 203] width 591 height 469
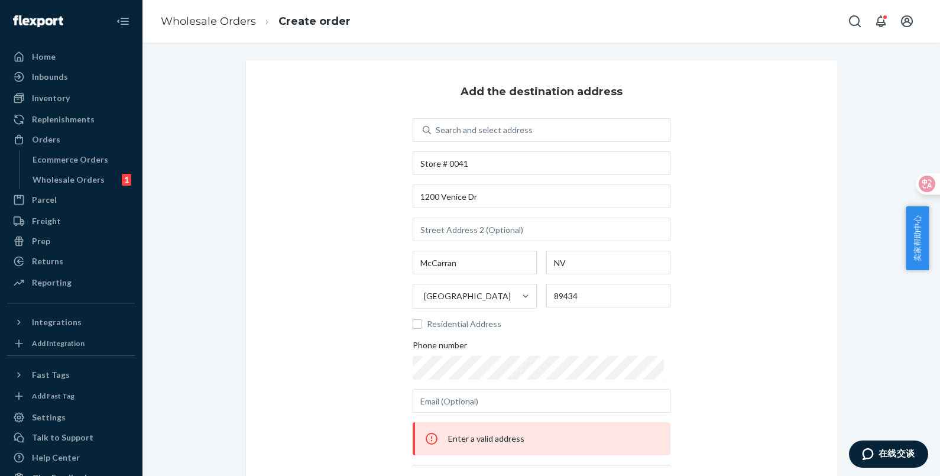
scroll to position [134, 0]
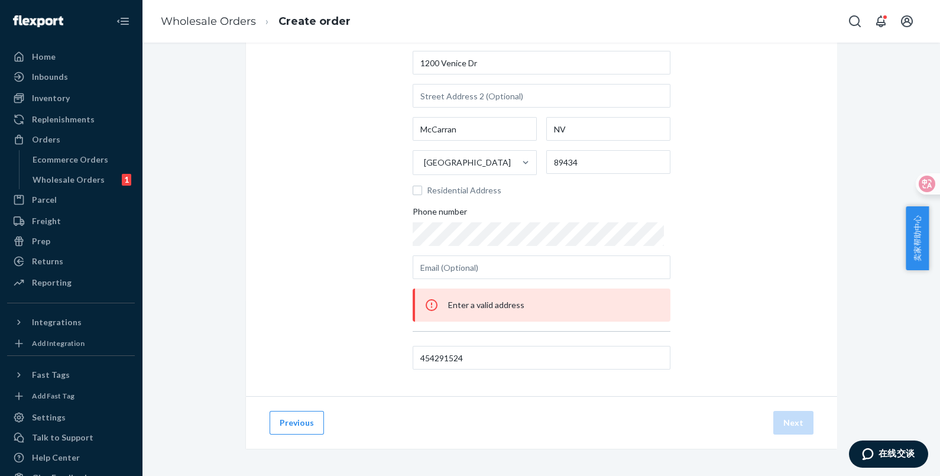
click at [519, 294] on div "Enter a valid address" at bounding box center [542, 305] width 258 height 33
click at [517, 302] on span "Enter a valid address" at bounding box center [486, 305] width 76 height 10
click at [704, 269] on div "Add the destination address Search and select address Store # [GEOGRAPHIC_DATA]…" at bounding box center [541, 161] width 591 height 469
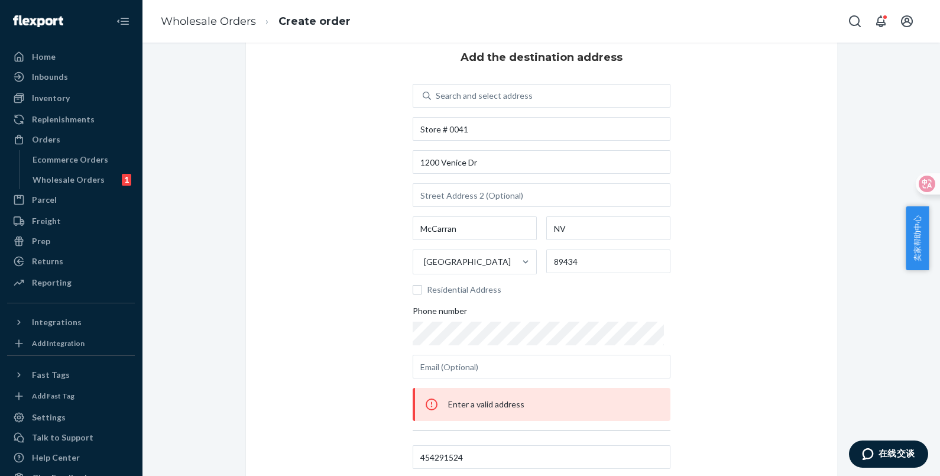
scroll to position [0, 0]
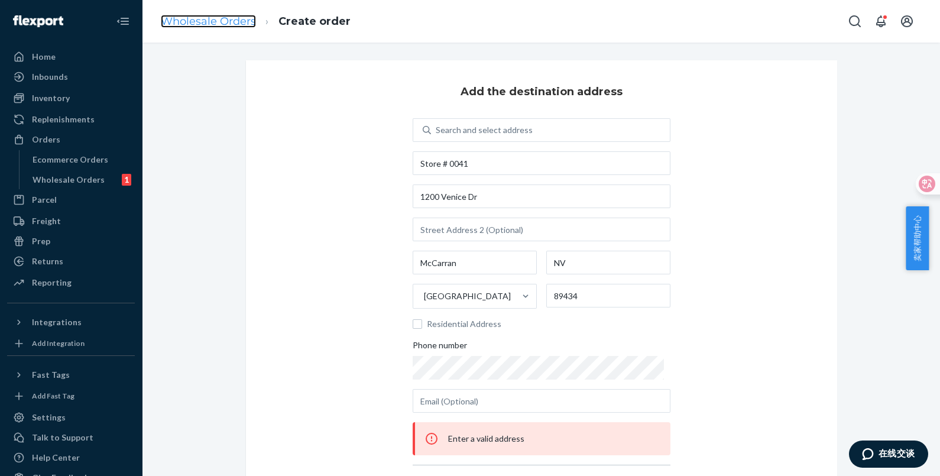
click at [222, 16] on link "Wholesale Orders" at bounding box center [208, 21] width 95 height 13
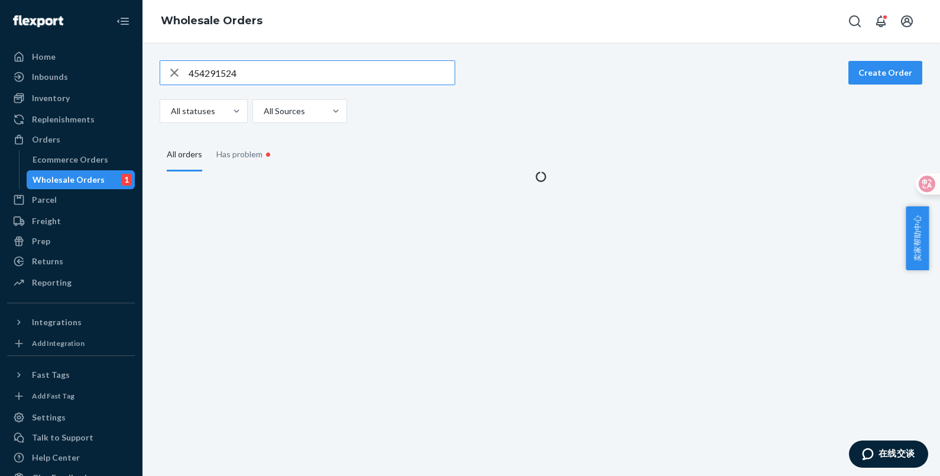
click at [258, 73] on input "454291524" at bounding box center [322, 73] width 266 height 24
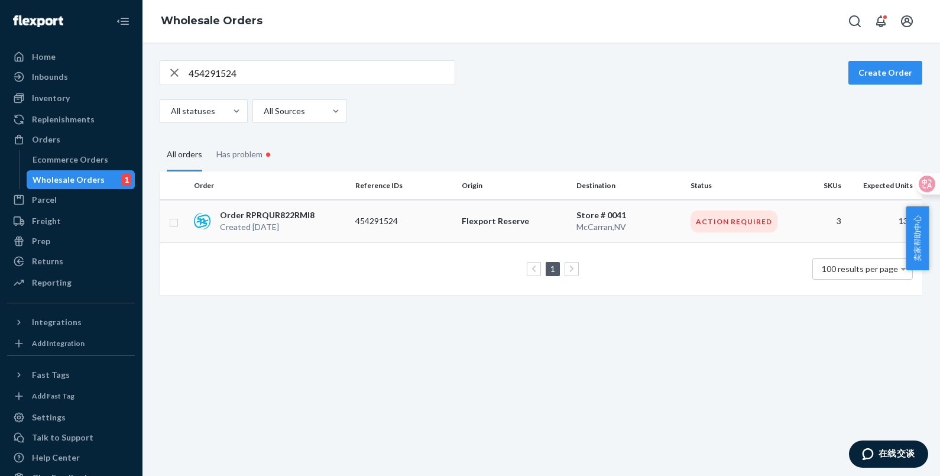
click at [462, 228] on td "Flexport Reserve" at bounding box center [514, 221] width 115 height 43
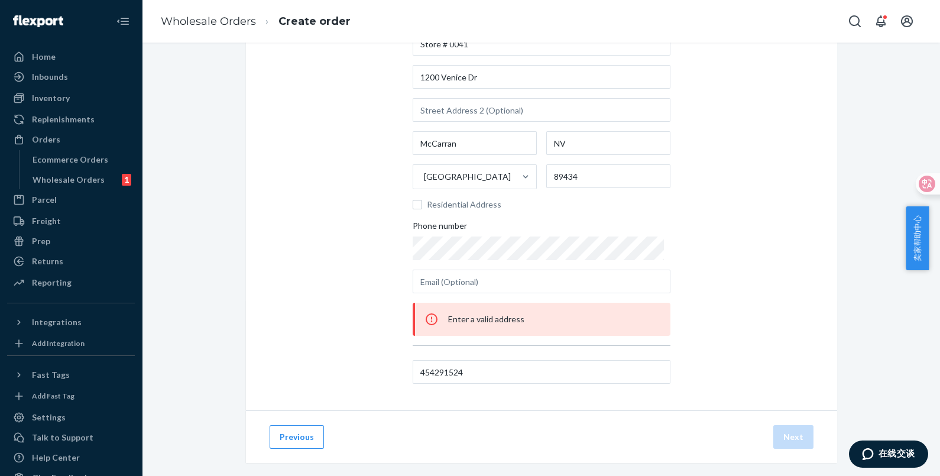
scroll to position [134, 0]
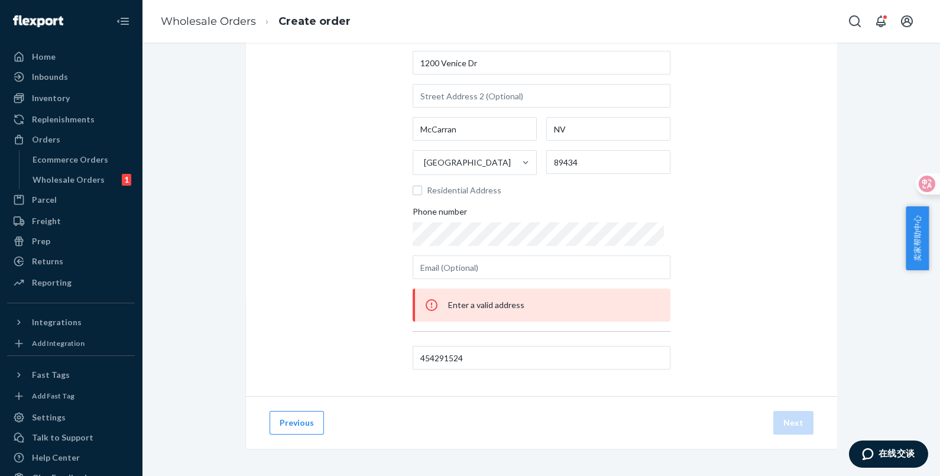
click at [498, 307] on span "Enter a valid address" at bounding box center [486, 305] width 76 height 10
click at [299, 424] on button "Previous" at bounding box center [297, 423] width 54 height 24
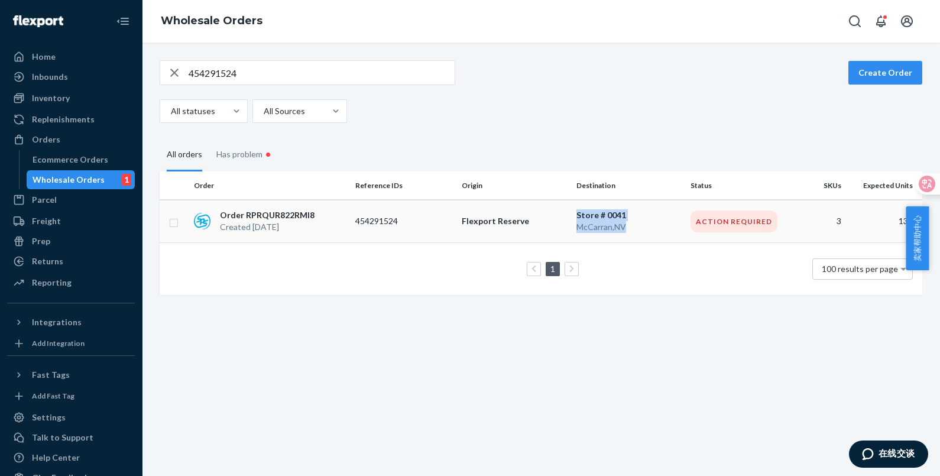
drag, startPoint x: 613, startPoint y: 228, endPoint x: 556, endPoint y: 233, distance: 57.0
click at [556, 233] on tr "Order RPRQUR822RMI8 Created [DATE] 454291524 Flexport Reserve Store # 0041 McCa…" at bounding box center [541, 221] width 763 height 43
drag, startPoint x: 556, startPoint y: 233, endPoint x: 596, endPoint y: 225, distance: 41.0
click at [174, 75] on icon "button" at bounding box center [174, 73] width 14 height 24
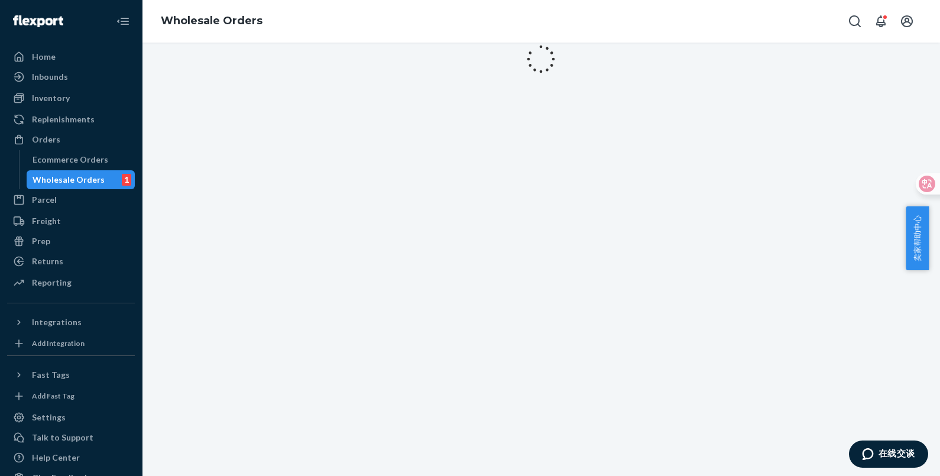
click at [231, 74] on div at bounding box center [541, 59] width 798 height 43
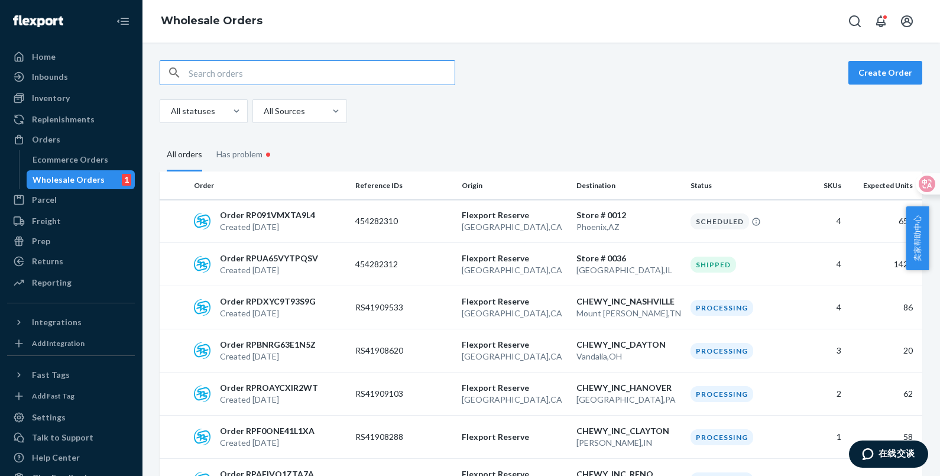
click at [231, 76] on input "text" at bounding box center [322, 73] width 266 height 24
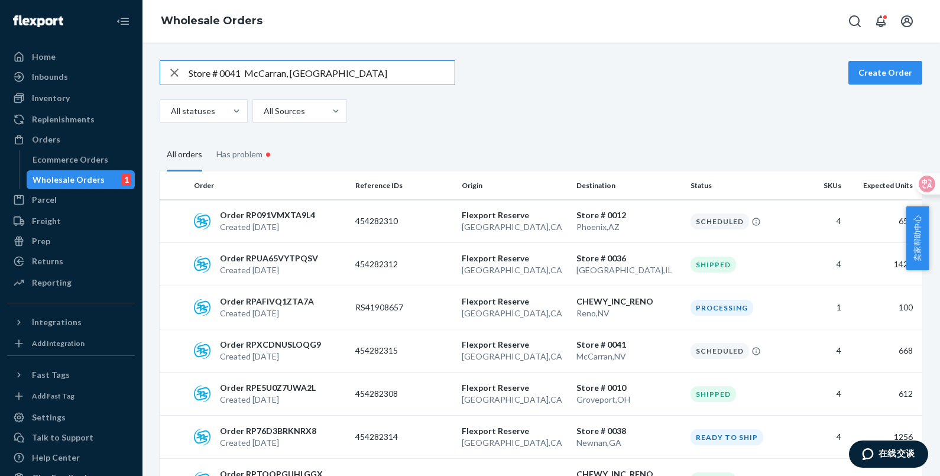
click at [330, 72] on input "Store # 0041 McCarran, [GEOGRAPHIC_DATA]" at bounding box center [322, 73] width 266 height 24
drag, startPoint x: 311, startPoint y: 75, endPoint x: 240, endPoint y: 76, distance: 71.0
click at [240, 76] on input "Store # 0041 McCarran, [GEOGRAPHIC_DATA]" at bounding box center [322, 73] width 266 height 24
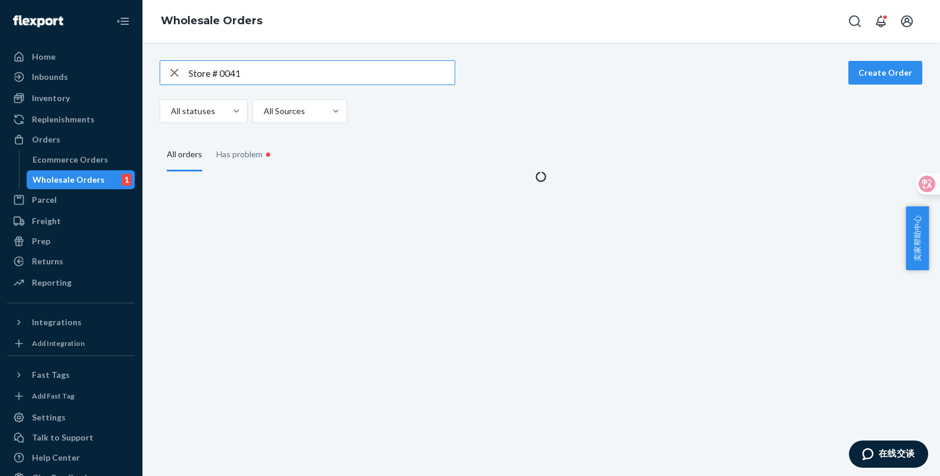
click at [275, 71] on input "Store # 0041" at bounding box center [322, 73] width 266 height 24
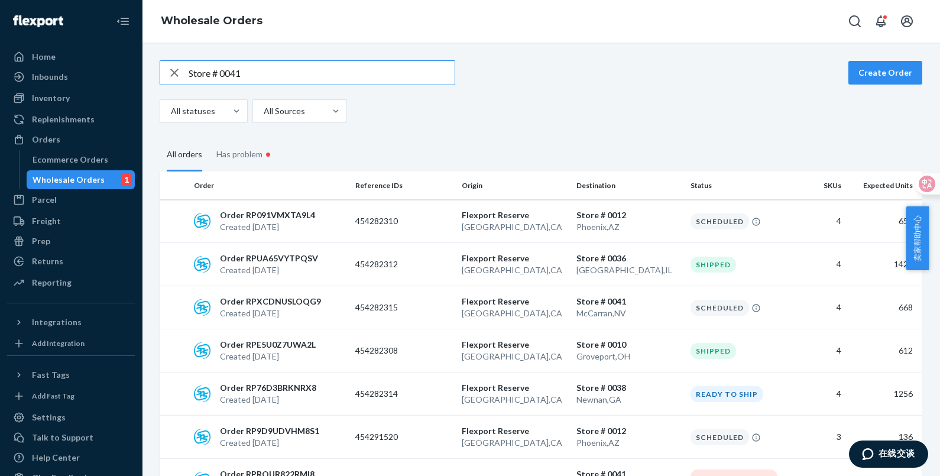
type input "Store # 0041"
click at [484, 316] on p "[GEOGRAPHIC_DATA] , [GEOGRAPHIC_DATA]" at bounding box center [514, 313] width 105 height 12
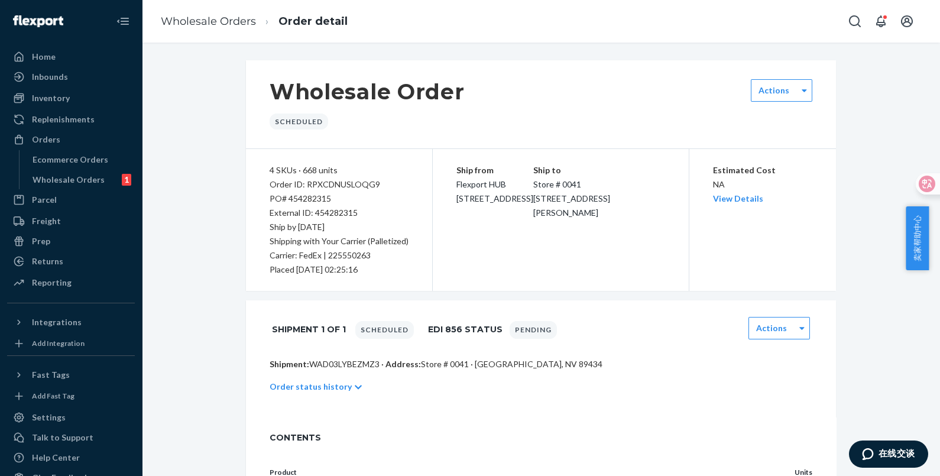
drag, startPoint x: 646, startPoint y: 213, endPoint x: 569, endPoint y: 191, distance: 80.5
click at [569, 191] on div "Ship to Store # 0041 [STREET_ADDRESS][PERSON_NAME]" at bounding box center [599, 191] width 132 height 57
click at [619, 252] on div "Ship from Flexport HUB [STREET_ADDRESS] Ship to Store # 0041 [STREET_ADDRESS][P…" at bounding box center [561, 220] width 256 height 142
drag, startPoint x: 644, startPoint y: 213, endPoint x: 442, endPoint y: 163, distance: 208.4
click at [442, 163] on div "Ship from Flexport HUB [STREET_ADDRESS] Ship to Store # 0041 [STREET_ADDRESS][P…" at bounding box center [561, 220] width 256 height 142
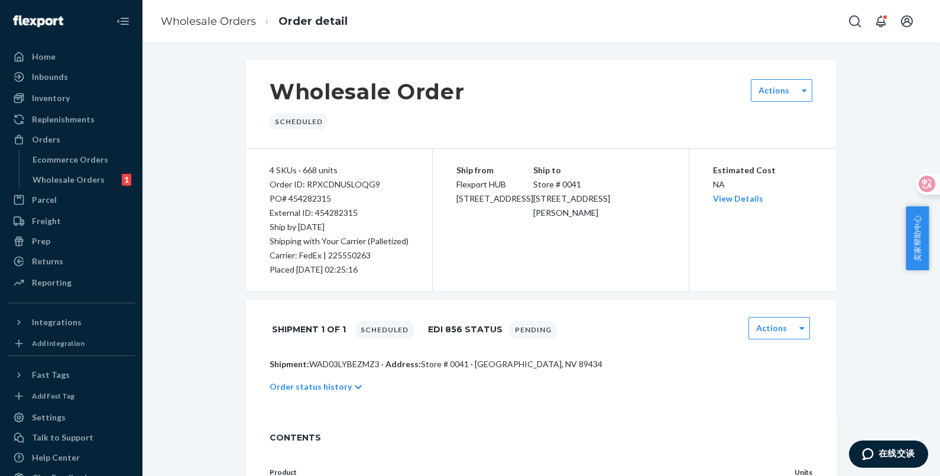
drag, startPoint x: 442, startPoint y: 163, endPoint x: 459, endPoint y: 164, distance: 16.6
click at [226, 21] on link "Wholesale Orders" at bounding box center [208, 21] width 95 height 13
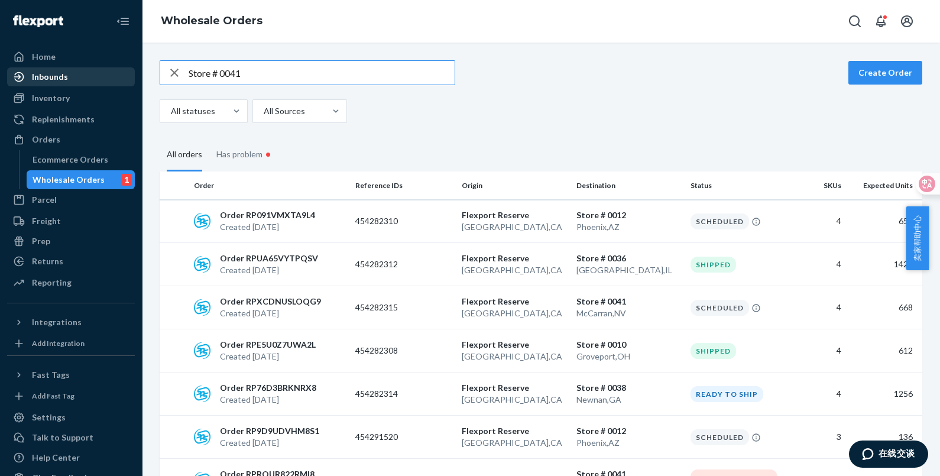
drag, startPoint x: 127, startPoint y: 69, endPoint x: 119, endPoint y: 67, distance: 8.5
click at [120, 68] on div "Home Inbounds Shipping Plans Problems Inventory Products Replenishments Orders …" at bounding box center [470, 238] width 940 height 476
paste input "454291524"
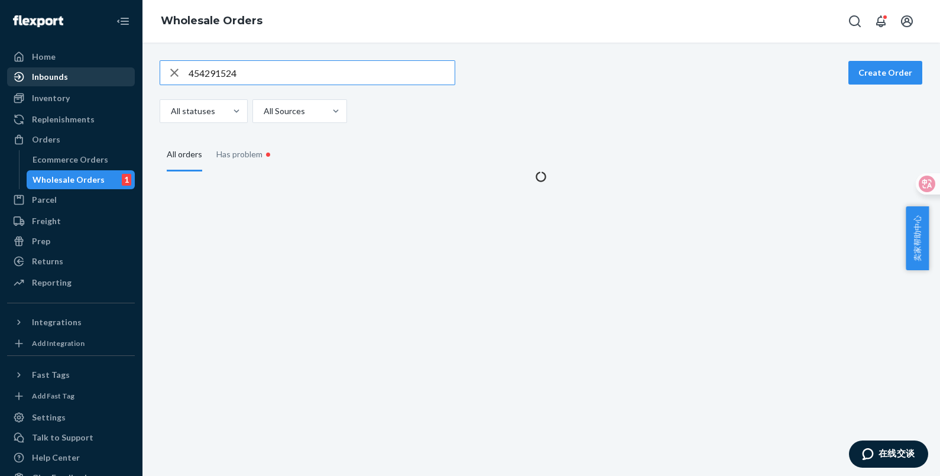
type input "454291524"
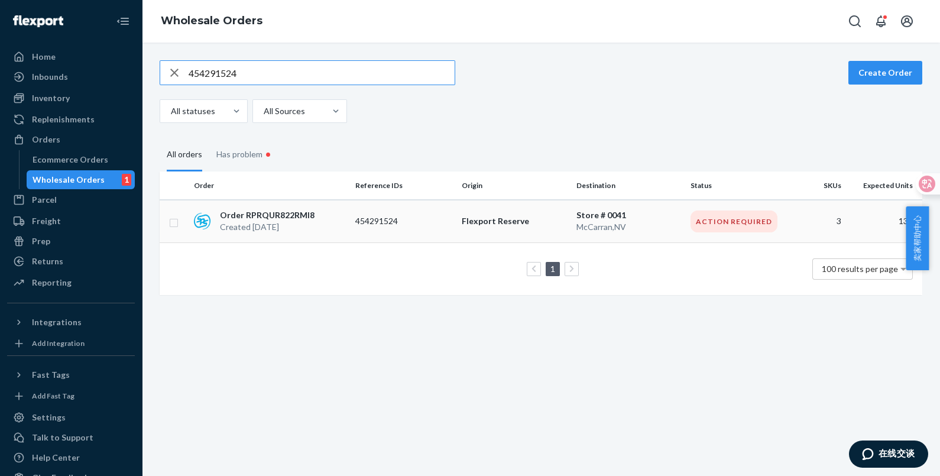
click at [416, 215] on p "454291524" at bounding box center [402, 221] width 95 height 12
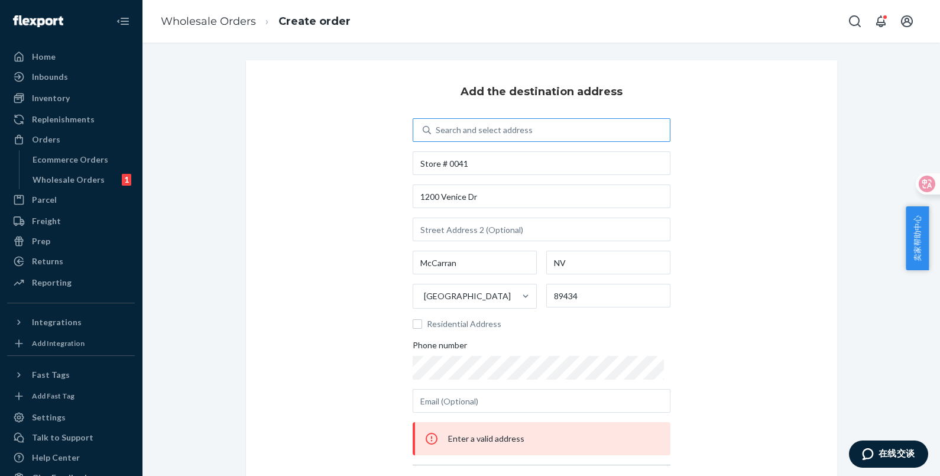
click at [511, 124] on div "Search and select address" at bounding box center [484, 130] width 97 height 12
click at [437, 124] on input "Search and select address" at bounding box center [436, 130] width 1 height 12
click at [511, 124] on div "Search and select address" at bounding box center [484, 130] width 97 height 12
click at [437, 124] on input "0 results available. Use Up and Down to choose options, press Enter to select t…" at bounding box center [436, 130] width 1 height 12
click at [219, 21] on link "Wholesale Orders" at bounding box center [208, 21] width 95 height 13
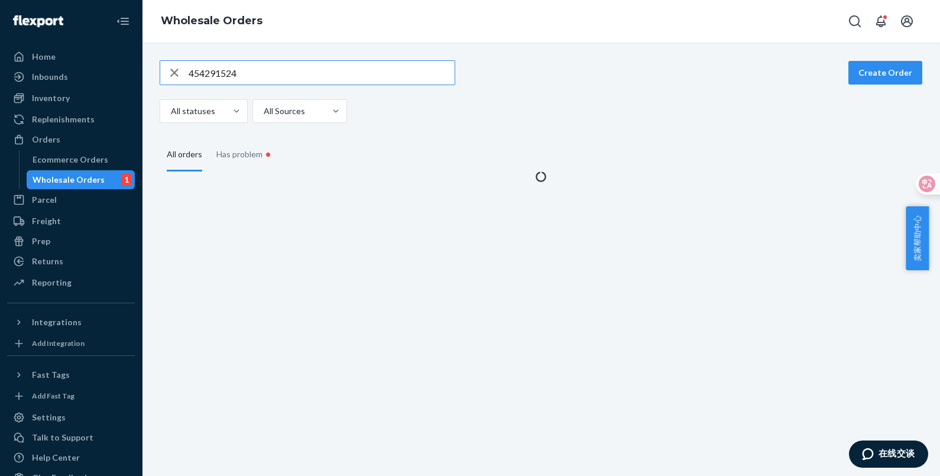
click at [257, 76] on input "454291524" at bounding box center [322, 73] width 266 height 24
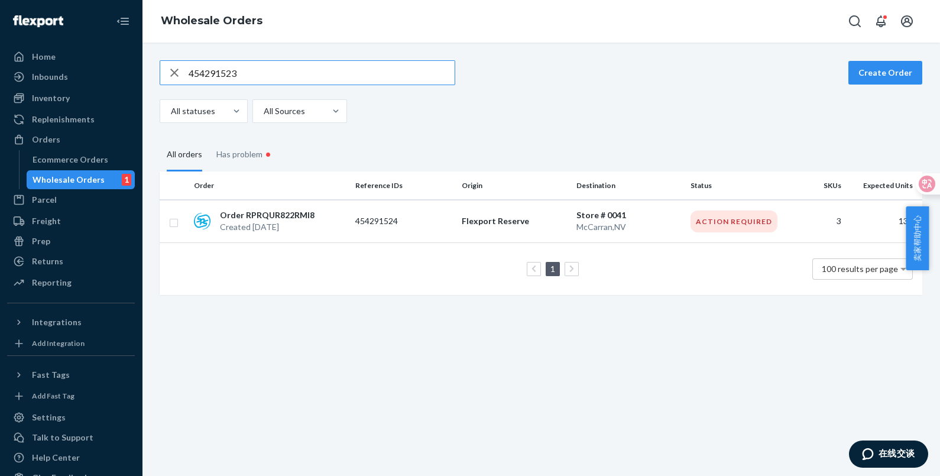
type input "454291523"
click at [364, 228] on td "454291523" at bounding box center [404, 221] width 107 height 43
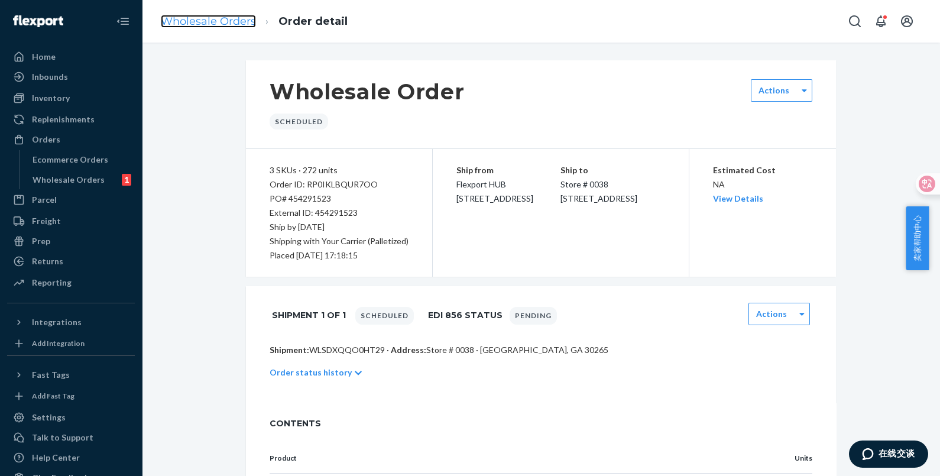
click at [181, 18] on link "Wholesale Orders" at bounding box center [208, 21] width 95 height 13
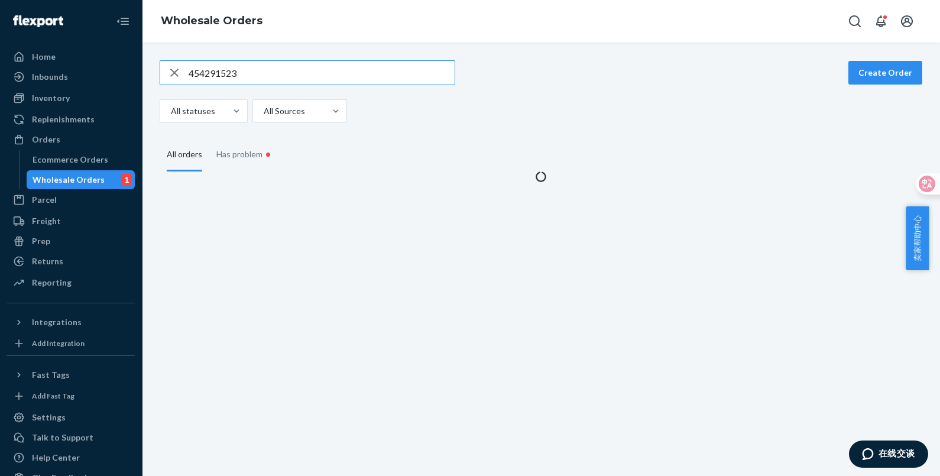
click at [250, 76] on input "454291523" at bounding box center [322, 73] width 266 height 24
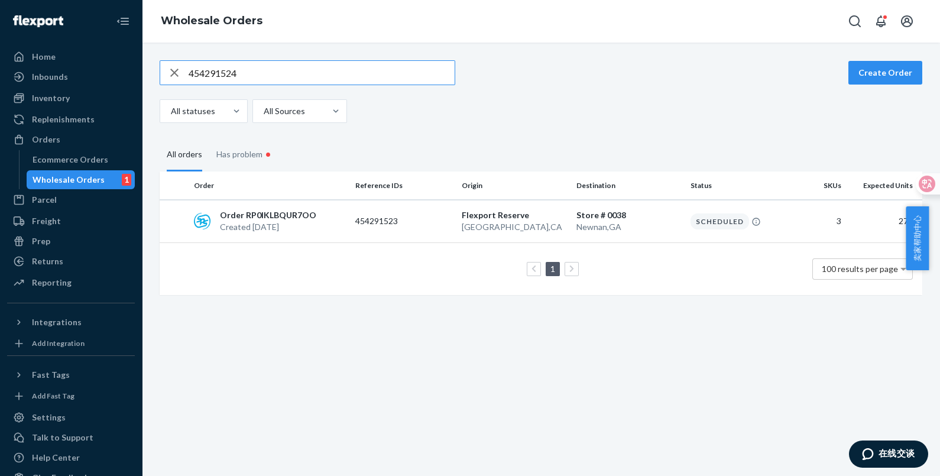
type input "454291524"
click at [397, 215] on p "454291524" at bounding box center [402, 221] width 95 height 12
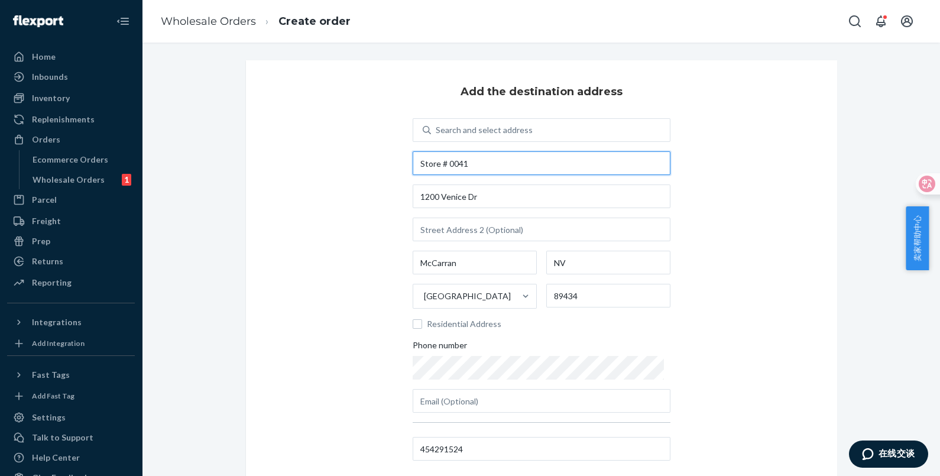
click at [500, 161] on input "Store # 0041" at bounding box center [542, 163] width 258 height 24
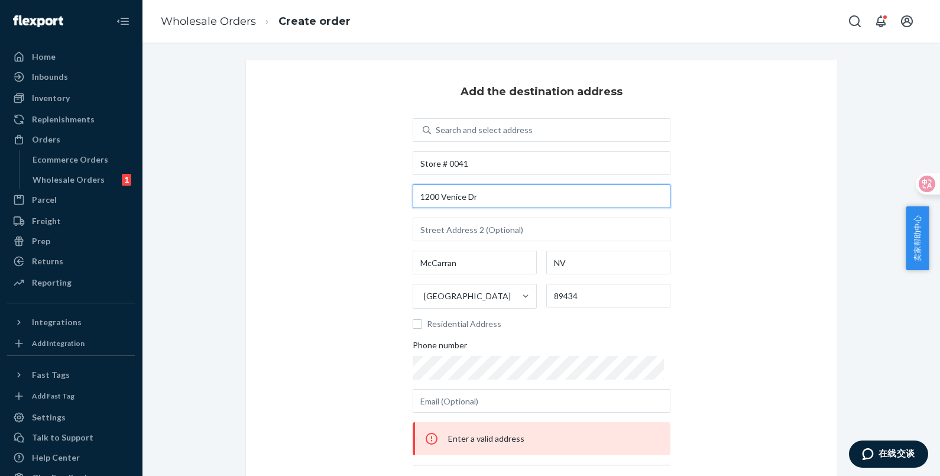
click at [438, 195] on input "1200 Venice Dr" at bounding box center [542, 196] width 258 height 24
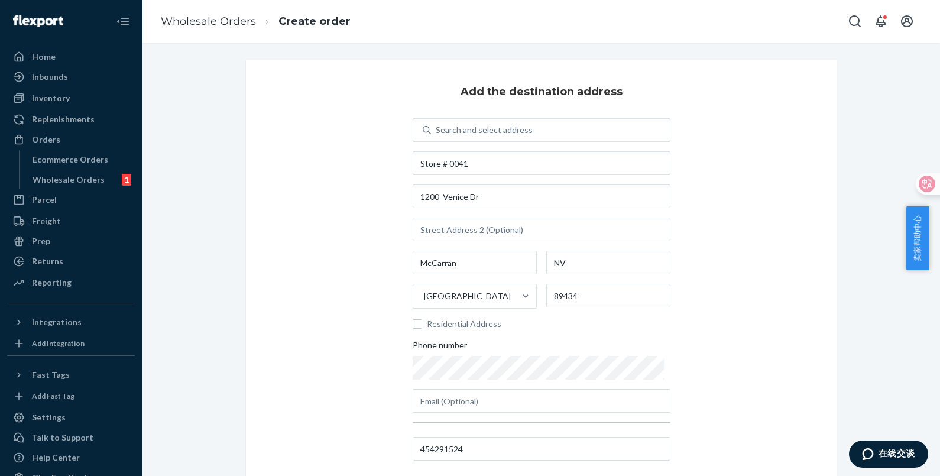
click at [718, 272] on div "Add the destination address Search and select address Store # [GEOGRAPHIC_DATA]…" at bounding box center [541, 273] width 591 height 427
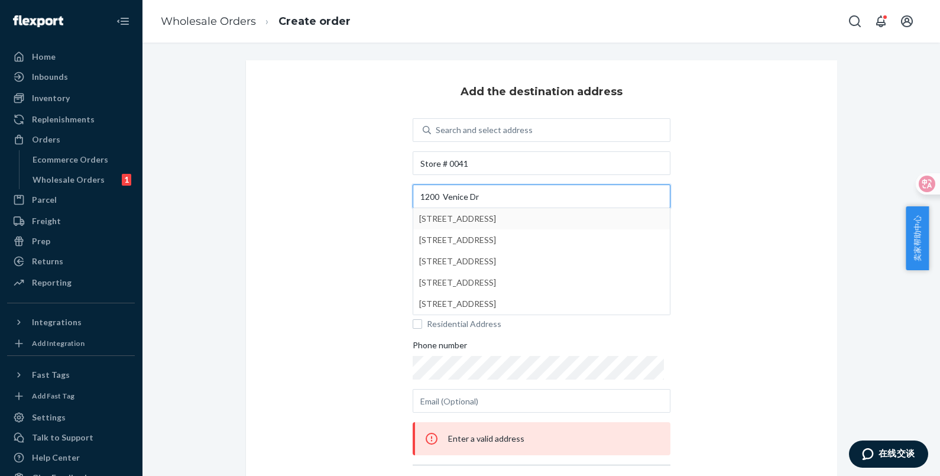
click at [439, 195] on input "1200 Venice Dr" at bounding box center [542, 196] width 258 height 24
type input "1200 Venice Dr"
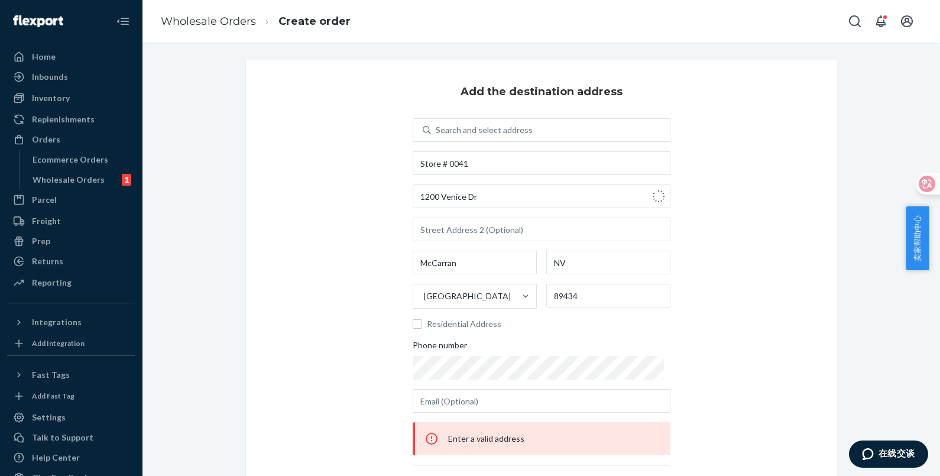
type input "Sparks"
type input "89437"
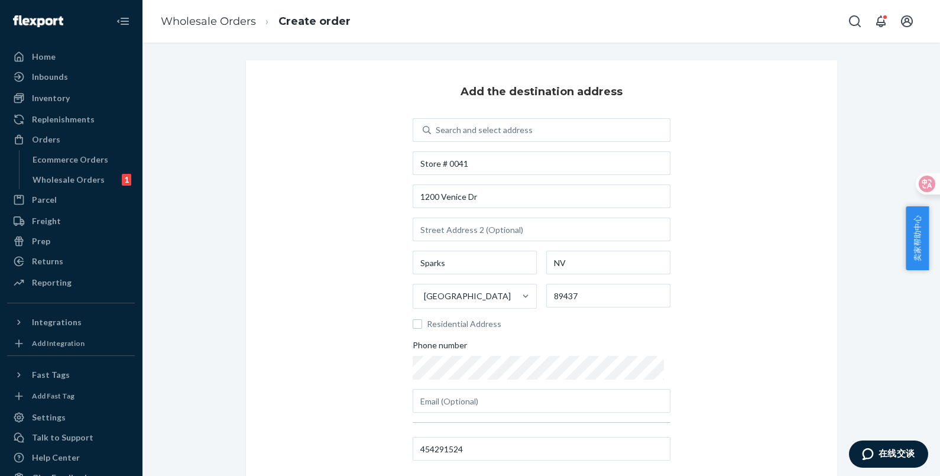
click at [733, 281] on div "Add the destination address Search and select address Store [STREET_ADDRESS] Re…" at bounding box center [541, 273] width 591 height 427
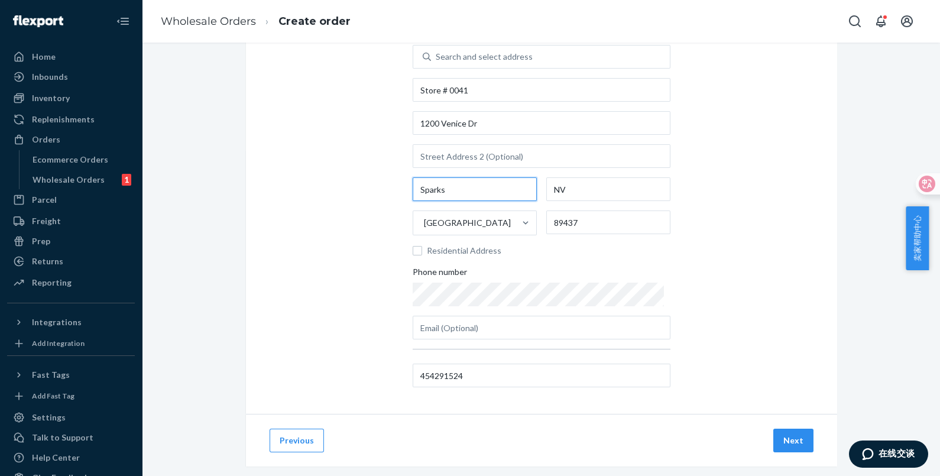
click at [464, 185] on input "Sparks" at bounding box center [475, 189] width 124 height 24
drag, startPoint x: 465, startPoint y: 185, endPoint x: 397, endPoint y: 185, distance: 68.6
click at [397, 185] on div "Add the destination address Search and select address Store [STREET_ADDRESS] Re…" at bounding box center [541, 200] width 591 height 427
click at [750, 203] on div "Add the destination address Search and select address Store [STREET_ADDRESS] Re…" at bounding box center [541, 200] width 591 height 427
drag, startPoint x: 506, startPoint y: 189, endPoint x: 390, endPoint y: 189, distance: 115.3
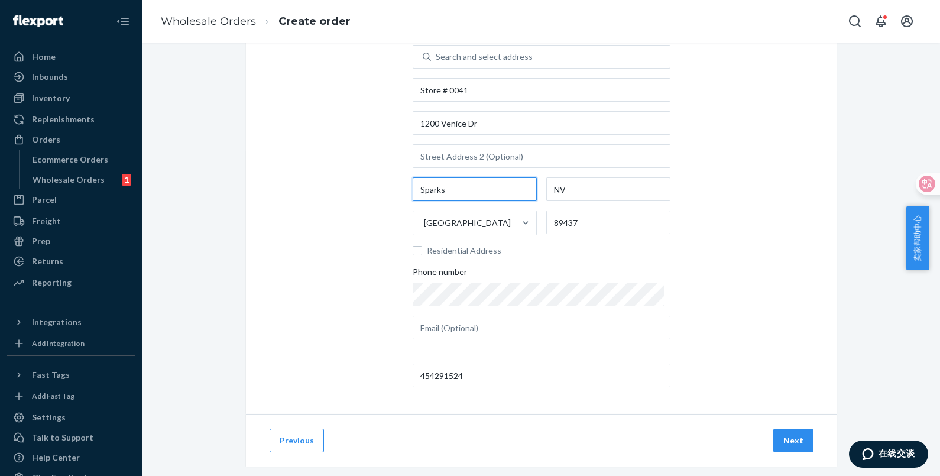
click at [390, 189] on div "Add the destination address Search and select address Store [STREET_ADDRESS] Re…" at bounding box center [541, 200] width 591 height 427
type input "McCarran"
click at [358, 150] on div "Add the destination address Search and select address Store [STREET_ADDRESS][PE…" at bounding box center [541, 200] width 591 height 427
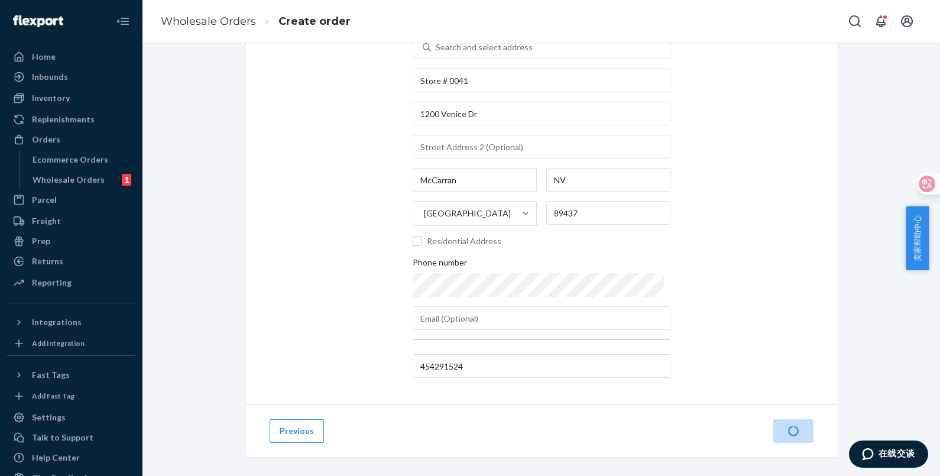
scroll to position [92, 0]
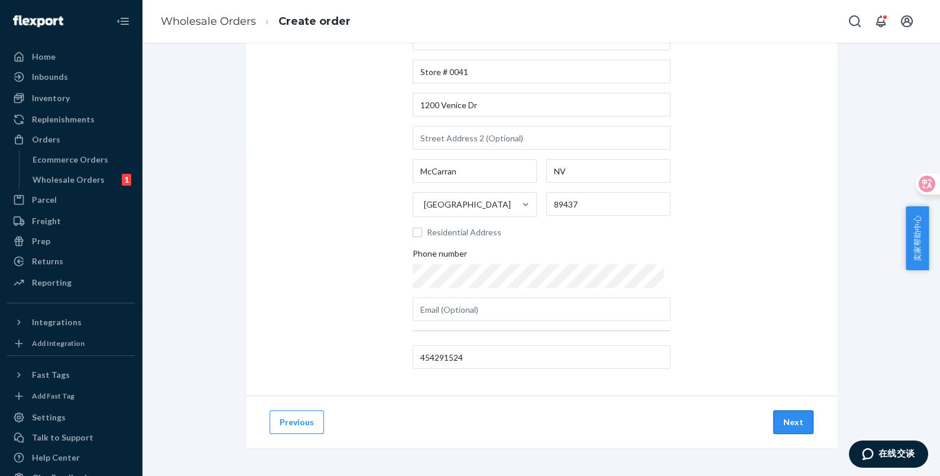
click at [788, 422] on button "Next" at bounding box center [793, 422] width 40 height 24
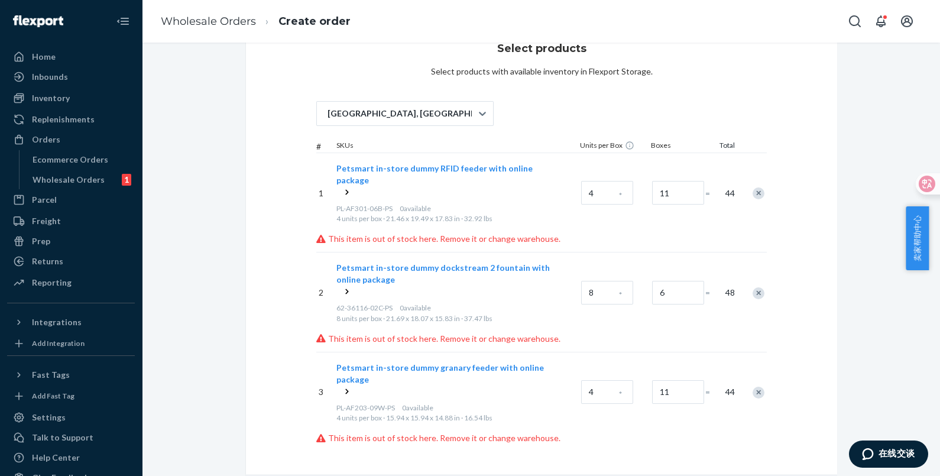
scroll to position [0, 0]
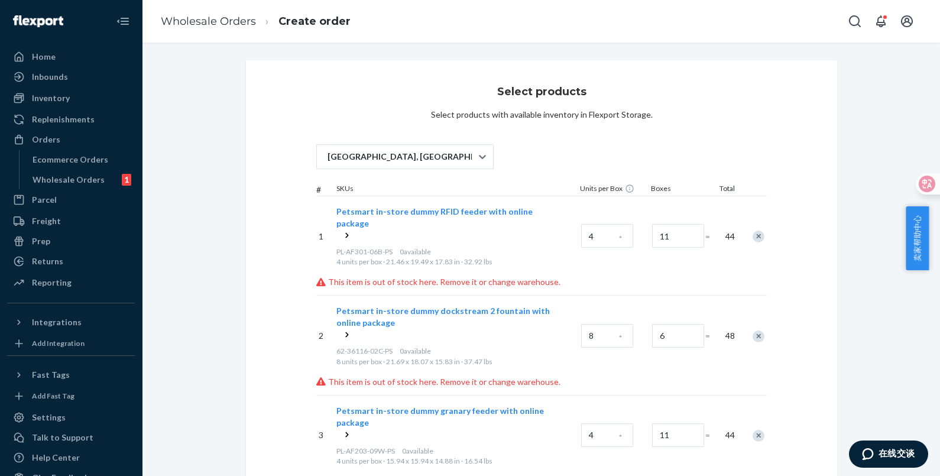
click at [342, 229] on icon at bounding box center [347, 235] width 12 height 12
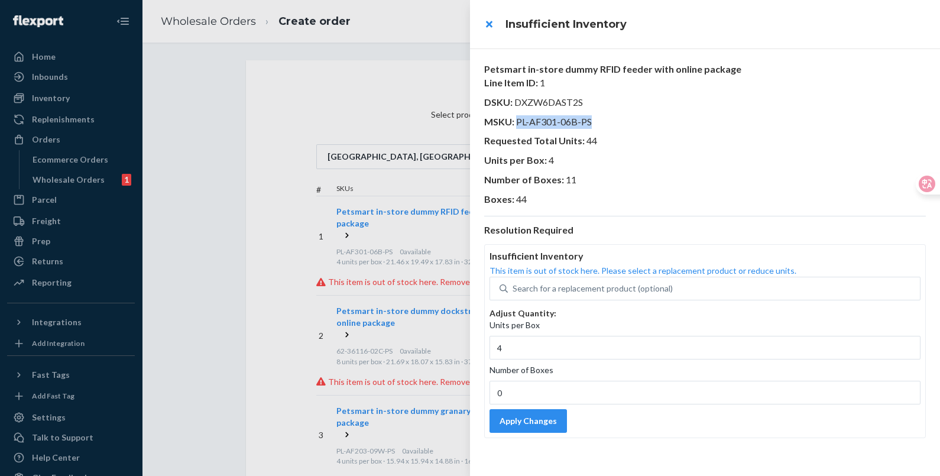
drag, startPoint x: 594, startPoint y: 122, endPoint x: 517, endPoint y: 122, distance: 76.9
click at [517, 122] on p "MSKU : PL-AF301-06B-PS" at bounding box center [705, 122] width 442 height 14
click at [574, 294] on div "Search for a replacement product (optional)" at bounding box center [593, 289] width 160 height 12
click at [514, 294] on input "Search for a replacement product (optional)" at bounding box center [513, 289] width 1 height 12
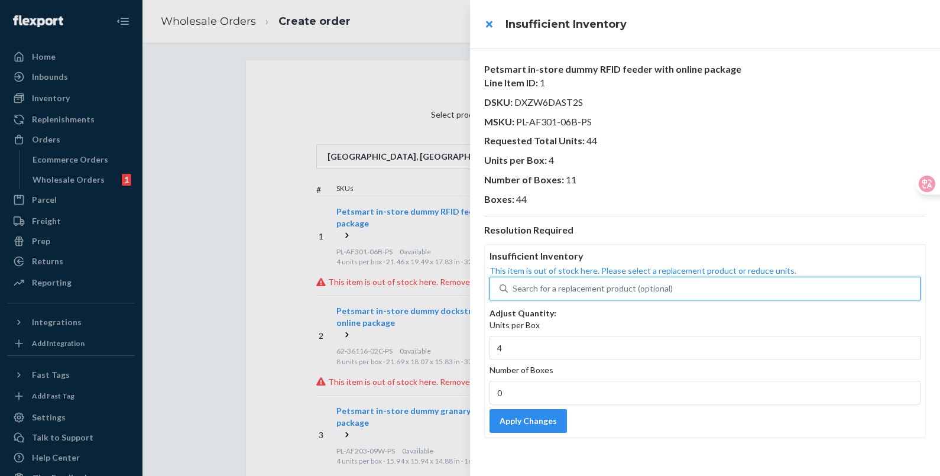
paste input "PL-AF301-06B-PS"
type input "PL-AF301-06B-PS"
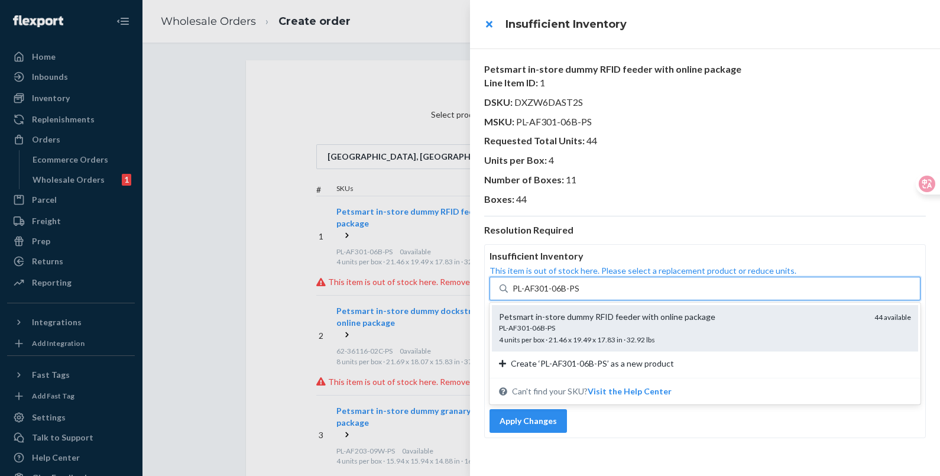
click at [601, 326] on div "PL-AF301-06B-PS" at bounding box center [682, 328] width 366 height 10
click at [580, 294] on input "PL-AF301-06B-PS" at bounding box center [546, 289] width 67 height 12
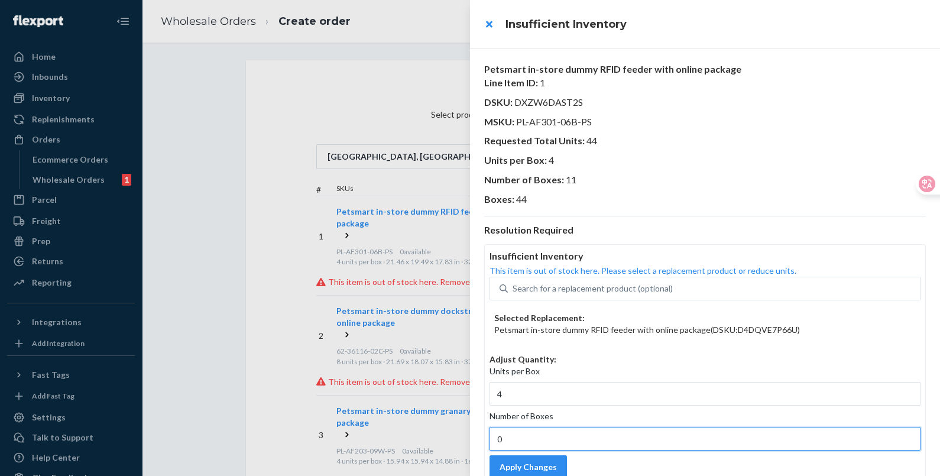
click at [546, 443] on input "0" at bounding box center [705, 439] width 431 height 24
type input "11"
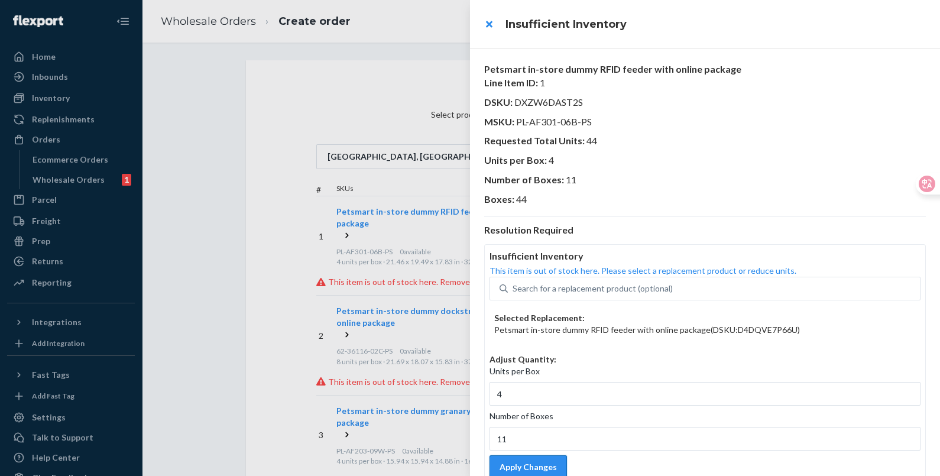
click at [553, 463] on button "Apply Changes" at bounding box center [528, 467] width 77 height 24
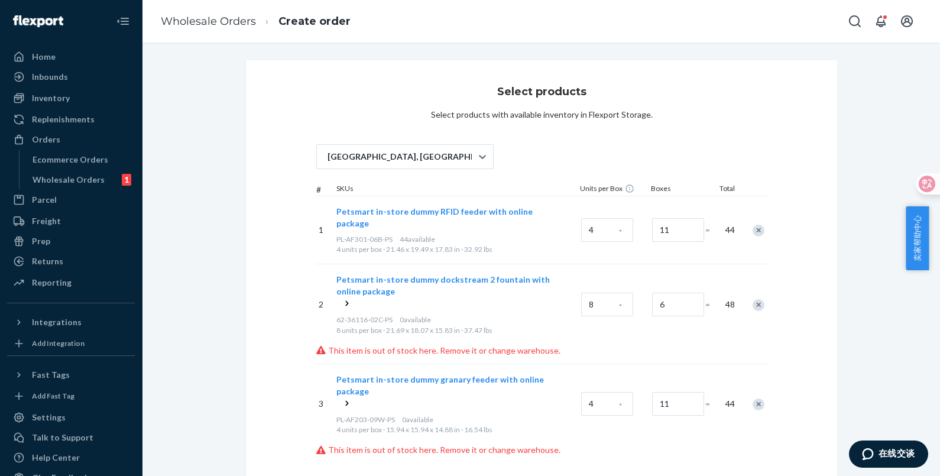
click at [341, 297] on icon at bounding box center [347, 303] width 12 height 12
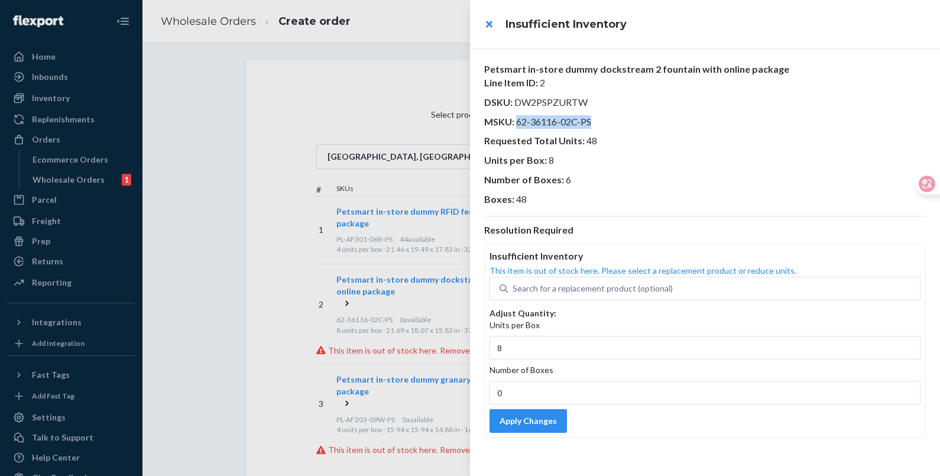
drag, startPoint x: 594, startPoint y: 126, endPoint x: 518, endPoint y: 121, distance: 75.9
click at [518, 121] on p "MSKU : 62-36116-02C-PS" at bounding box center [705, 122] width 442 height 14
click at [571, 283] on div "Search for a replacement product (optional)" at bounding box center [593, 289] width 160 height 12
click at [514, 283] on input "Search for a replacement product (optional)" at bounding box center [513, 289] width 1 height 12
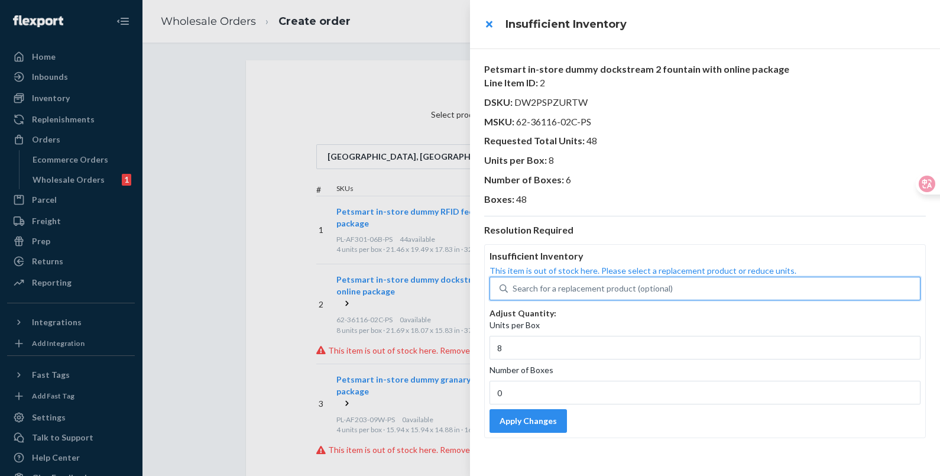
paste input "62-36116-02C-PS"
type input "62-36116-02C-PS"
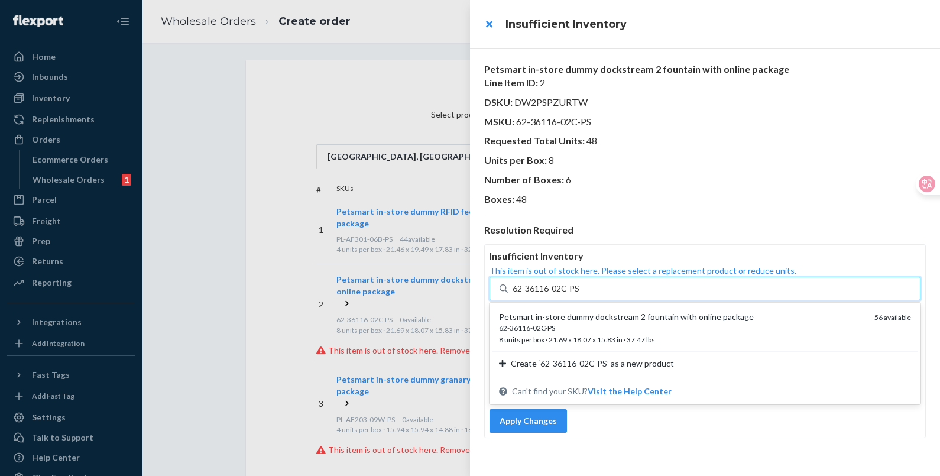
click at [618, 322] on div "Petsmart in-store dummy dockstream 2 fountain with online package" at bounding box center [682, 317] width 366 height 12
click at [580, 294] on input "62-36116-02C-PS" at bounding box center [546, 289] width 67 height 12
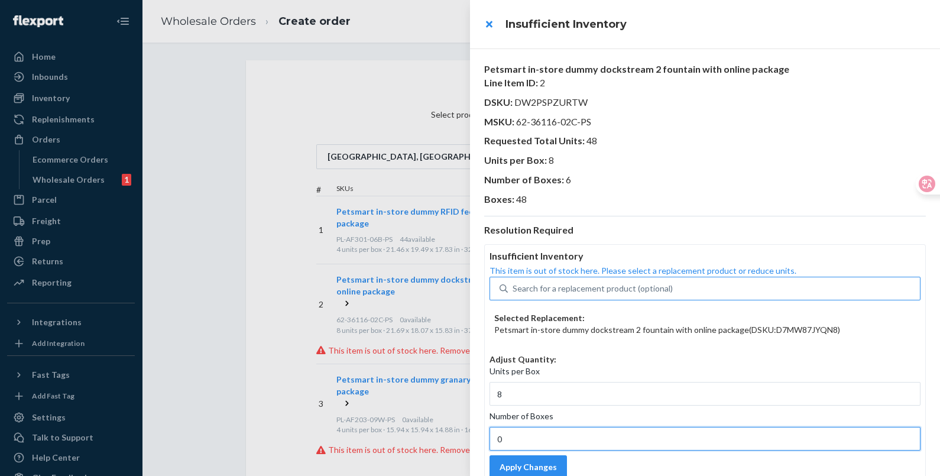
click at [549, 433] on input "0" at bounding box center [705, 439] width 431 height 24
type input "6"
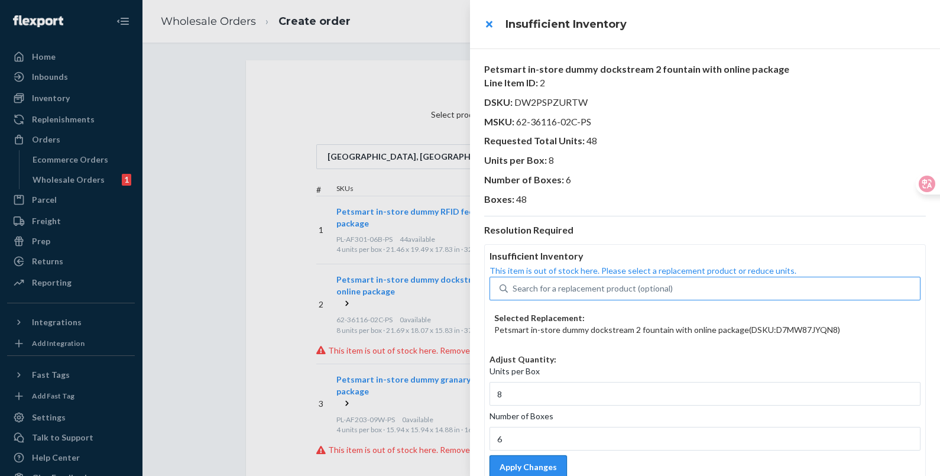
click at [550, 461] on button "Apply Changes" at bounding box center [528, 467] width 77 height 24
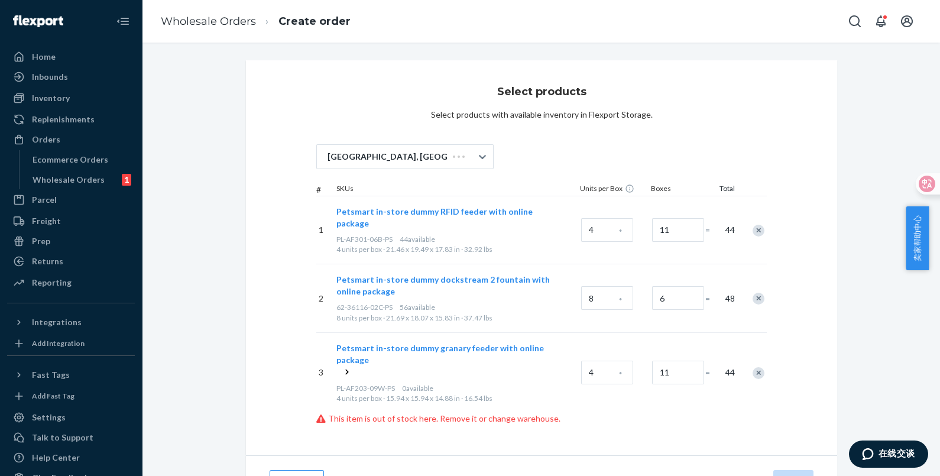
click at [341, 366] on icon at bounding box center [347, 372] width 12 height 12
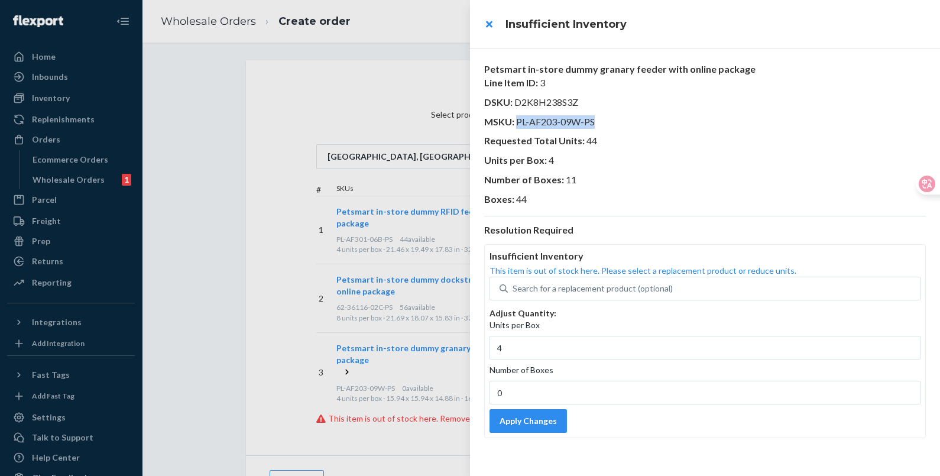
drag, startPoint x: 584, startPoint y: 121, endPoint x: 517, endPoint y: 121, distance: 66.2
click at [517, 121] on p "MSKU : PL-AF203-09W-PS" at bounding box center [705, 122] width 442 height 14
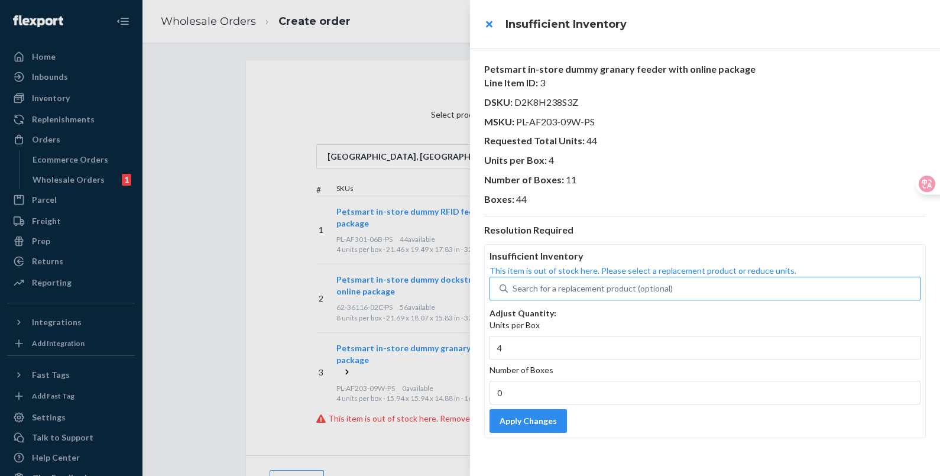
click at [567, 285] on div "Search for a replacement product (optional)" at bounding box center [593, 289] width 160 height 12
click at [514, 285] on input "Search for a replacement product (optional)" at bounding box center [513, 289] width 1 height 12
paste input "PL-AF203-09W-PS"
type input "PL-AF203-09W-PS"
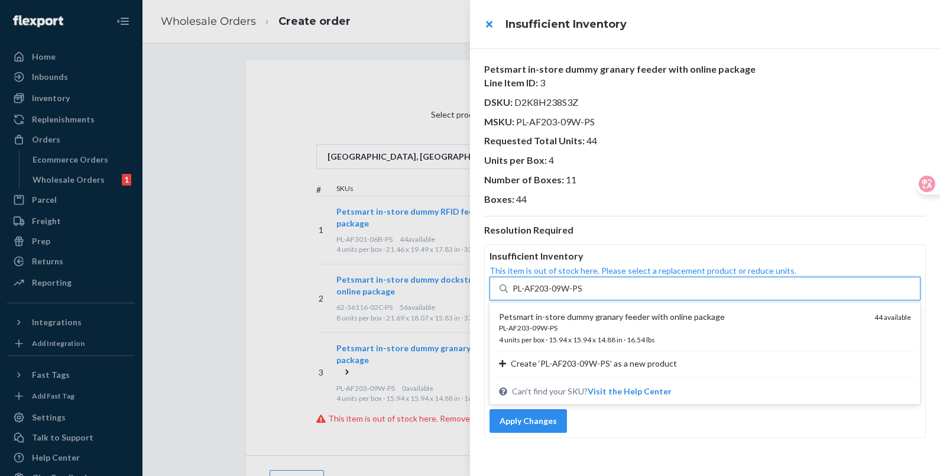
click at [601, 324] on div "PL-AF203-09W-PS" at bounding box center [682, 328] width 366 height 10
click at [583, 294] on input "PL-AF203-09W-PS" at bounding box center [548, 289] width 70 height 12
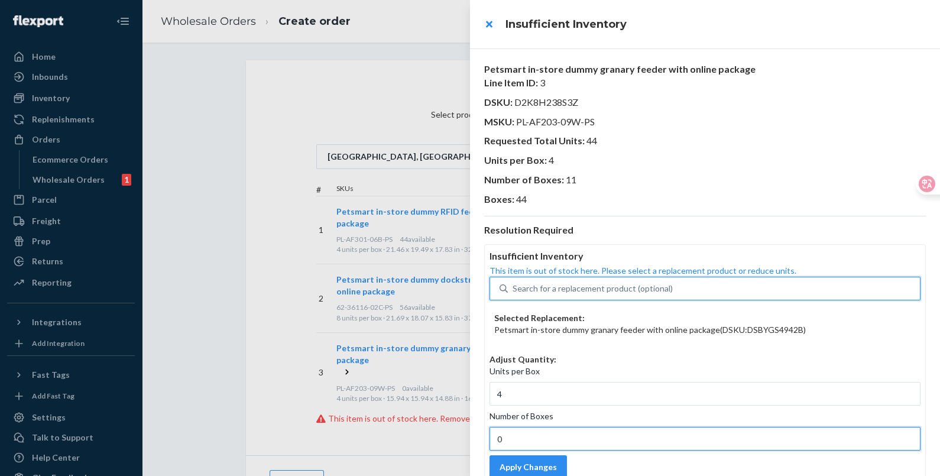
click at [558, 440] on input "0" at bounding box center [705, 439] width 431 height 24
type input "11"
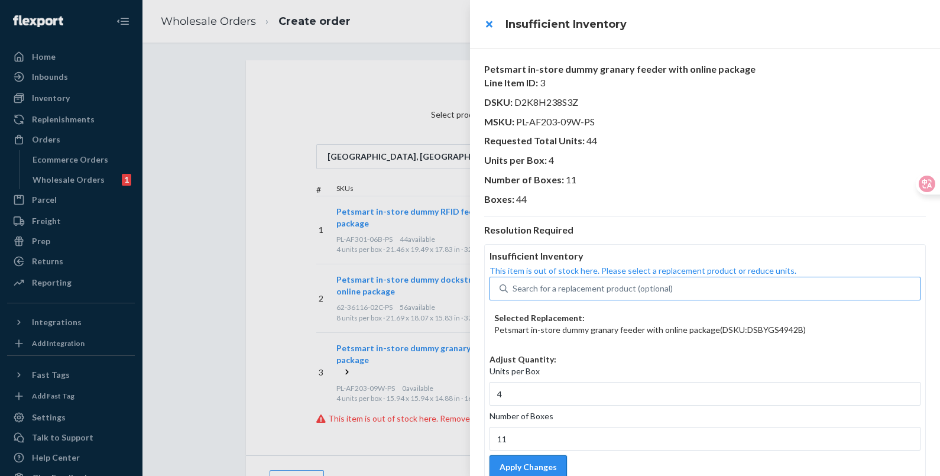
click at [541, 469] on button "Apply Changes" at bounding box center [528, 467] width 77 height 24
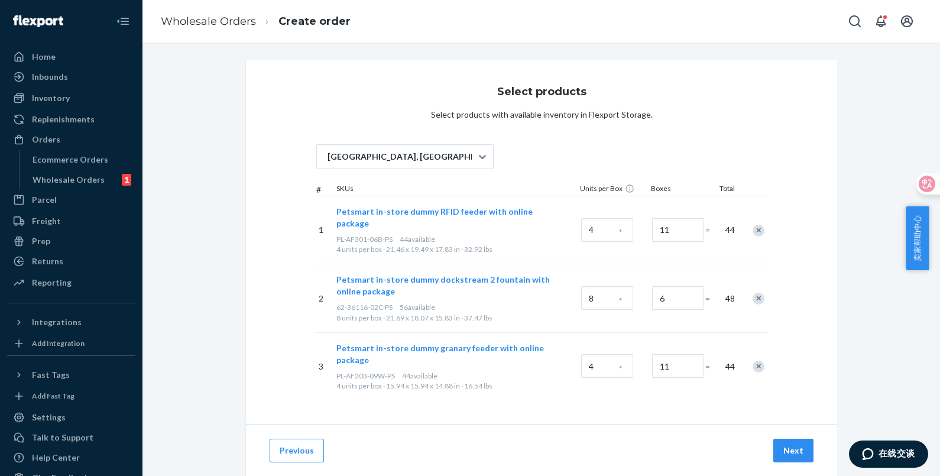
click at [715, 383] on div "Select products Select products with available inventory in Flexport Storage. […" at bounding box center [541, 242] width 591 height 364
click at [802, 439] on button "Next" at bounding box center [793, 451] width 40 height 24
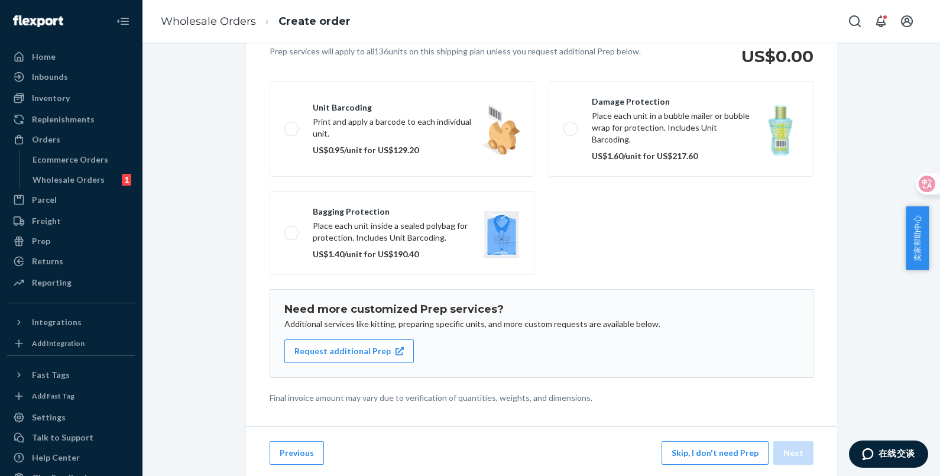
scroll to position [137, 0]
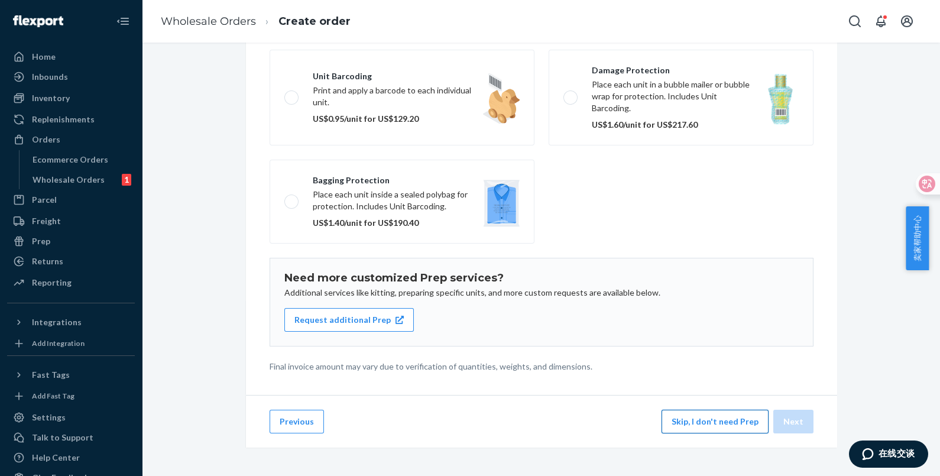
click at [682, 414] on button "Skip, I don't need Prep" at bounding box center [715, 422] width 107 height 24
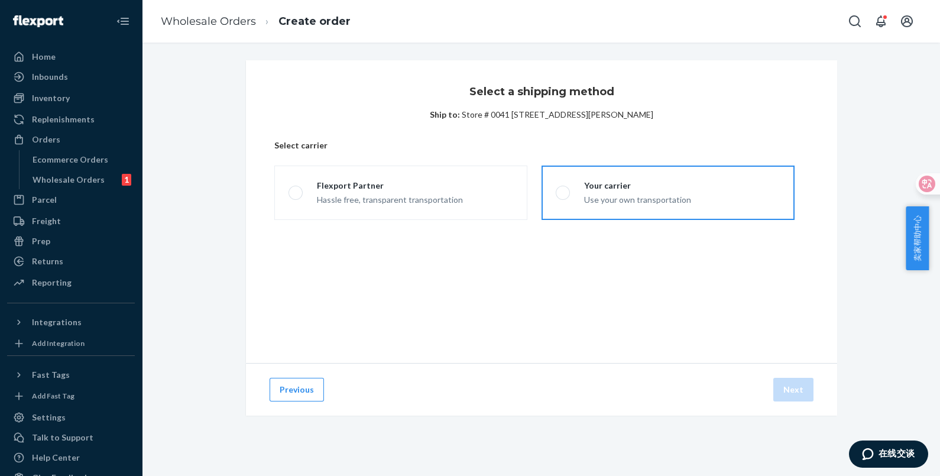
click at [594, 197] on div "Use your own transportation" at bounding box center [637, 199] width 107 height 14
click at [563, 197] on input "Your carrier Use your own transportation" at bounding box center [560, 193] width 8 height 8
radio input "true"
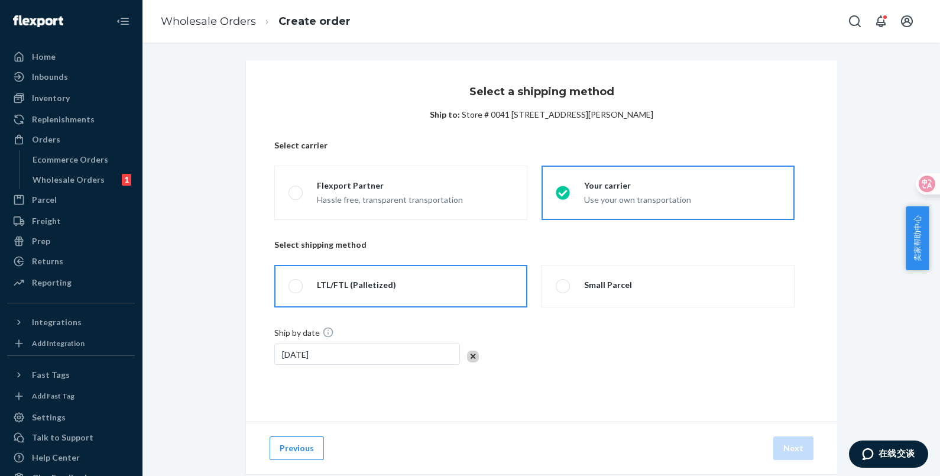
click at [452, 291] on label "LTL/FTL (Palletized)" at bounding box center [400, 286] width 253 height 43
click at [296, 290] on input "LTL/FTL (Palletized)" at bounding box center [293, 287] width 8 height 8
radio input "true"
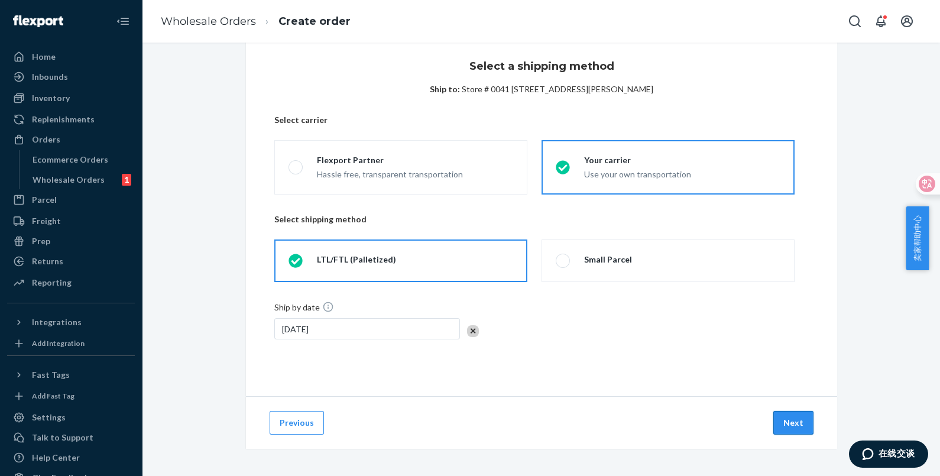
click at [782, 417] on button "Next" at bounding box center [793, 423] width 40 height 24
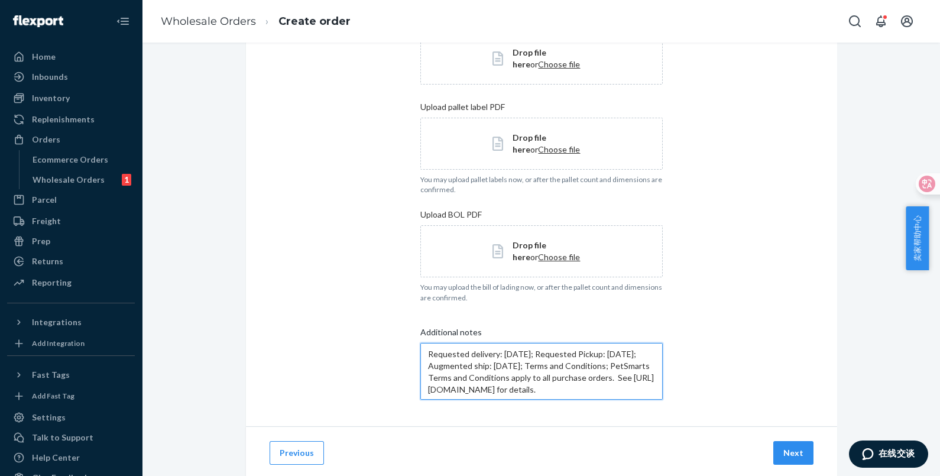
drag, startPoint x: 488, startPoint y: 373, endPoint x: 419, endPoint y: 351, distance: 73.1
click at [420, 351] on textarea "Requested delivery: [DATE]; Requested Pickup: [DATE]; Augmented ship: [DATE]; T…" at bounding box center [541, 371] width 242 height 57
click at [453, 349] on textarea "Requested delivery: [DATE]; Requested Pickup: [DATE]; Augmented ship: [DATE]; T…" at bounding box center [541, 371] width 242 height 57
drag, startPoint x: 615, startPoint y: 365, endPoint x: 621, endPoint y: 417, distance: 52.4
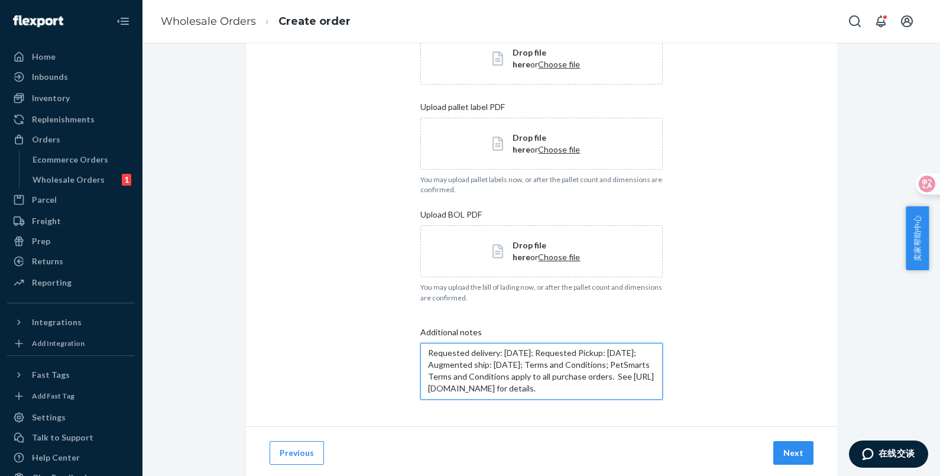
click at [621, 417] on div "Add your shipment details Upload labels in 4x6 format only Upload case label PD…" at bounding box center [541, 119] width 591 height 613
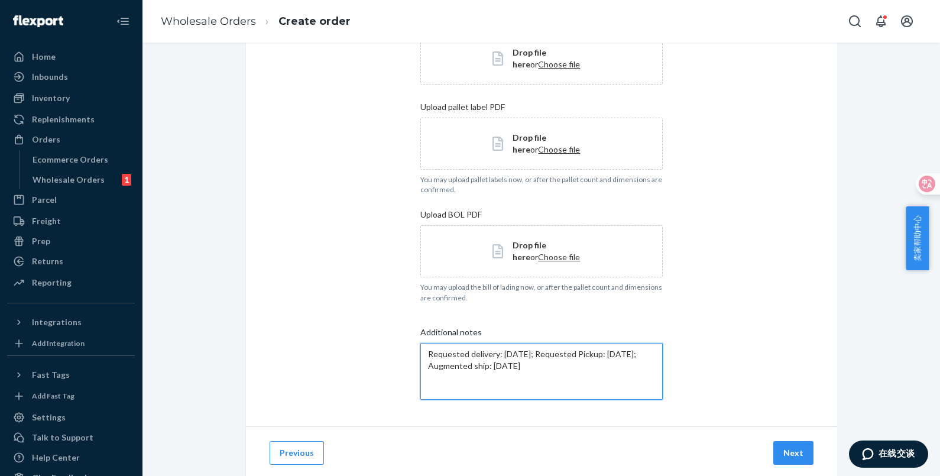
scroll to position [0, 0]
type textarea "Requested delivery: [DATE]; Requested Pickup: [DATE]; Augmented ship: [DATE]"
click at [773, 449] on button "Next" at bounding box center [793, 453] width 40 height 24
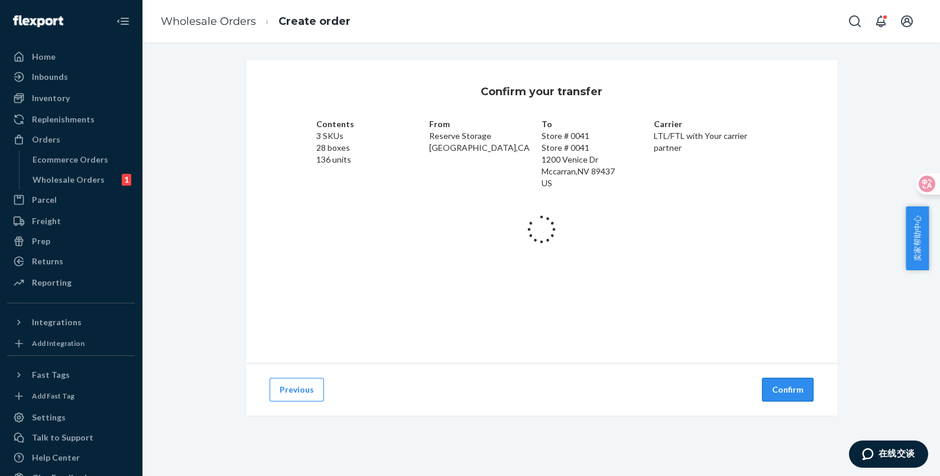
click at [784, 396] on button "Confirm" at bounding box center [787, 390] width 51 height 24
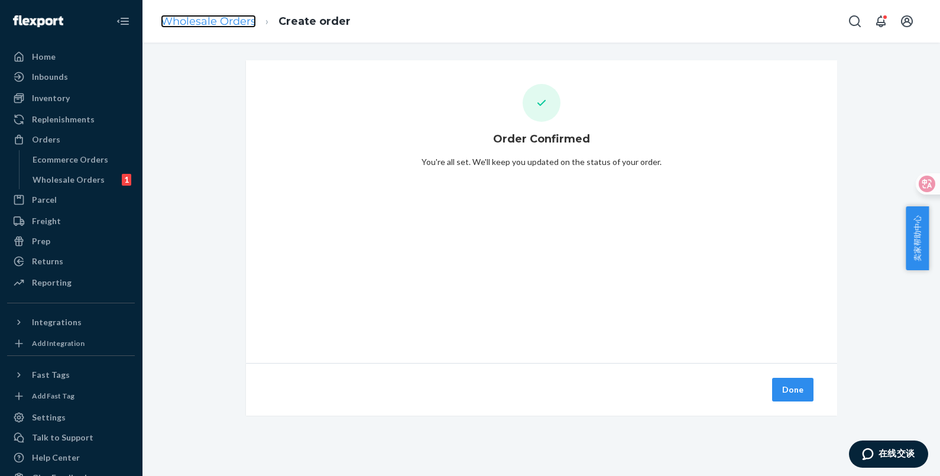
click at [244, 17] on link "Wholesale Orders" at bounding box center [208, 21] width 95 height 13
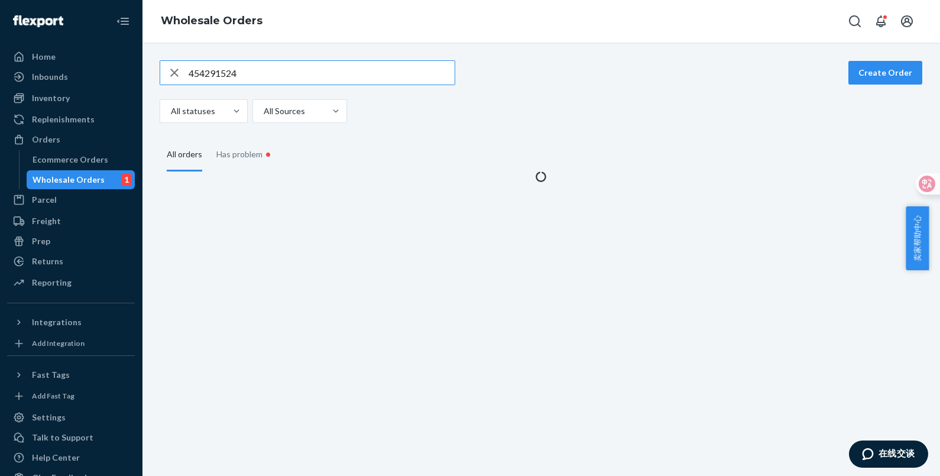
click at [251, 74] on input "454291524" at bounding box center [322, 73] width 266 height 24
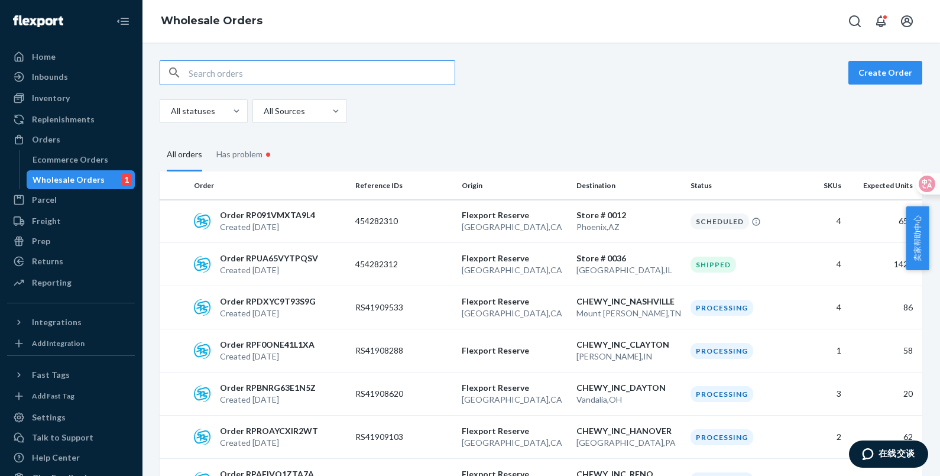
click at [280, 78] on input "text" at bounding box center [322, 73] width 266 height 24
type input "PL-AF203-09W-PS"
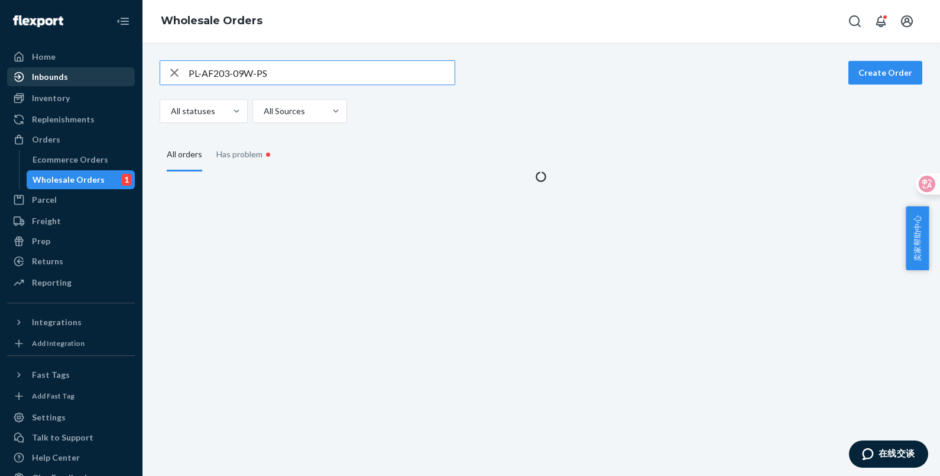
drag, startPoint x: 241, startPoint y: 74, endPoint x: 50, endPoint y: 71, distance: 190.4
click at [50, 71] on div "Home Inbounds Shipping Plans Problems Inventory Products Replenishments Orders …" at bounding box center [470, 238] width 940 height 476
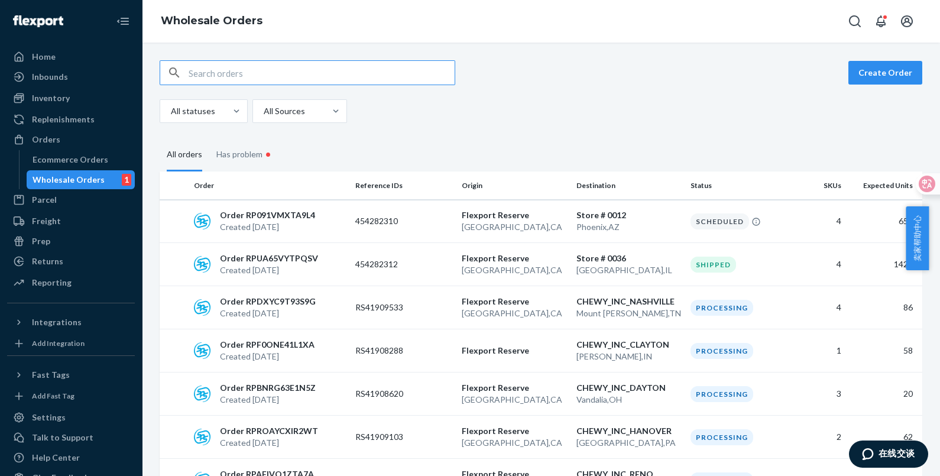
click at [303, 74] on input "text" at bounding box center [322, 73] width 266 height 24
paste input "454291524"
type input "454291524"
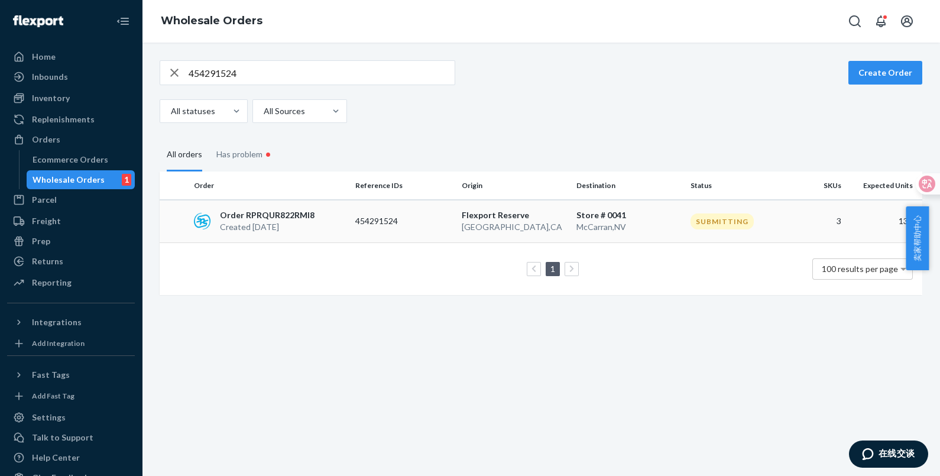
click at [472, 216] on p "Flexport Reserve" at bounding box center [514, 215] width 105 height 12
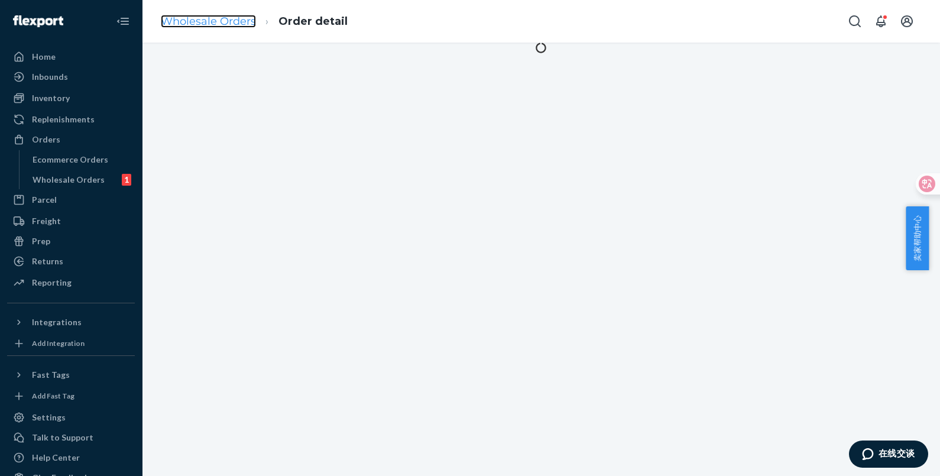
click at [234, 21] on link "Wholesale Orders" at bounding box center [208, 21] width 95 height 13
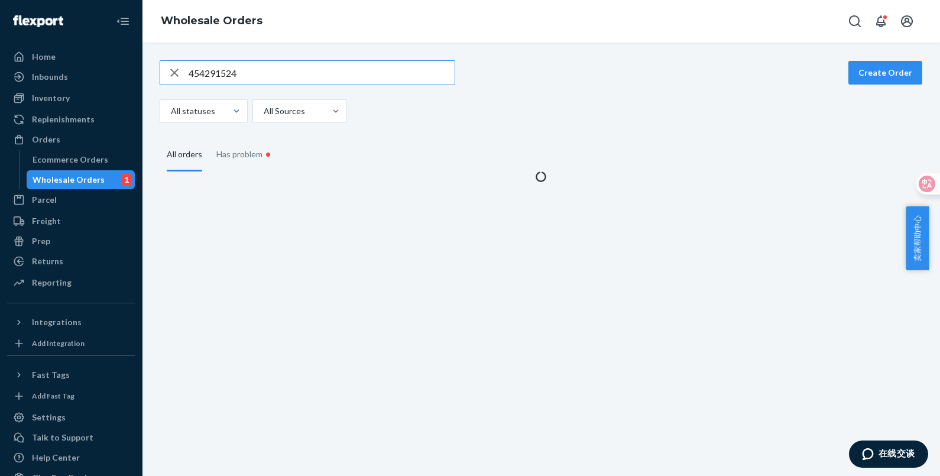
click at [287, 71] on input "454291524" at bounding box center [322, 73] width 266 height 24
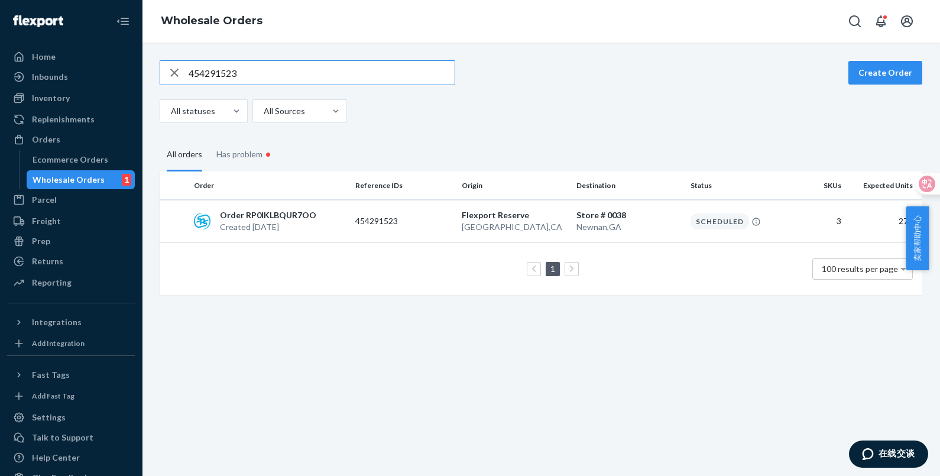
click at [284, 70] on input "454291523" at bounding box center [322, 73] width 266 height 24
click at [281, 70] on input "454291521" at bounding box center [322, 73] width 266 height 24
click at [281, 70] on input "454291520" at bounding box center [322, 73] width 266 height 24
type input "454291524"
drag, startPoint x: 736, startPoint y: 219, endPoint x: 689, endPoint y: 219, distance: 46.7
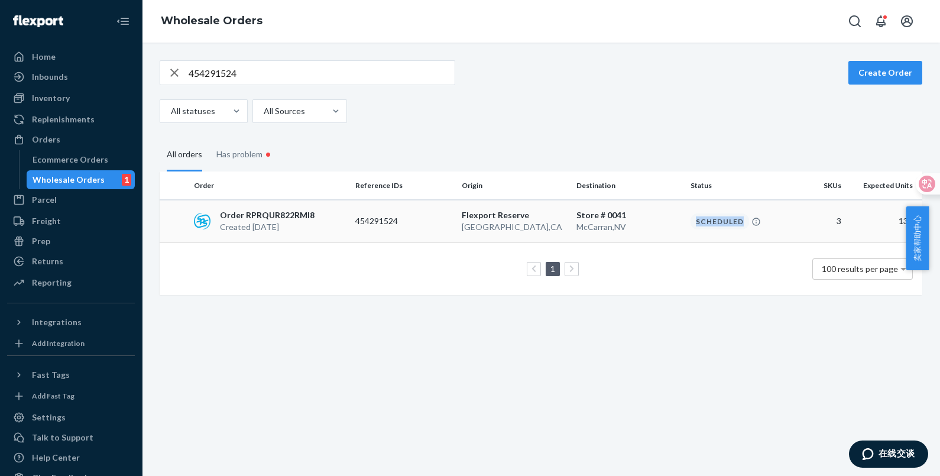
click at [691, 219] on div "Scheduled" at bounding box center [720, 221] width 59 height 16
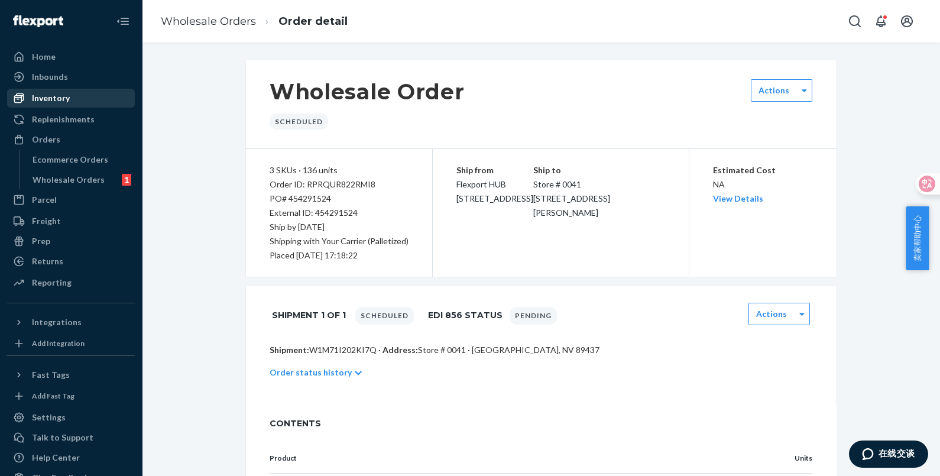
click at [72, 96] on div "Inventory" at bounding box center [70, 98] width 125 height 17
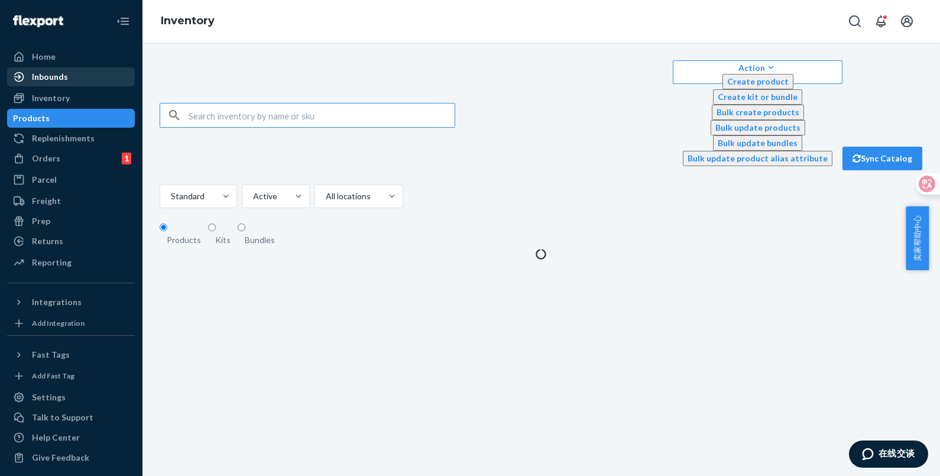
click at [72, 79] on div "Inbounds" at bounding box center [70, 77] width 125 height 17
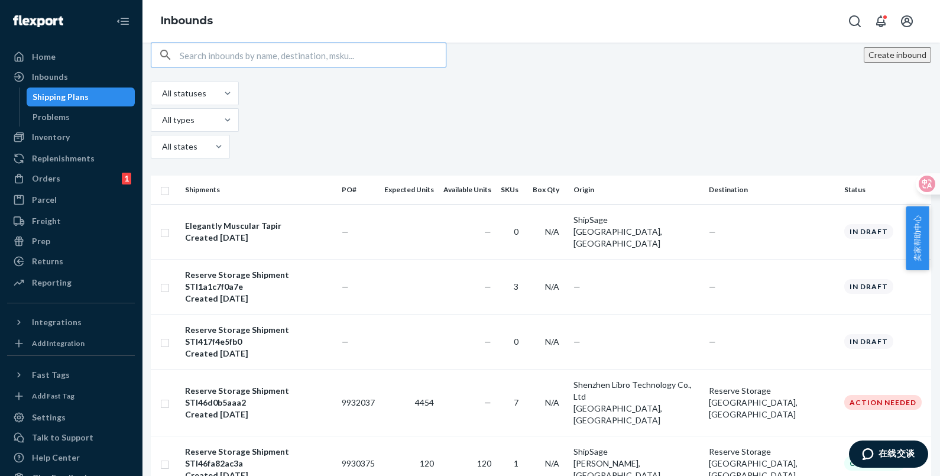
click at [229, 67] on input "text" at bounding box center [313, 55] width 266 height 24
paste input "9920980"
type input "9920980"
click at [229, 67] on input "9920980" at bounding box center [313, 55] width 266 height 24
paste input "9920980"
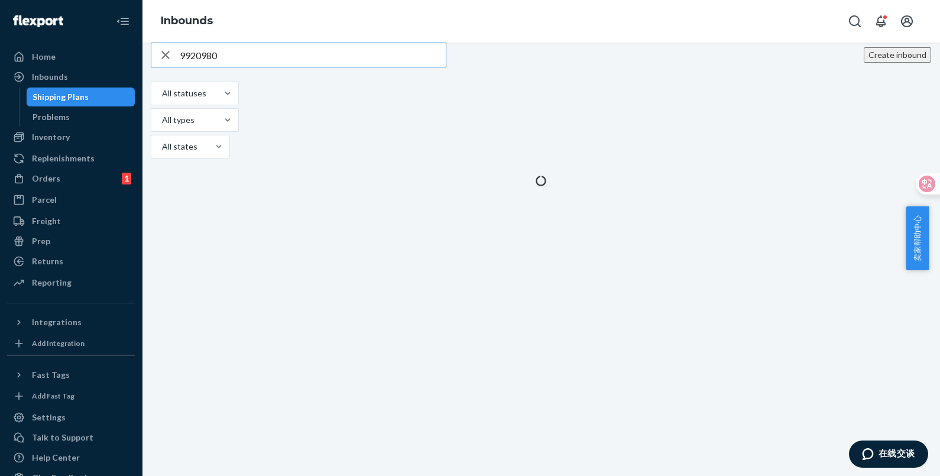
type input "9920980"
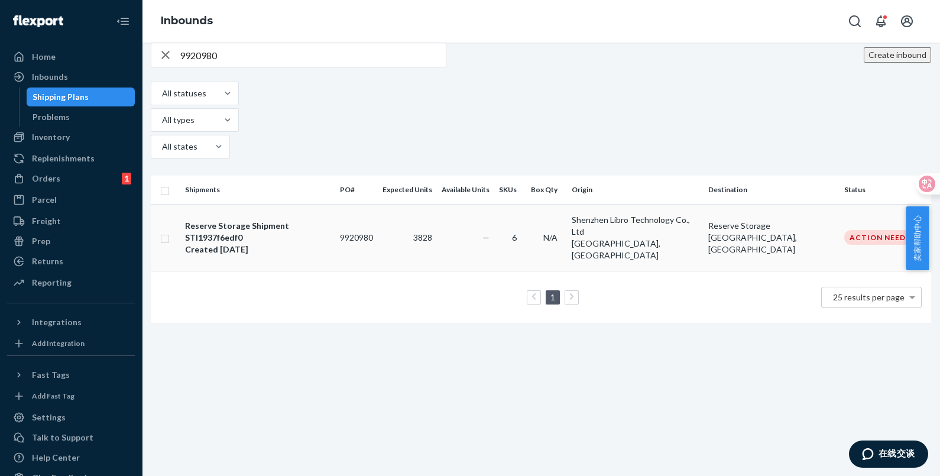
click at [419, 204] on td "3828" at bounding box center [407, 237] width 59 height 67
